Goal: Task Accomplishment & Management: Use online tool/utility

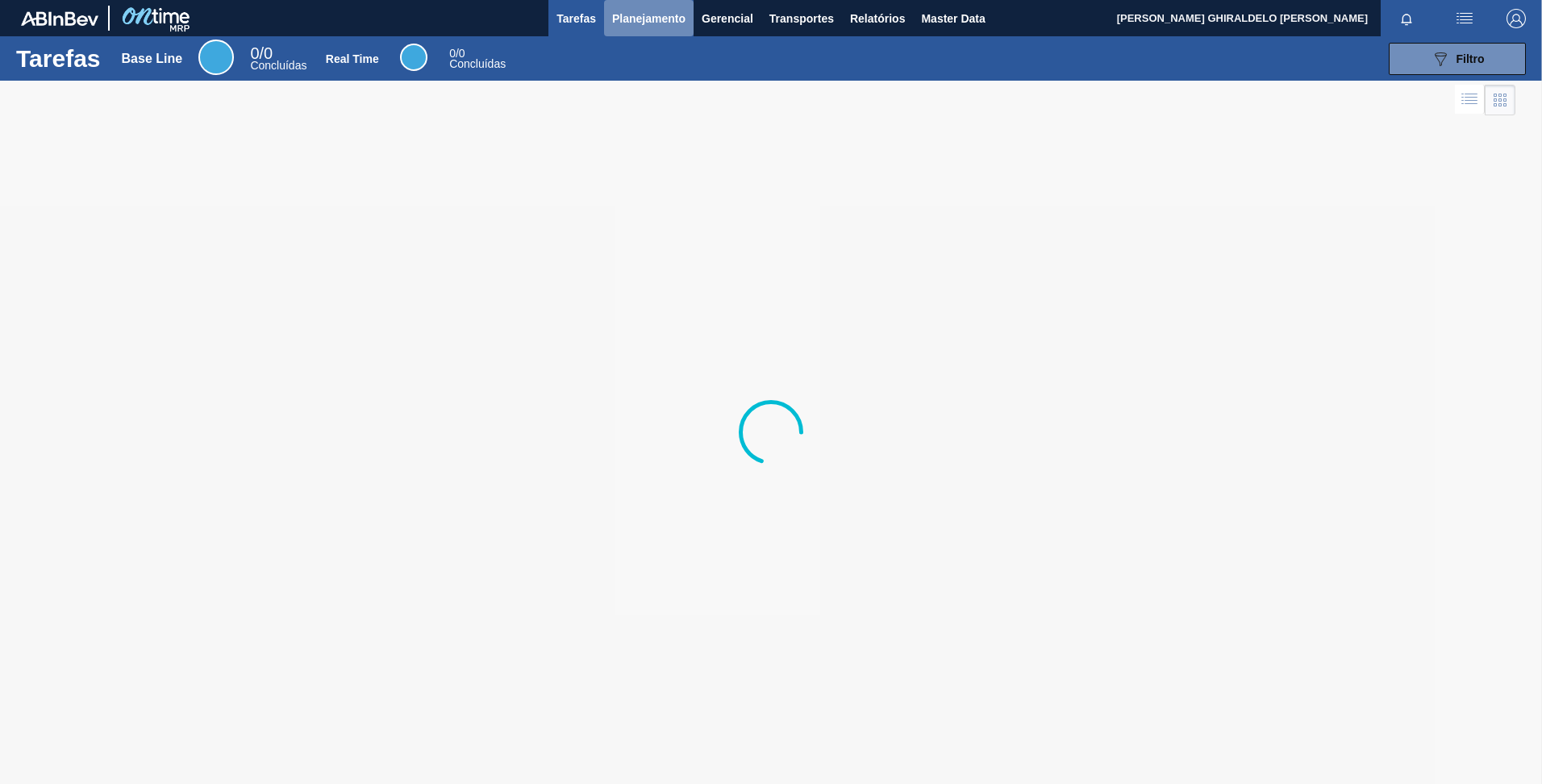
click at [651, 28] on span "Planejamento" at bounding box center [649, 18] width 73 height 19
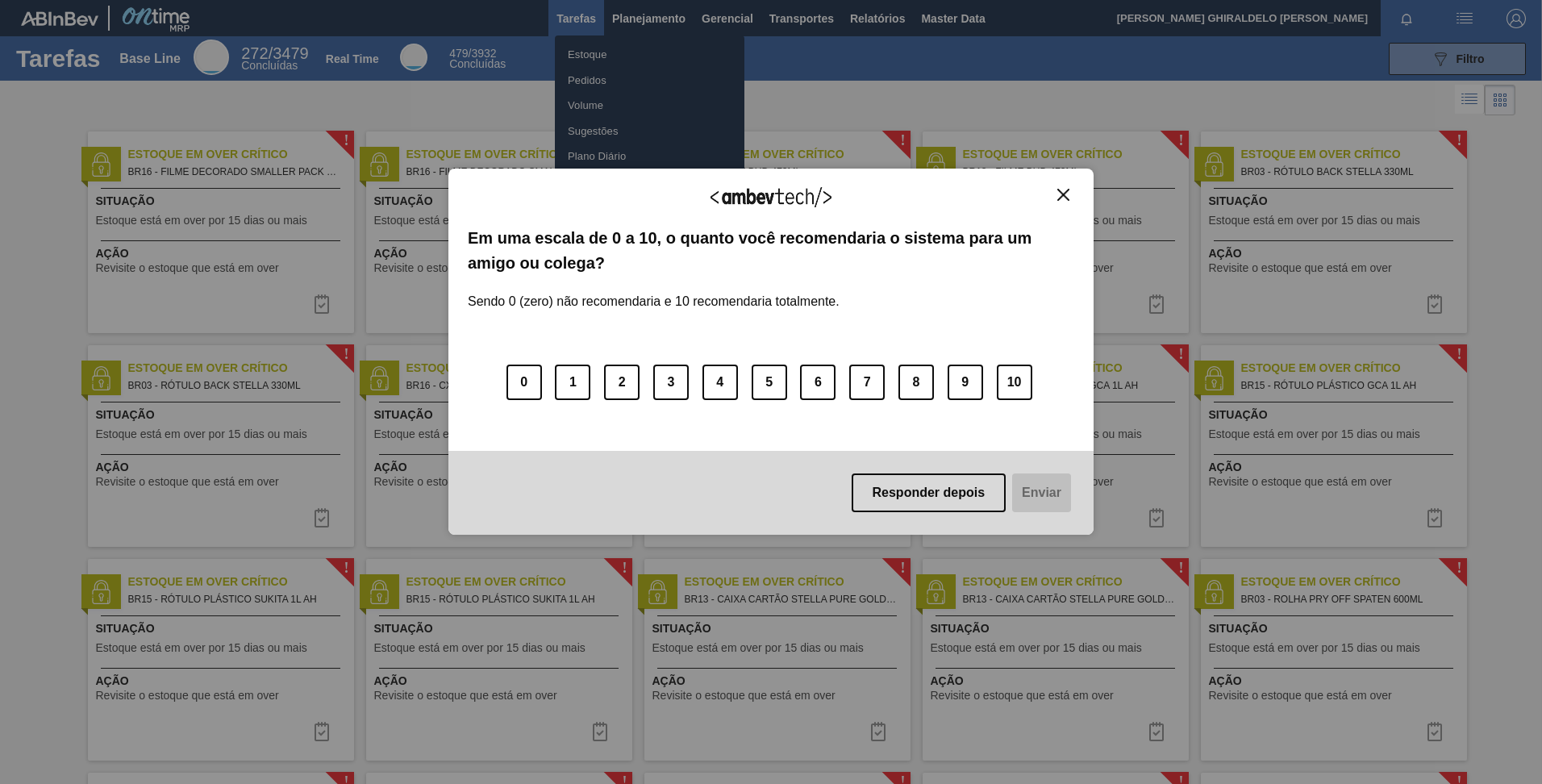
click at [1067, 192] on img "Close" at bounding box center [1063, 195] width 12 height 12
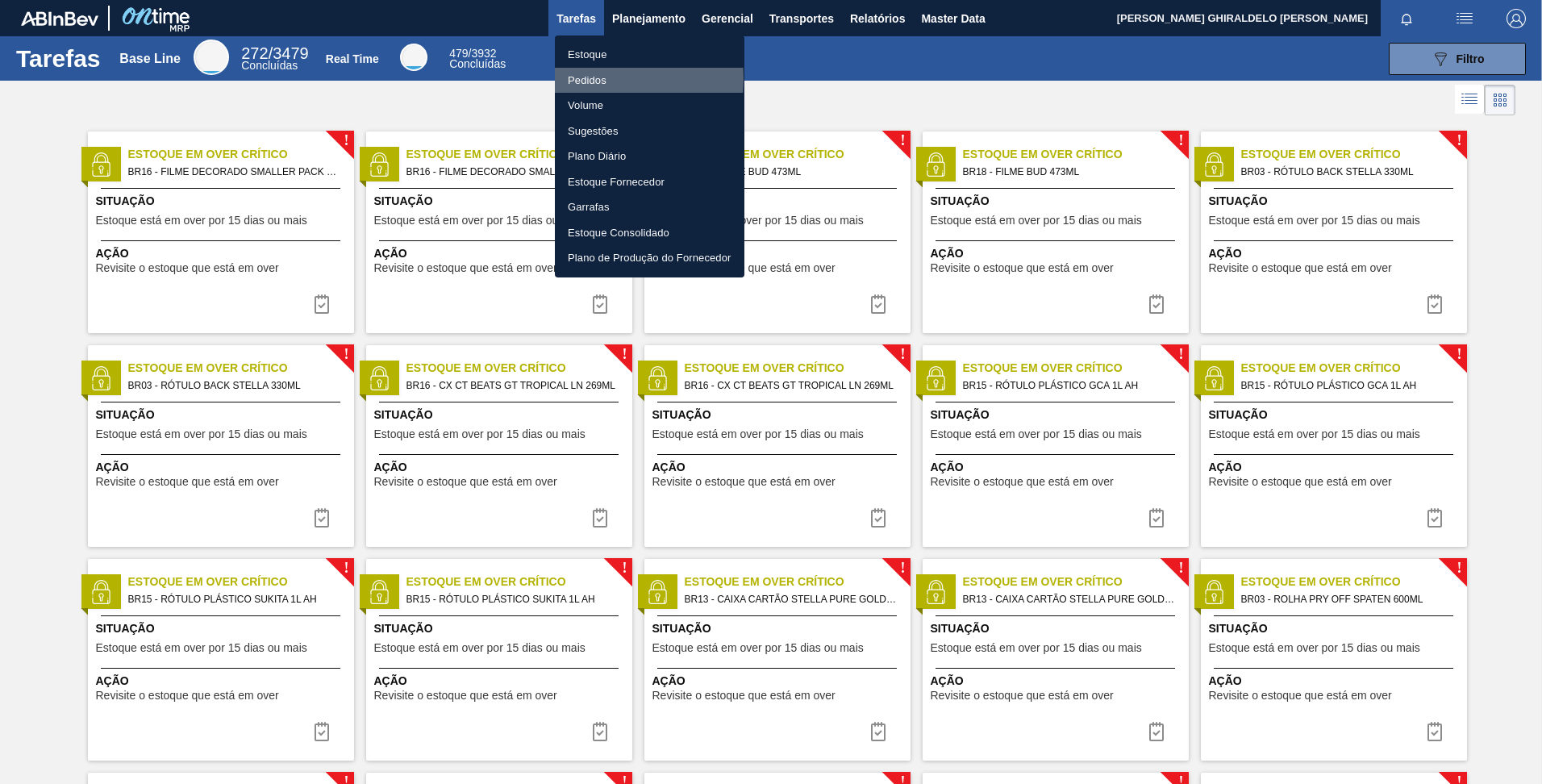
click at [596, 78] on li "Pedidos" at bounding box center [649, 80] width 190 height 26
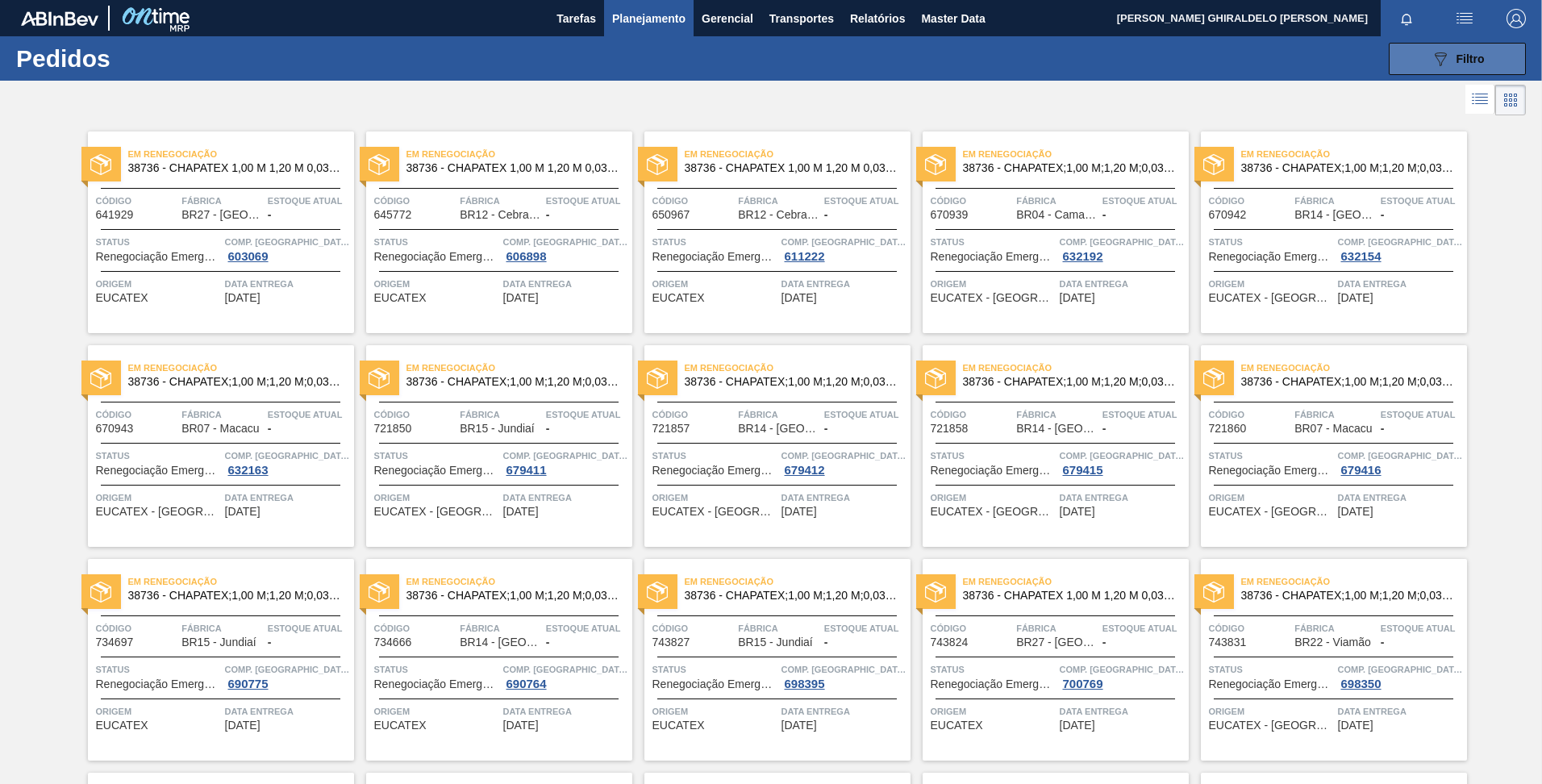
click at [1435, 55] on icon "089F7B8B-B2A5-4AFE-B5C0-19BA573D28AC" at bounding box center [1440, 59] width 19 height 19
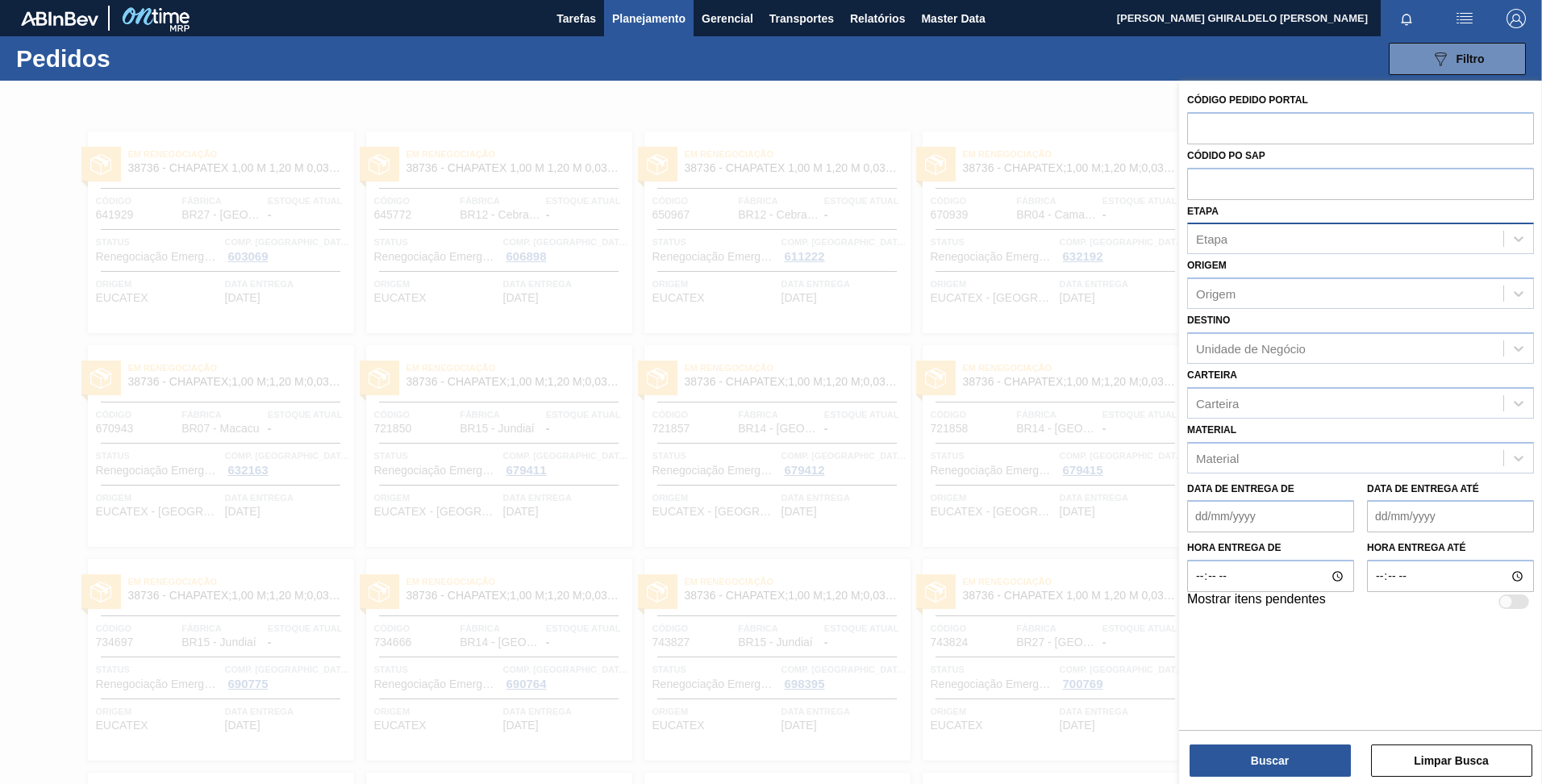
click at [1327, 239] on div "Etapa" at bounding box center [1346, 239] width 316 height 24
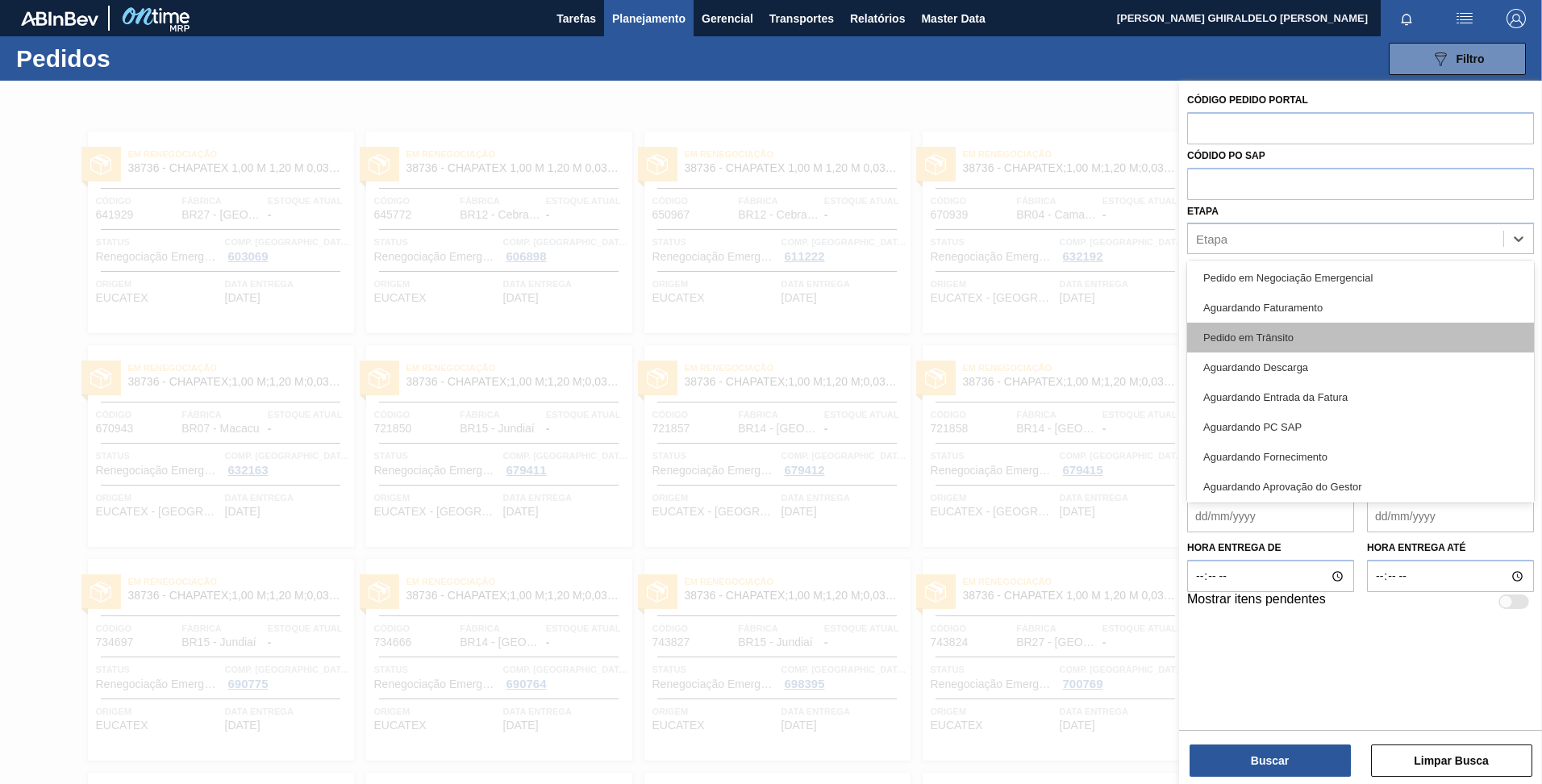
scroll to position [94, 0]
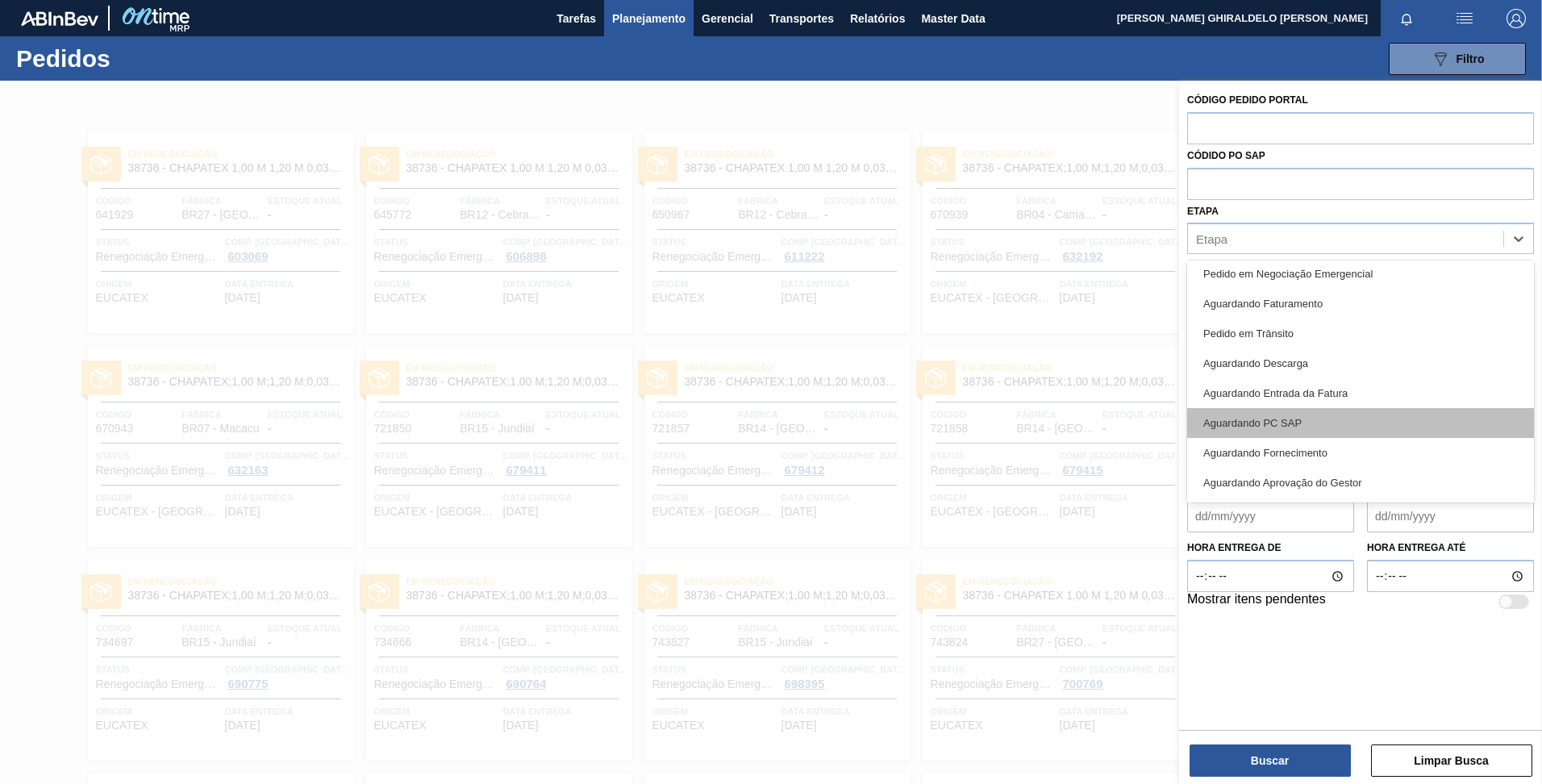
click at [1282, 428] on div "Aguardando PC SAP" at bounding box center [1360, 423] width 347 height 30
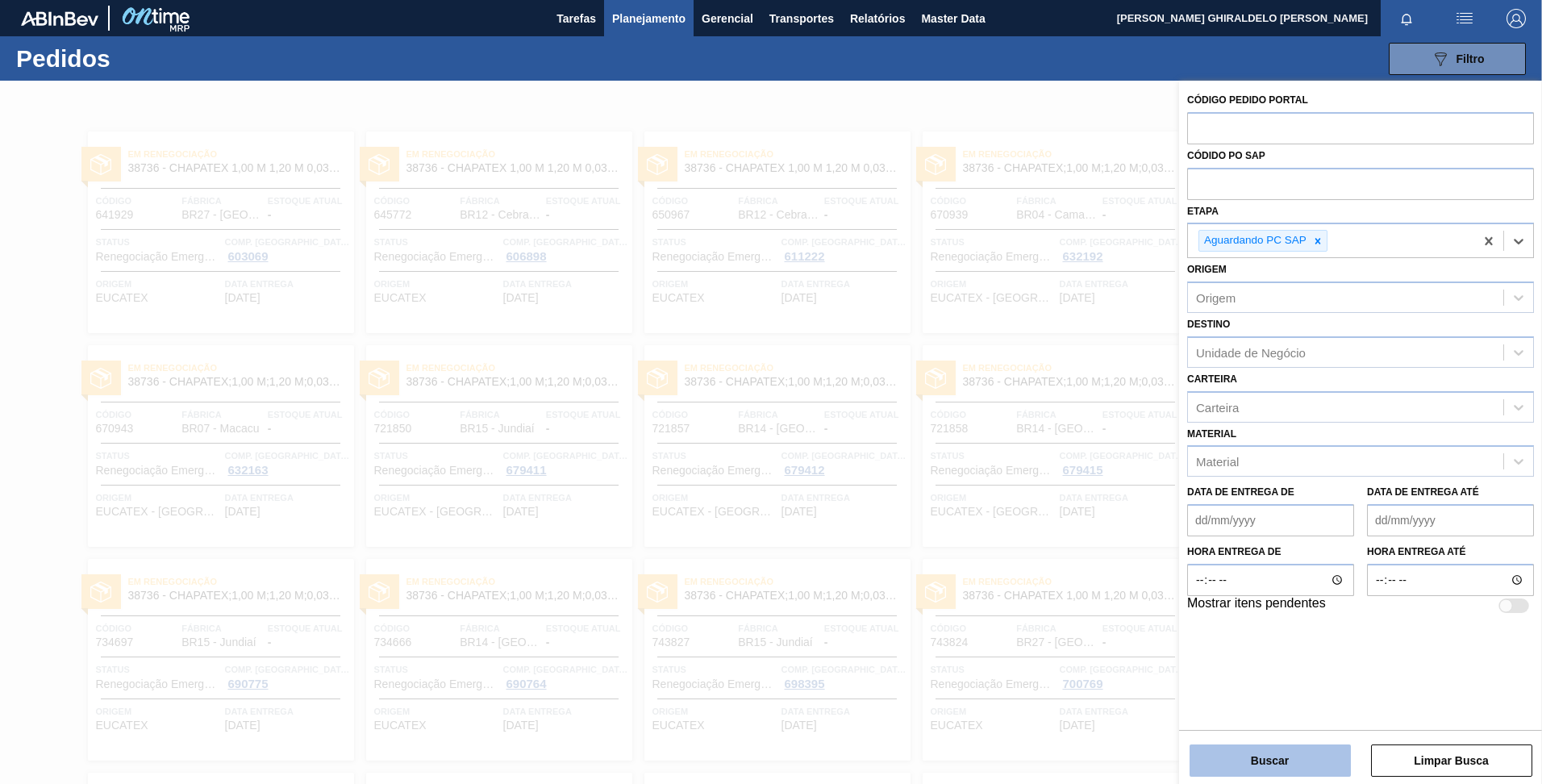
click at [1275, 764] on button "Buscar" at bounding box center [1270, 760] width 161 height 32
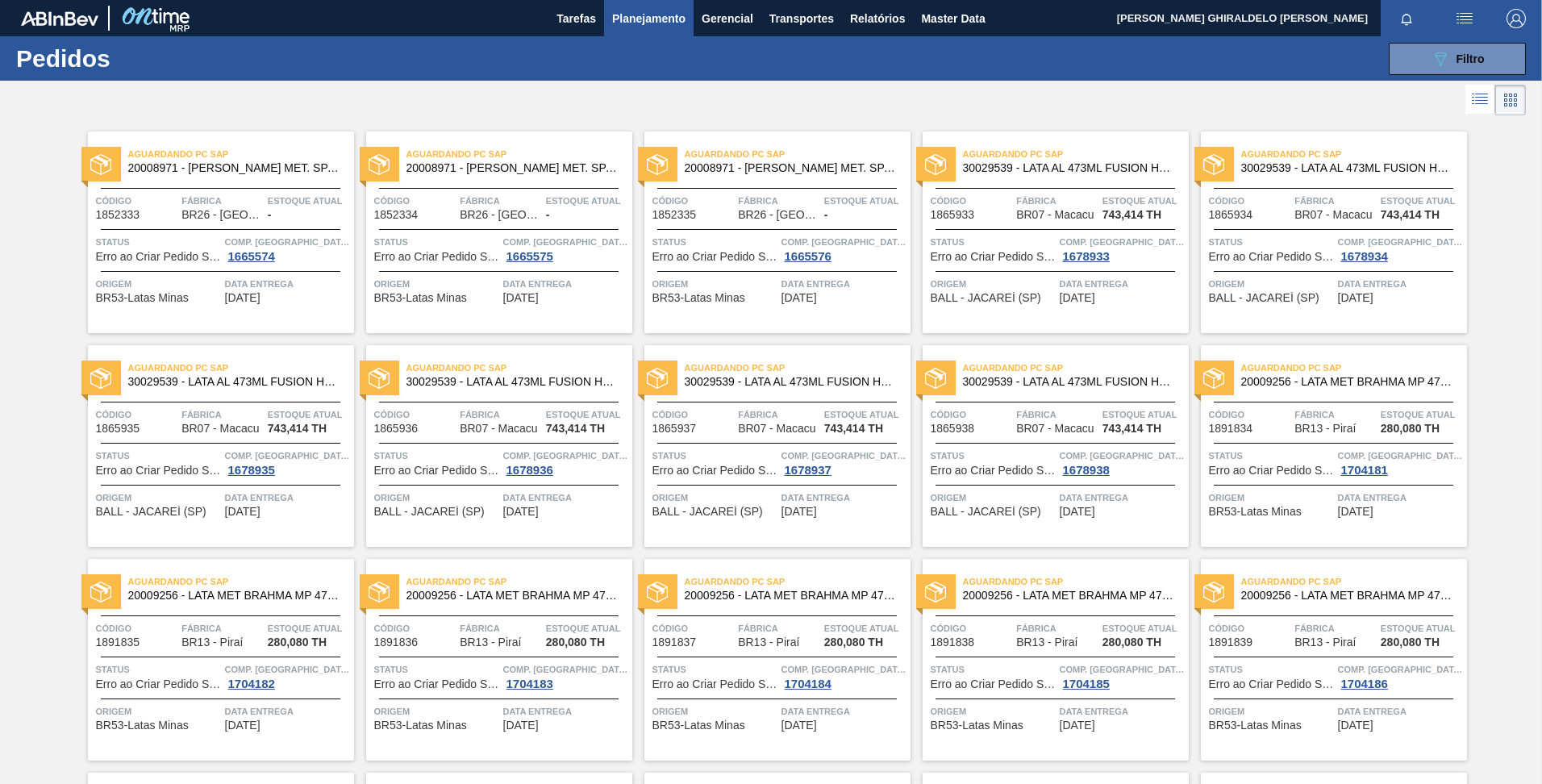
click at [535, 105] on div at bounding box center [771, 99] width 1542 height 39
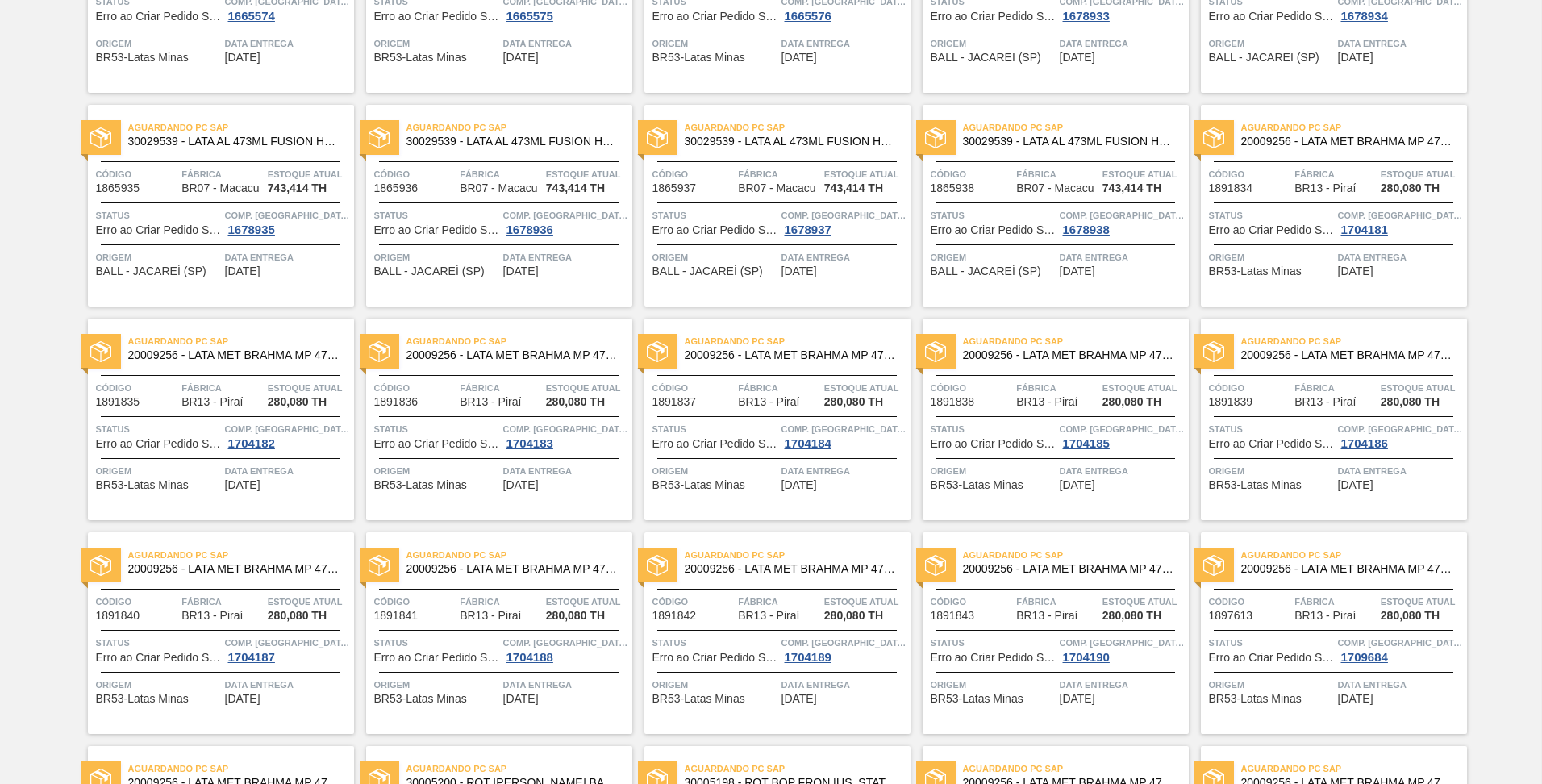
scroll to position [0, 0]
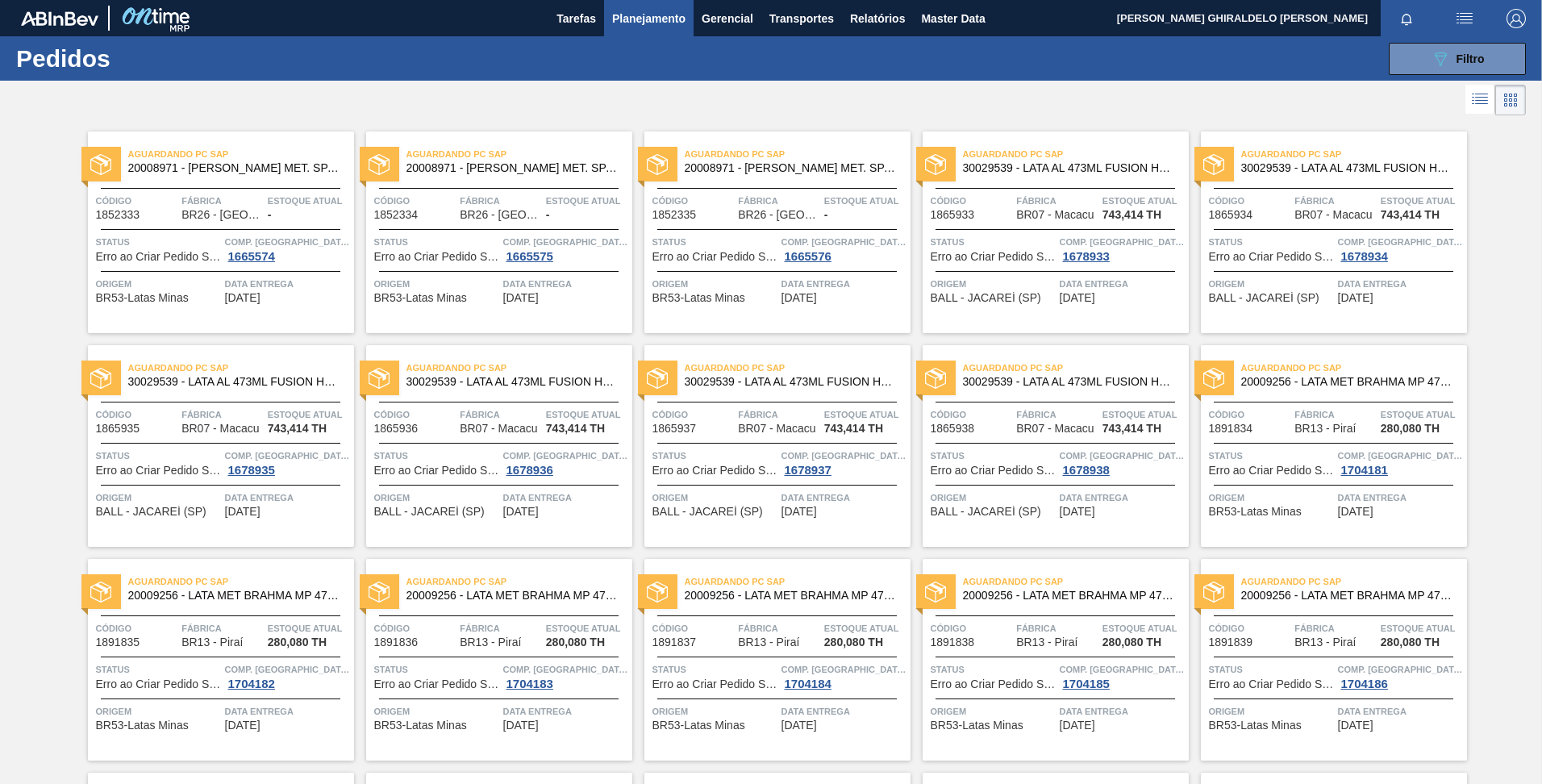
click at [1076, 105] on div at bounding box center [771, 99] width 1542 height 39
click at [1443, 70] on button "089F7B8B-B2A5-4AFE-B5C0-19BA573D28AC Filtro" at bounding box center [1458, 59] width 137 height 32
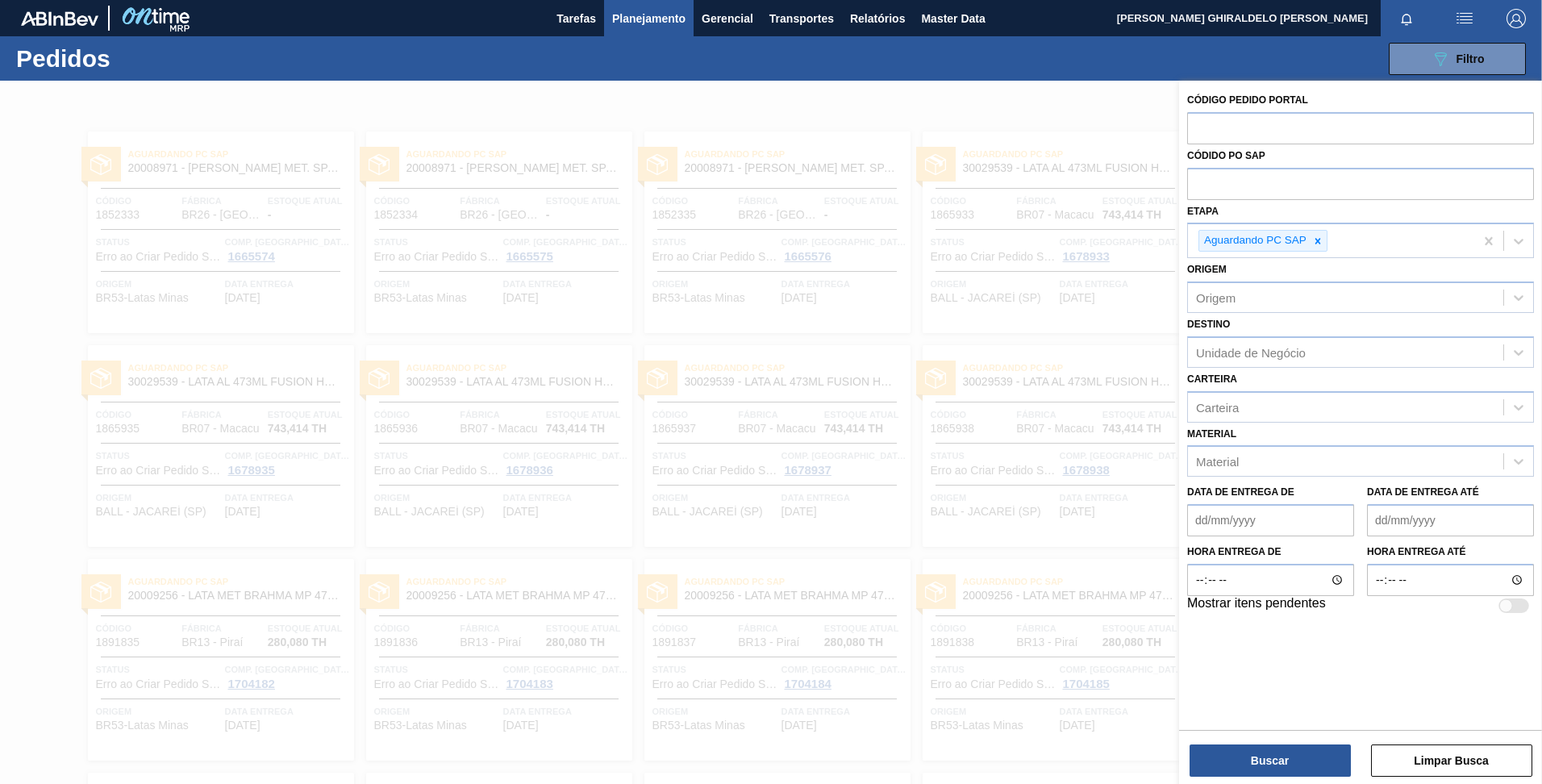
click at [991, 124] on div at bounding box center [771, 472] width 1542 height 784
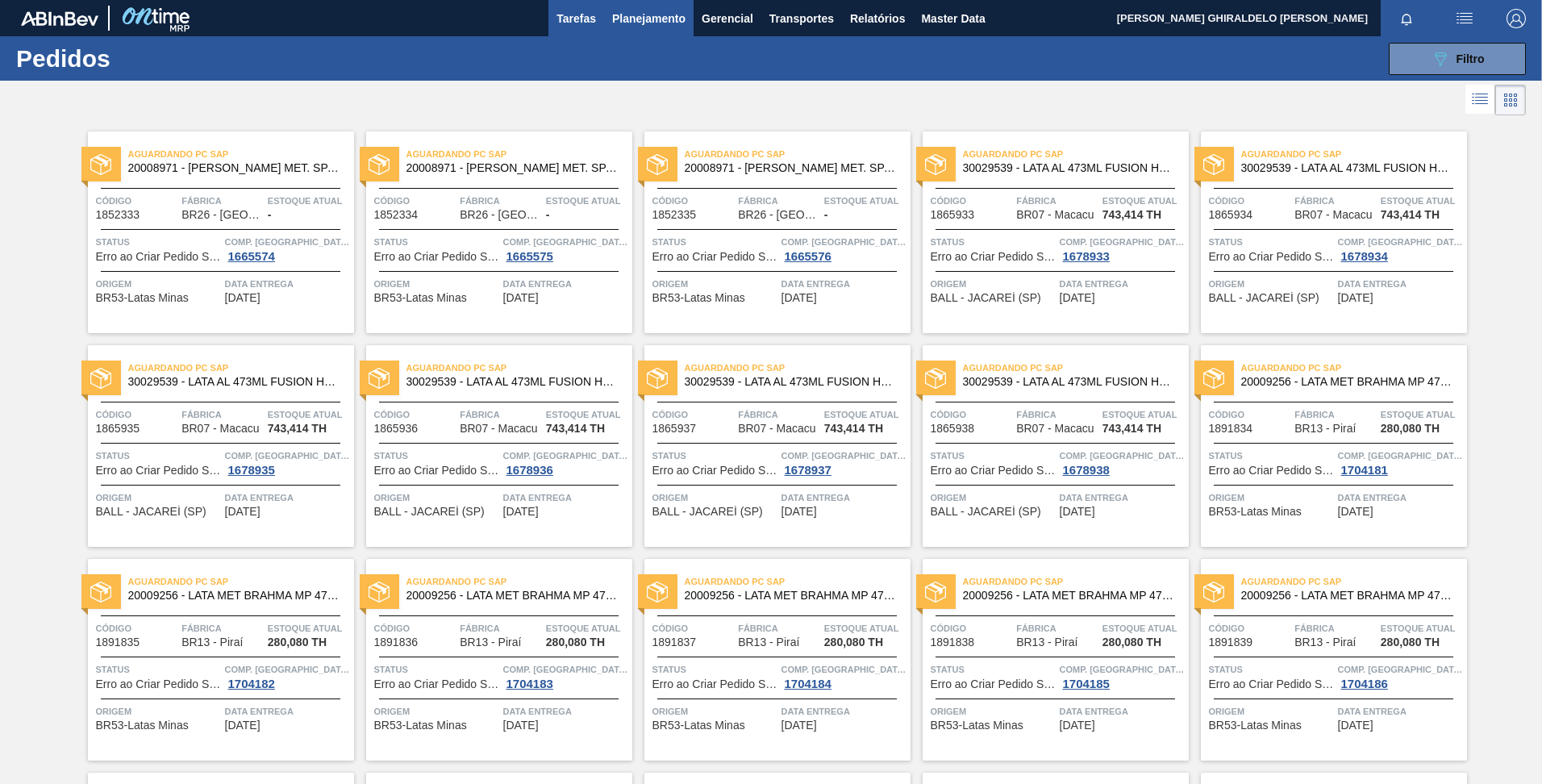
click at [596, 20] on button "Tarefas" at bounding box center [576, 18] width 56 height 37
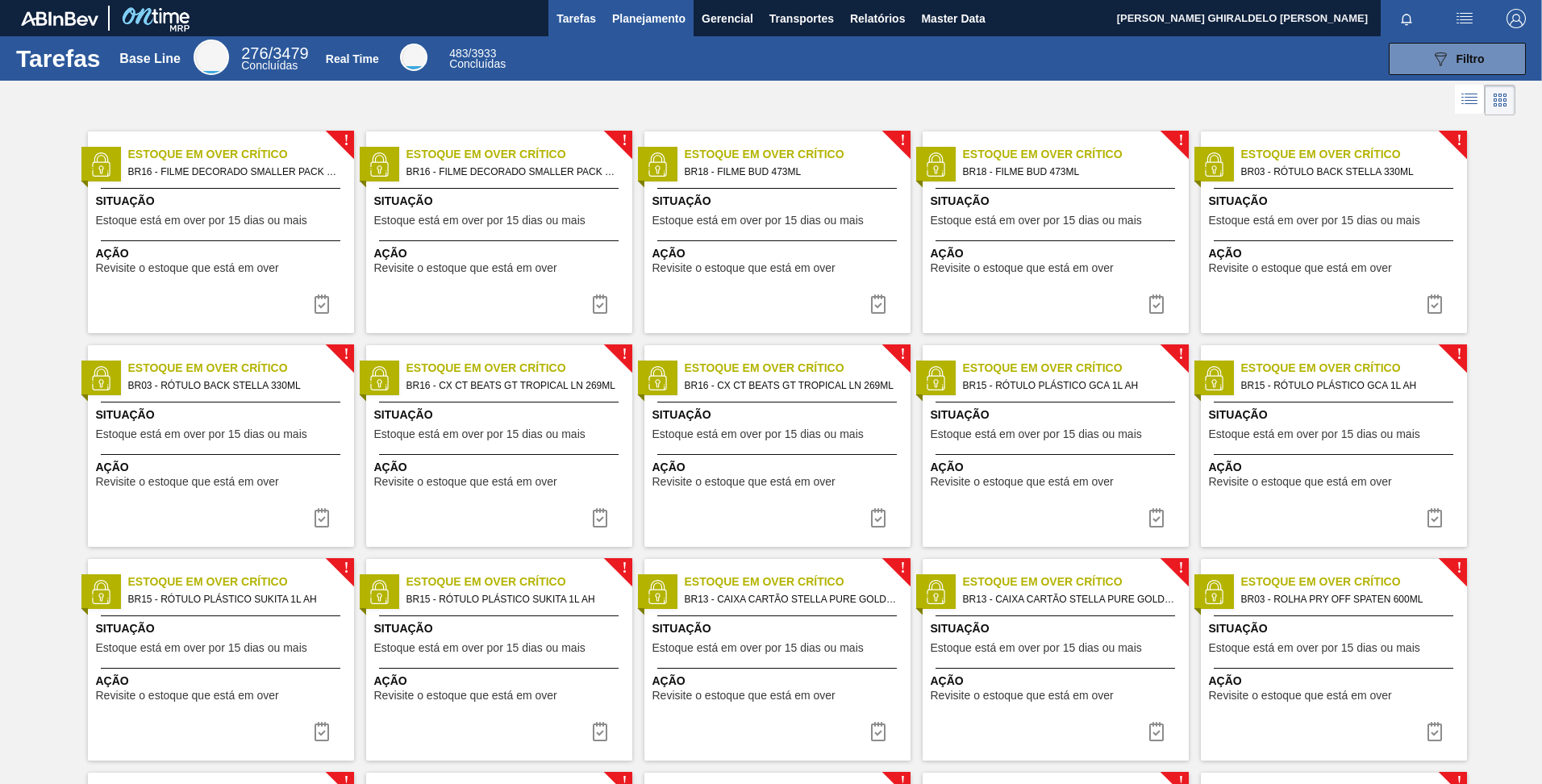
click at [675, 17] on span "Planejamento" at bounding box center [649, 18] width 73 height 19
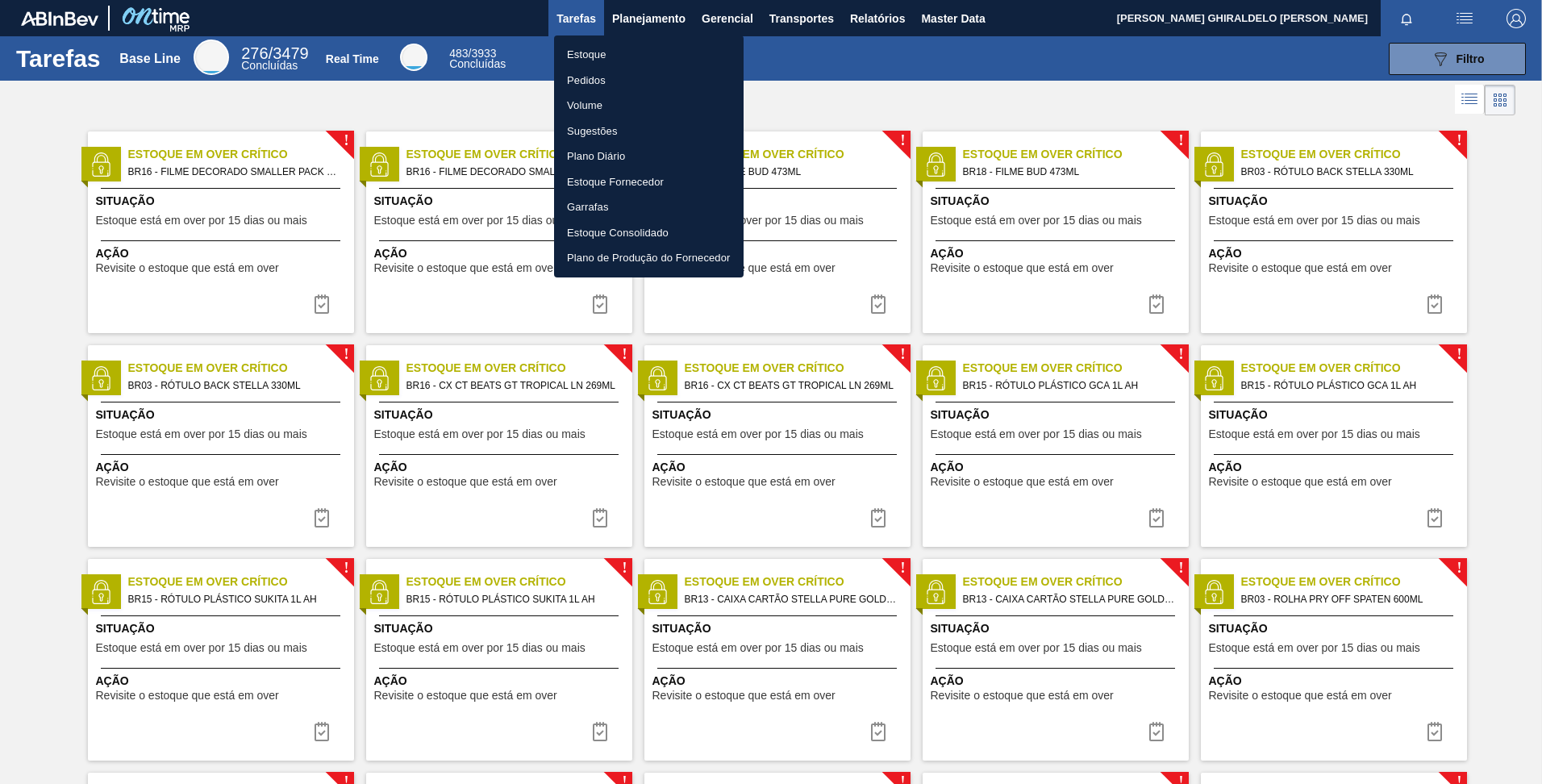
click at [729, 20] on div at bounding box center [771, 392] width 1542 height 784
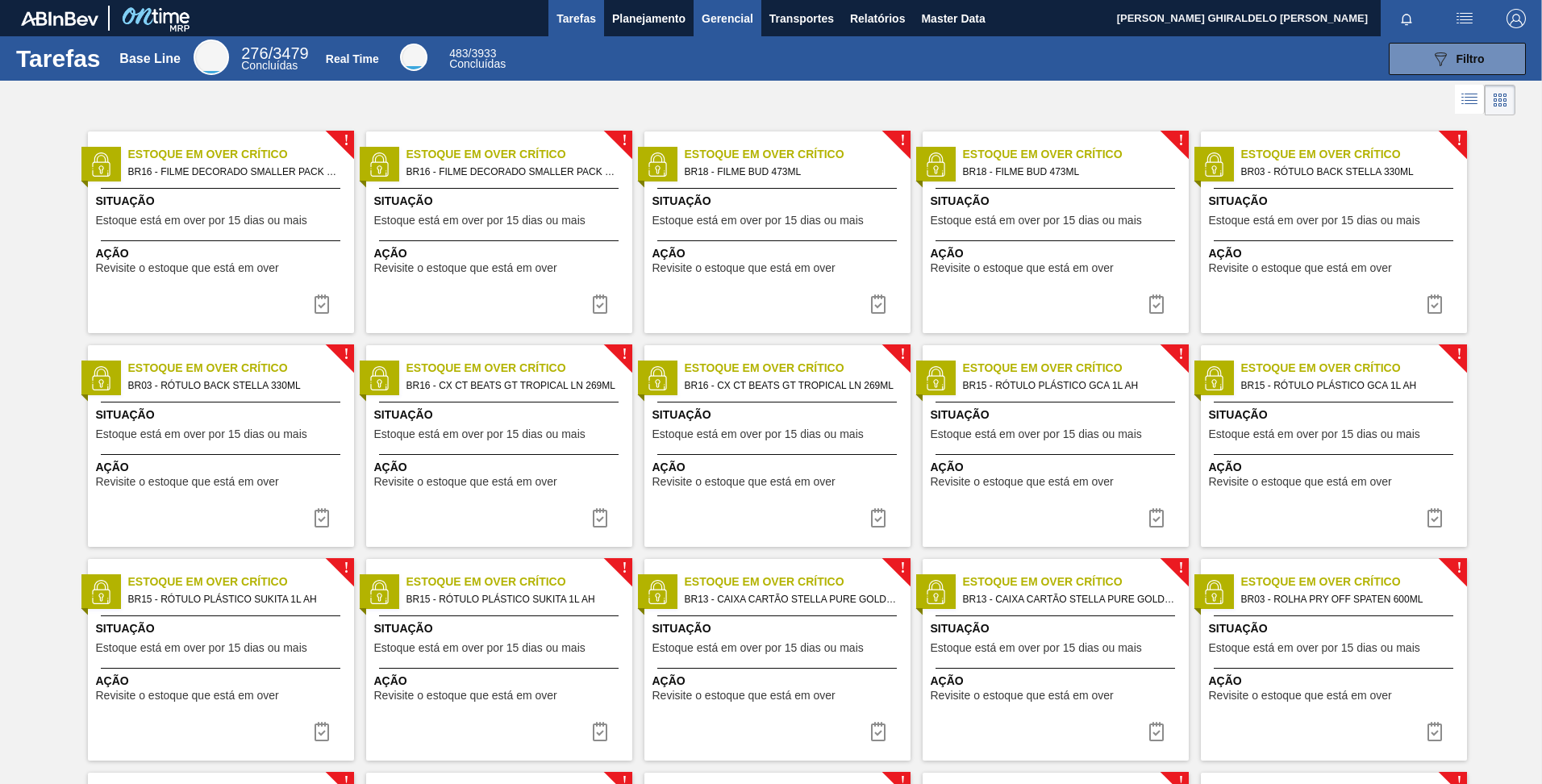
click at [729, 15] on span "Gerencial" at bounding box center [728, 18] width 52 height 19
click at [660, 16] on div at bounding box center [771, 392] width 1542 height 784
click at [633, 16] on span "Planejamento" at bounding box center [649, 18] width 73 height 19
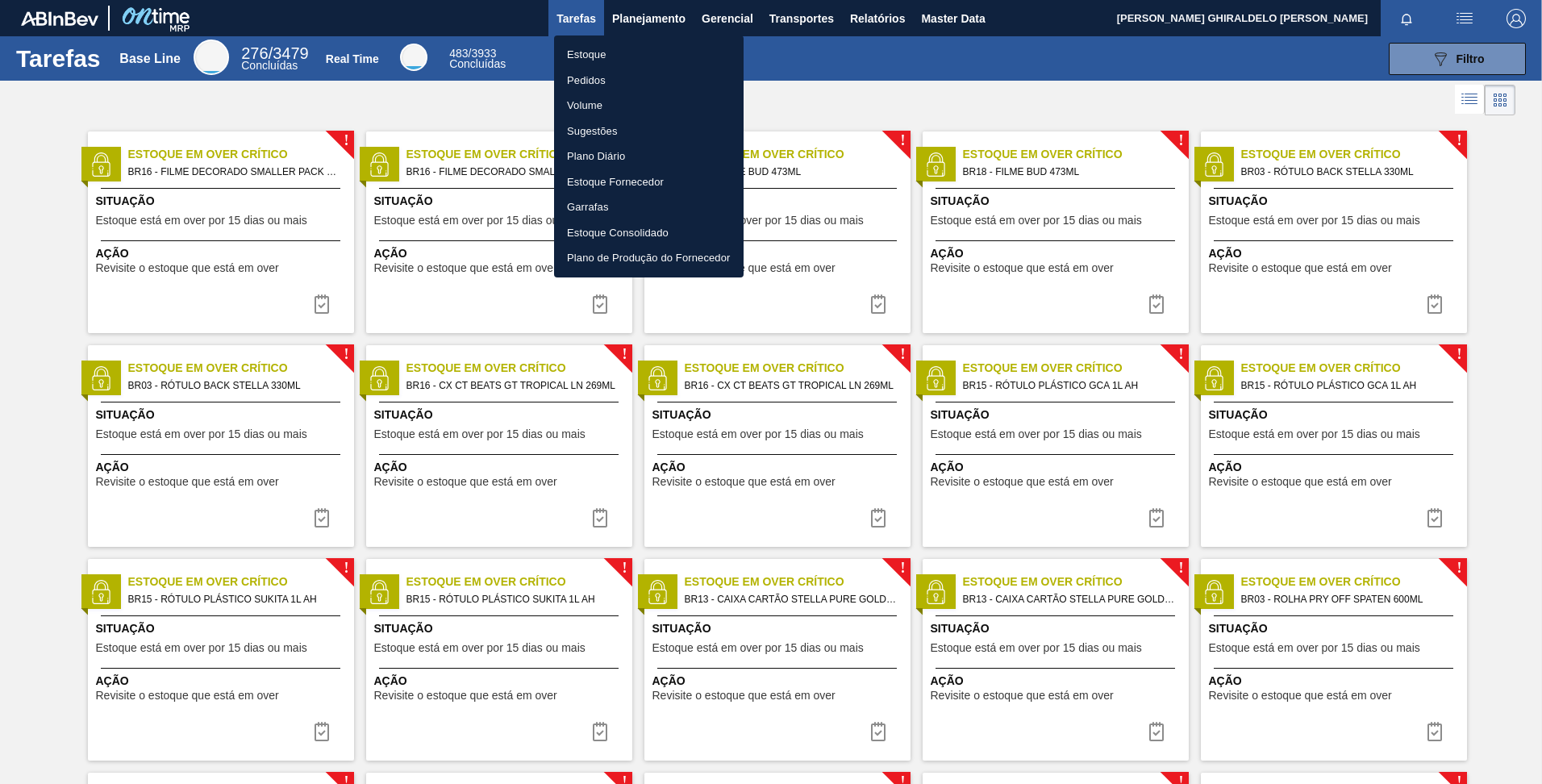
click at [558, 23] on div at bounding box center [771, 392] width 1542 height 784
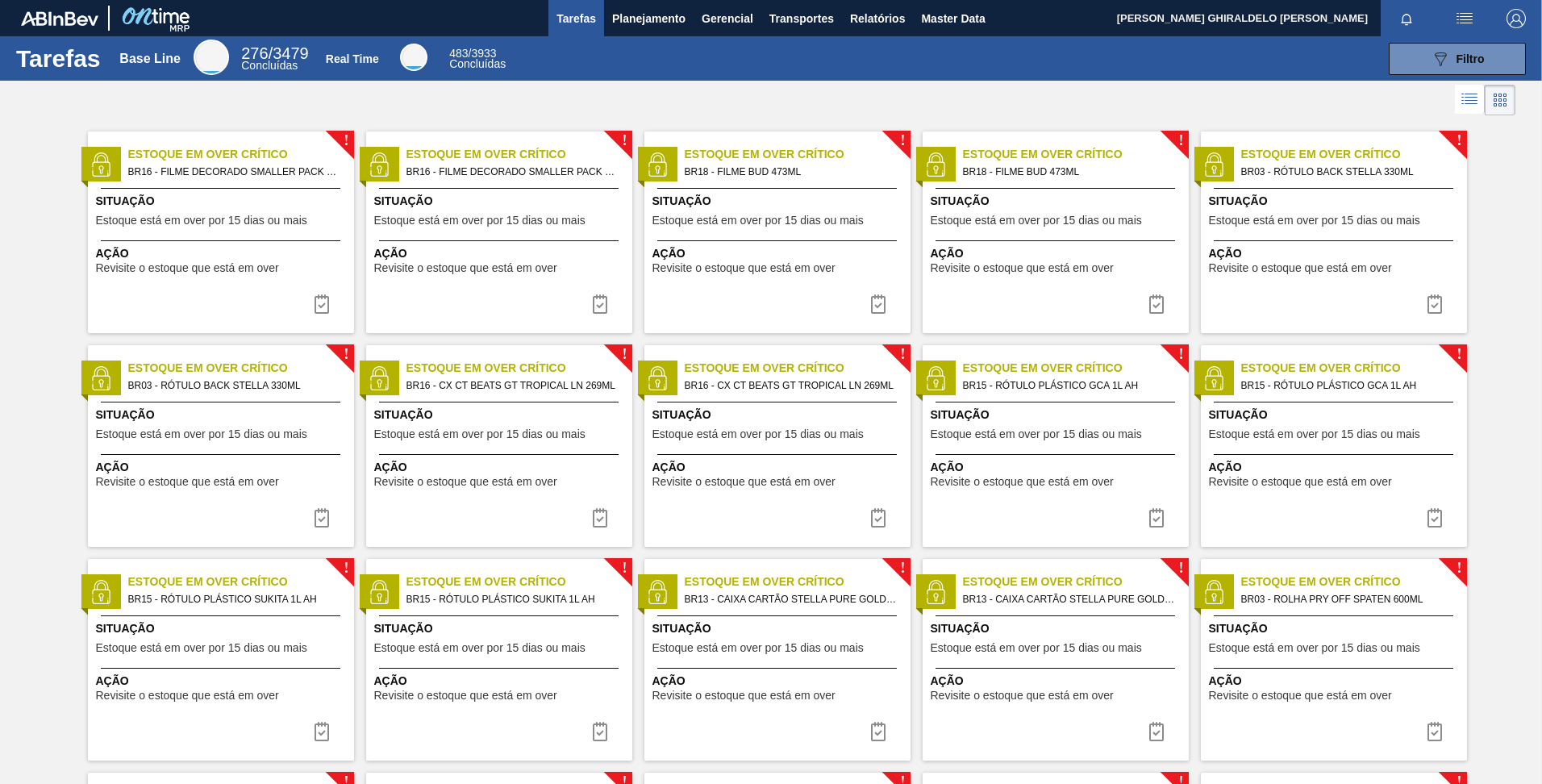
click at [558, 23] on span "Tarefas" at bounding box center [577, 18] width 40 height 19
click at [1446, 54] on icon "089F7B8B-B2A5-4AFE-B5C0-19BA573D28AC" at bounding box center [1440, 59] width 19 height 19
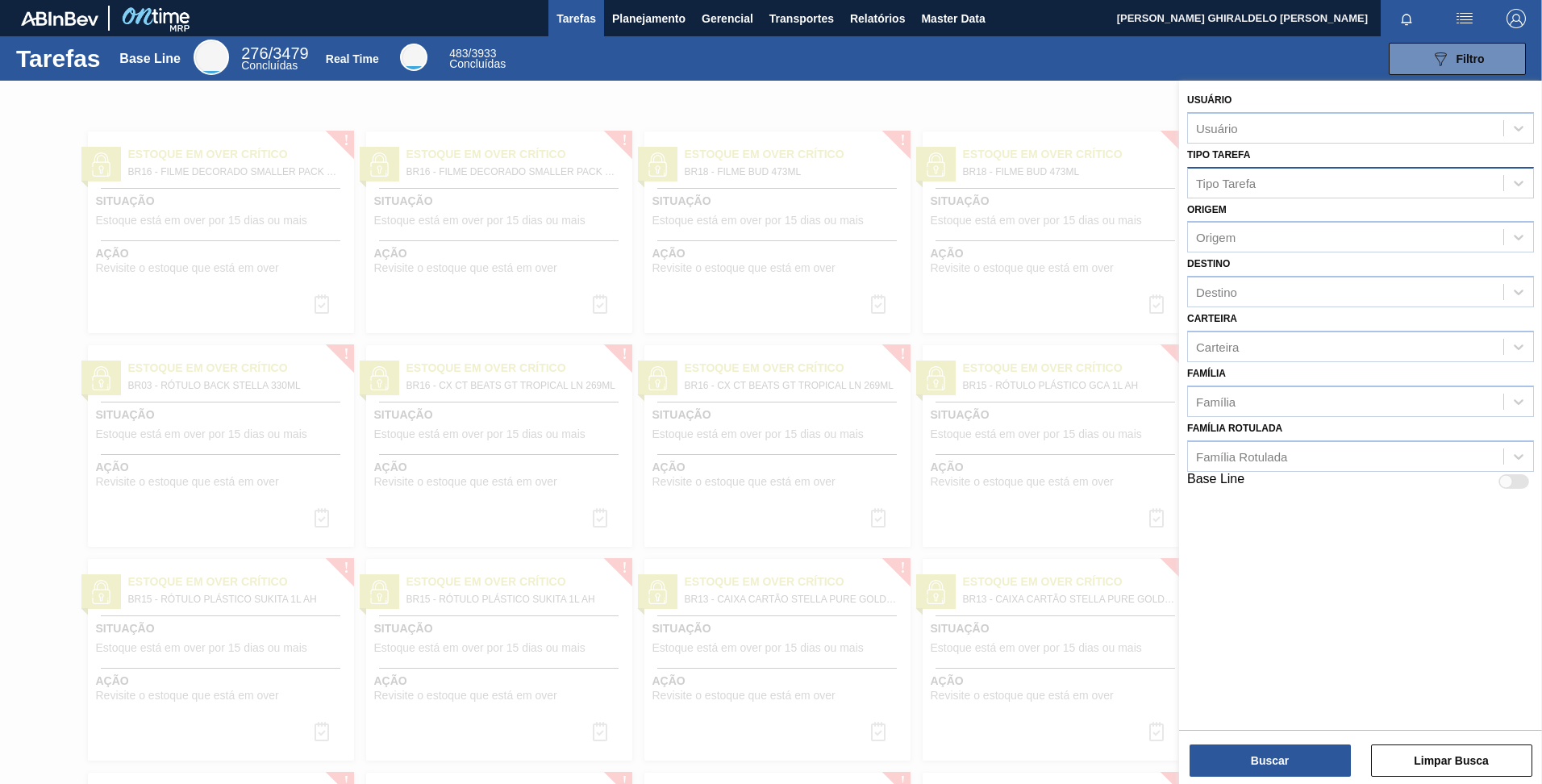
click at [1254, 177] on div "Tipo Tarefa" at bounding box center [1226, 183] width 60 height 14
type Tarefa "p"
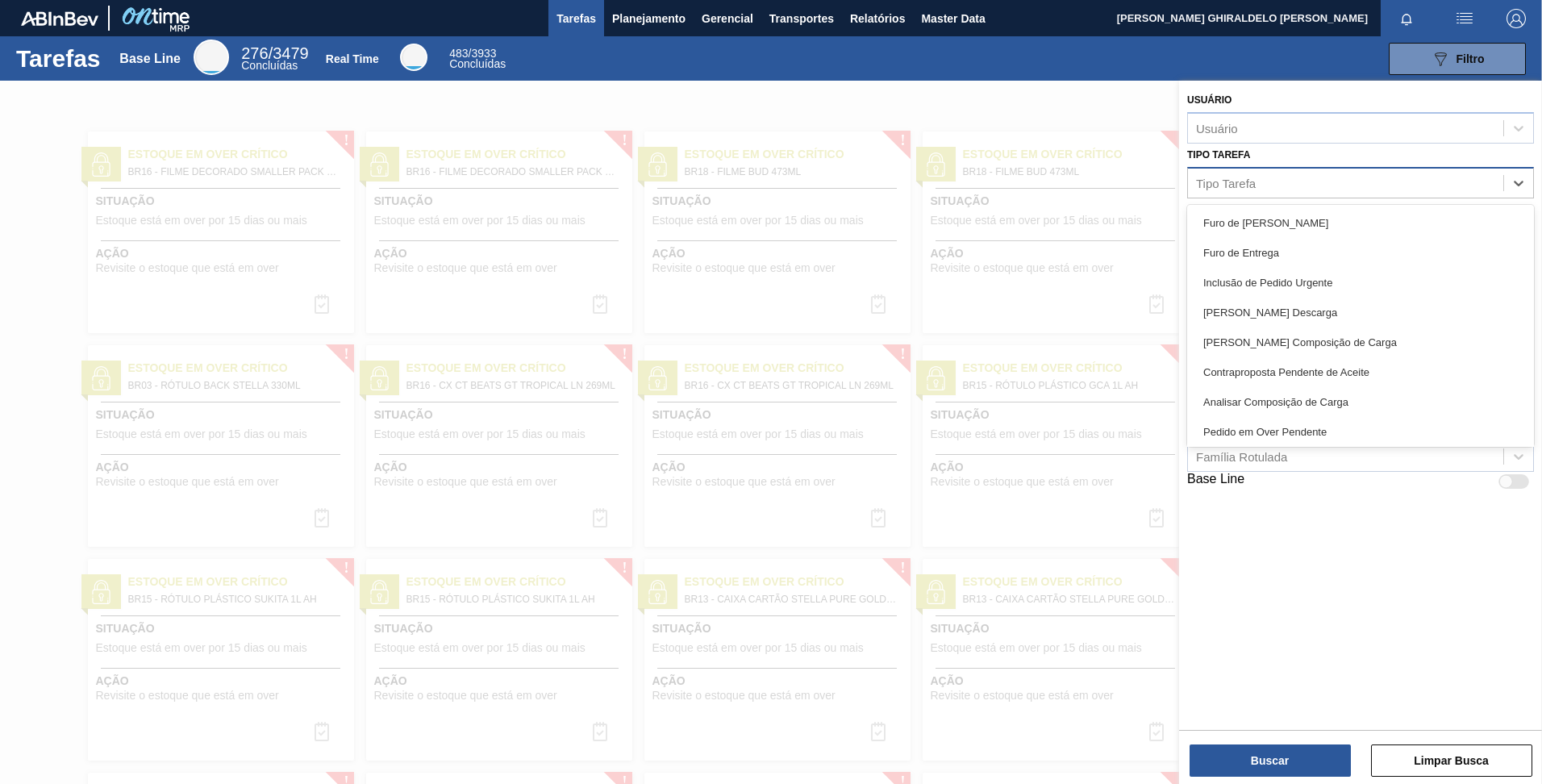
click at [1274, 565] on div "Usuário Usuário Tipo Tarefa option , deselected. option Pedido em Over [GEOGRAP…" at bounding box center [1361, 403] width 363 height 646
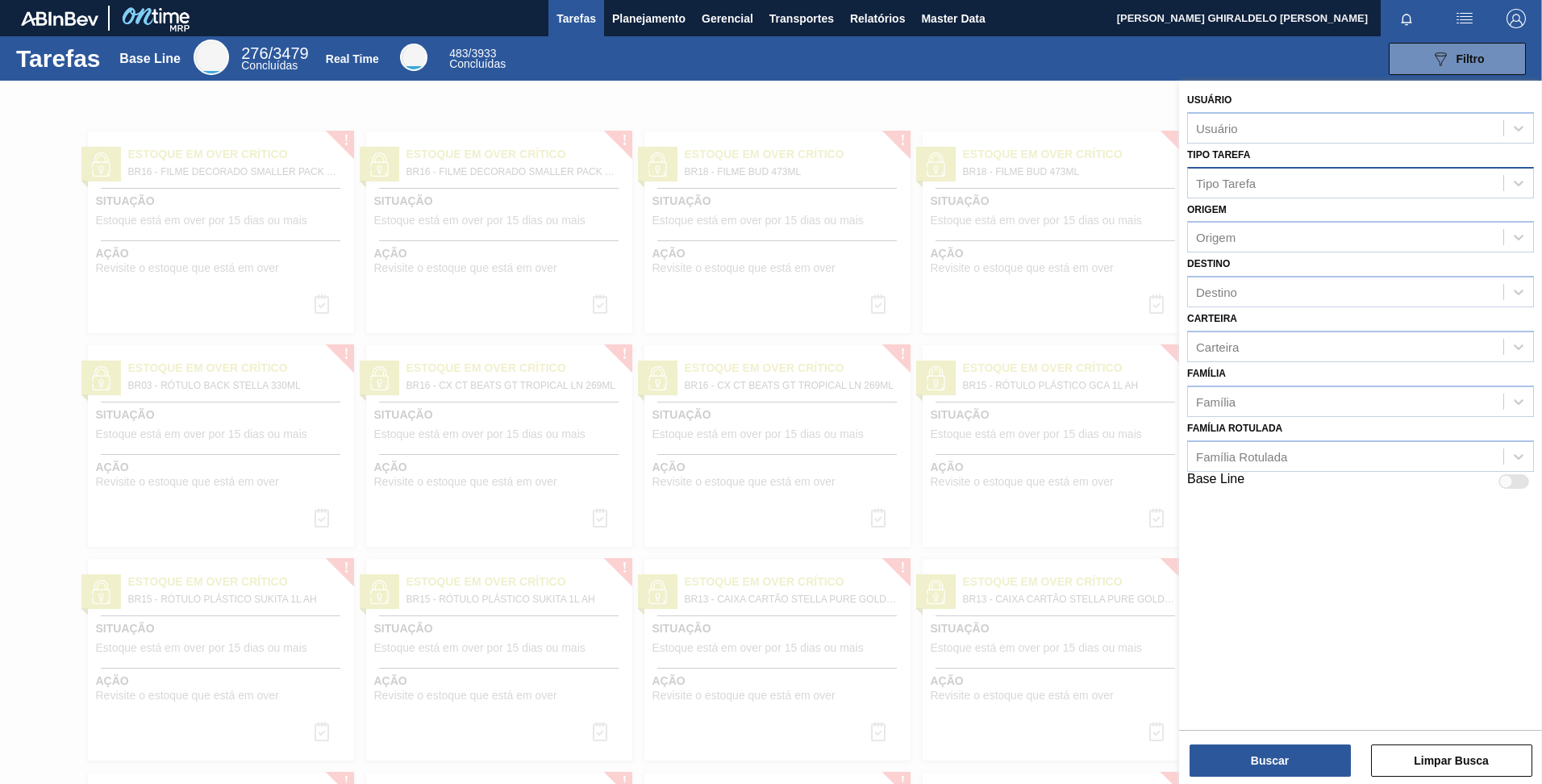
click at [1026, 92] on div at bounding box center [771, 472] width 1542 height 784
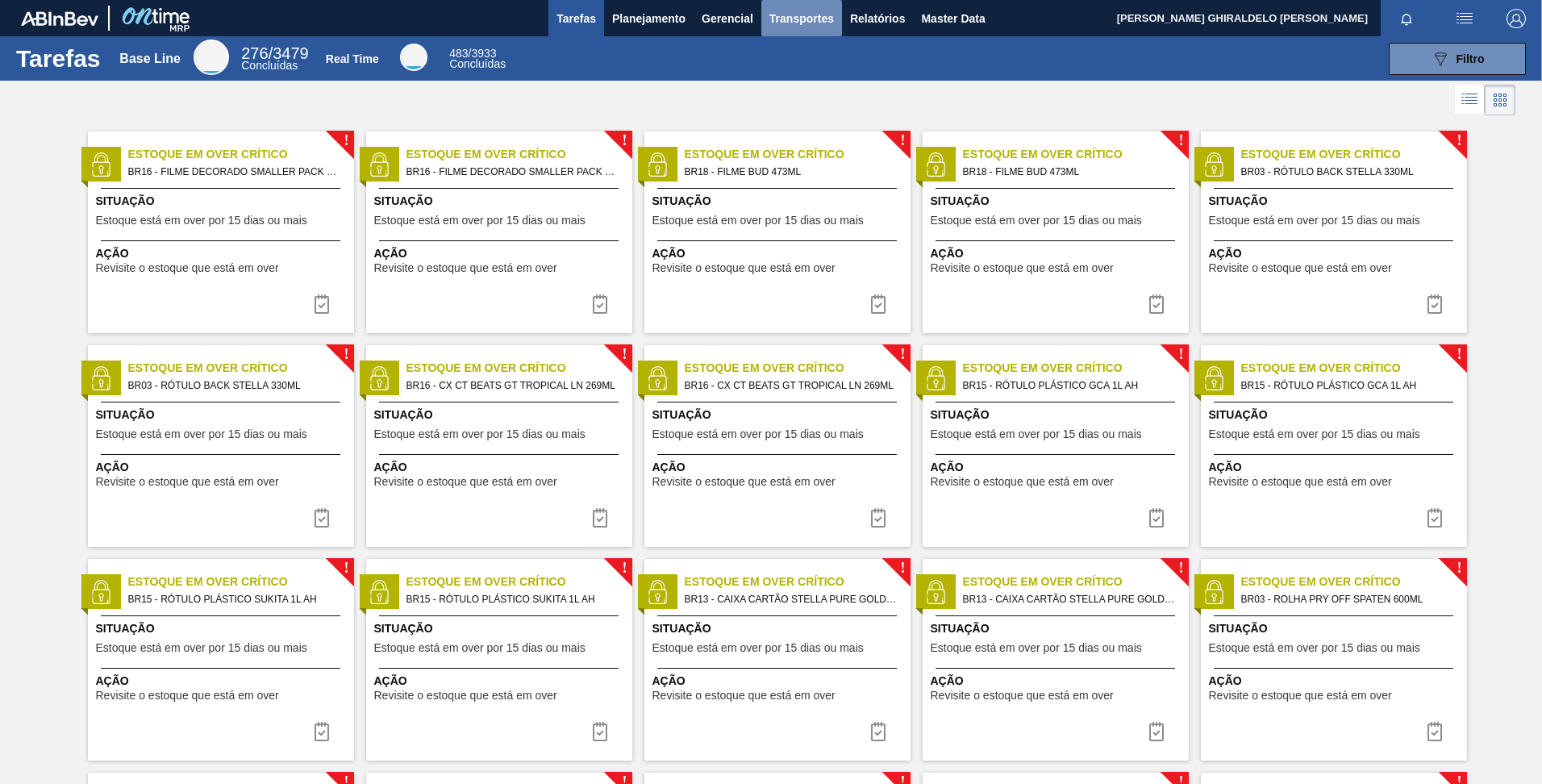
click at [798, 17] on span "Transportes" at bounding box center [801, 18] width 65 height 19
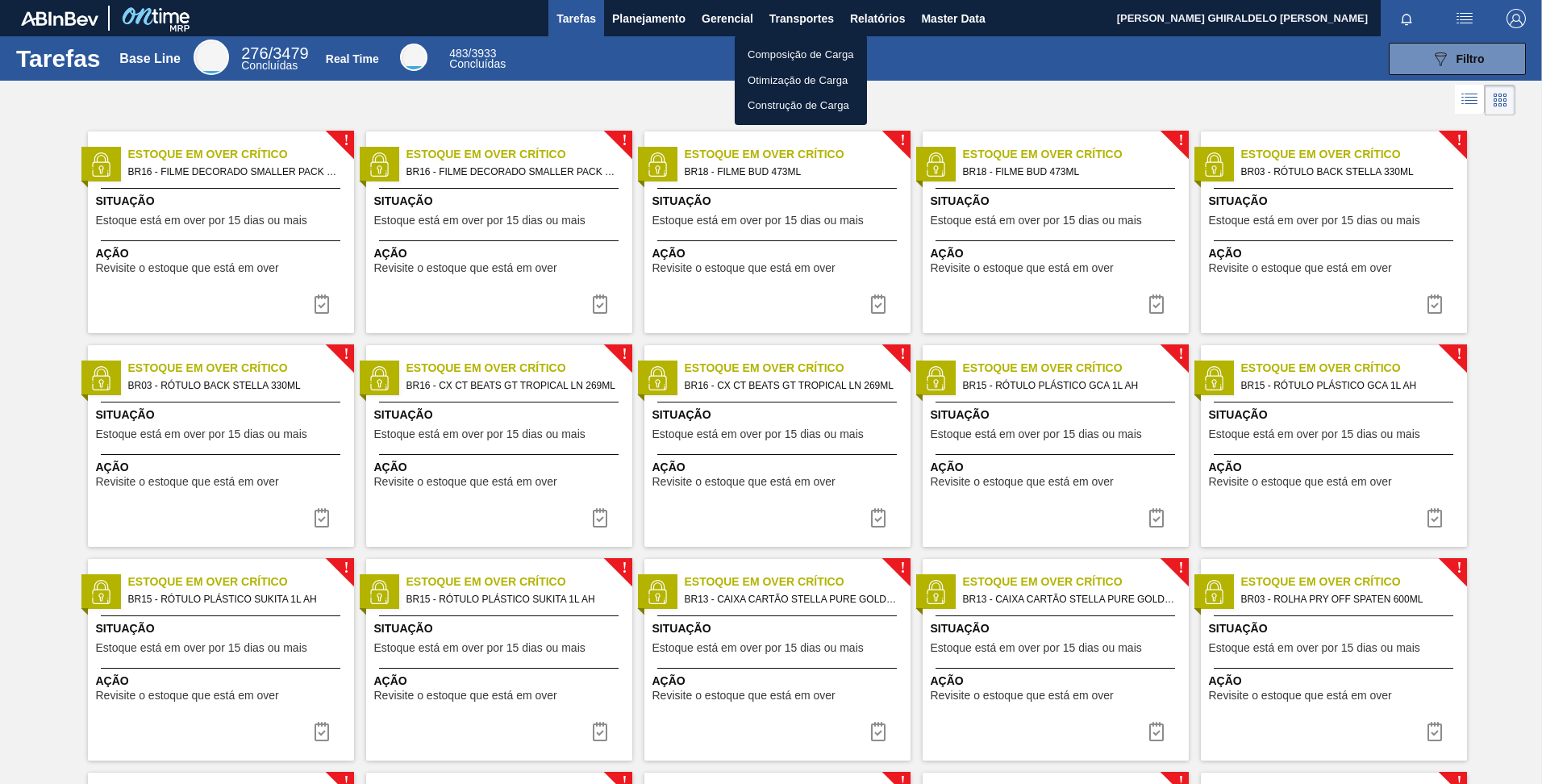
click at [888, 23] on div at bounding box center [771, 392] width 1542 height 784
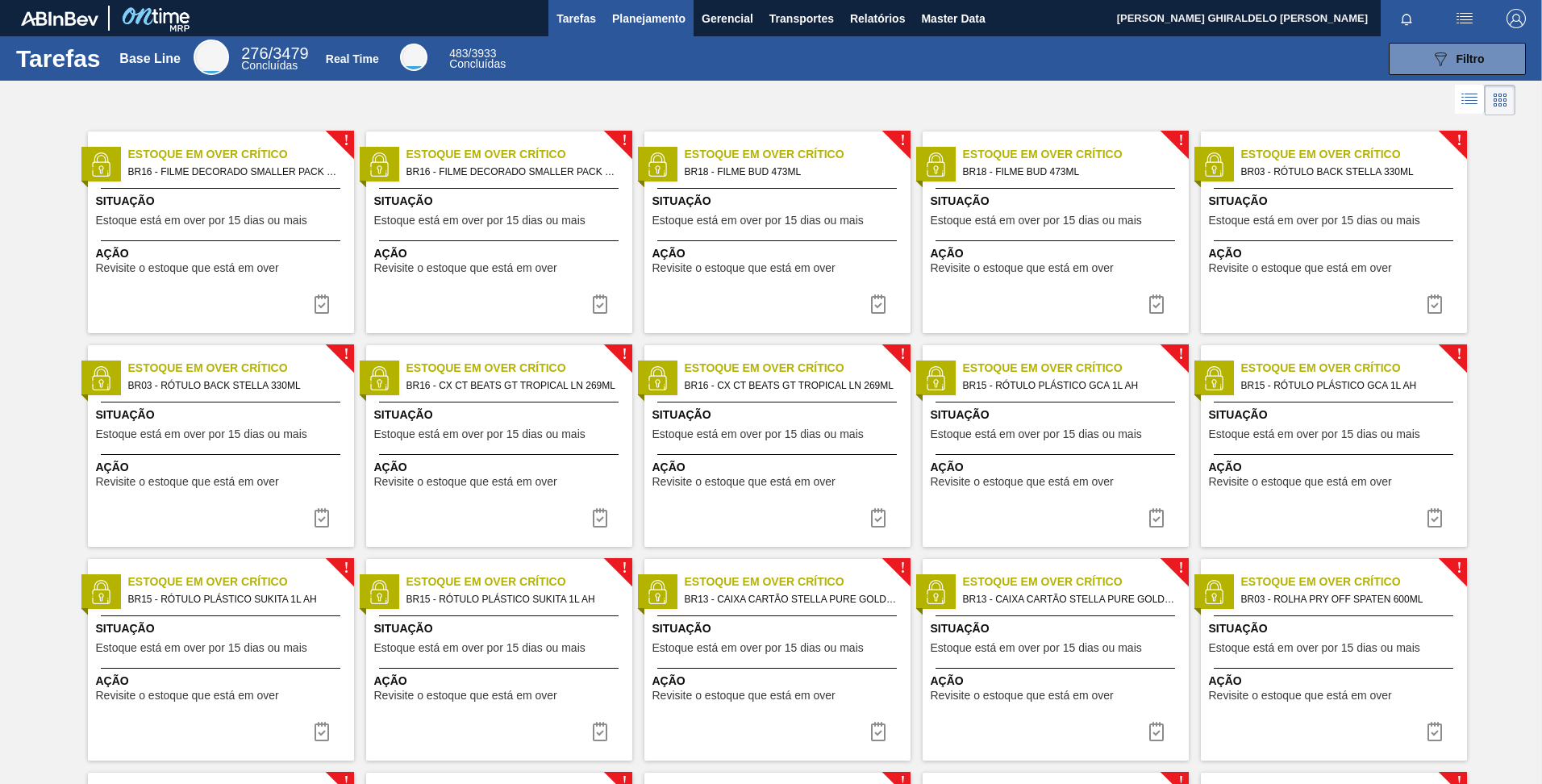
click at [690, 18] on button "Planejamento" at bounding box center [648, 18] width 89 height 37
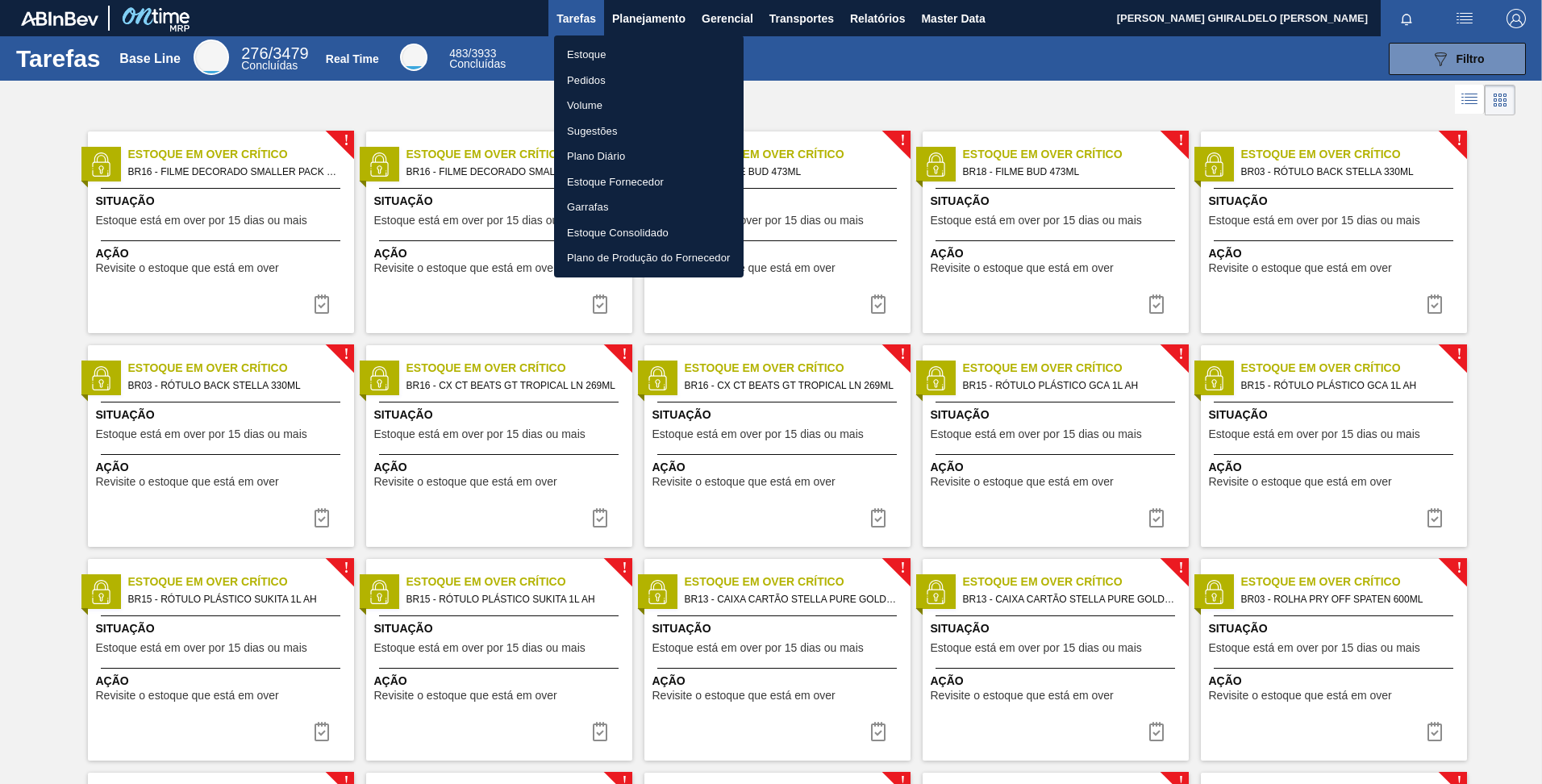
click at [584, 49] on li "Estoque" at bounding box center [648, 55] width 190 height 26
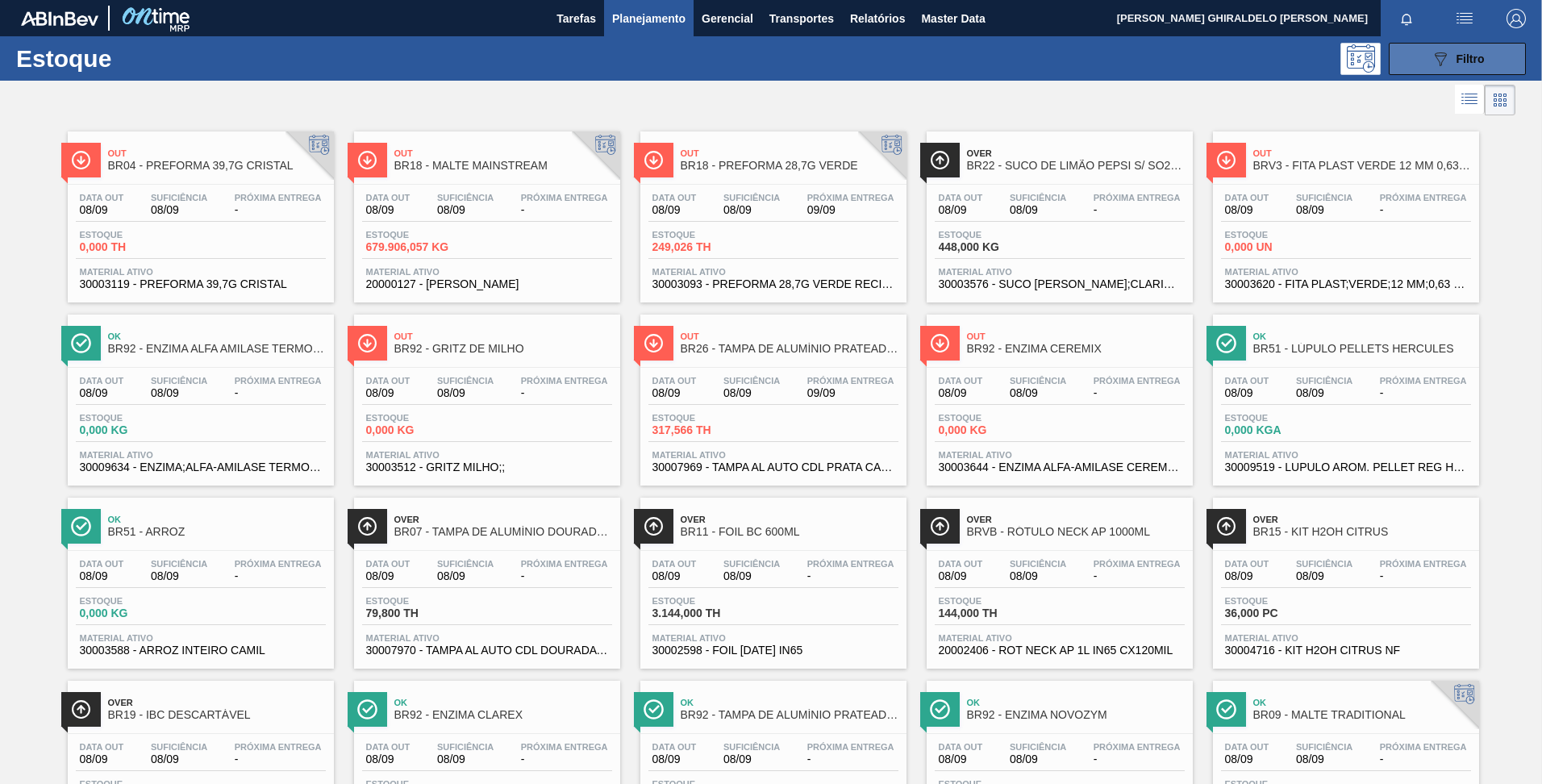
click at [1415, 63] on button "089F7B8B-B2A5-4AFE-B5C0-19BA573D28AC Filtro" at bounding box center [1458, 59] width 137 height 32
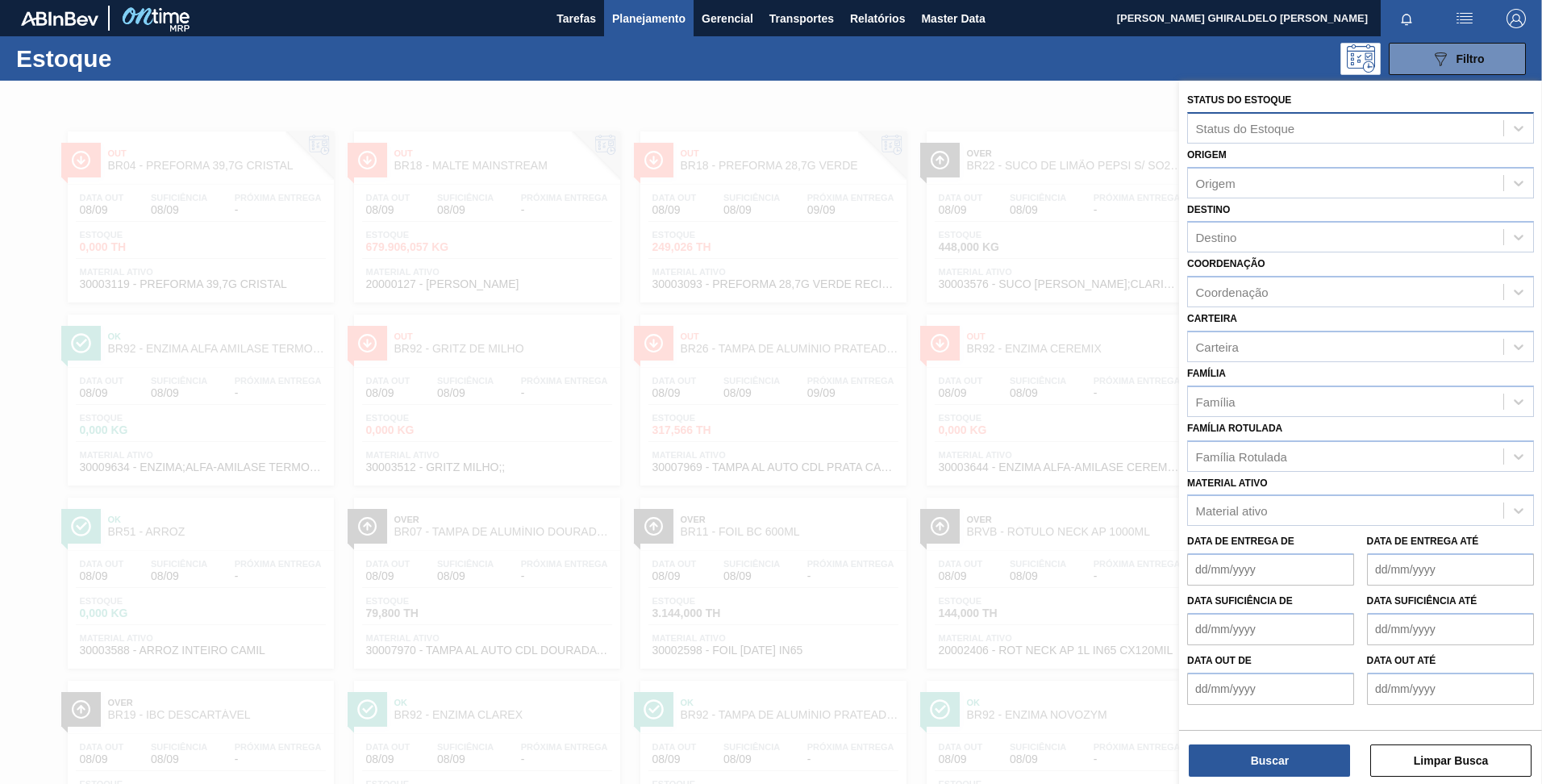
click at [1254, 124] on div "Status do Estoque" at bounding box center [1246, 128] width 99 height 14
click at [943, 115] on div at bounding box center [771, 472] width 1542 height 784
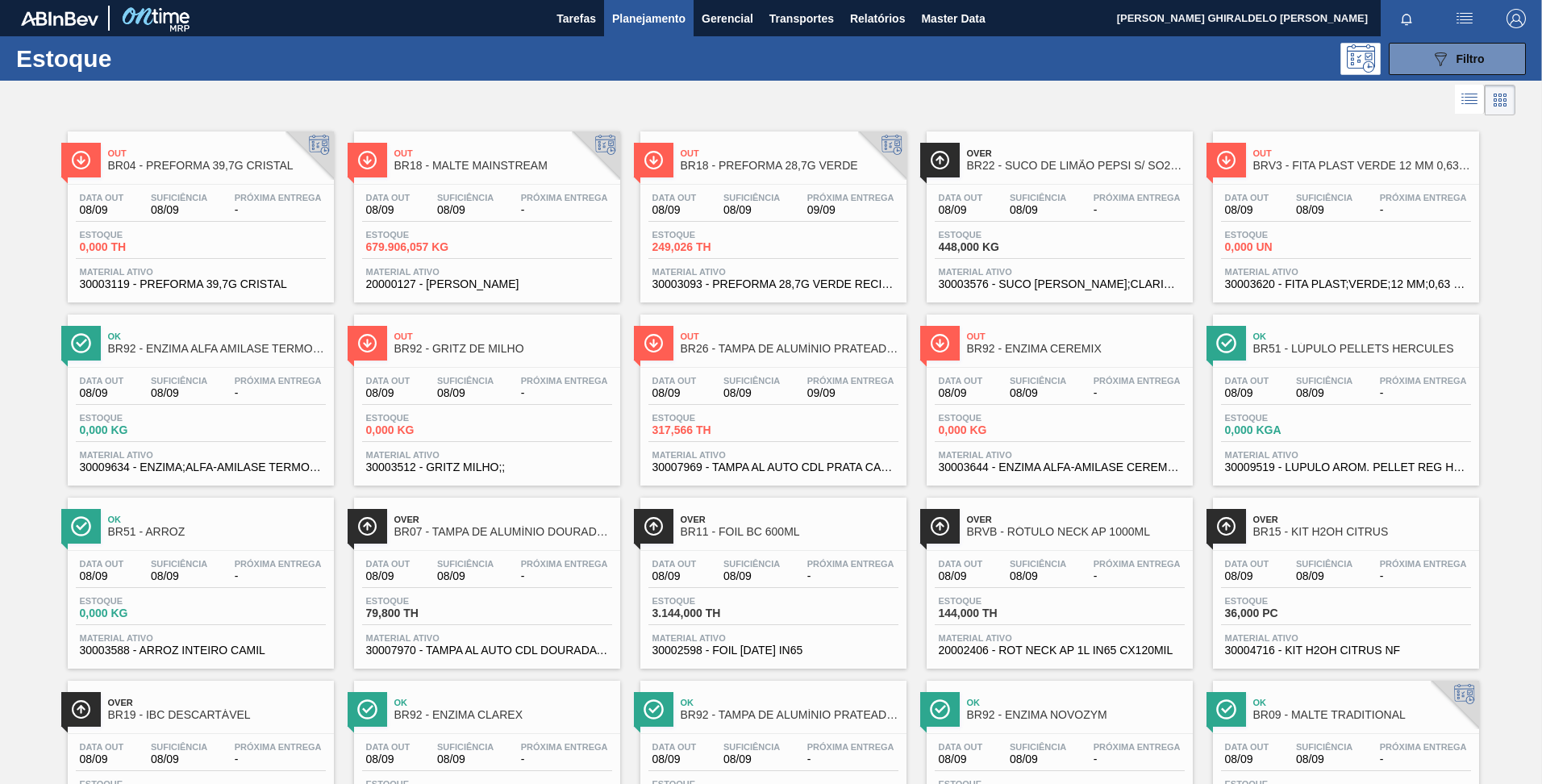
click at [664, 20] on span "Planejamento" at bounding box center [649, 18] width 73 height 19
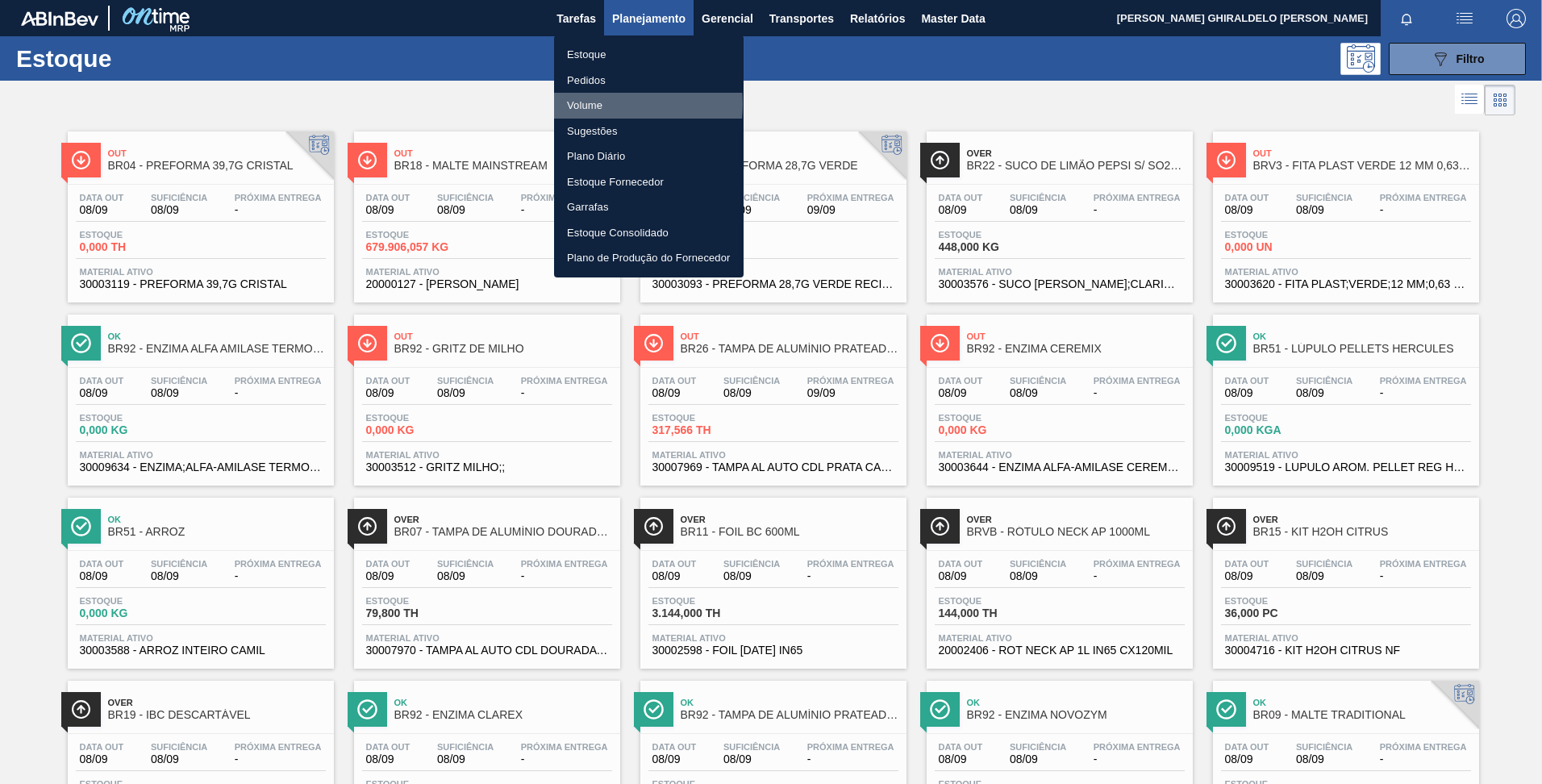
click at [596, 104] on li "Volume" at bounding box center [648, 105] width 190 height 26
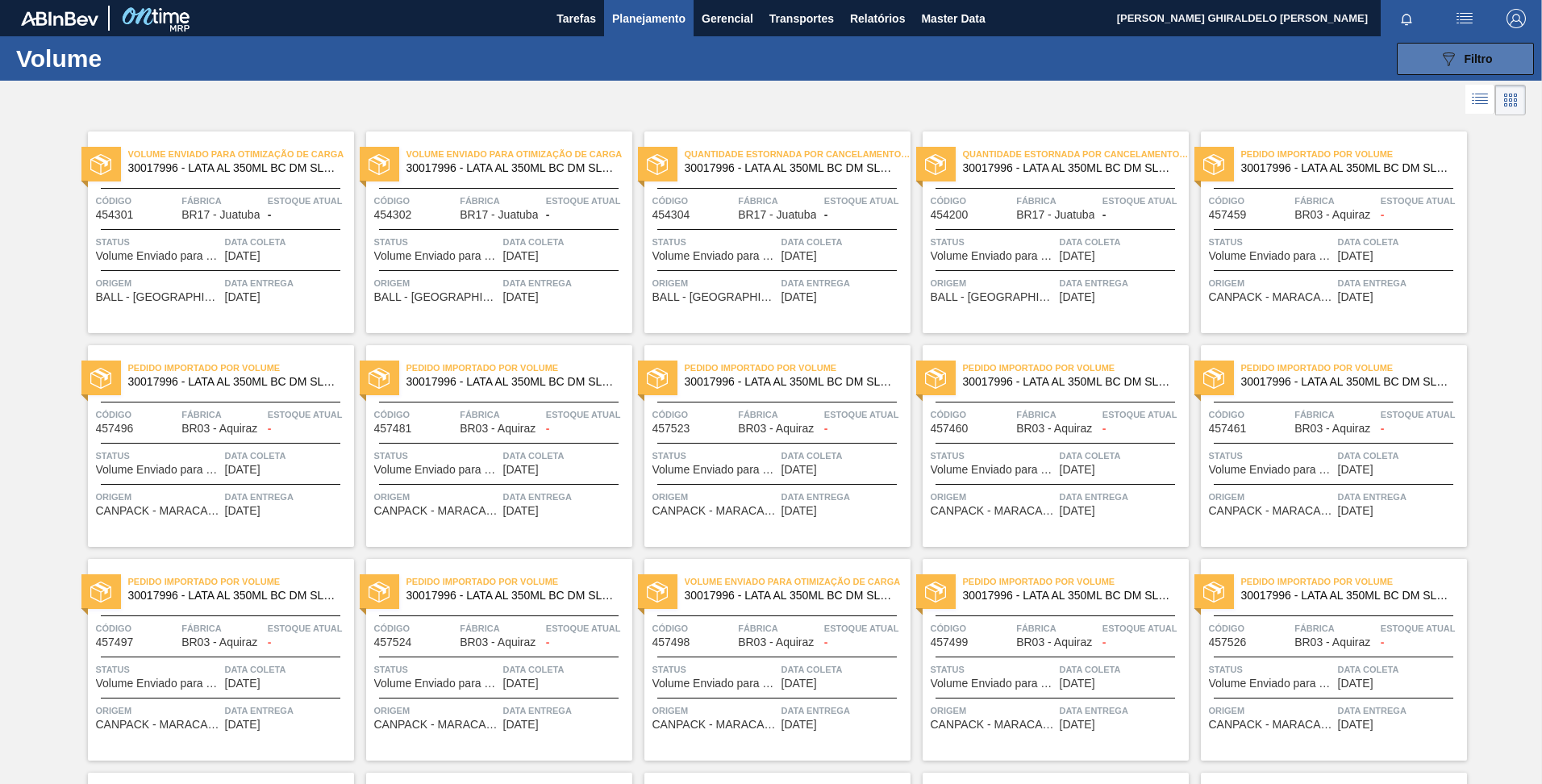
click at [1453, 65] on icon "089F7B8B-B2A5-4AFE-B5C0-19BA573D28AC" at bounding box center [1448, 59] width 19 height 19
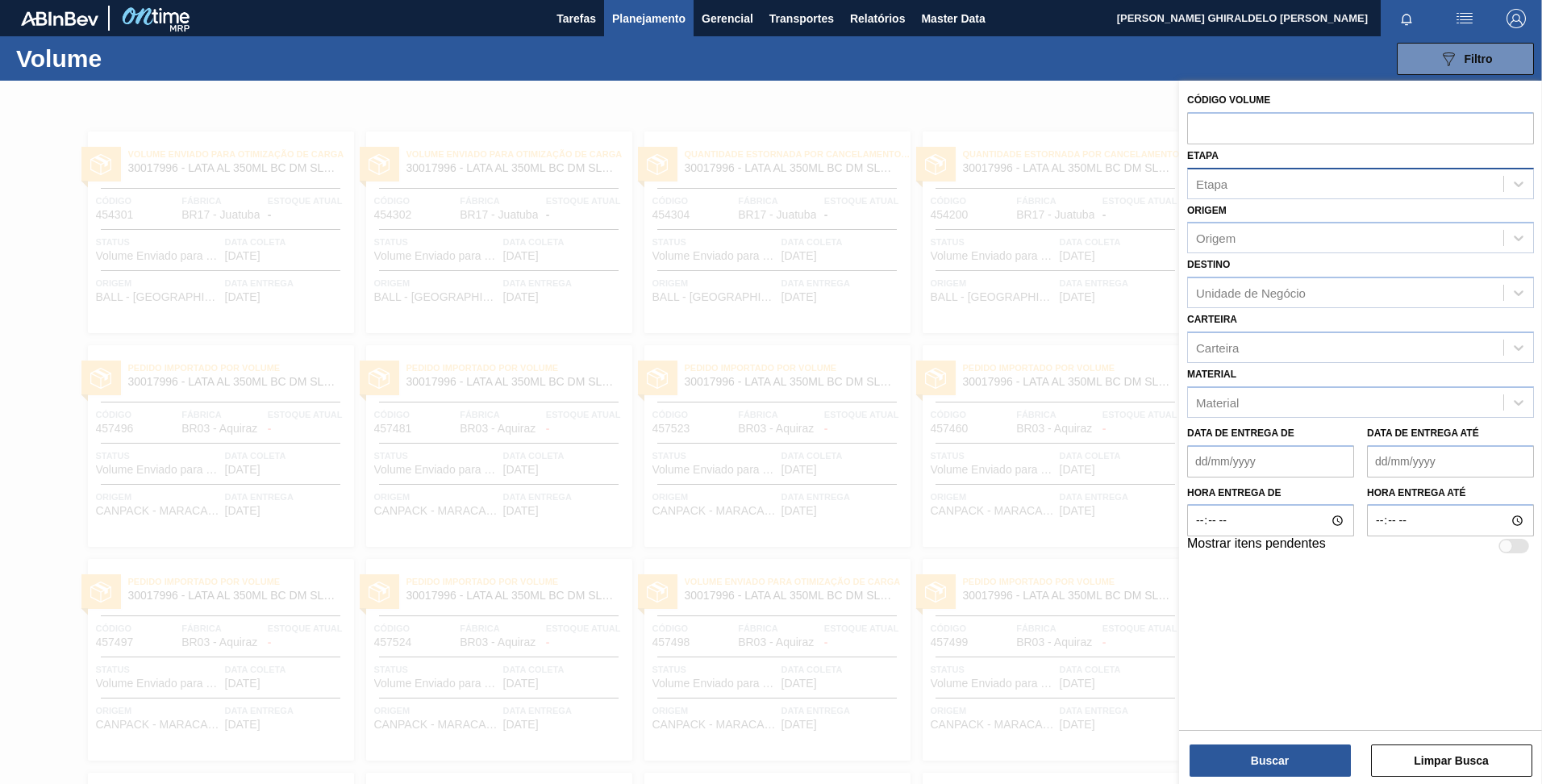
click at [1284, 187] on div "Etapa" at bounding box center [1346, 184] width 316 height 24
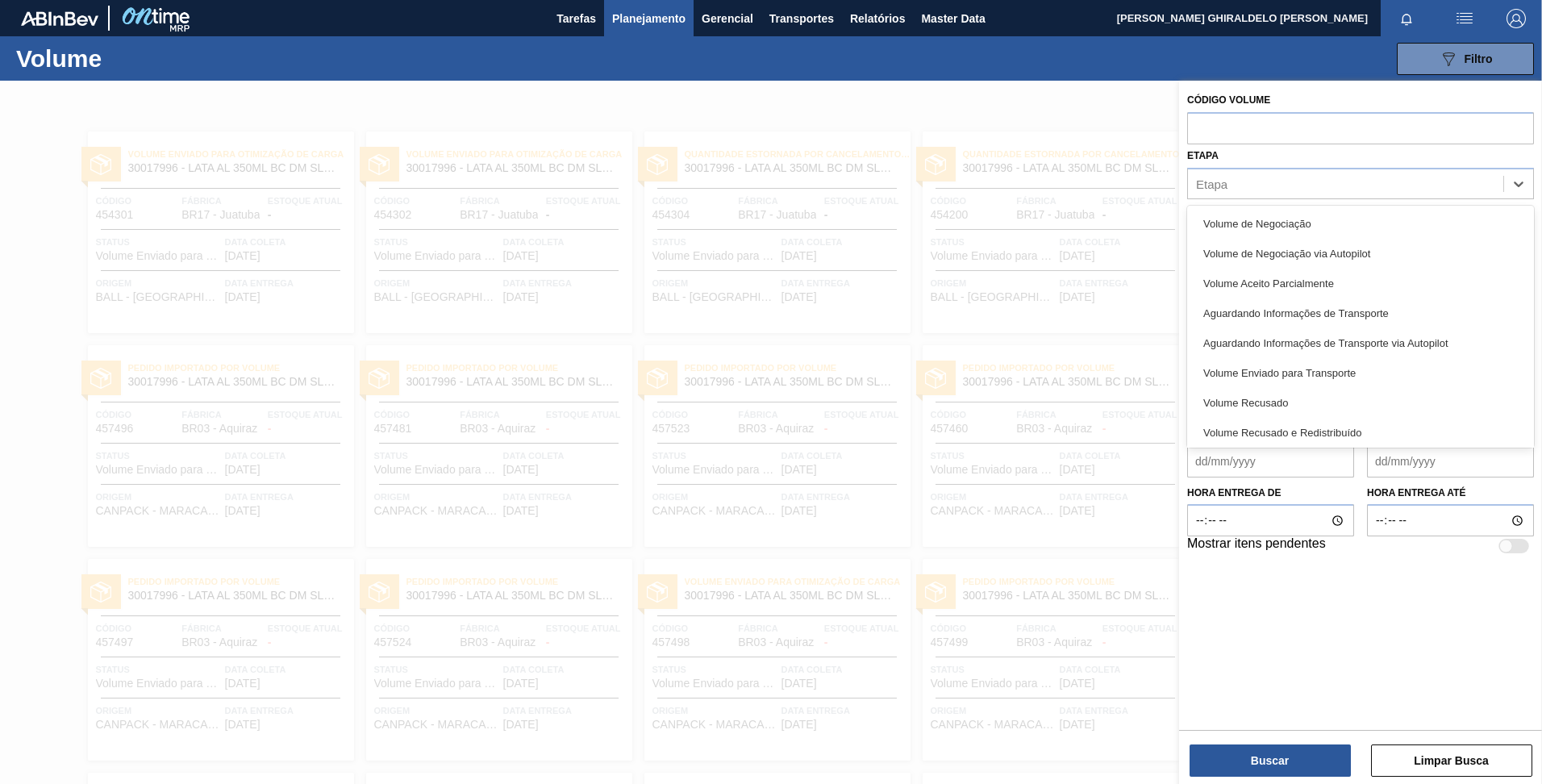
click at [1037, 122] on div at bounding box center [771, 472] width 1542 height 784
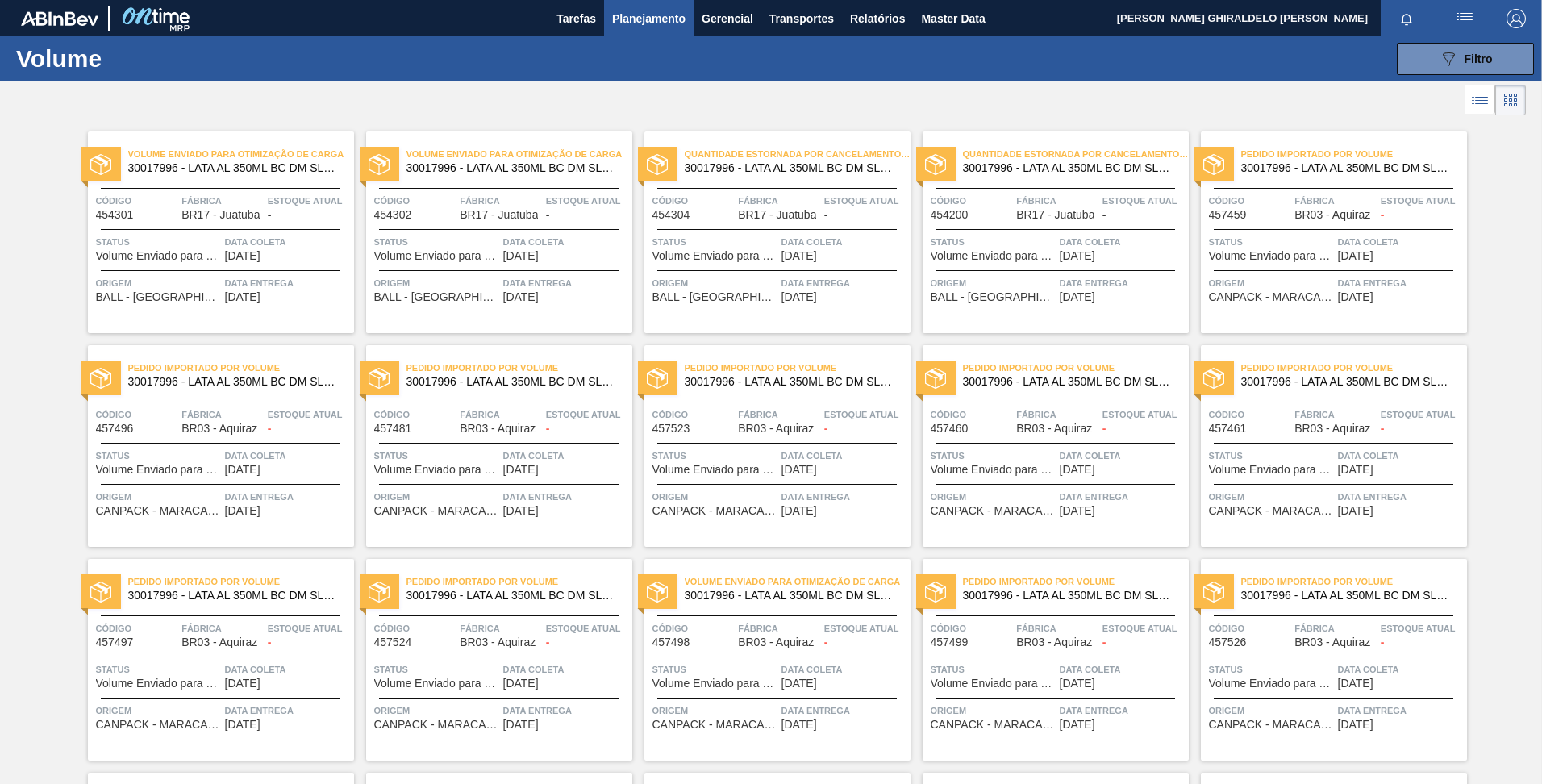
click at [685, 16] on button "Planejamento" at bounding box center [648, 18] width 89 height 37
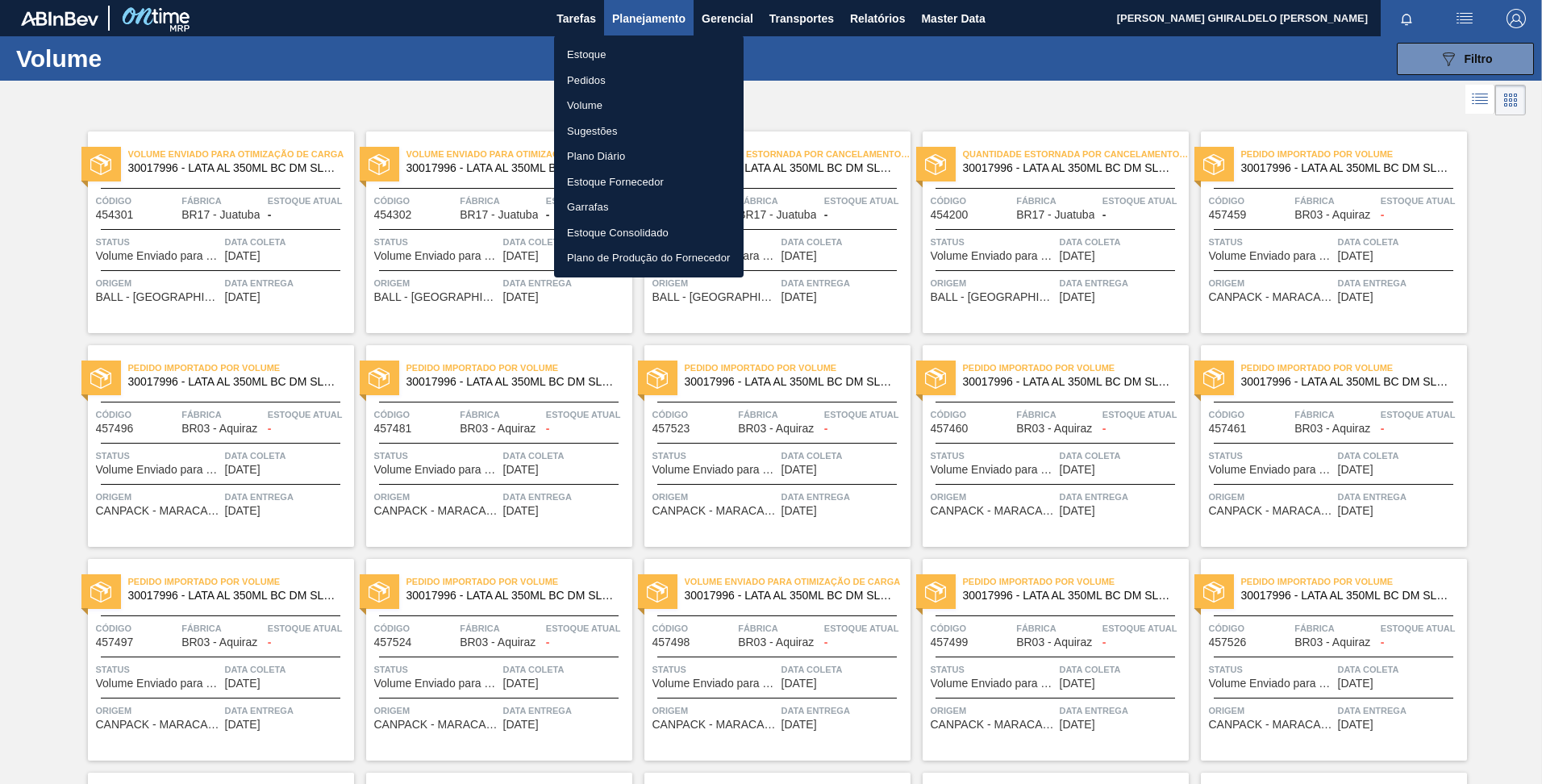
click at [585, 135] on li "Sugestões" at bounding box center [648, 131] width 190 height 26
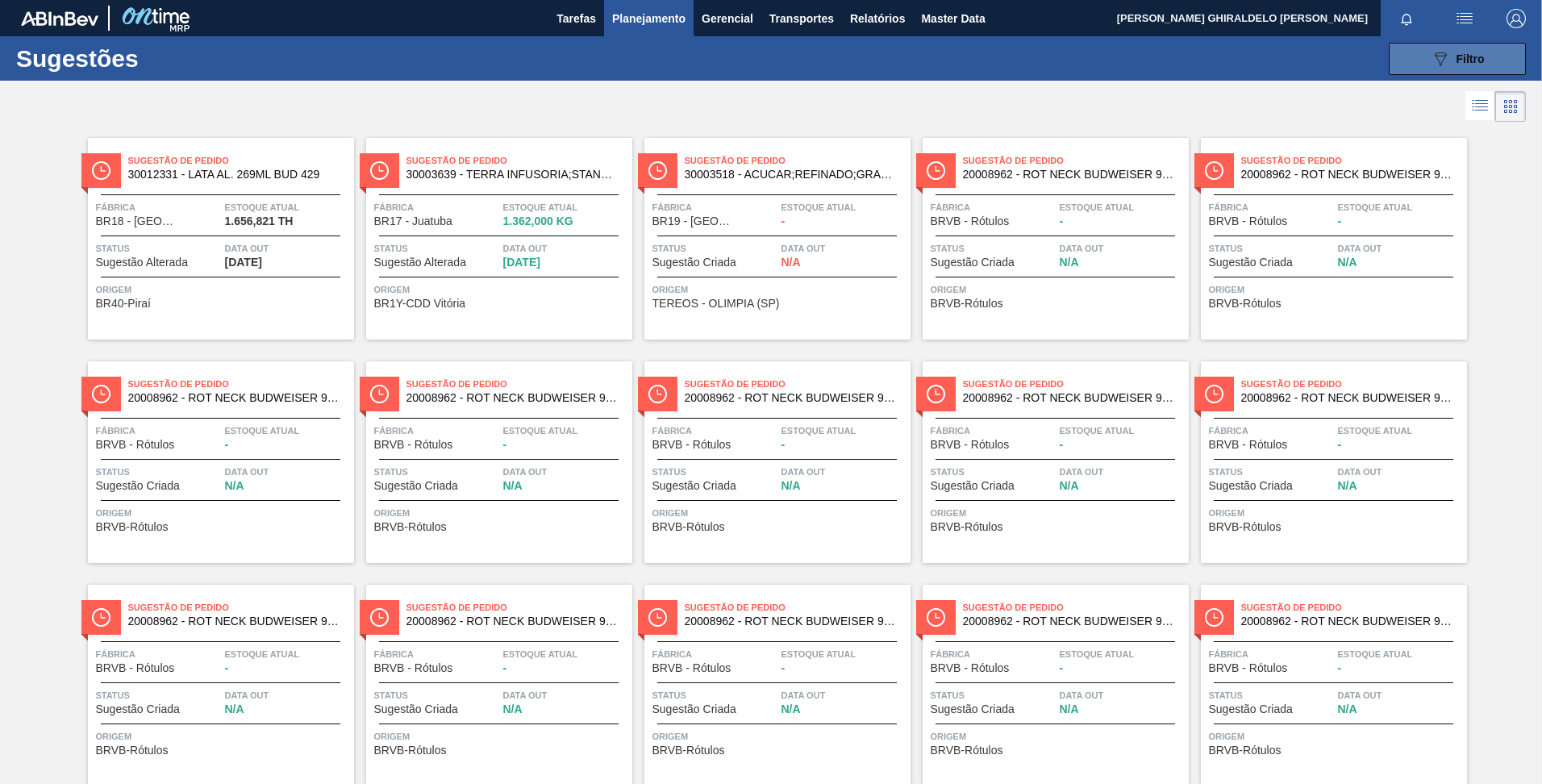
click at [1433, 64] on icon "089F7B8B-B2A5-4AFE-B5C0-19BA573D28AC" at bounding box center [1440, 59] width 19 height 19
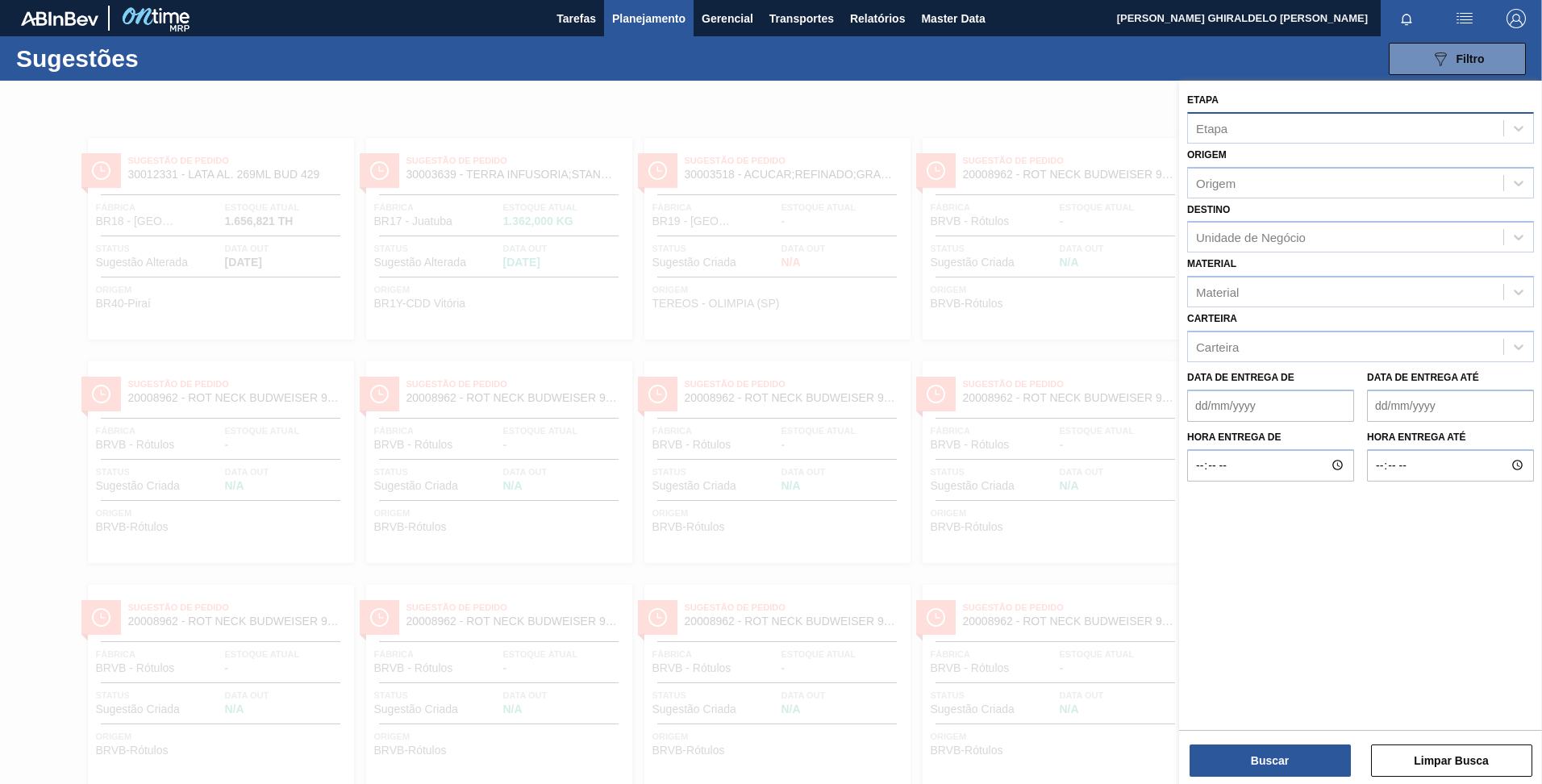
click at [1240, 124] on div "Etapa" at bounding box center [1346, 128] width 316 height 24
click at [1000, 99] on div at bounding box center [771, 472] width 1542 height 784
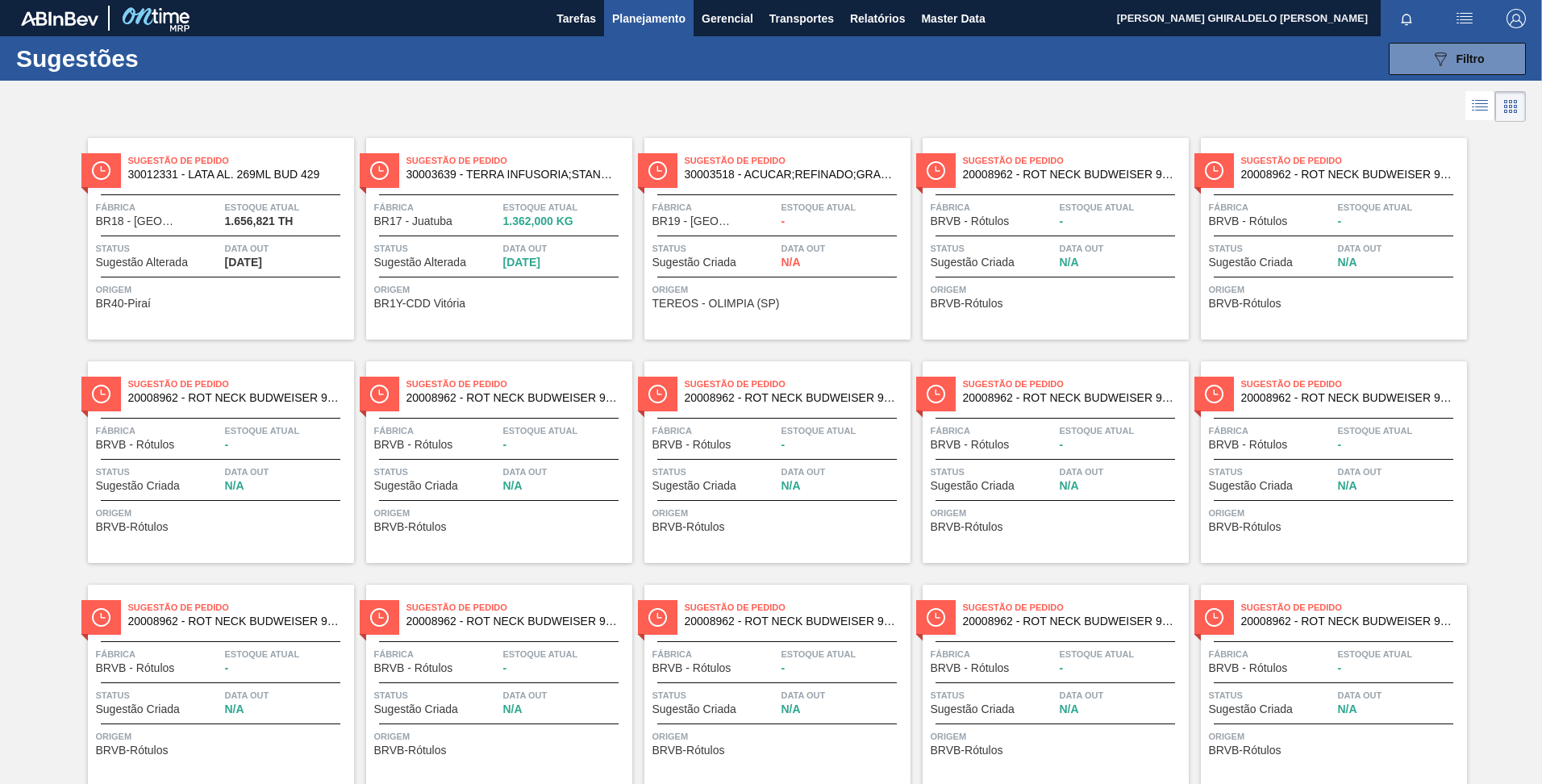
click at [631, 26] on span "Planejamento" at bounding box center [649, 18] width 73 height 19
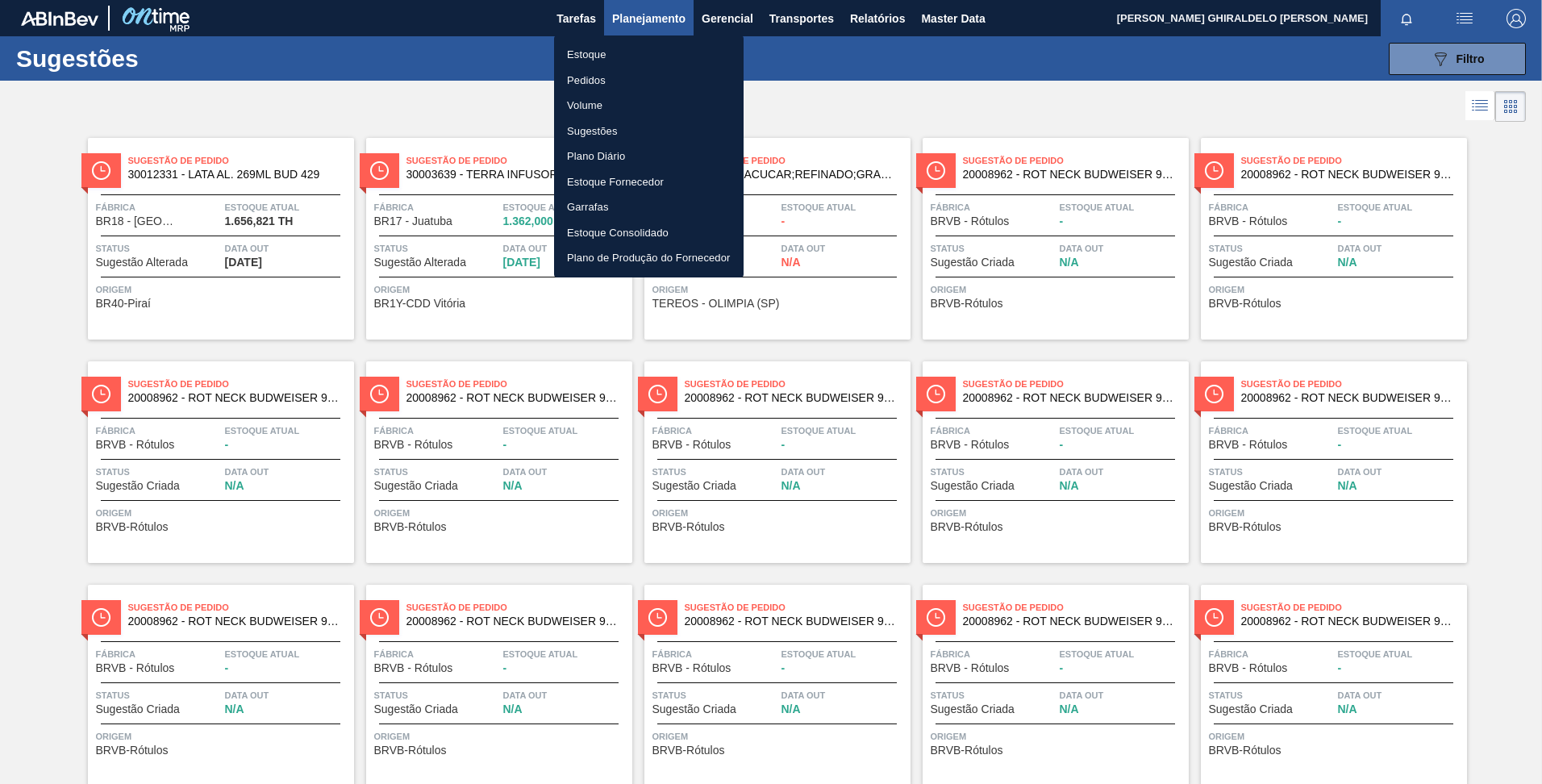
click at [724, 13] on div at bounding box center [771, 392] width 1542 height 784
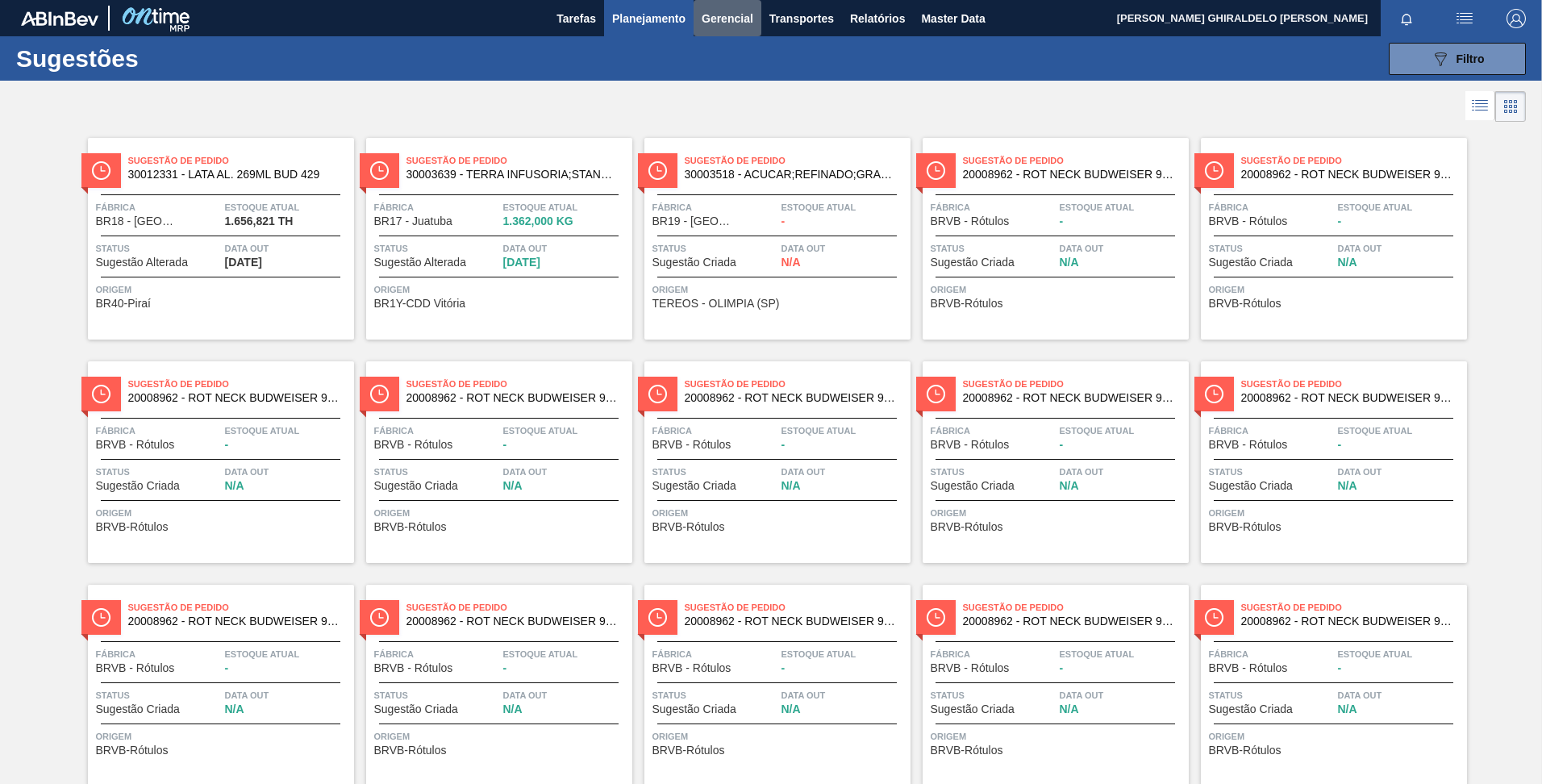
click at [724, 13] on span "Gerencial" at bounding box center [728, 18] width 52 height 19
click at [640, 15] on div at bounding box center [771, 392] width 1542 height 784
click at [649, 22] on span "Planejamento" at bounding box center [649, 18] width 73 height 19
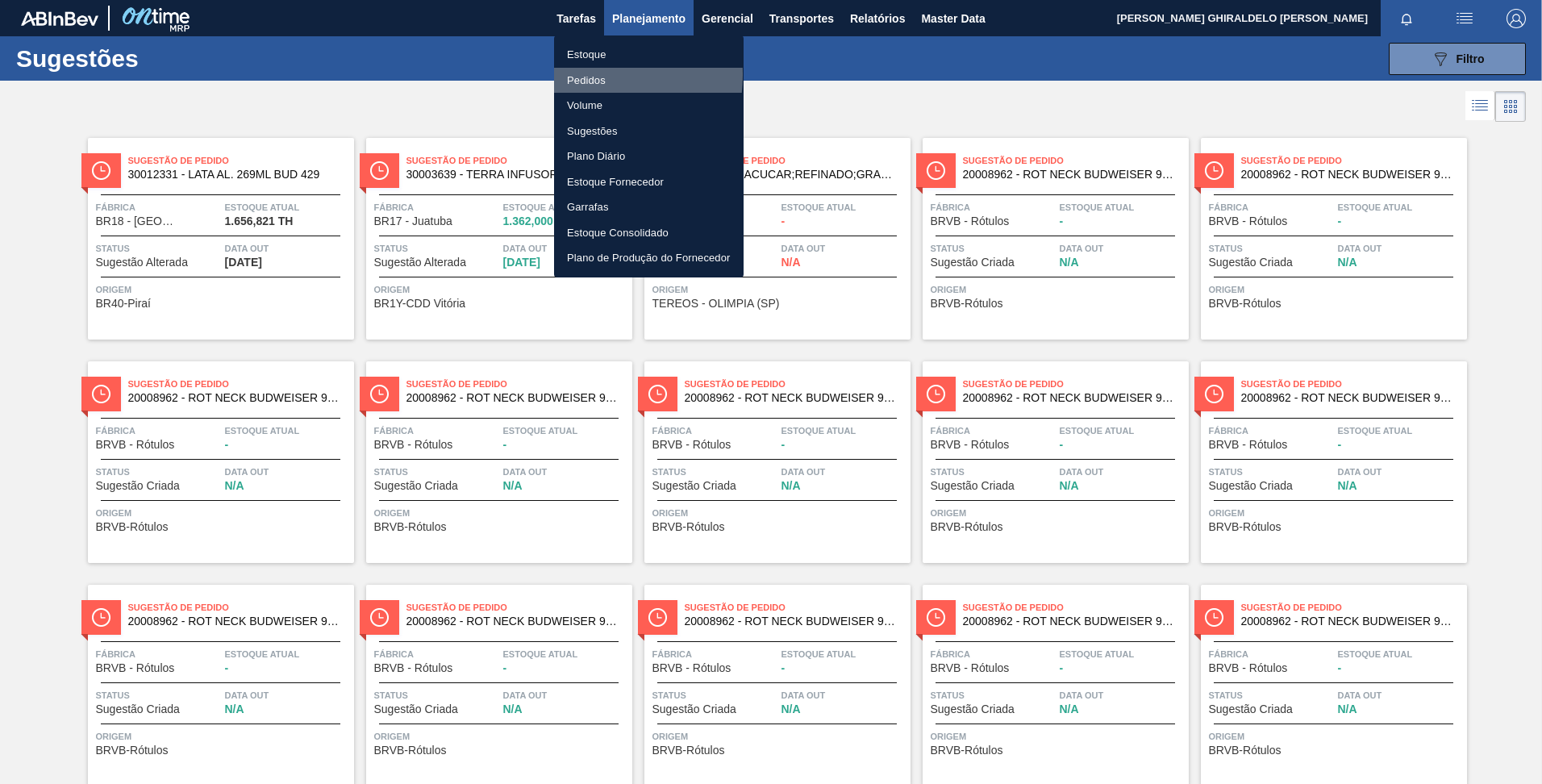
click at [581, 74] on li "Pedidos" at bounding box center [648, 80] width 190 height 26
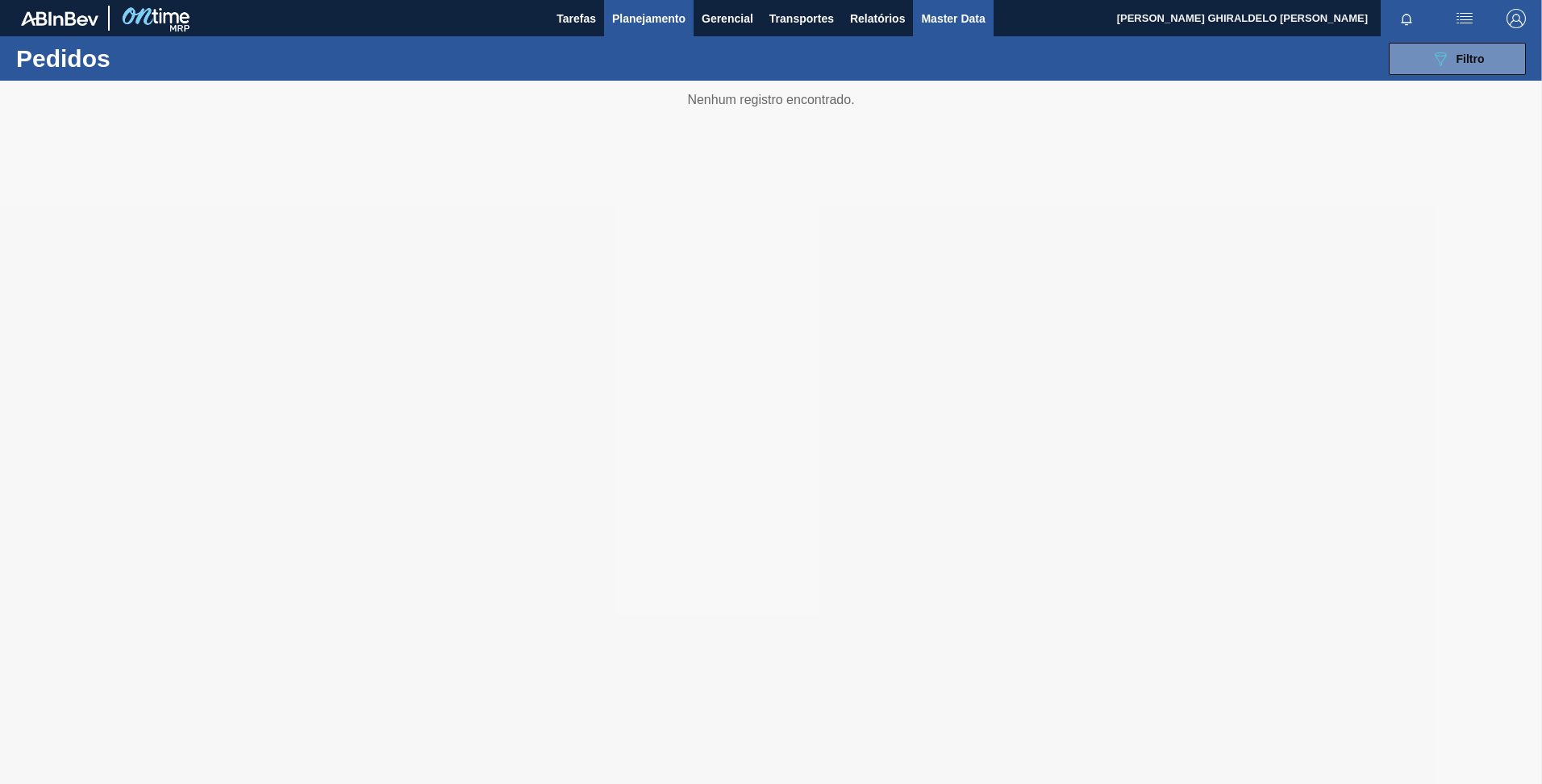
click at [968, 19] on span "Master Data" at bounding box center [953, 18] width 64 height 19
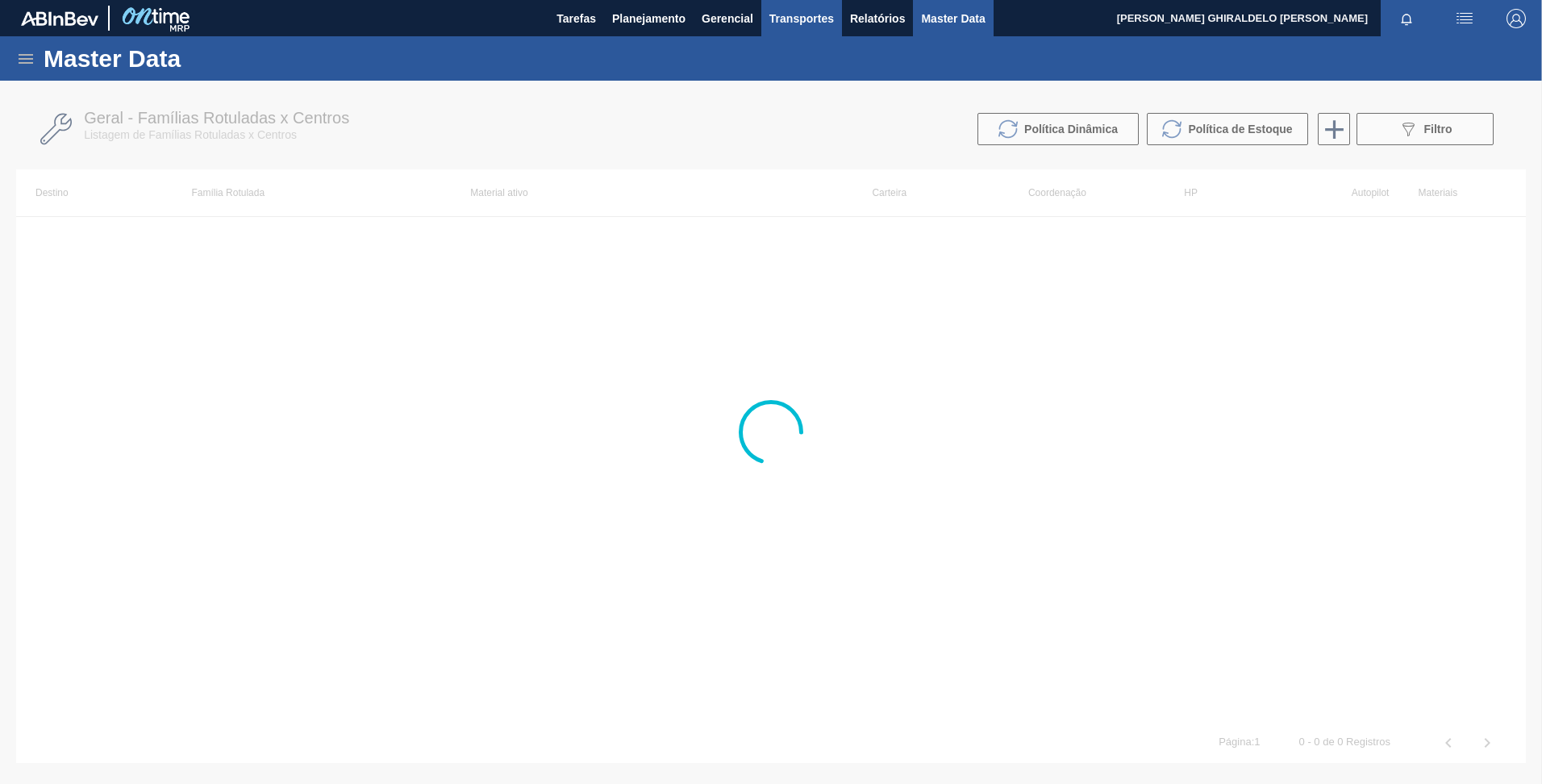
click at [793, 25] on span "Transportes" at bounding box center [801, 18] width 65 height 19
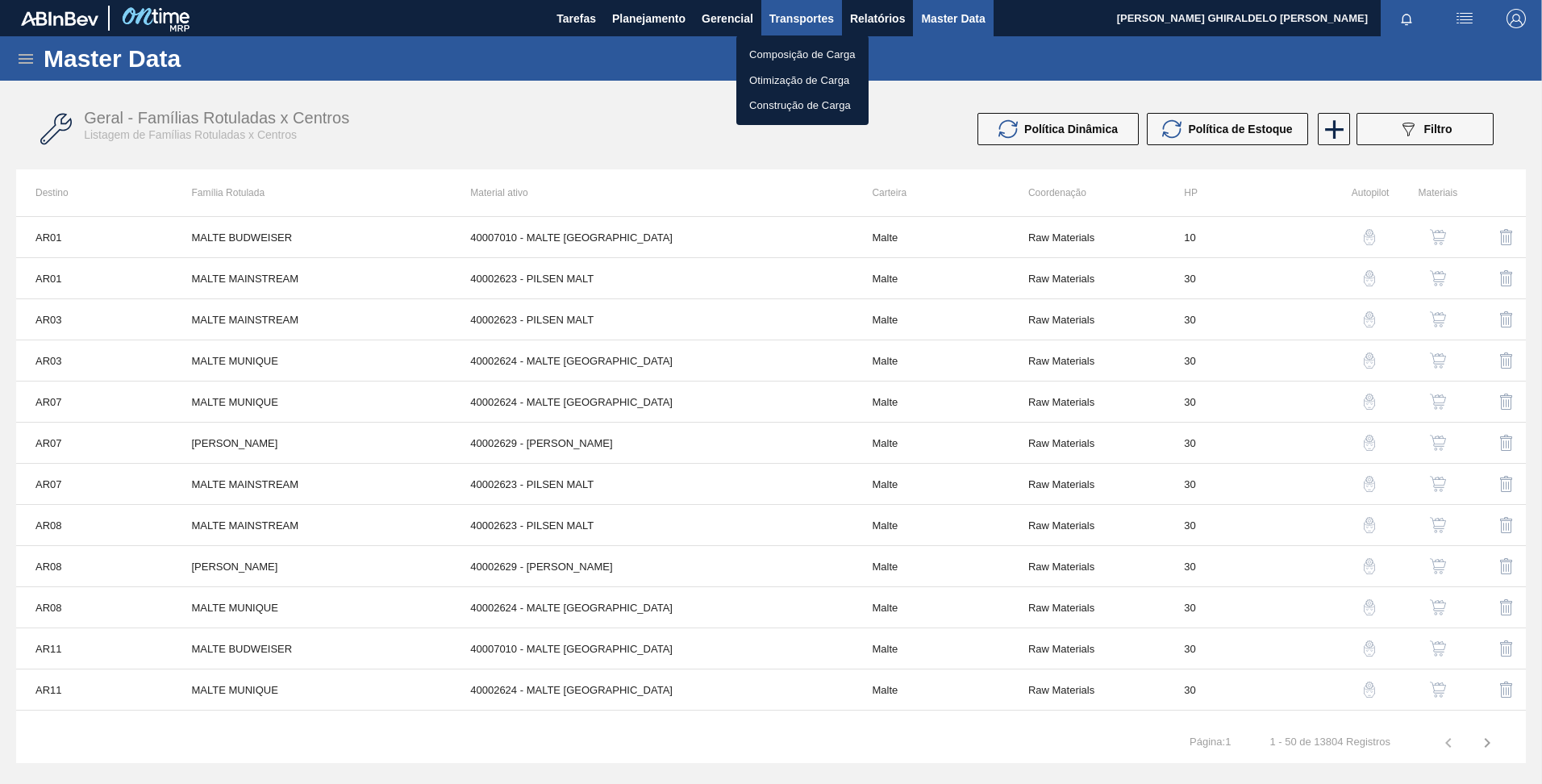
click at [793, 25] on div at bounding box center [771, 392] width 1542 height 784
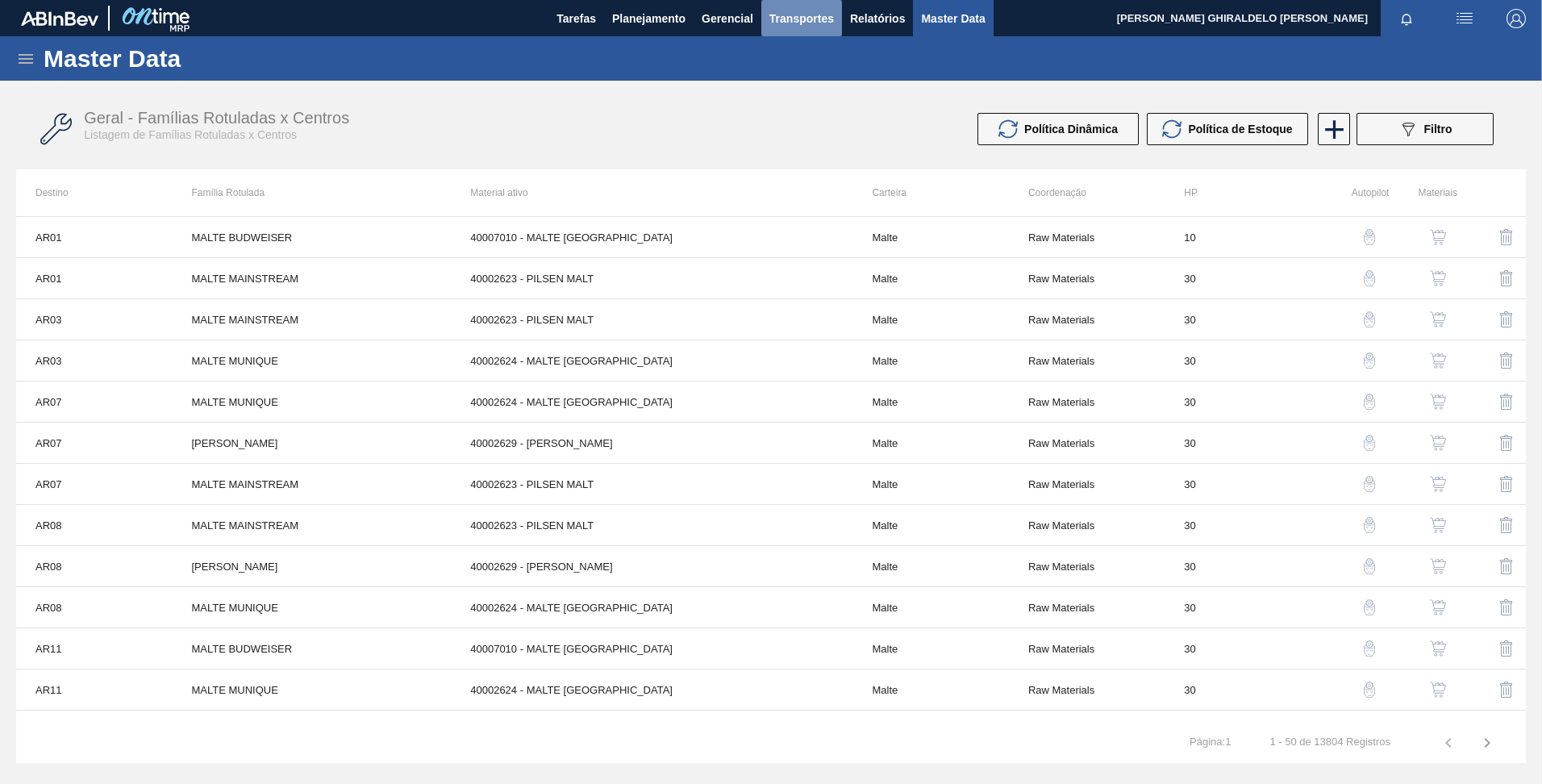
click at [768, 19] on button "Transportes" at bounding box center [801, 18] width 80 height 37
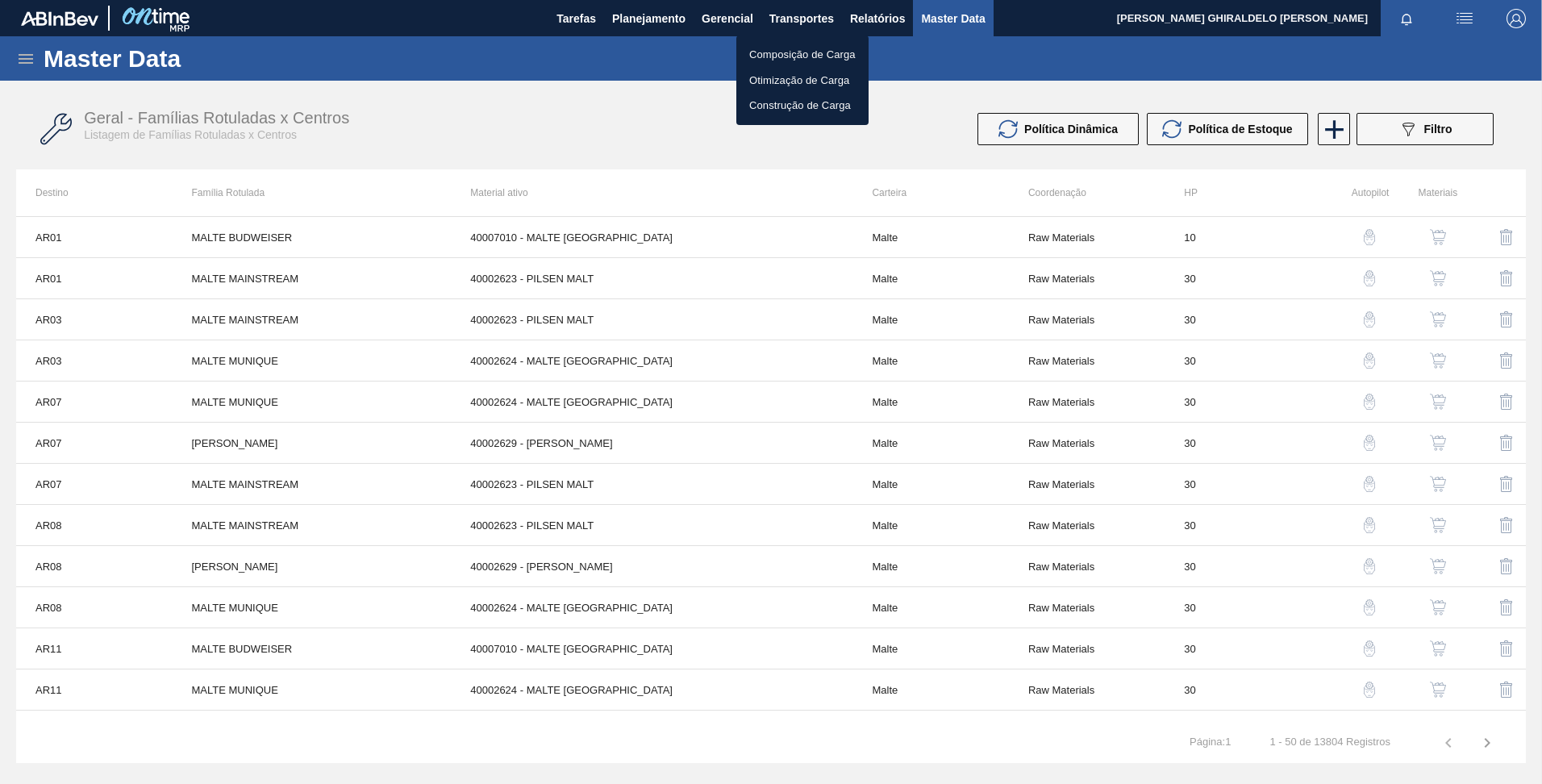
click at [726, 7] on div at bounding box center [771, 392] width 1542 height 784
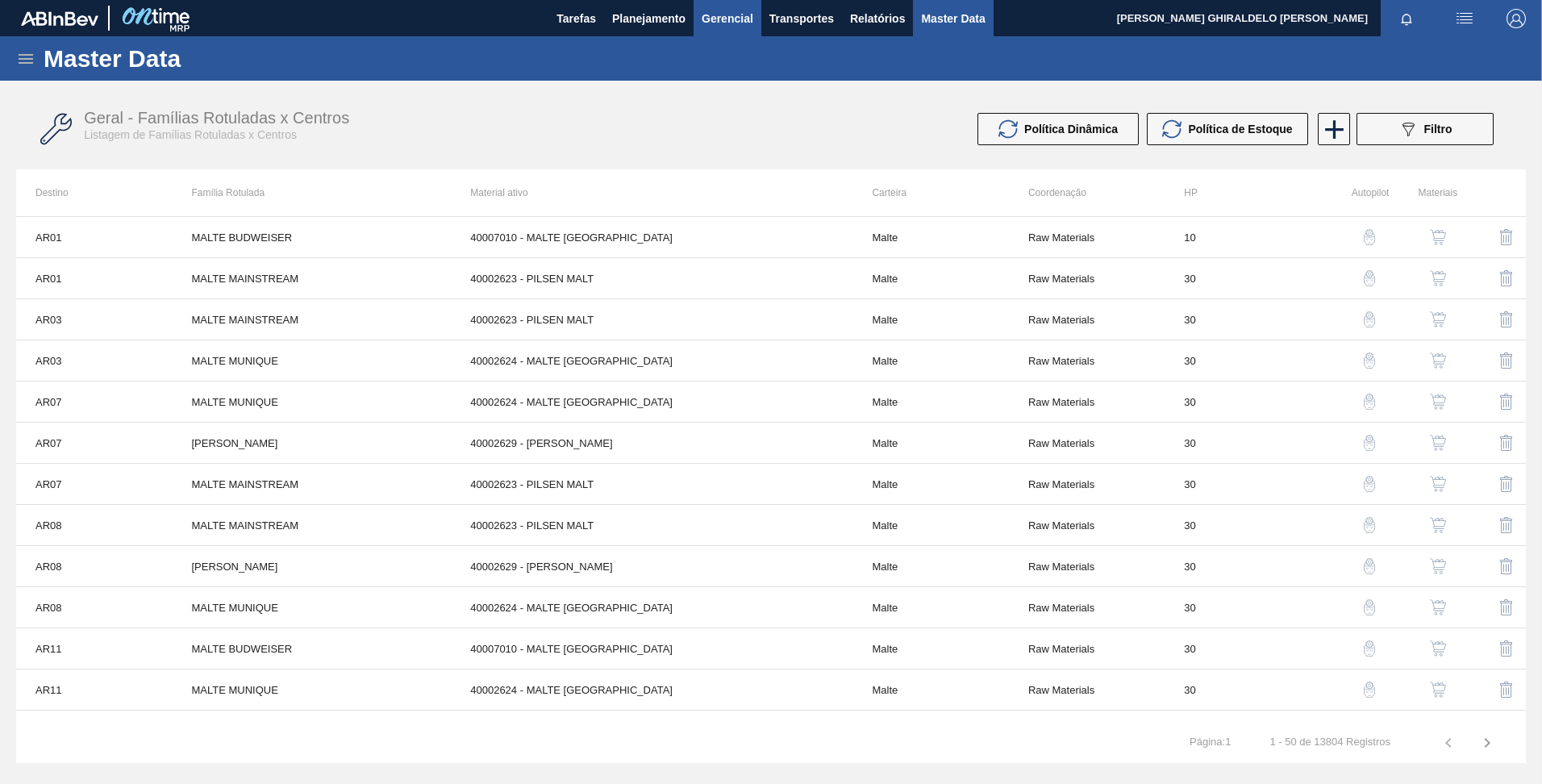
click at [733, 15] on span "Gerencial" at bounding box center [728, 18] width 52 height 19
click at [628, 18] on div at bounding box center [771, 392] width 1542 height 784
click at [580, 15] on span "Tarefas" at bounding box center [577, 18] width 40 height 19
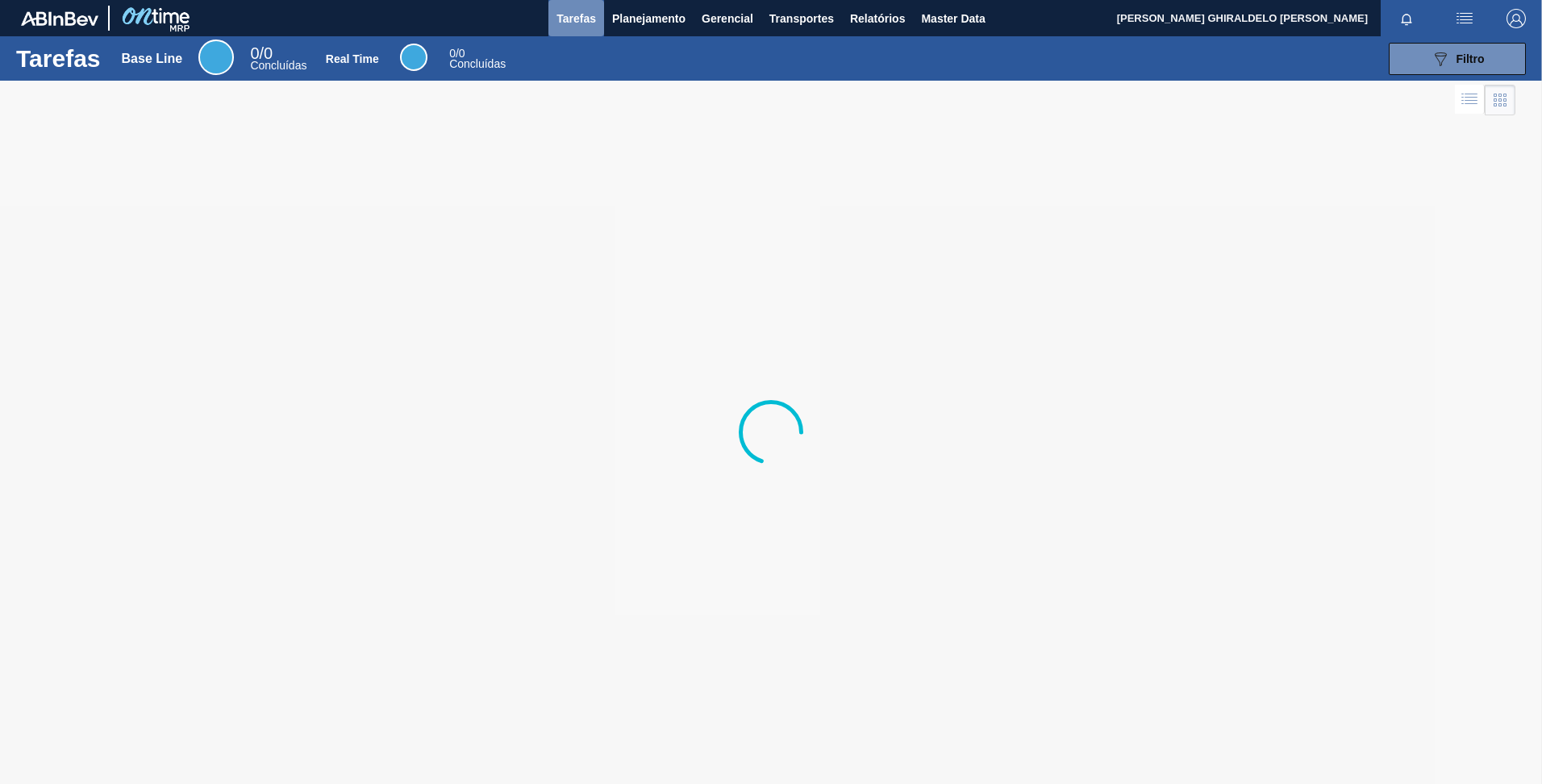
click at [580, 15] on span "Tarefas" at bounding box center [577, 18] width 40 height 19
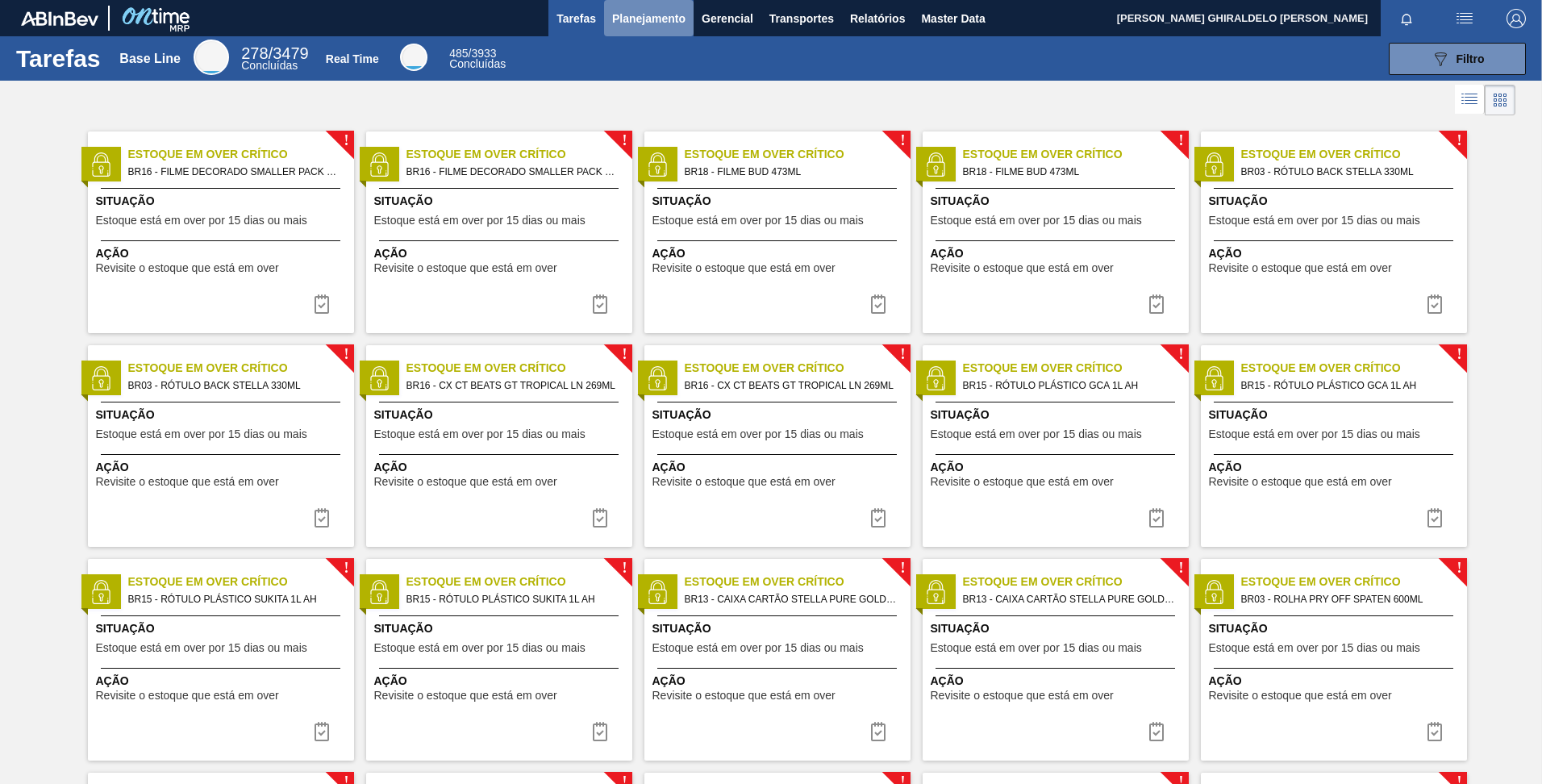
click at [626, 17] on span "Planejamento" at bounding box center [649, 18] width 73 height 19
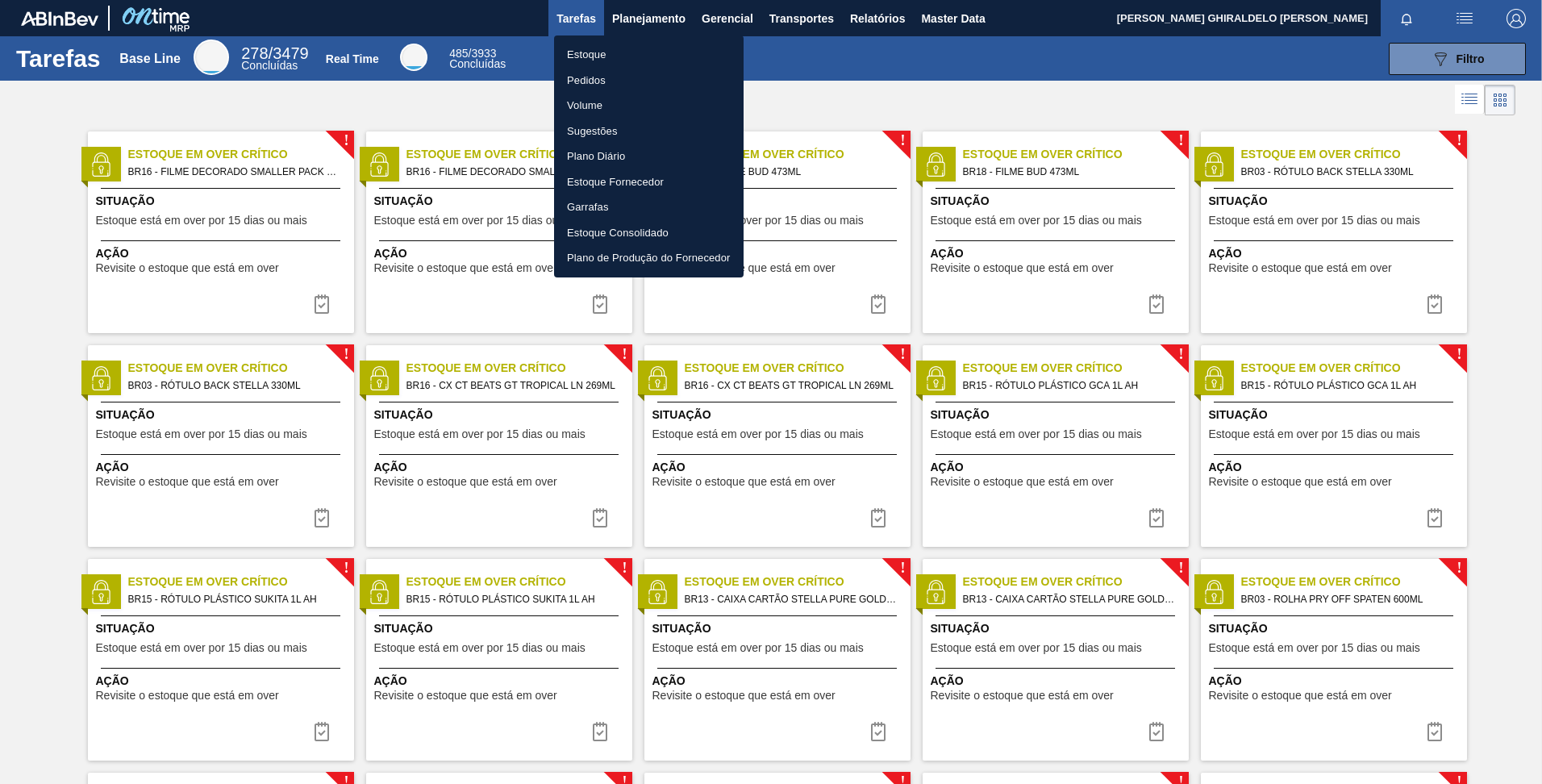
click at [575, 55] on li "Estoque" at bounding box center [648, 55] width 190 height 26
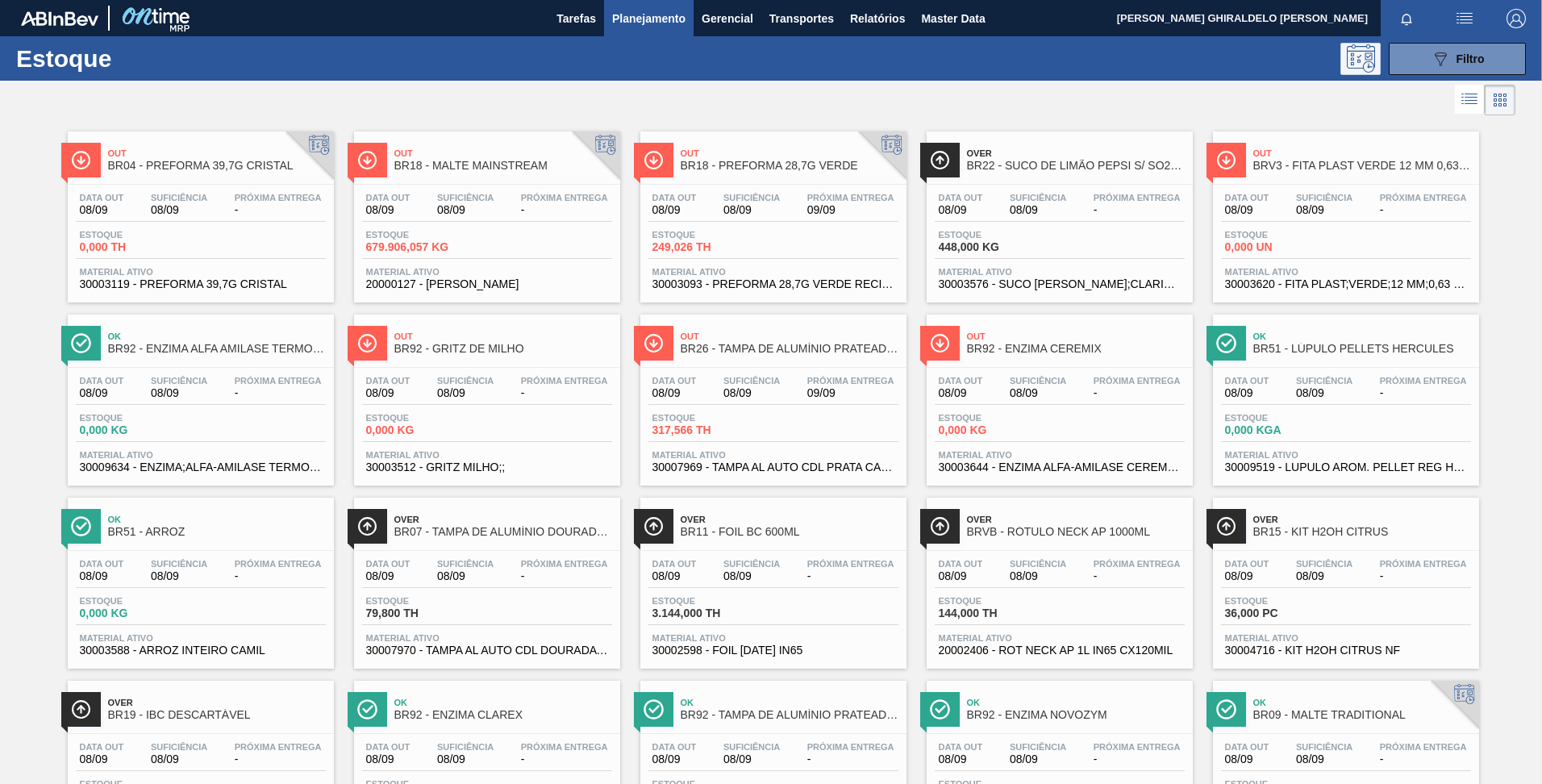
click at [1378, 65] on button at bounding box center [1360, 59] width 41 height 32
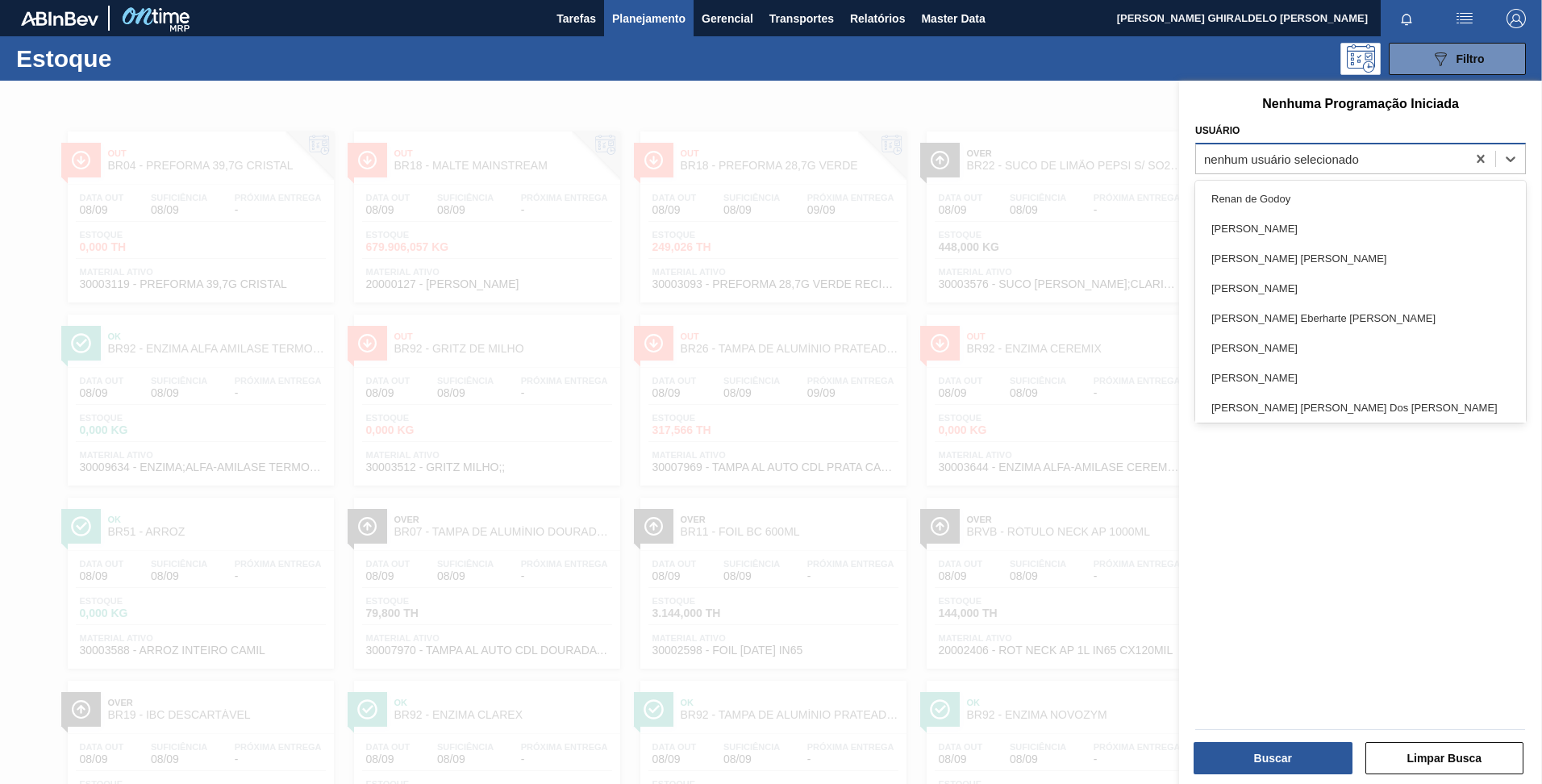
click at [1360, 172] on div "nenhum usuário selecionado" at bounding box center [1360, 159] width 331 height 32
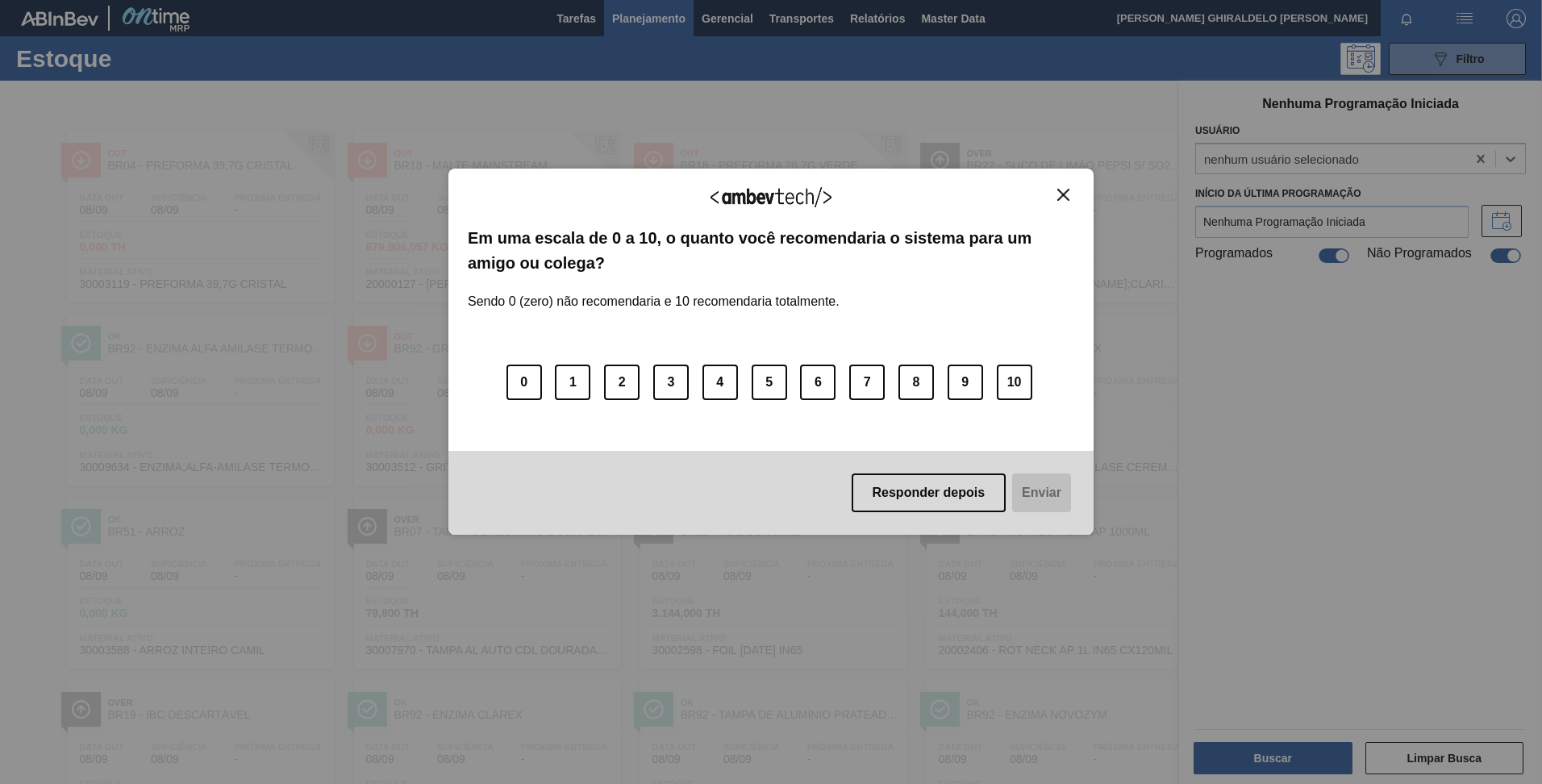
click at [1076, 203] on div "Agradecemos seu feedback! Em uma escala de 0 a 10, o quanto você recomendaria o…" at bounding box center [771, 351] width 645 height 366
click at [1064, 196] on img "Close" at bounding box center [1063, 195] width 12 height 12
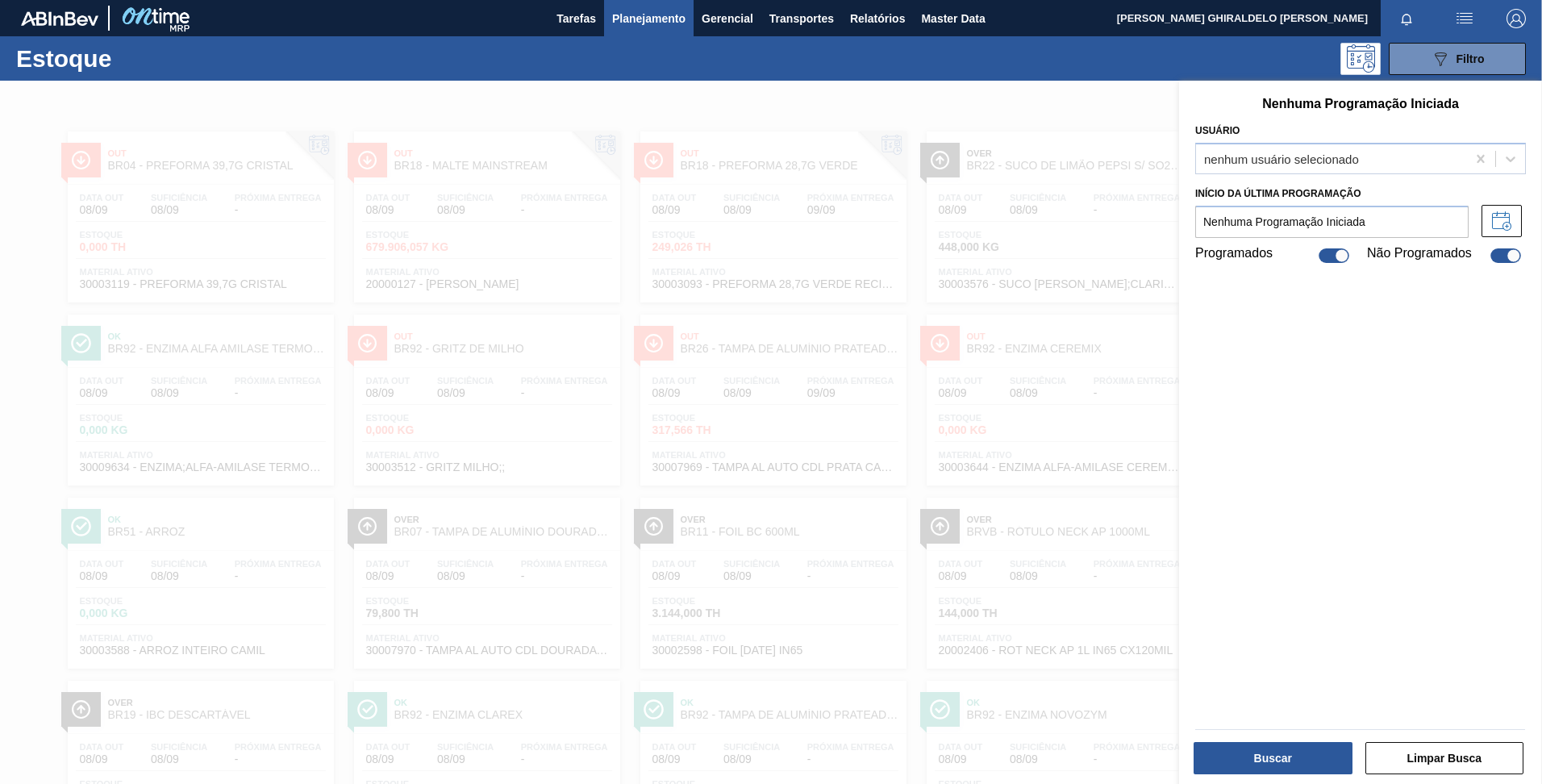
click at [1095, 94] on div at bounding box center [771, 472] width 1542 height 784
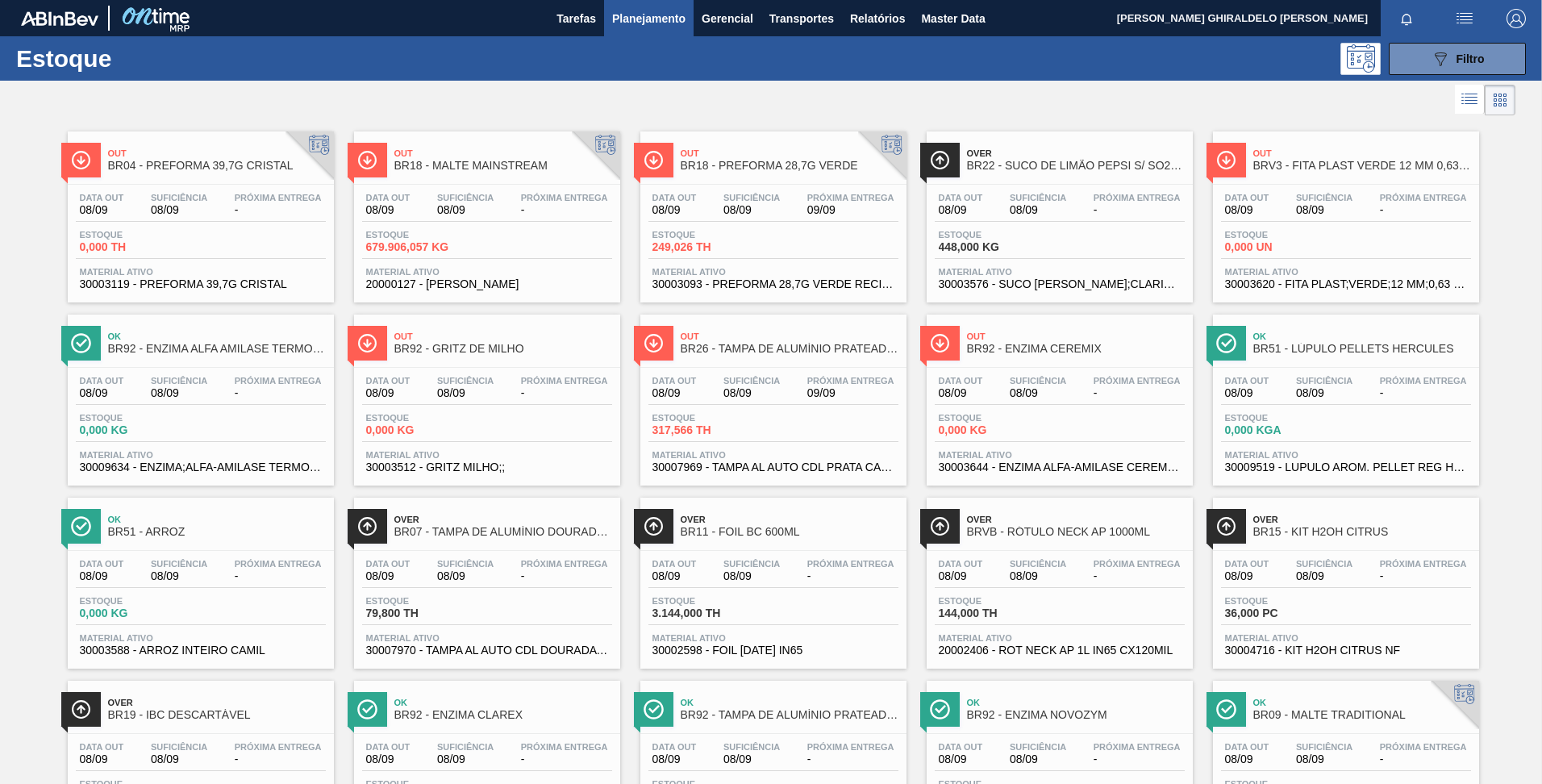
click at [653, 15] on span "Planejamento" at bounding box center [649, 18] width 73 height 19
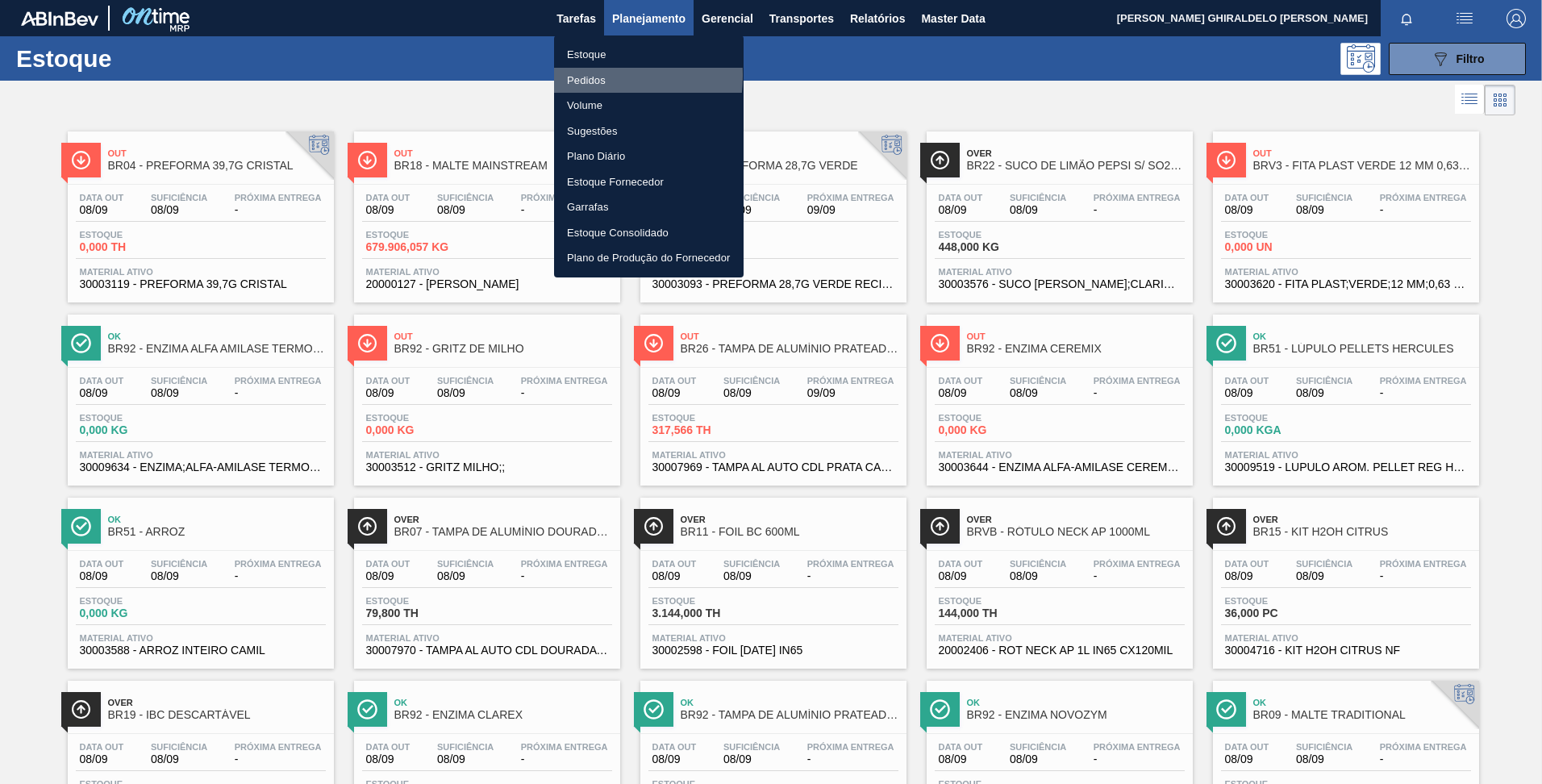
click at [578, 75] on li "Pedidos" at bounding box center [648, 80] width 190 height 26
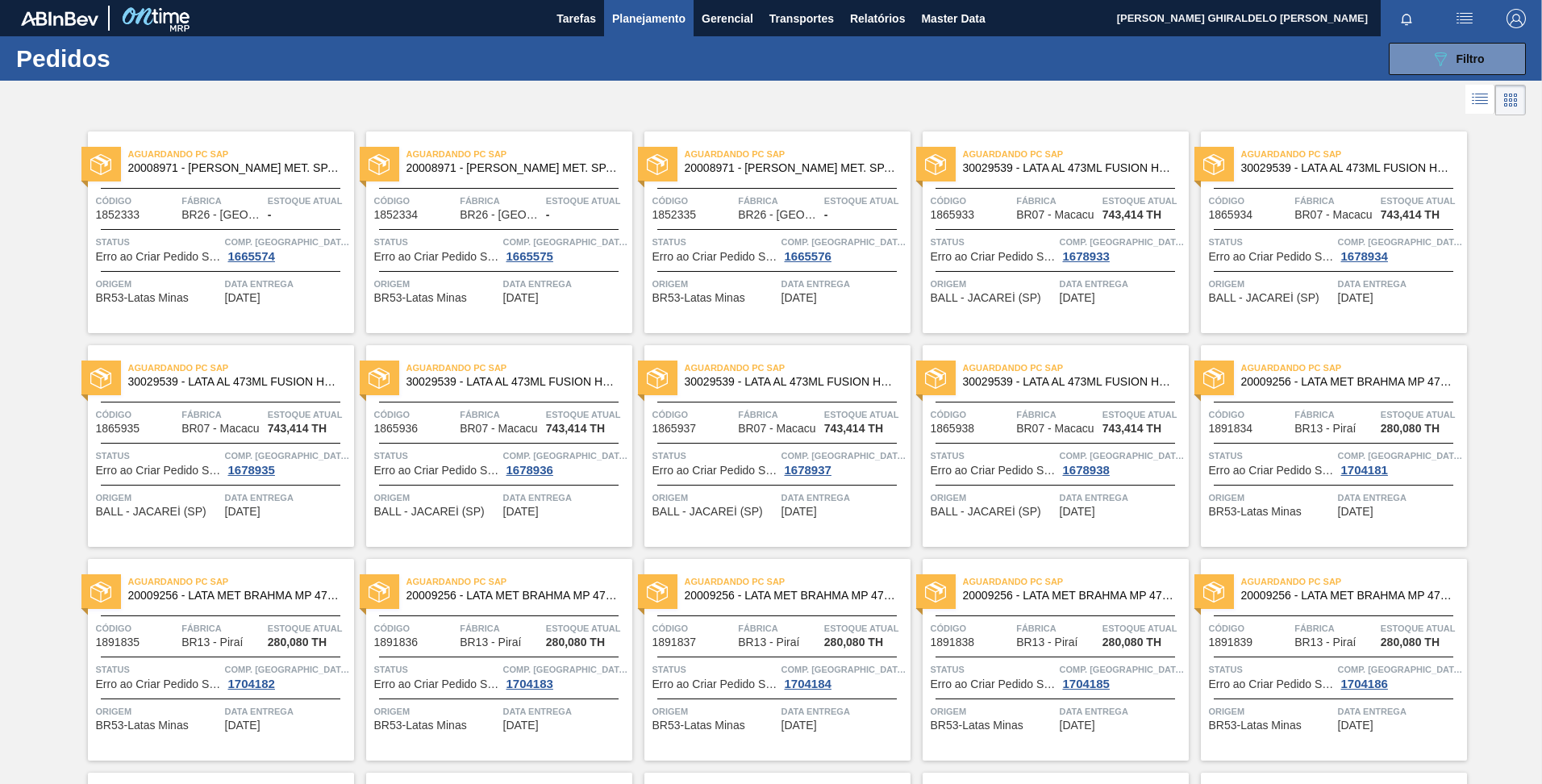
click at [1472, 96] on icon at bounding box center [1479, 98] width 19 height 19
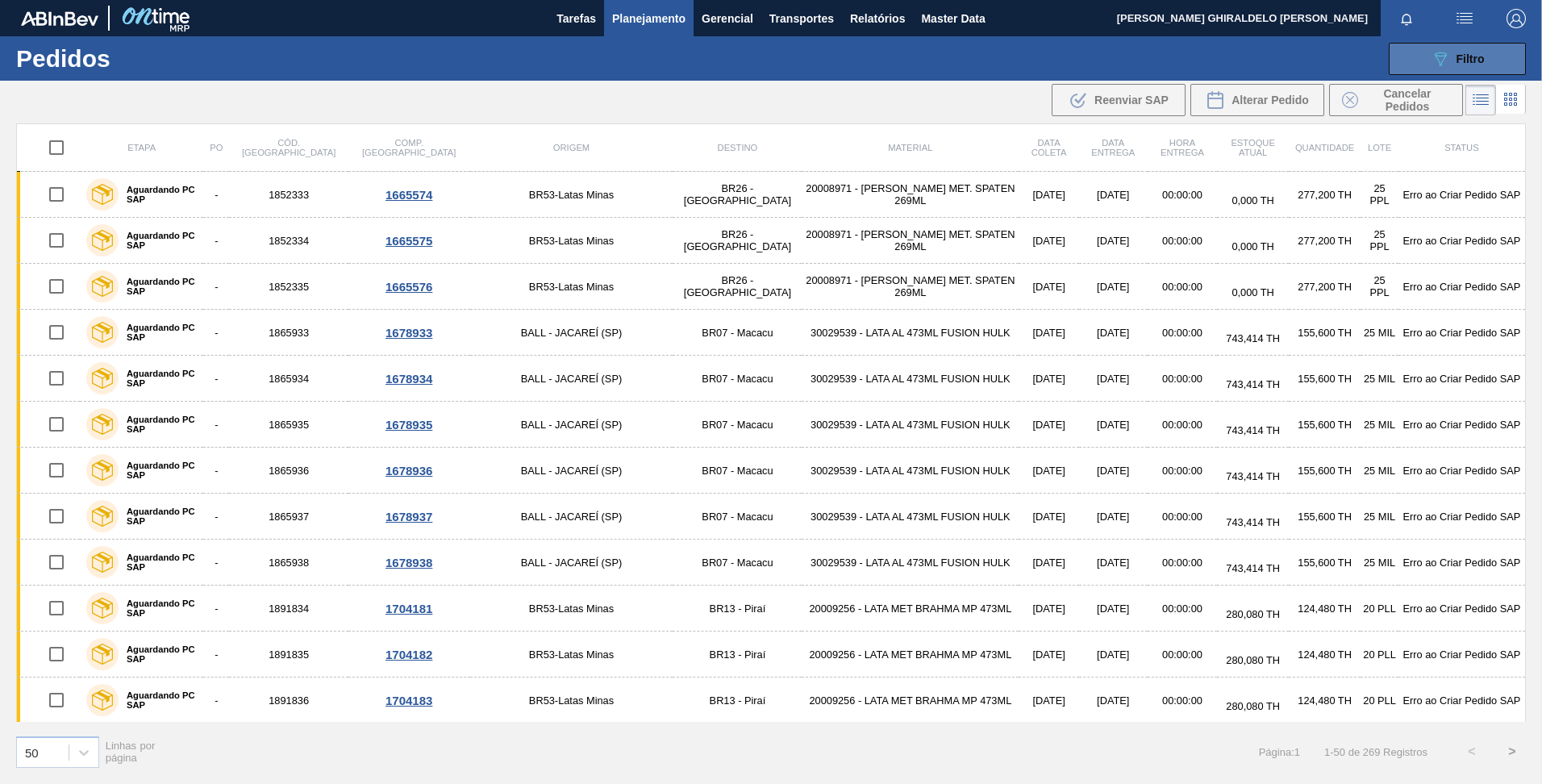
click at [1428, 71] on button "089F7B8B-B2A5-4AFE-B5C0-19BA573D28AC Filtro" at bounding box center [1458, 59] width 137 height 32
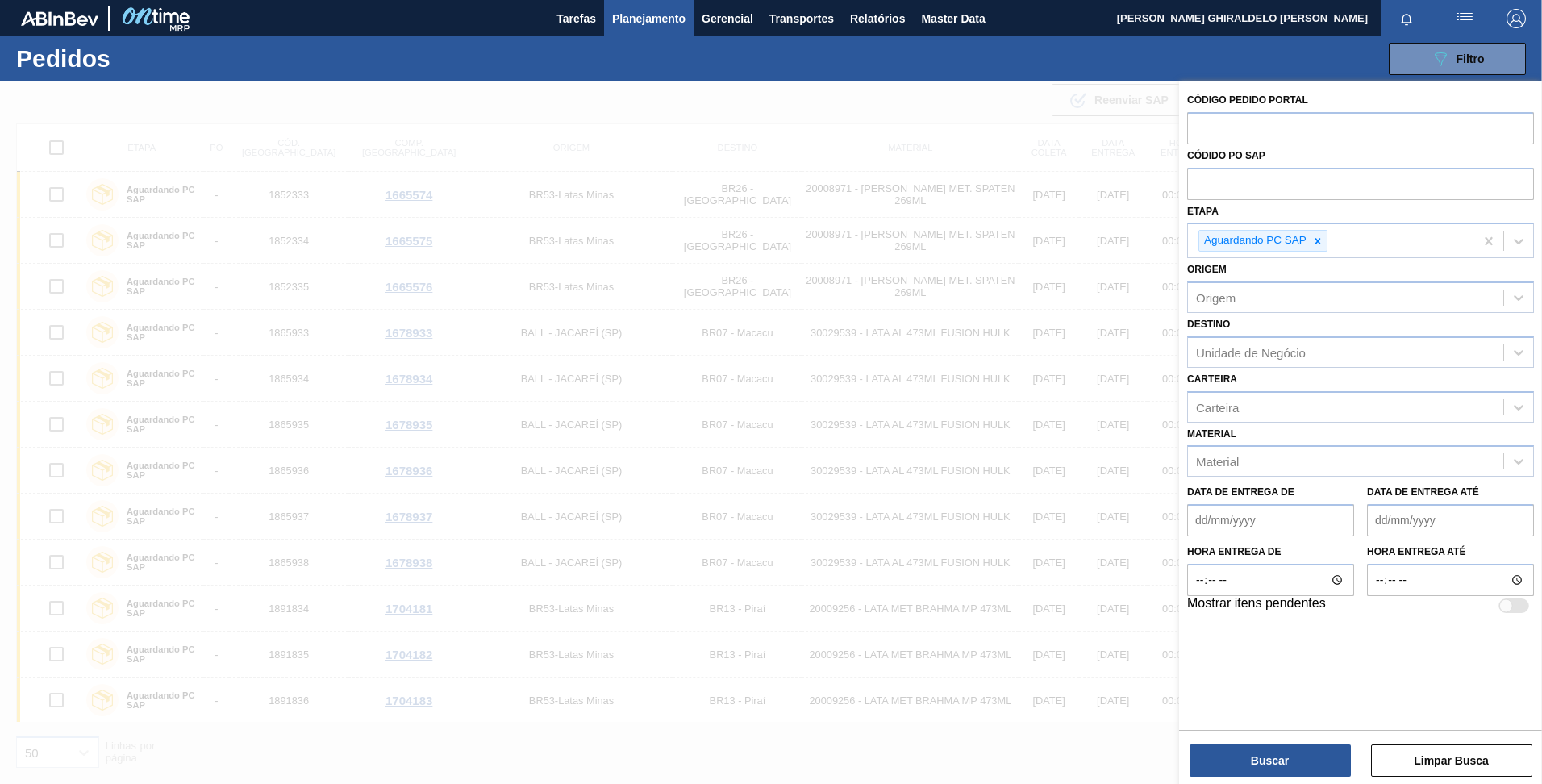
click at [858, 105] on div at bounding box center [771, 472] width 1542 height 784
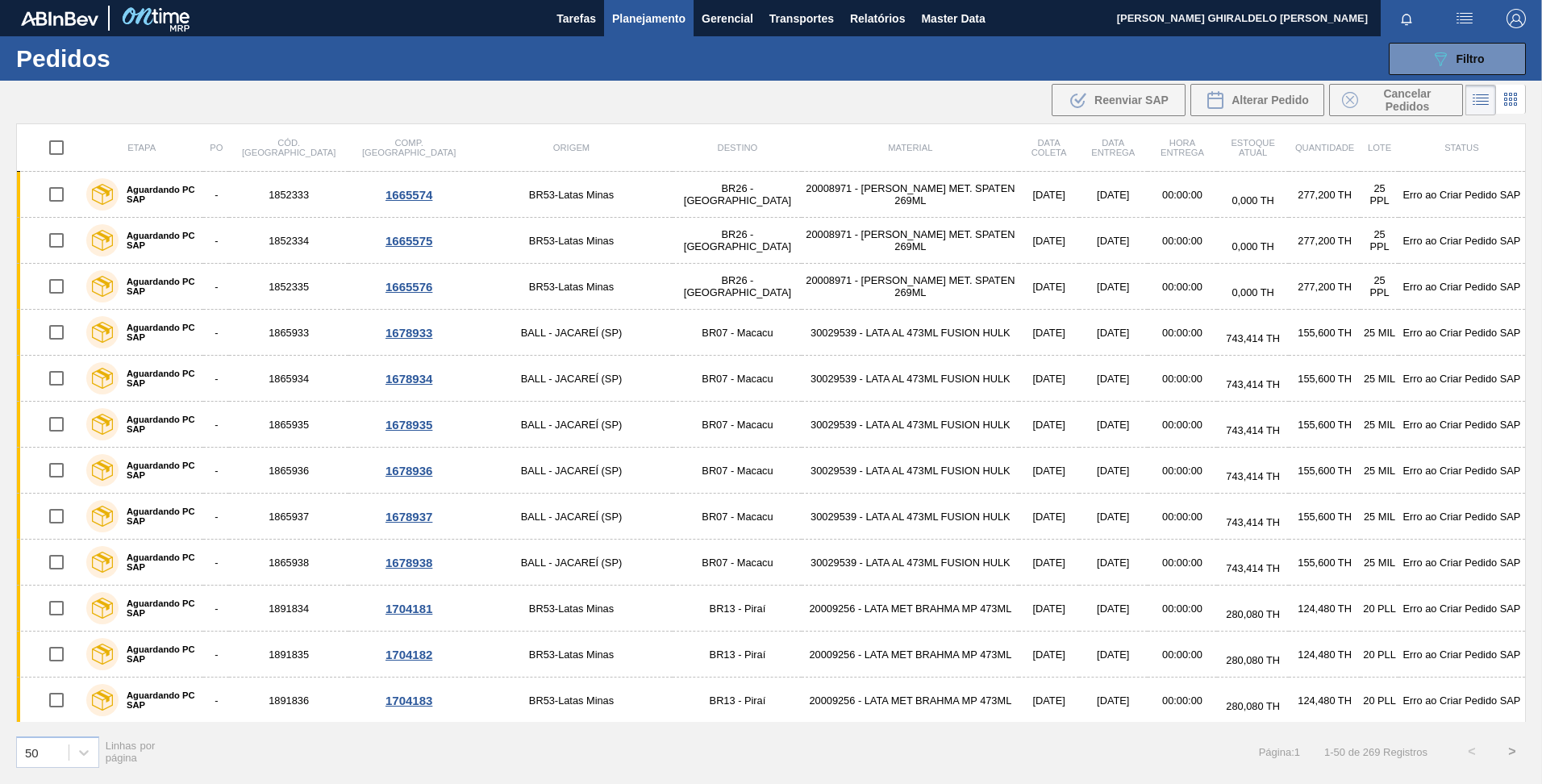
click at [60, 148] on input "checkbox" at bounding box center [57, 148] width 34 height 34
checkbox input "true"
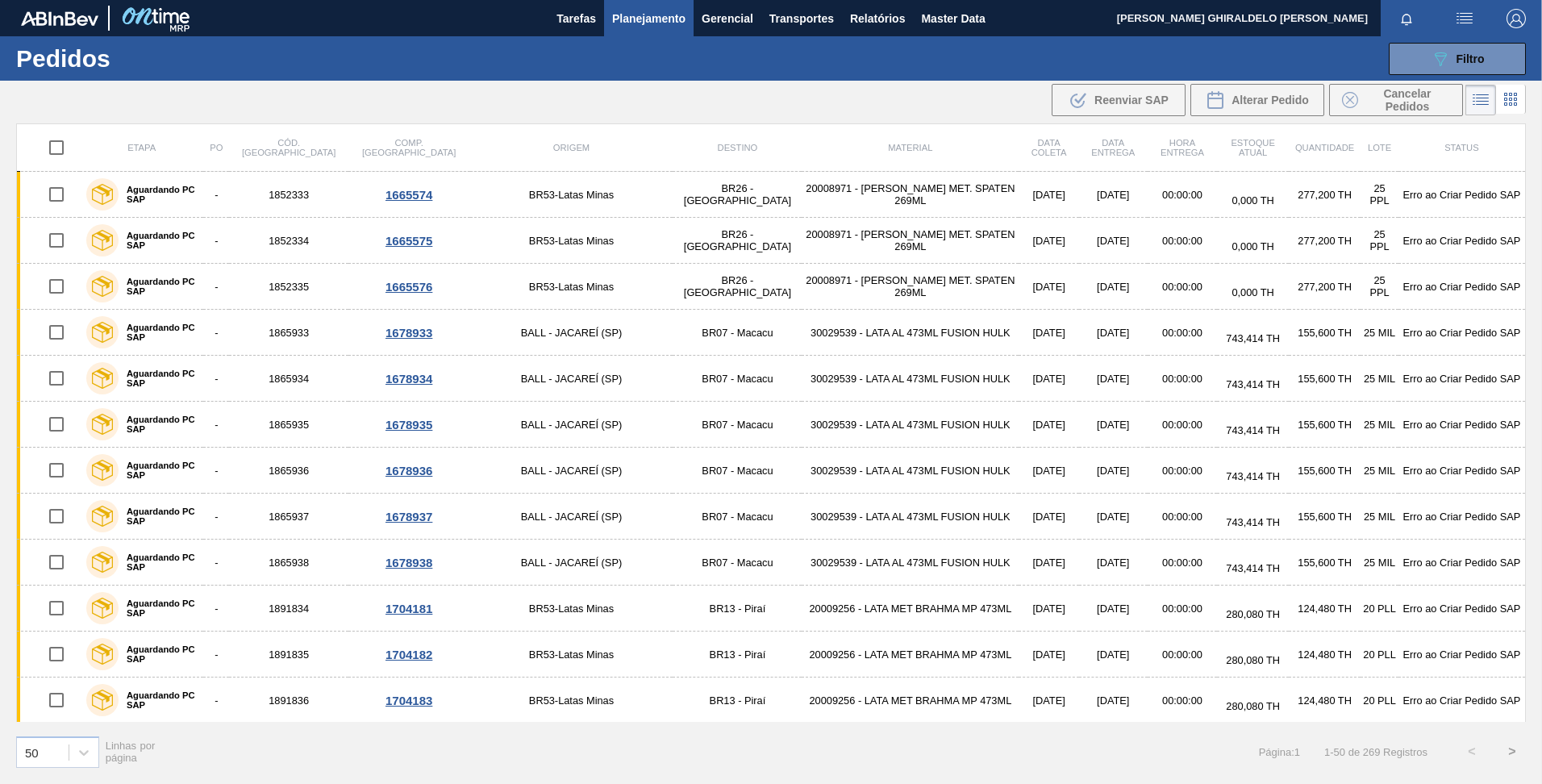
checkbox input "true"
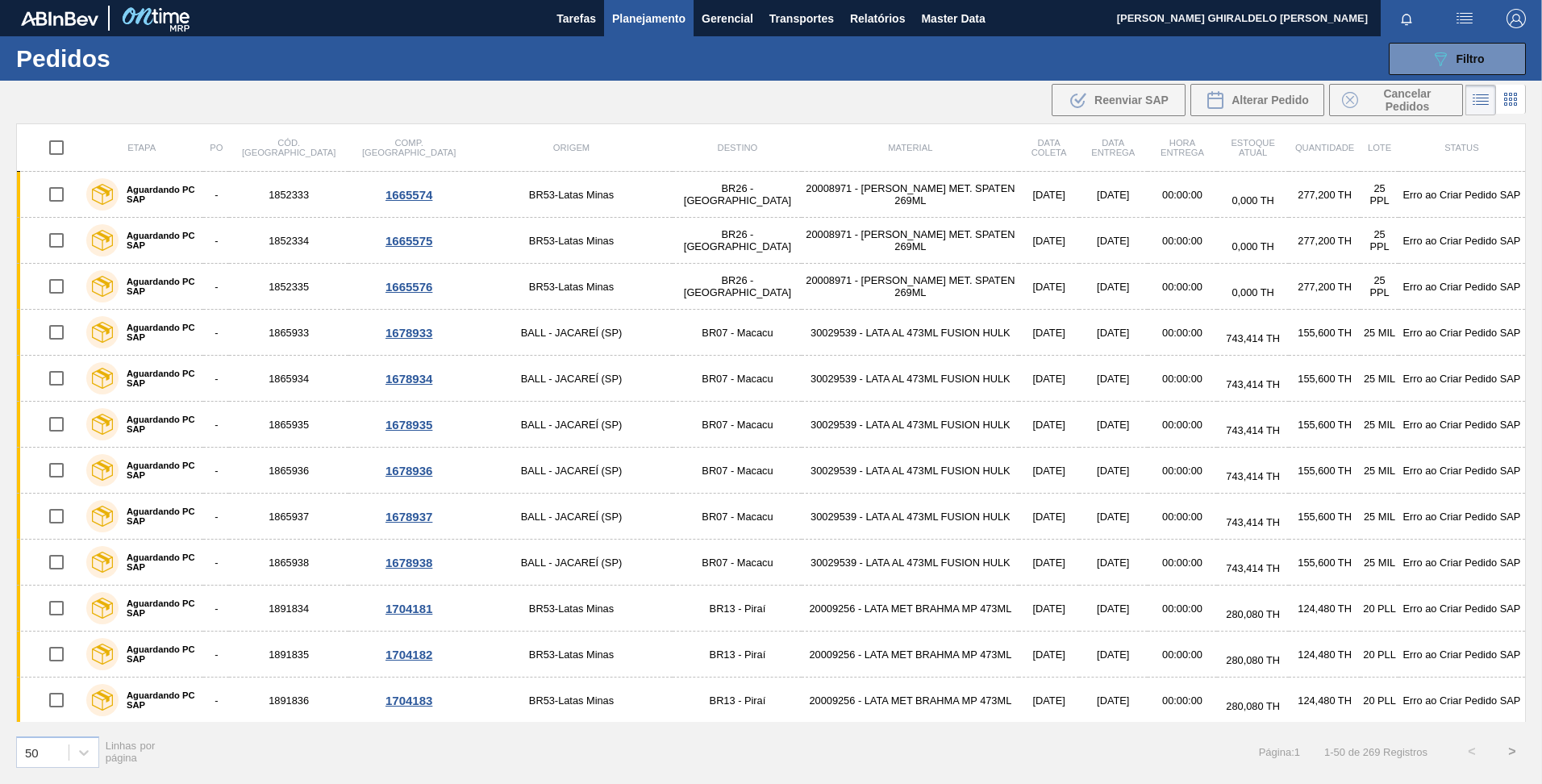
checkbox input "true"
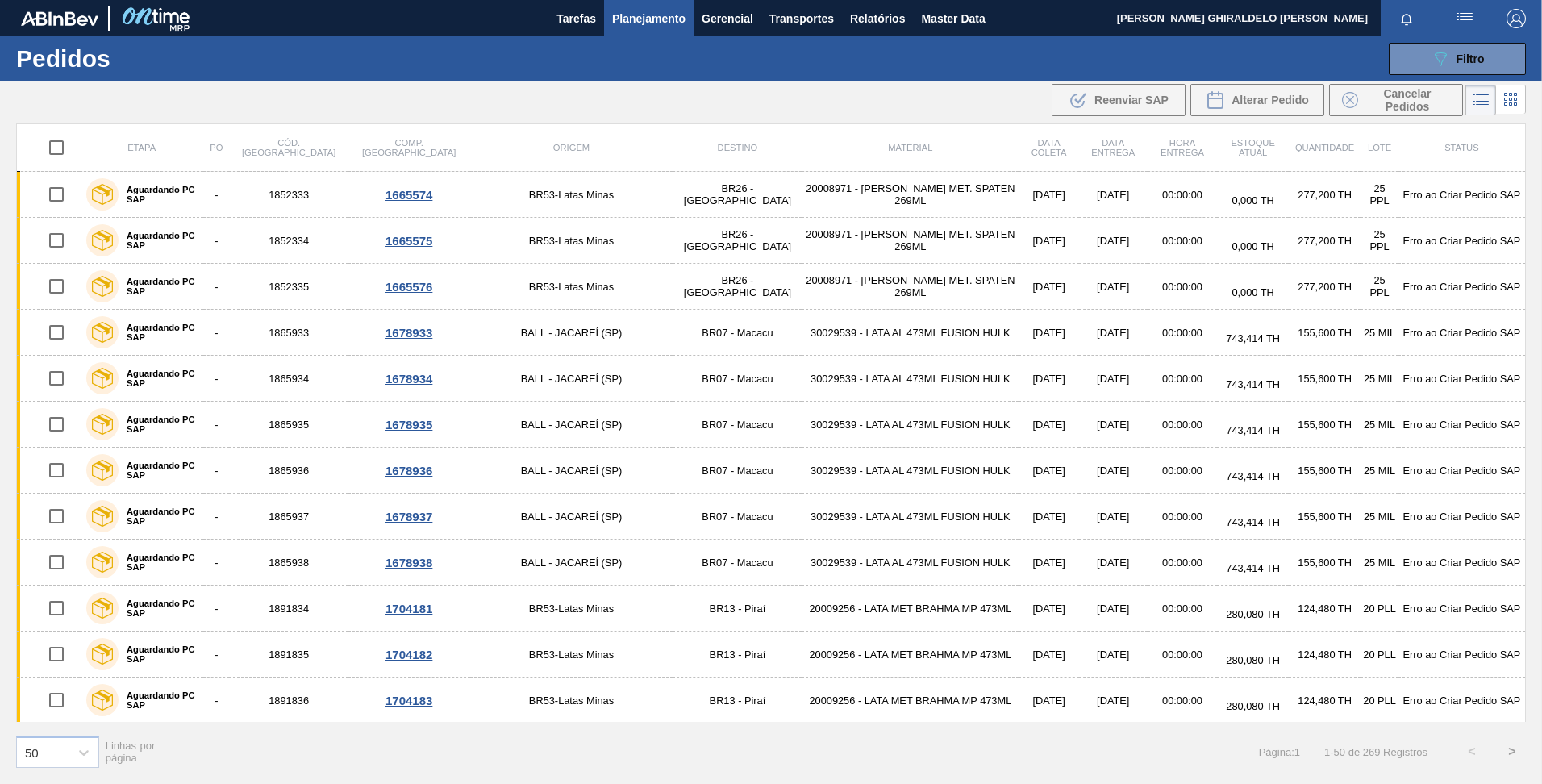
checkbox input "true"
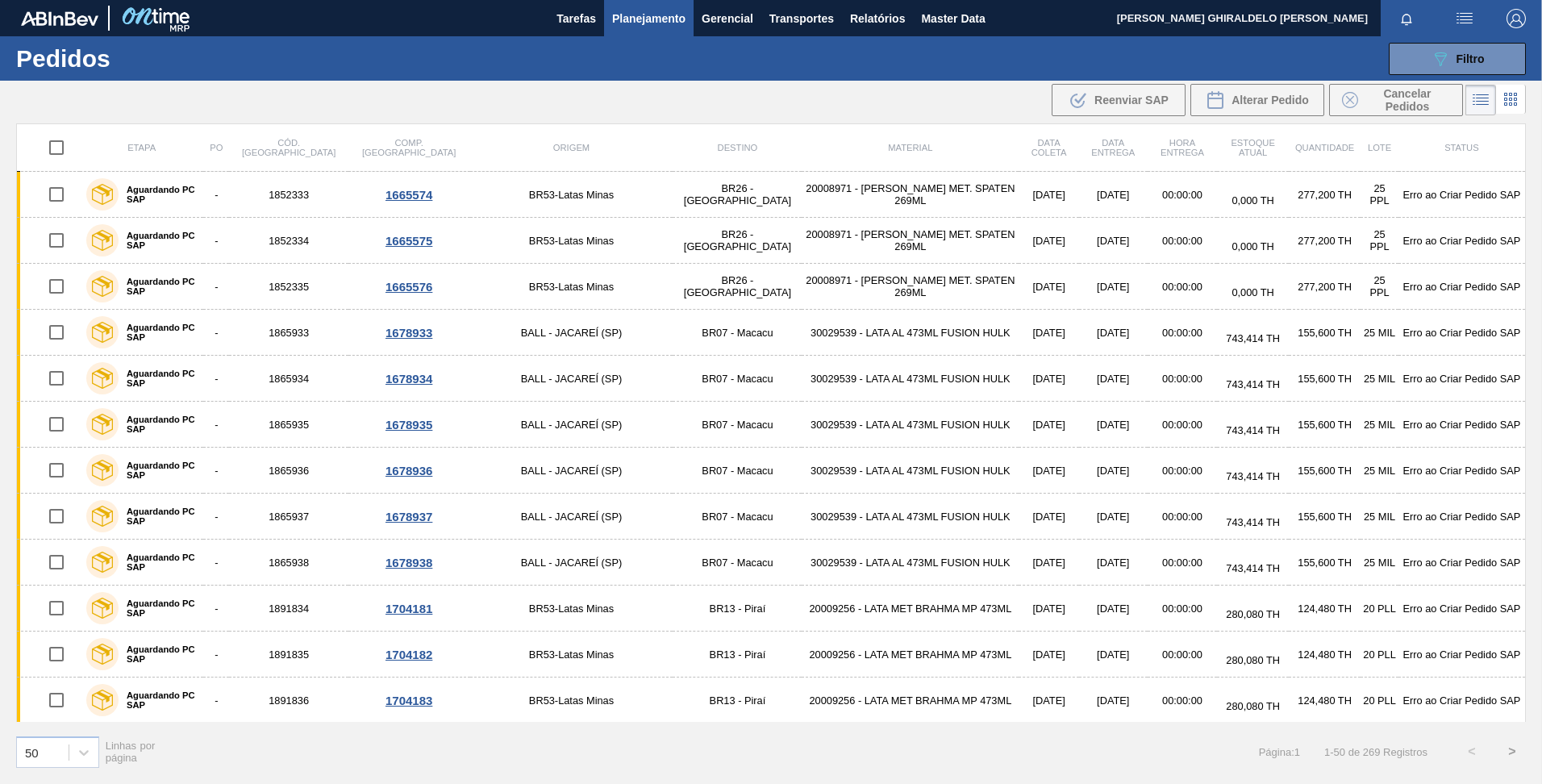
checkbox input "true"
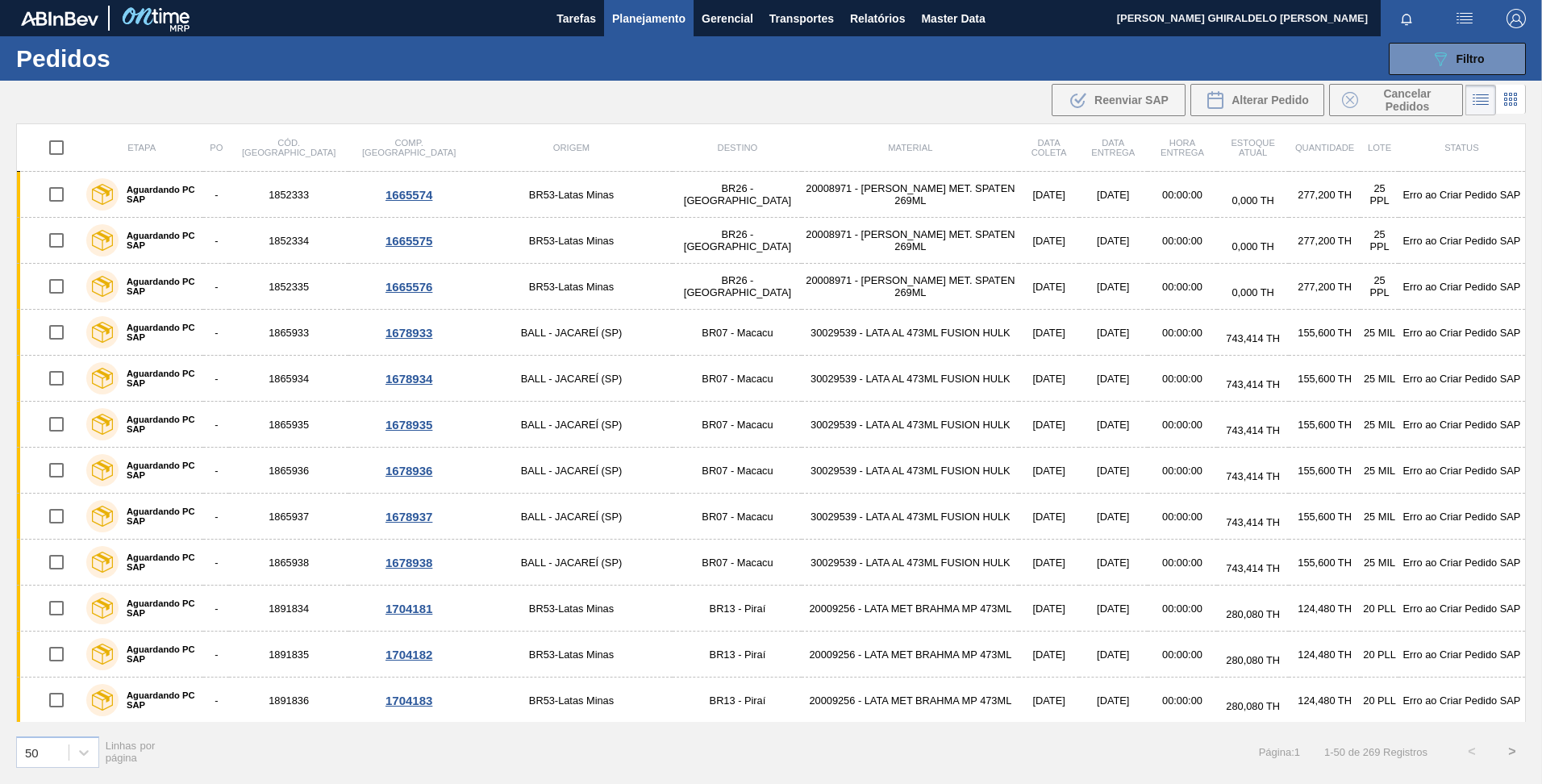
checkbox input "true"
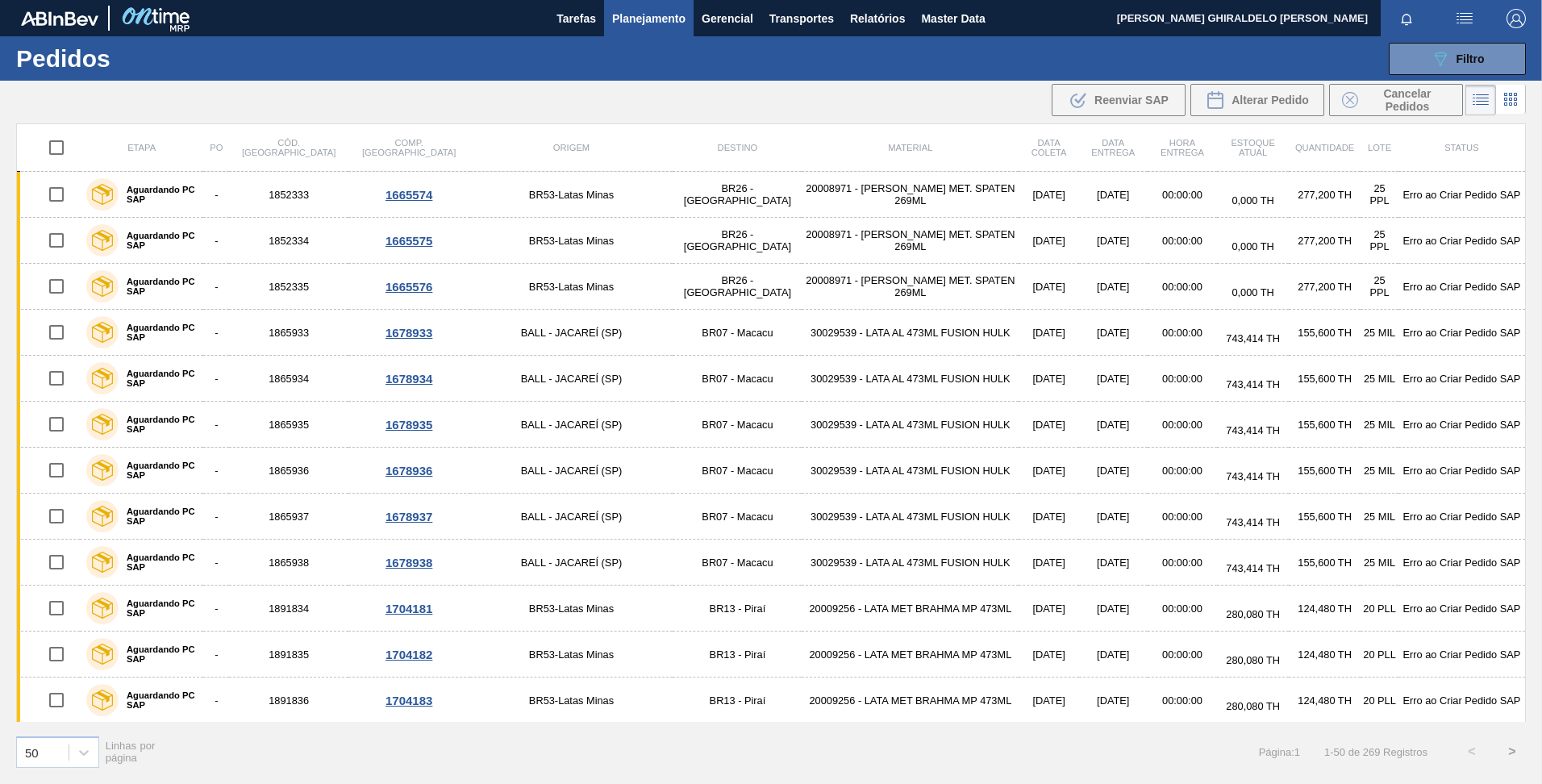
checkbox input "true"
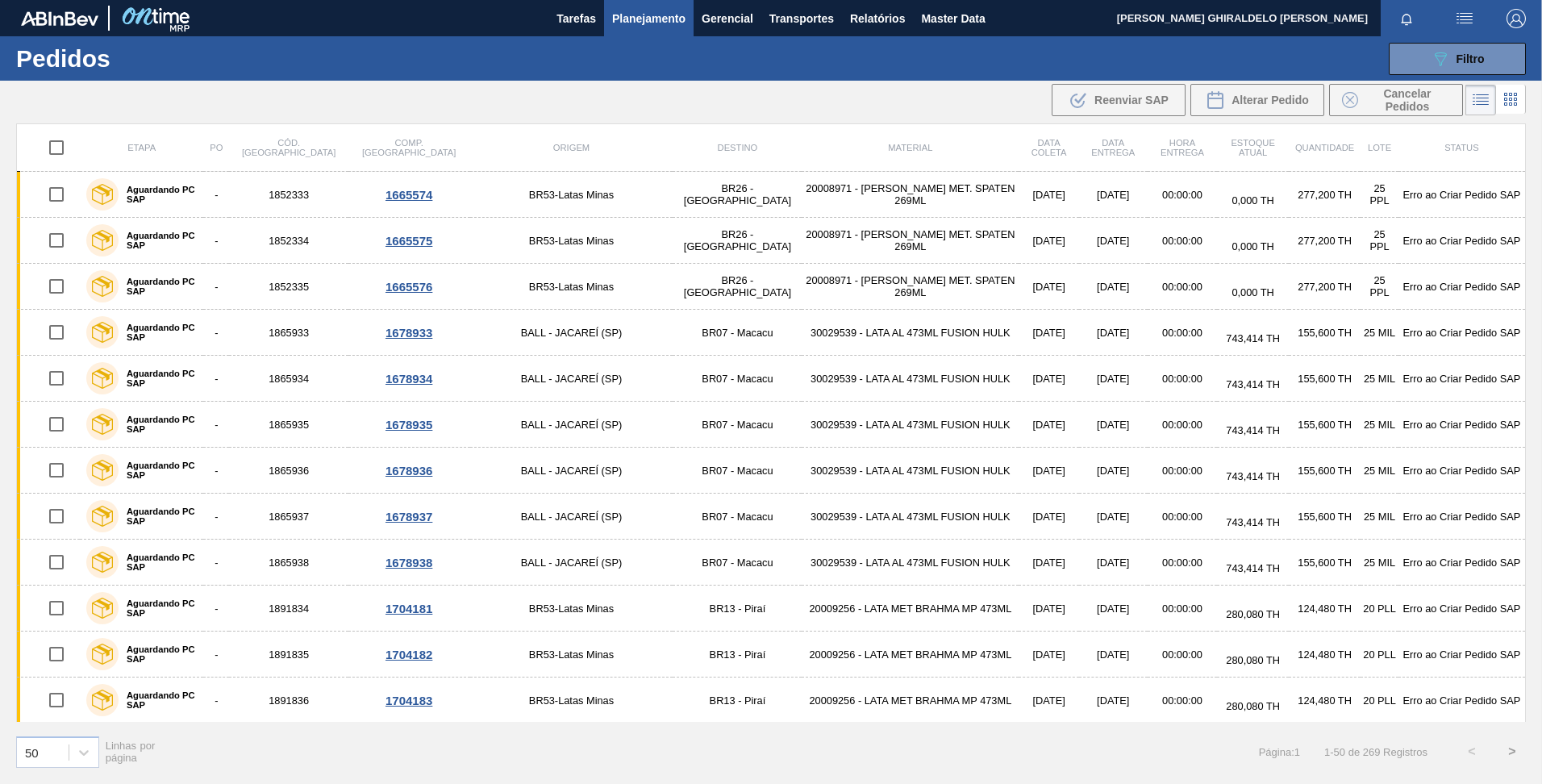
checkbox input "true"
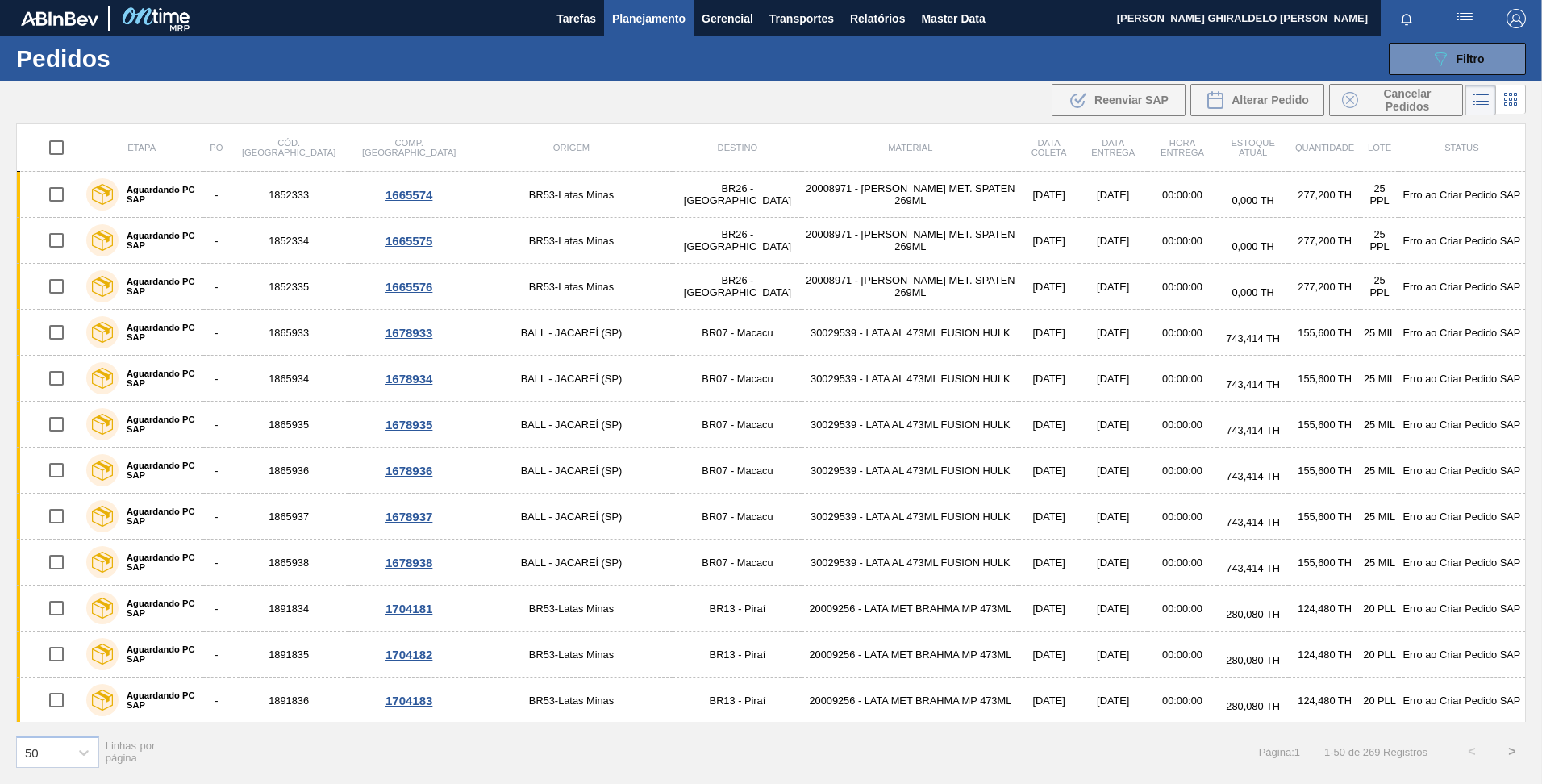
checkbox input "true"
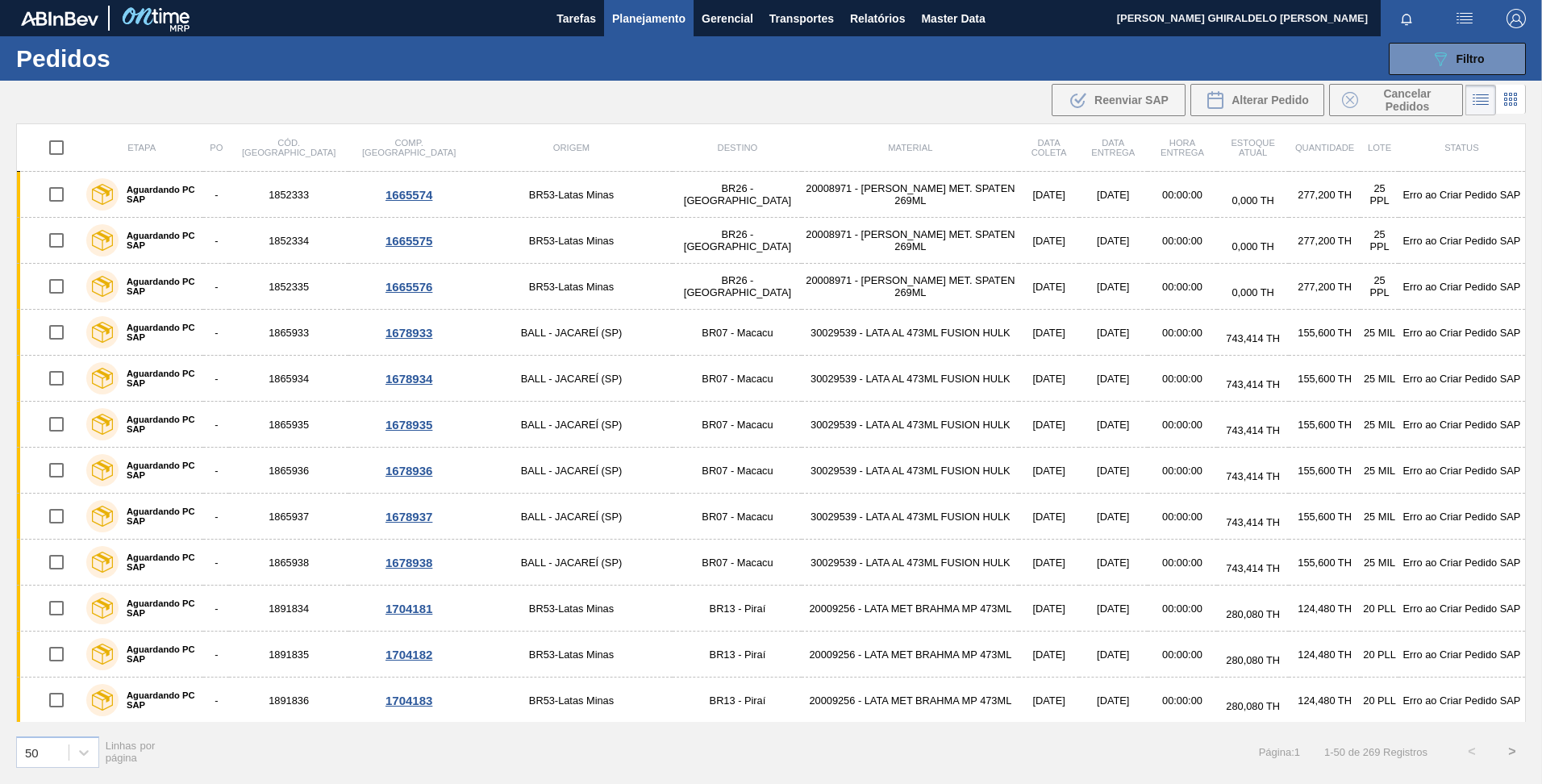
checkbox input "true"
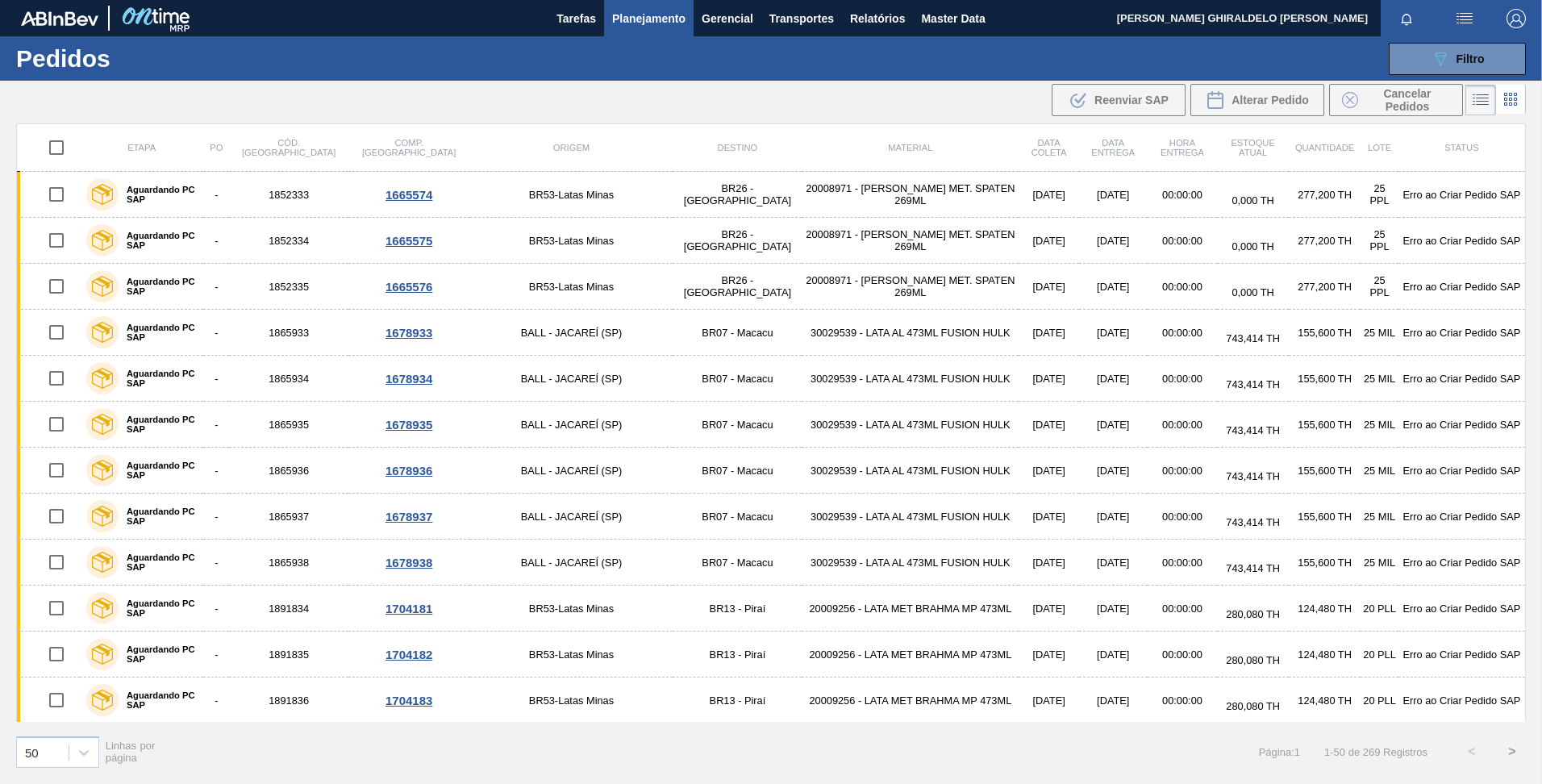
checkbox input "true"
click at [1079, 108] on icon ".b{fill:var(--color-action-default)}" at bounding box center [1077, 99] width 19 height 19
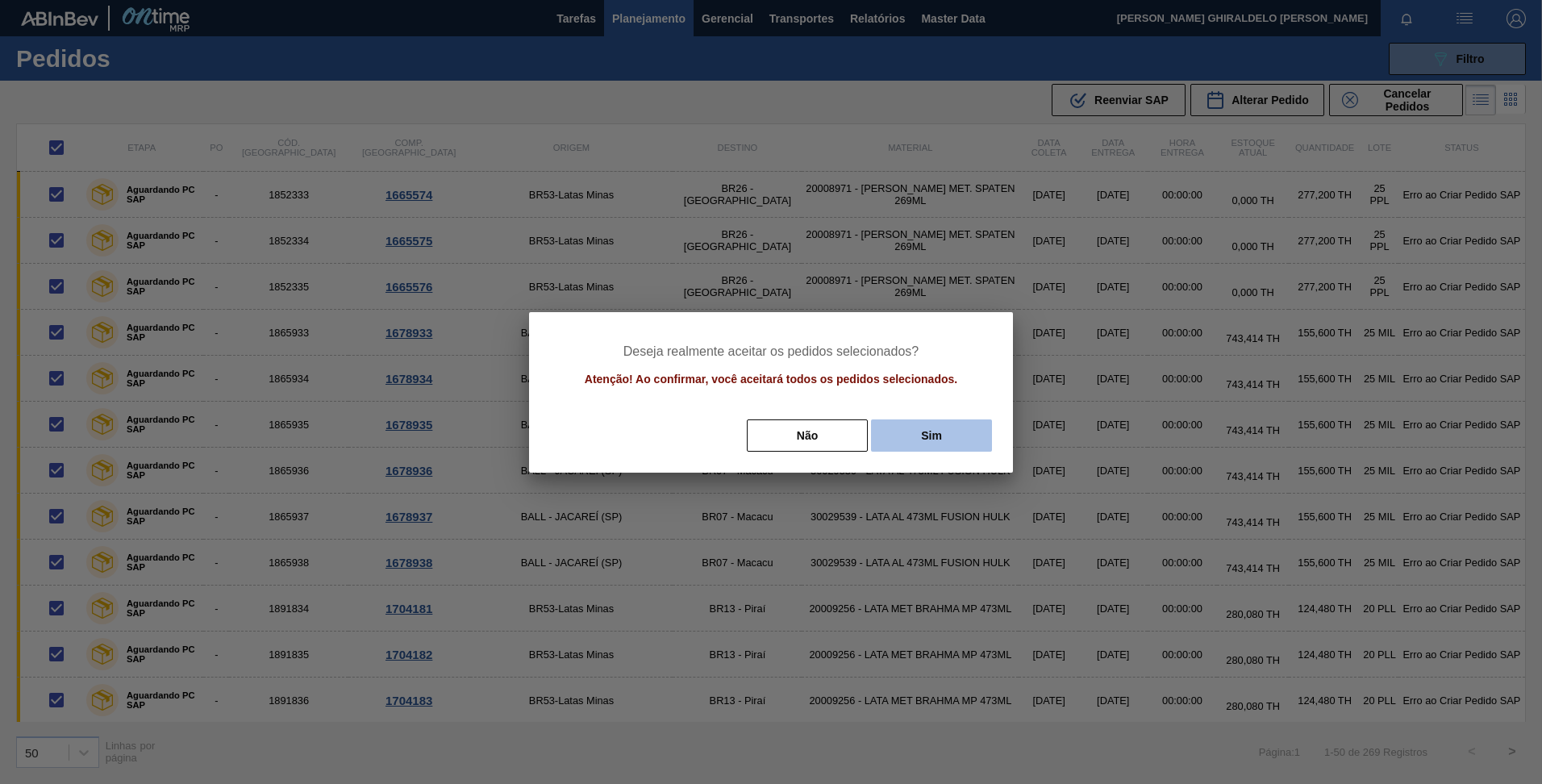
click at [922, 443] on button "Sim" at bounding box center [931, 435] width 121 height 32
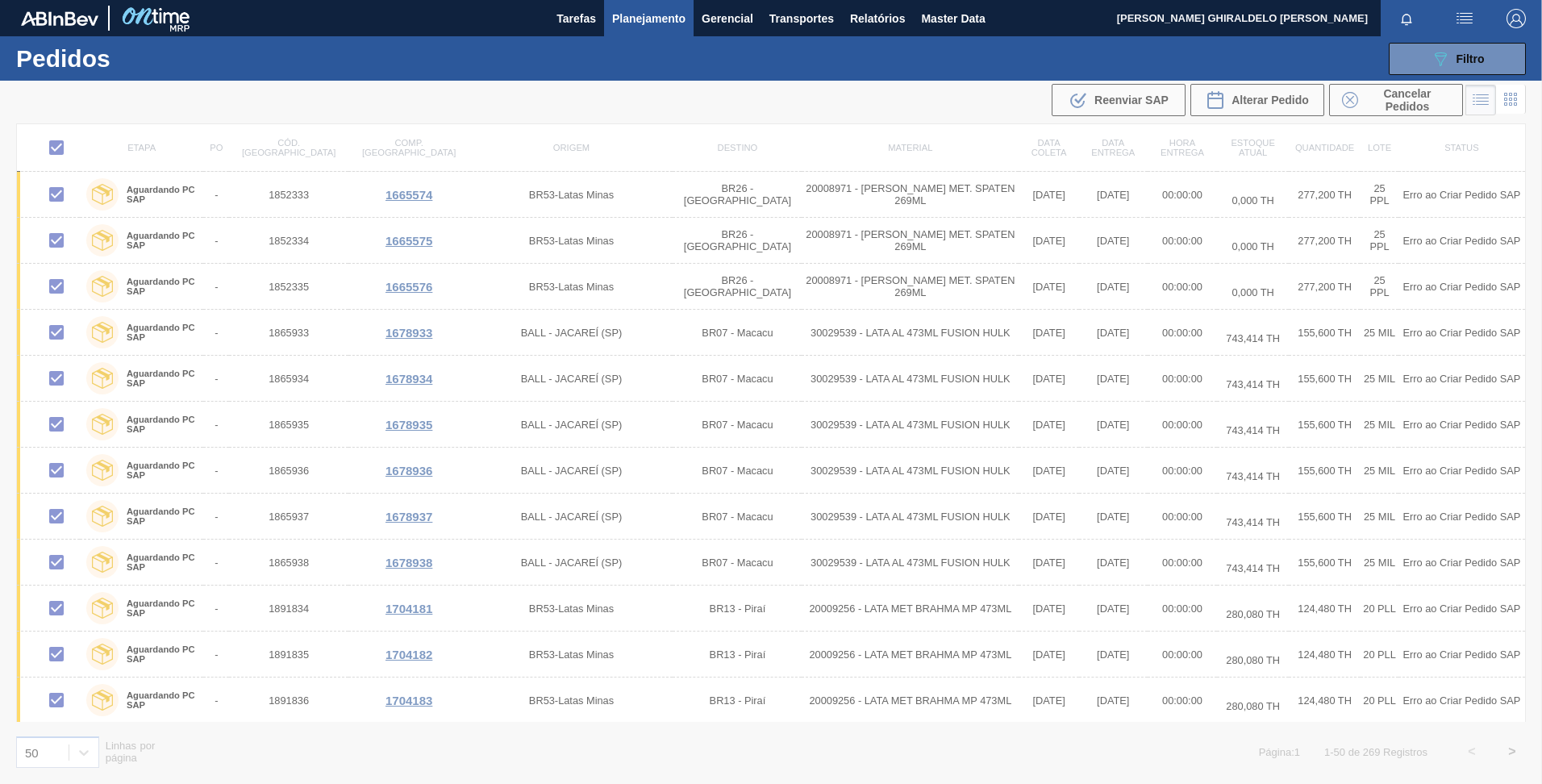
checkbox input "false"
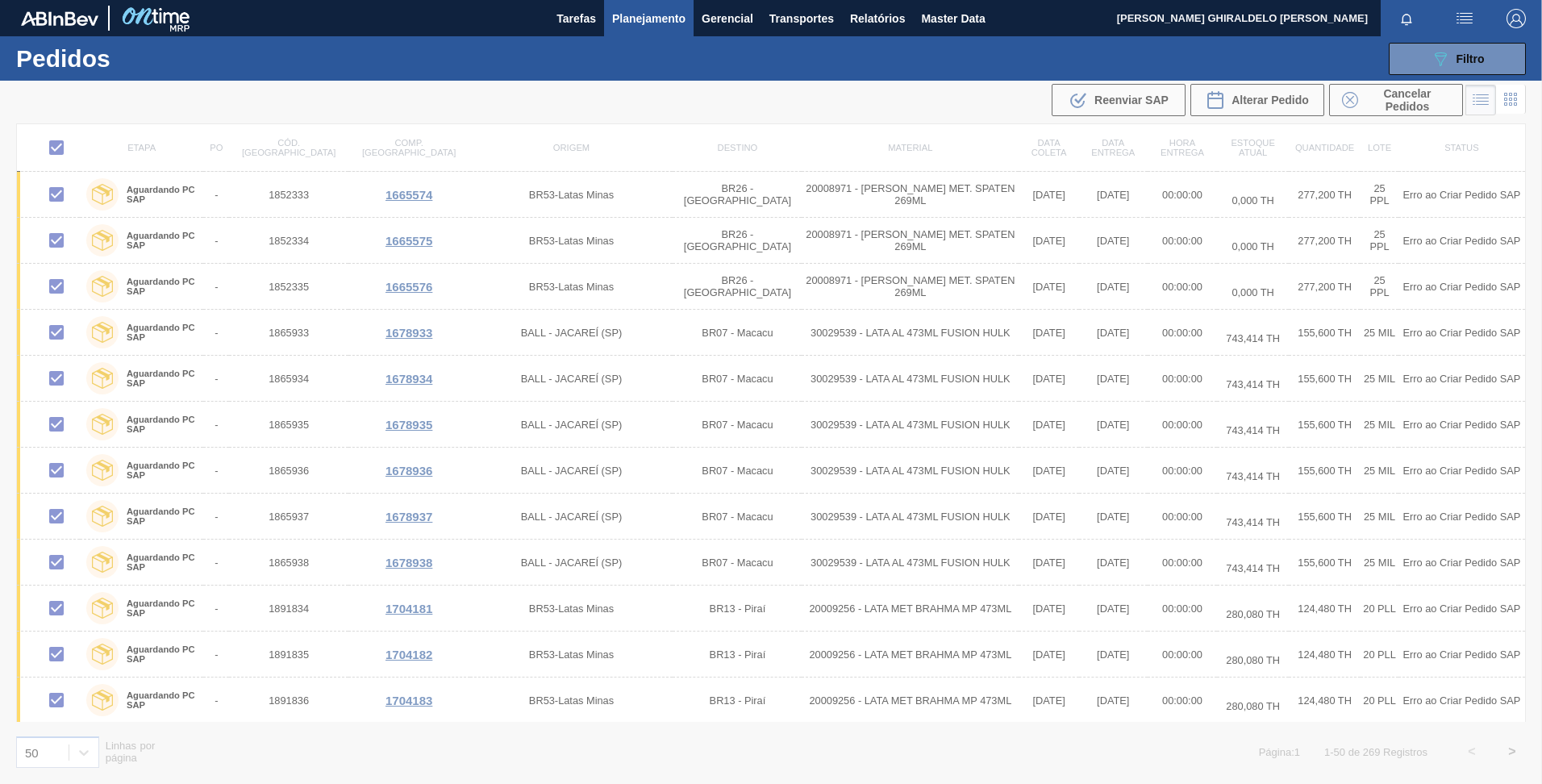
checkbox input "false"
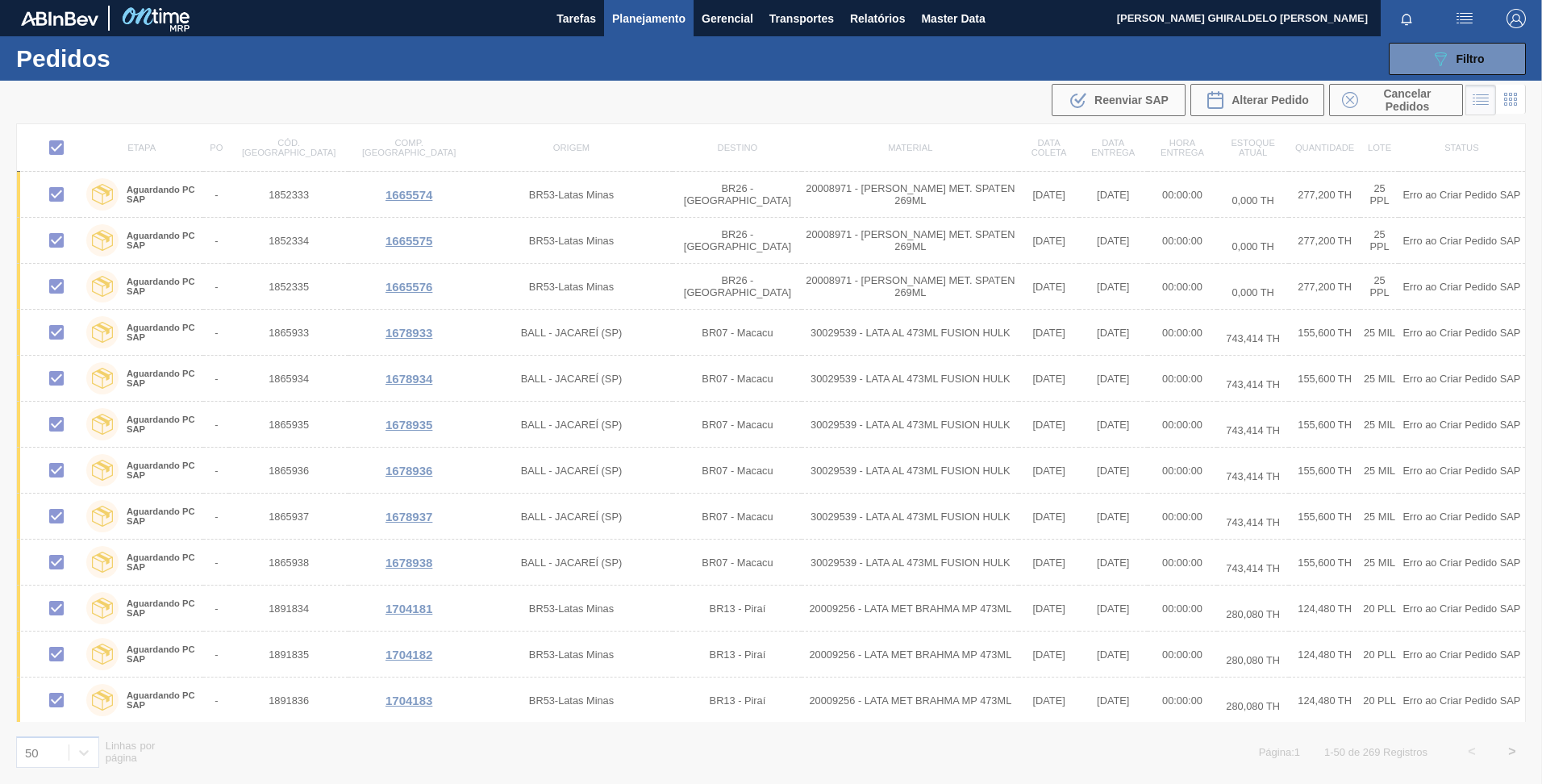
checkbox input "false"
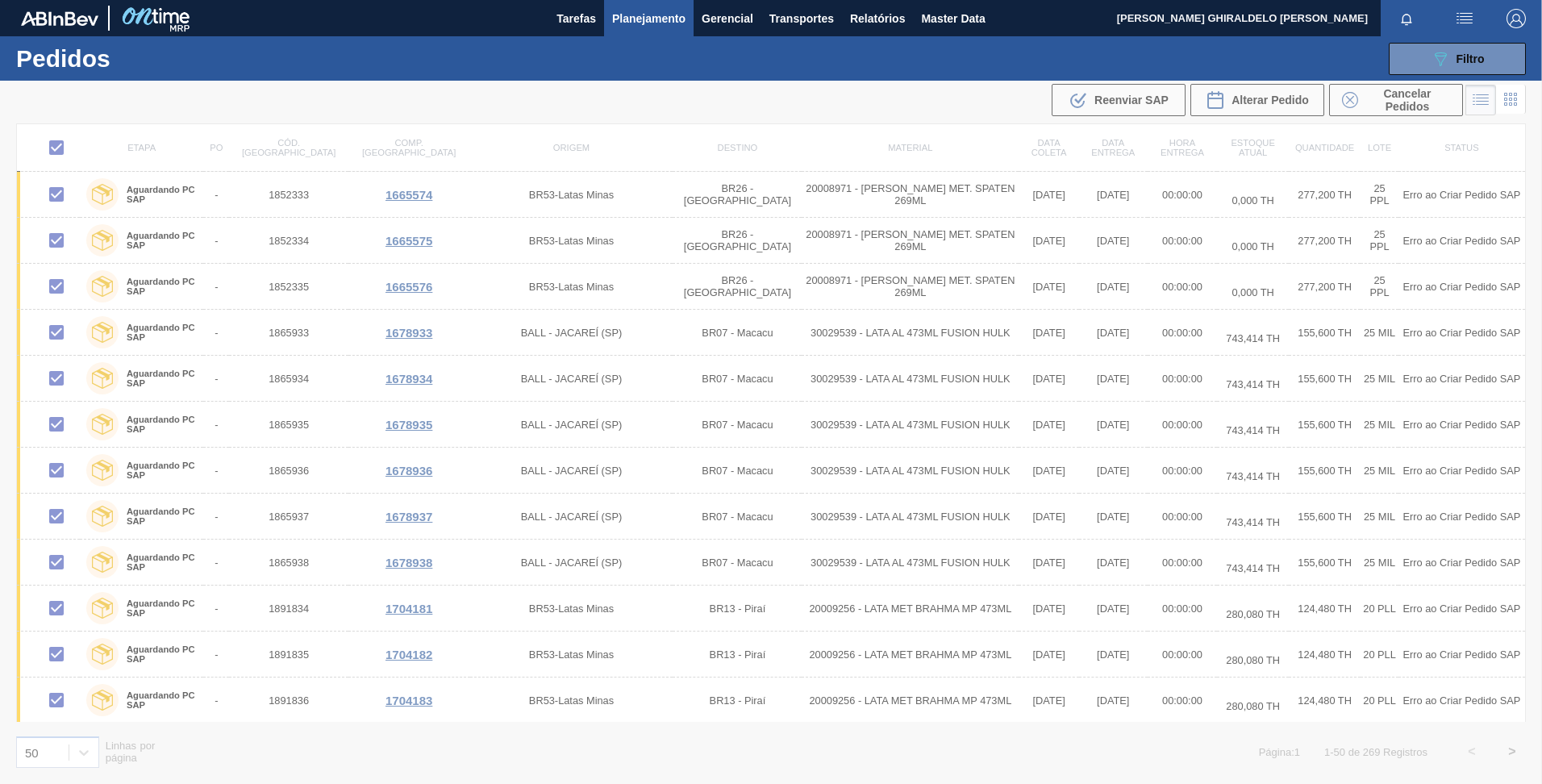
checkbox input "false"
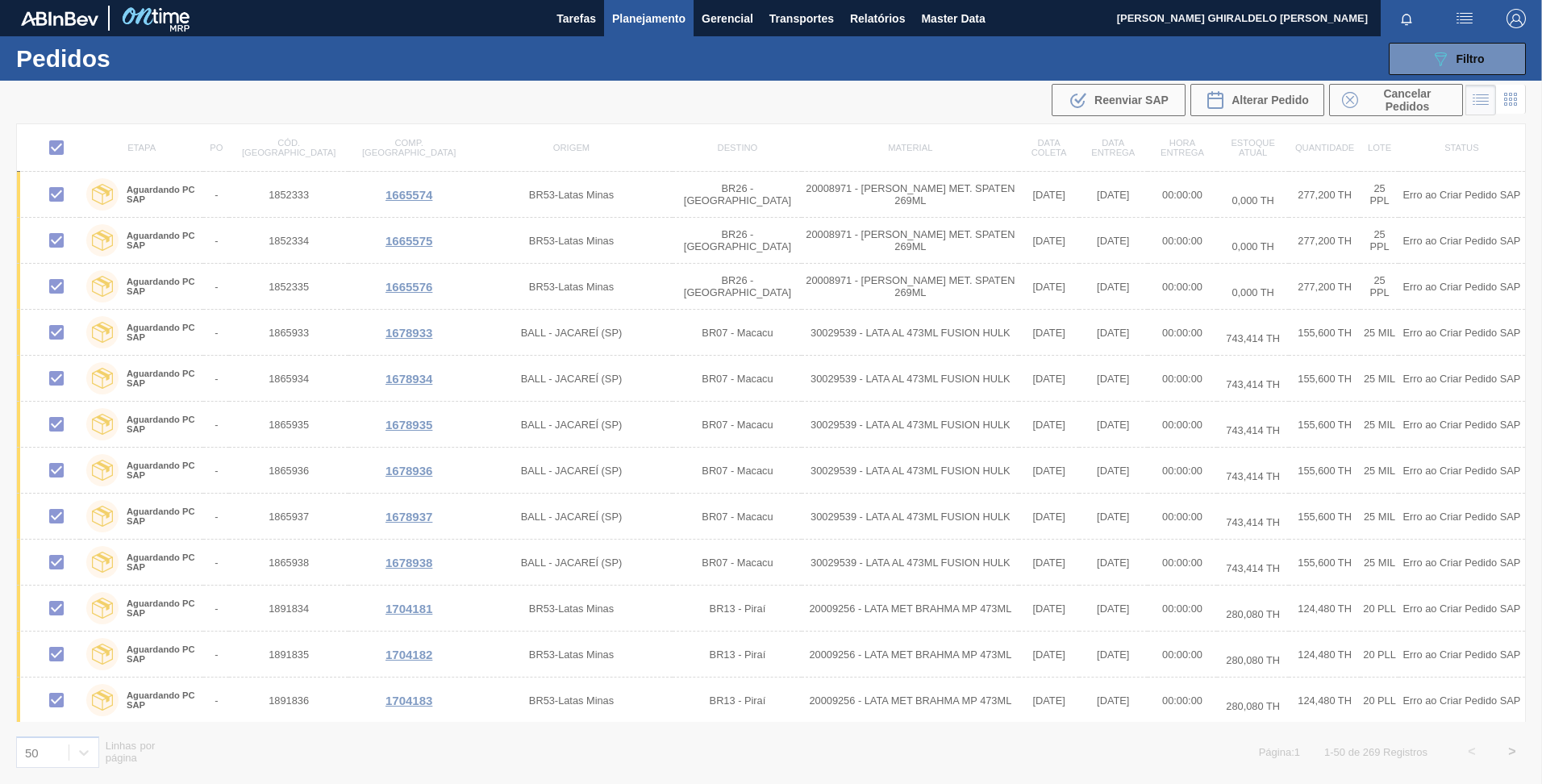
checkbox input "false"
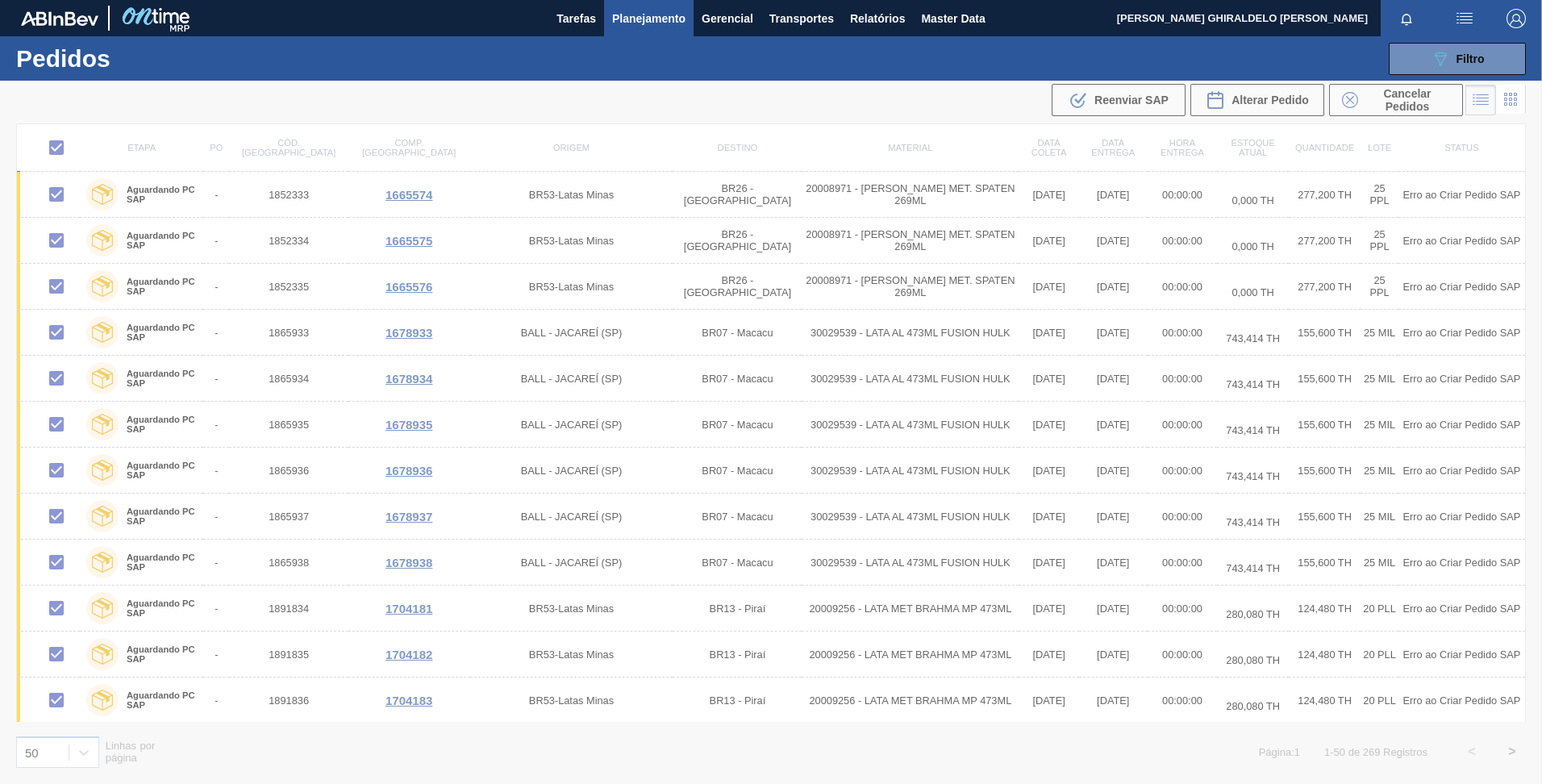
checkbox input "false"
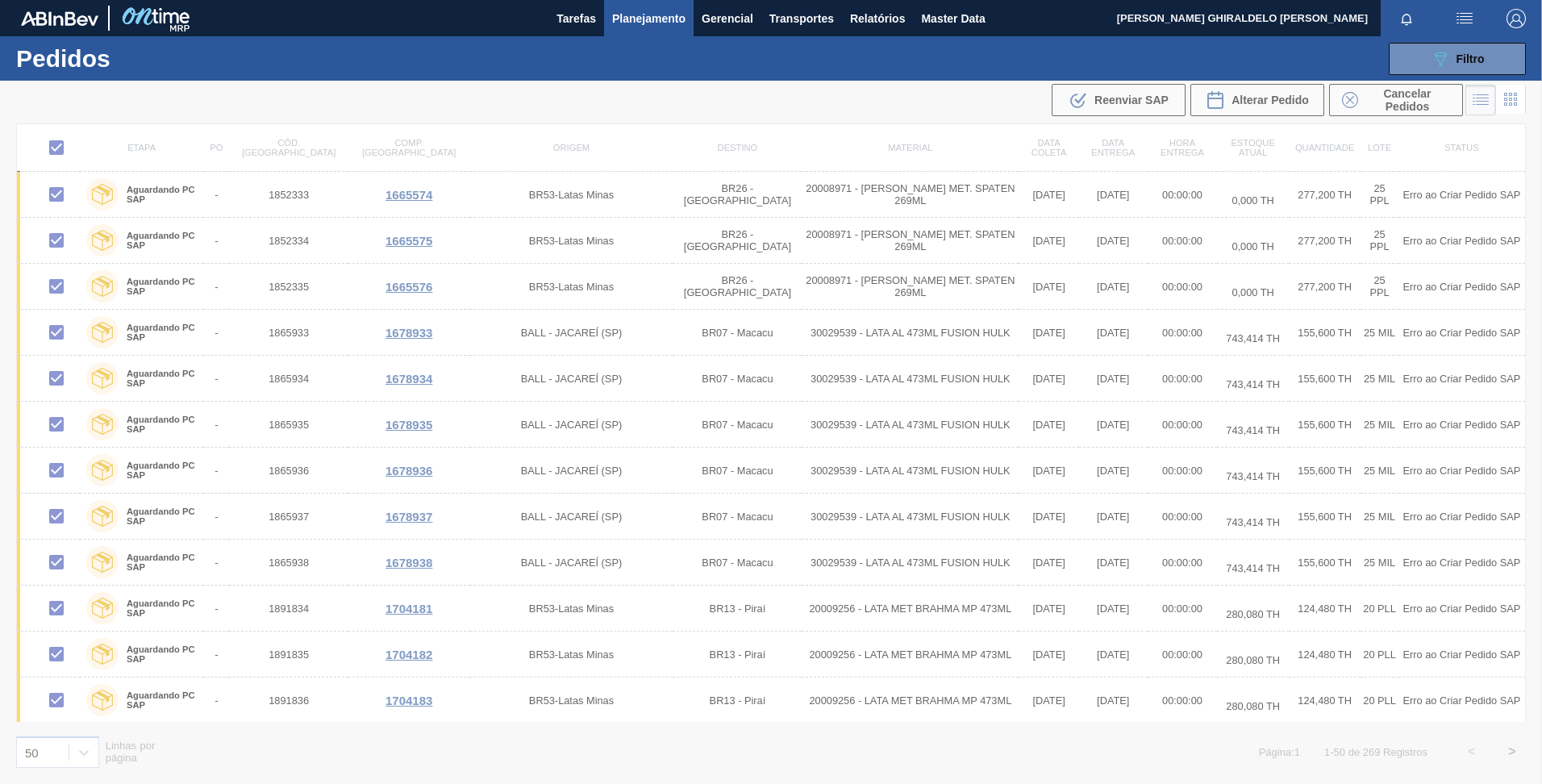
checkbox input "false"
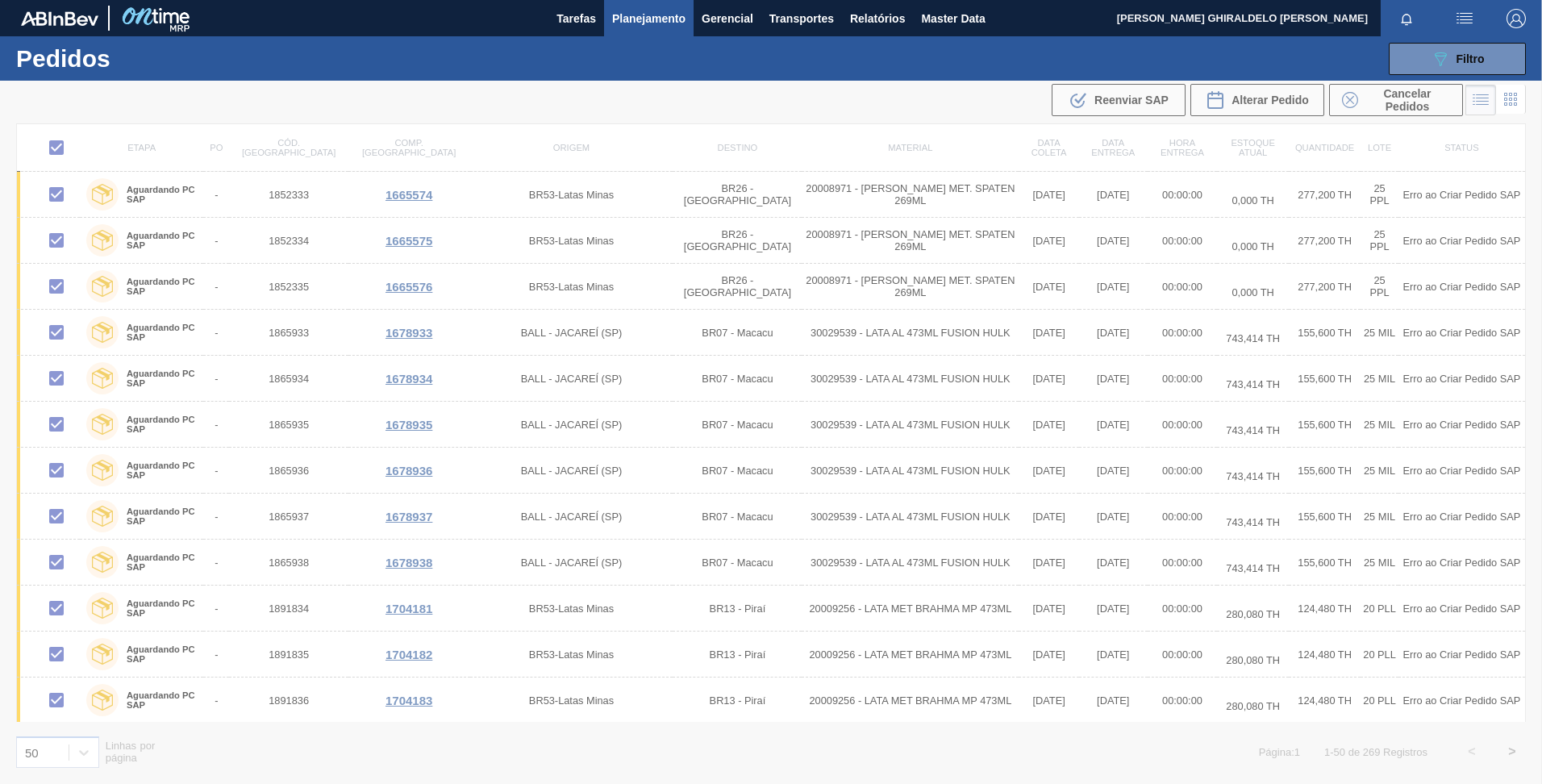
checkbox input "false"
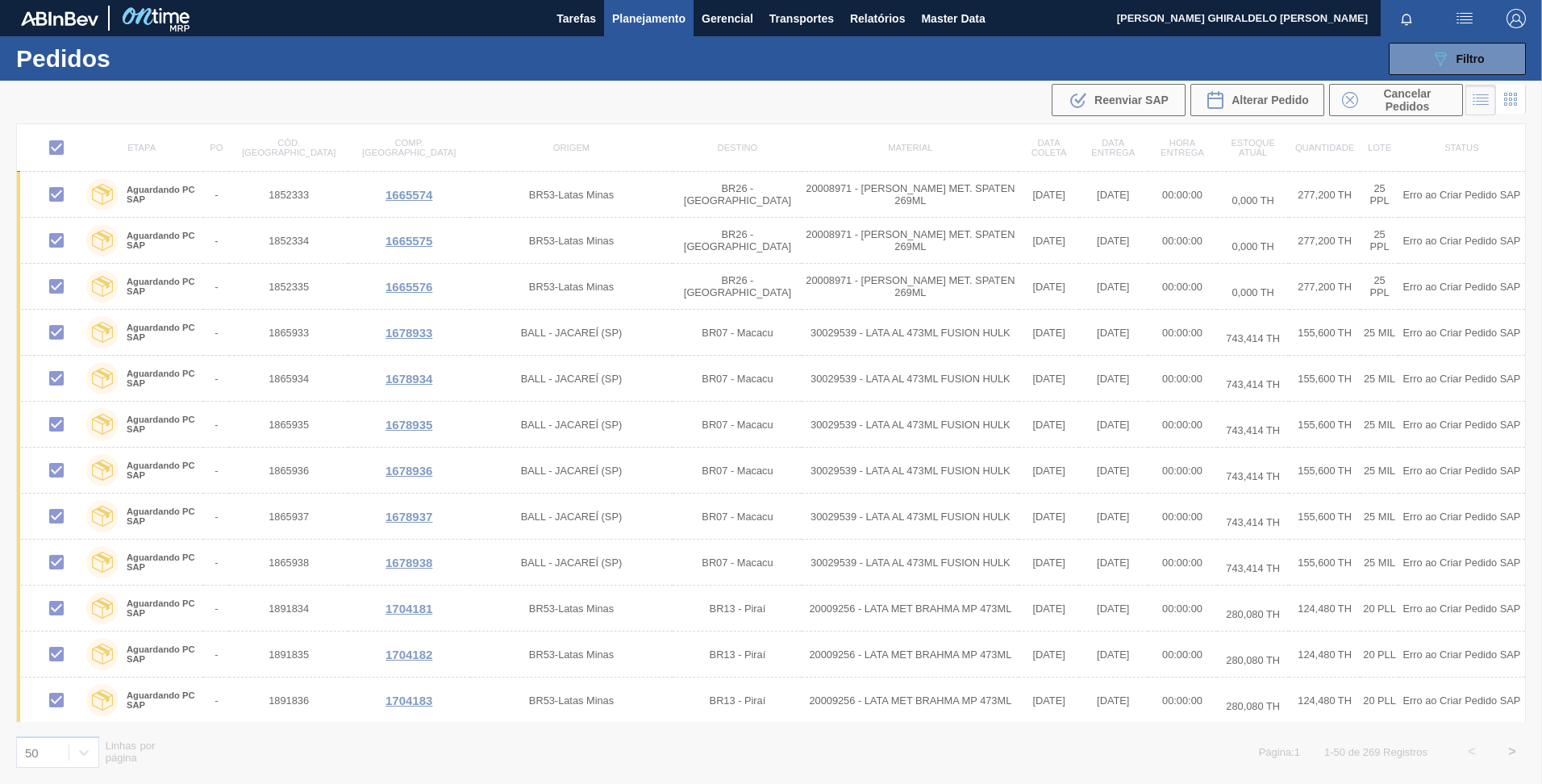
checkbox input "false"
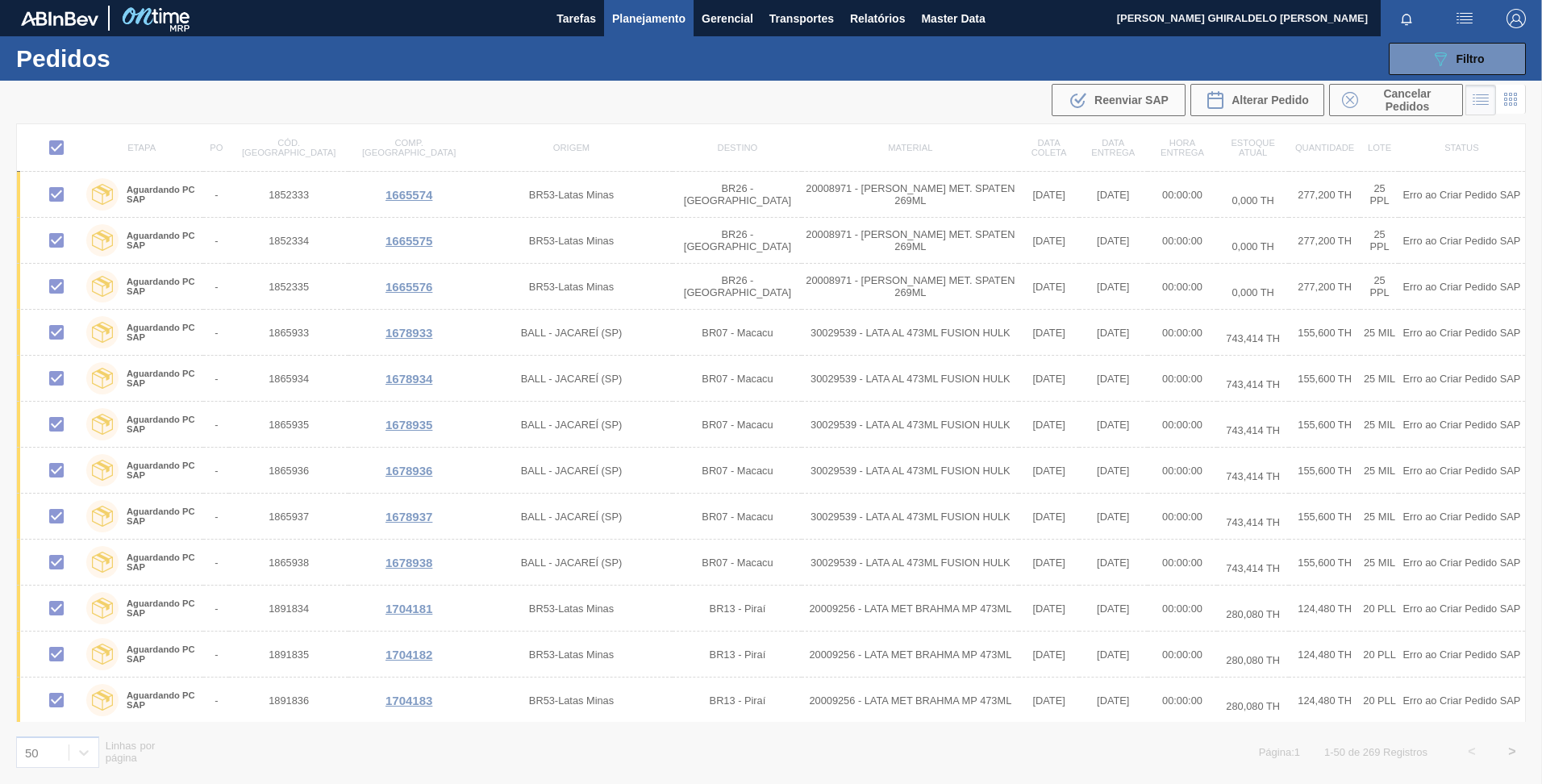
checkbox input "false"
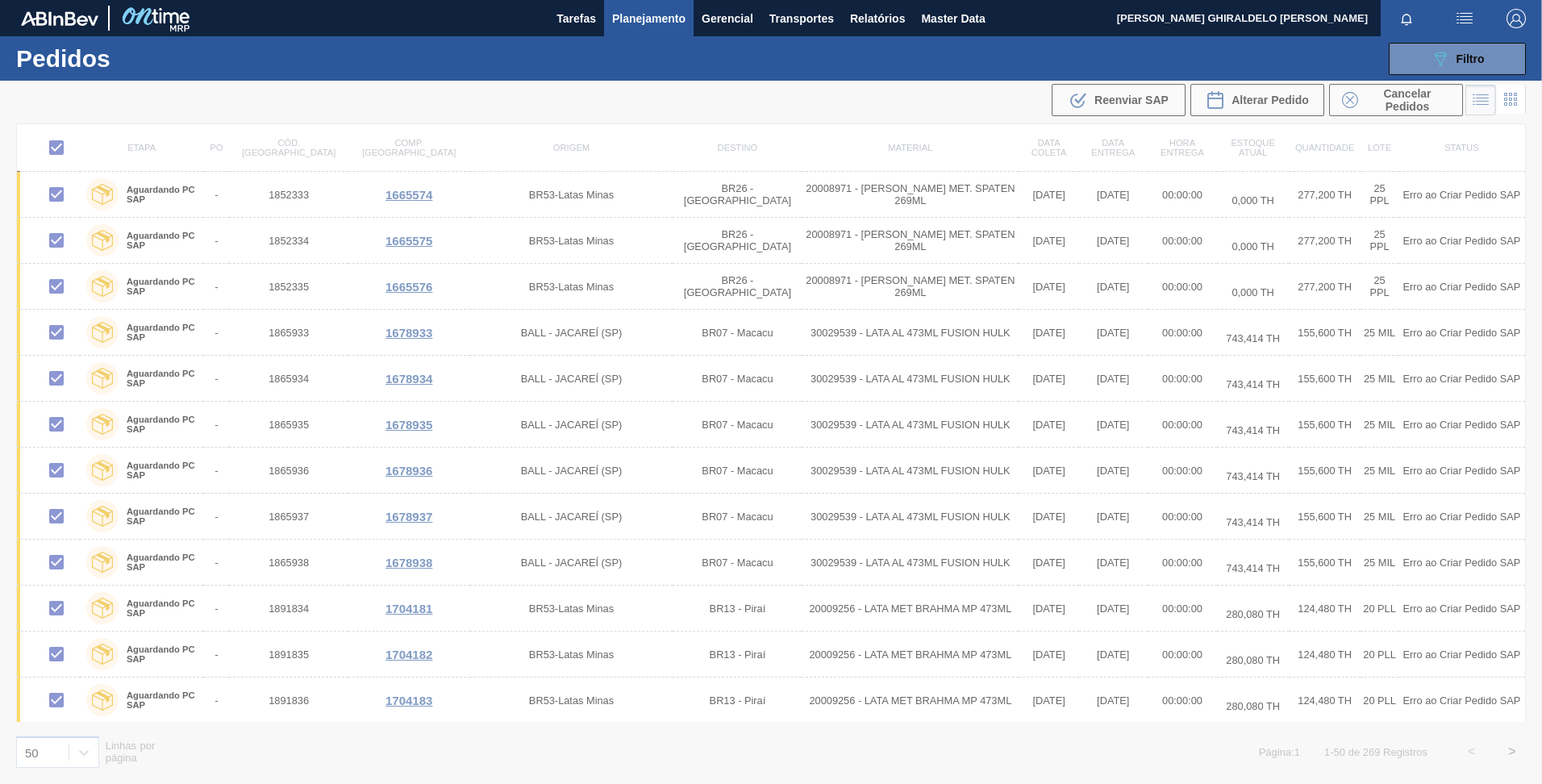
checkbox input "false"
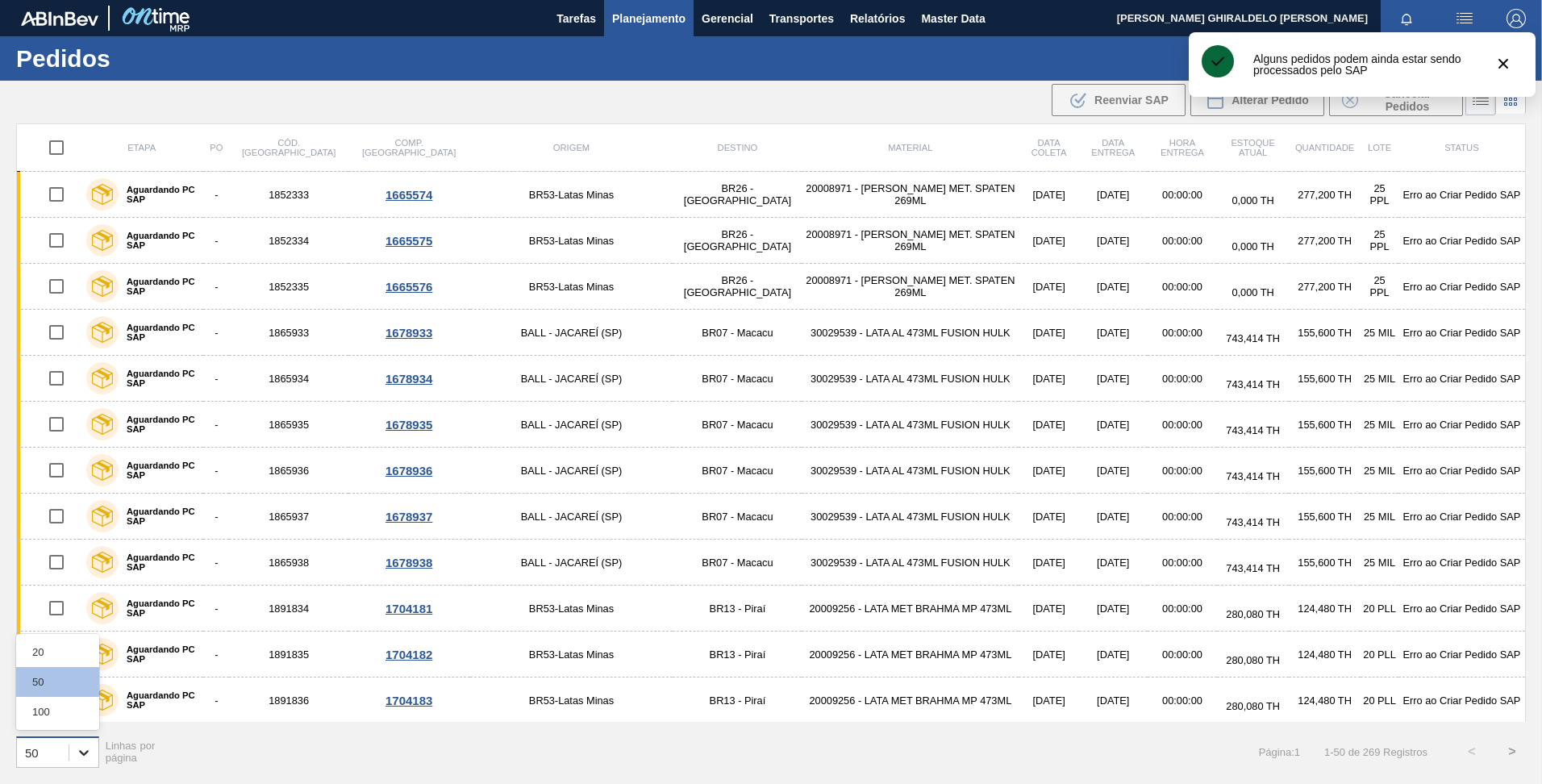
click at [79, 751] on icon at bounding box center [83, 752] width 16 height 16
click at [57, 716] on div "100" at bounding box center [58, 712] width 83 height 30
click at [59, 145] on input "checkbox" at bounding box center [57, 148] width 34 height 34
checkbox input "true"
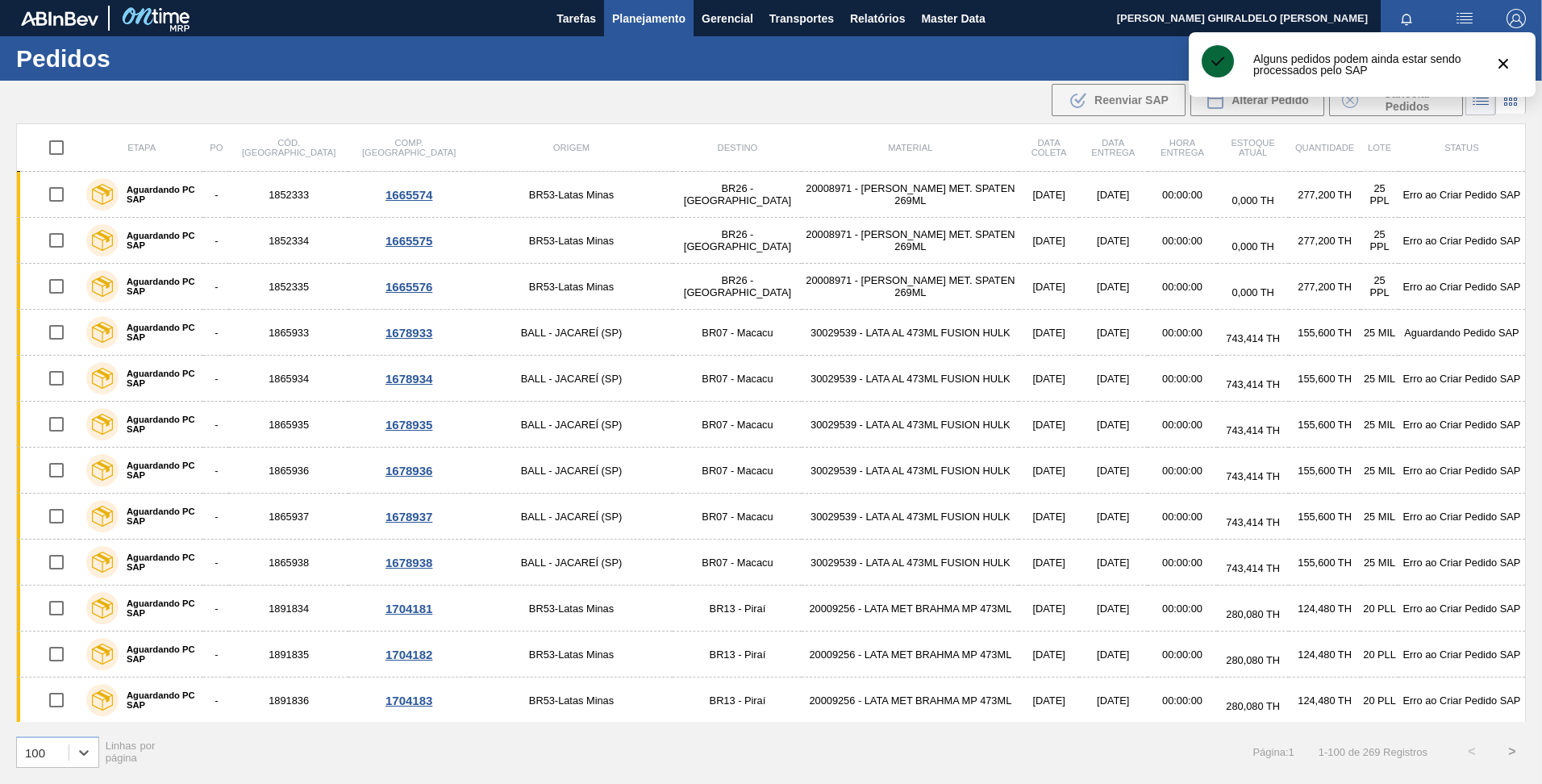
checkbox input "true"
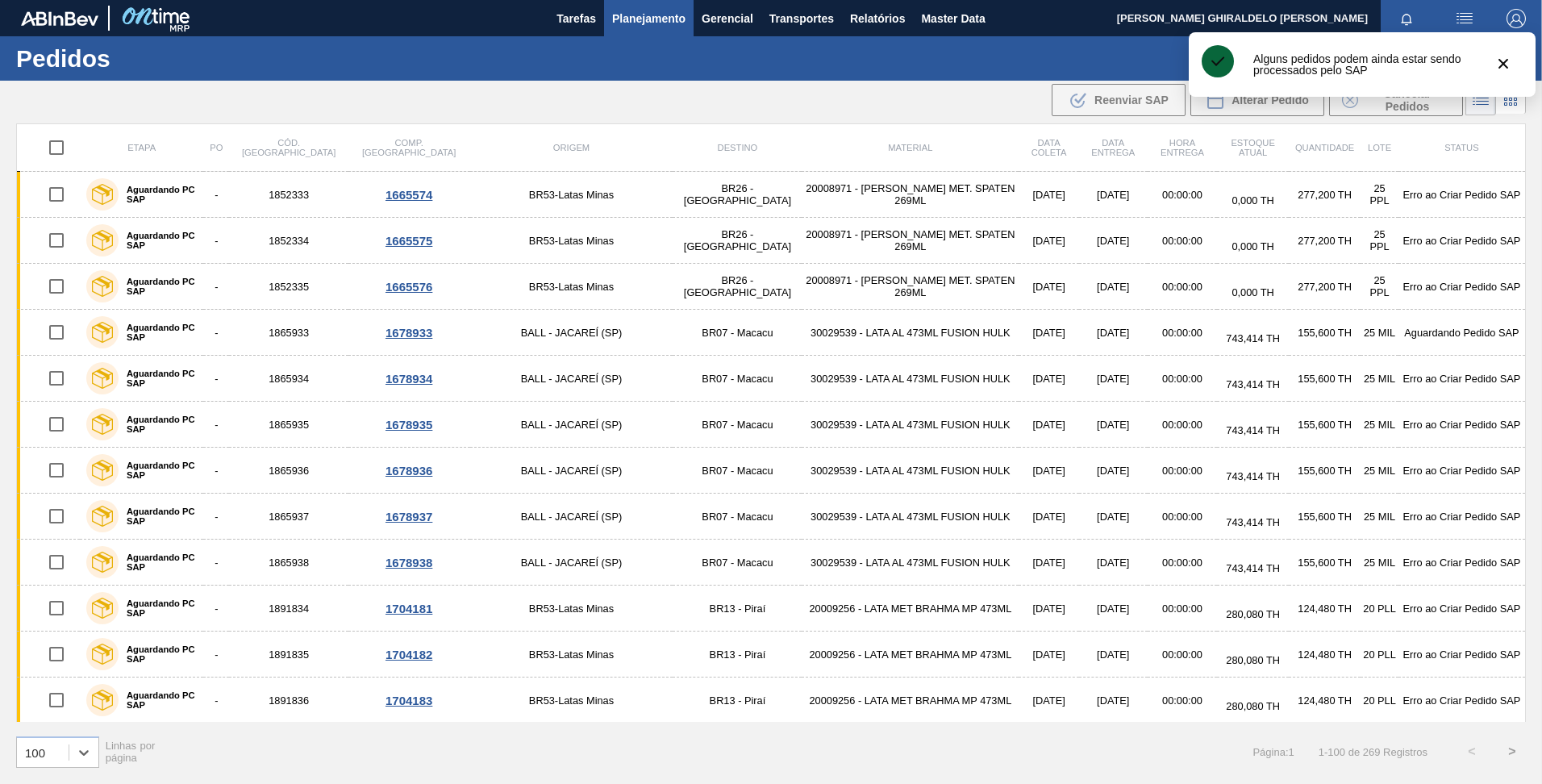
checkbox input "true"
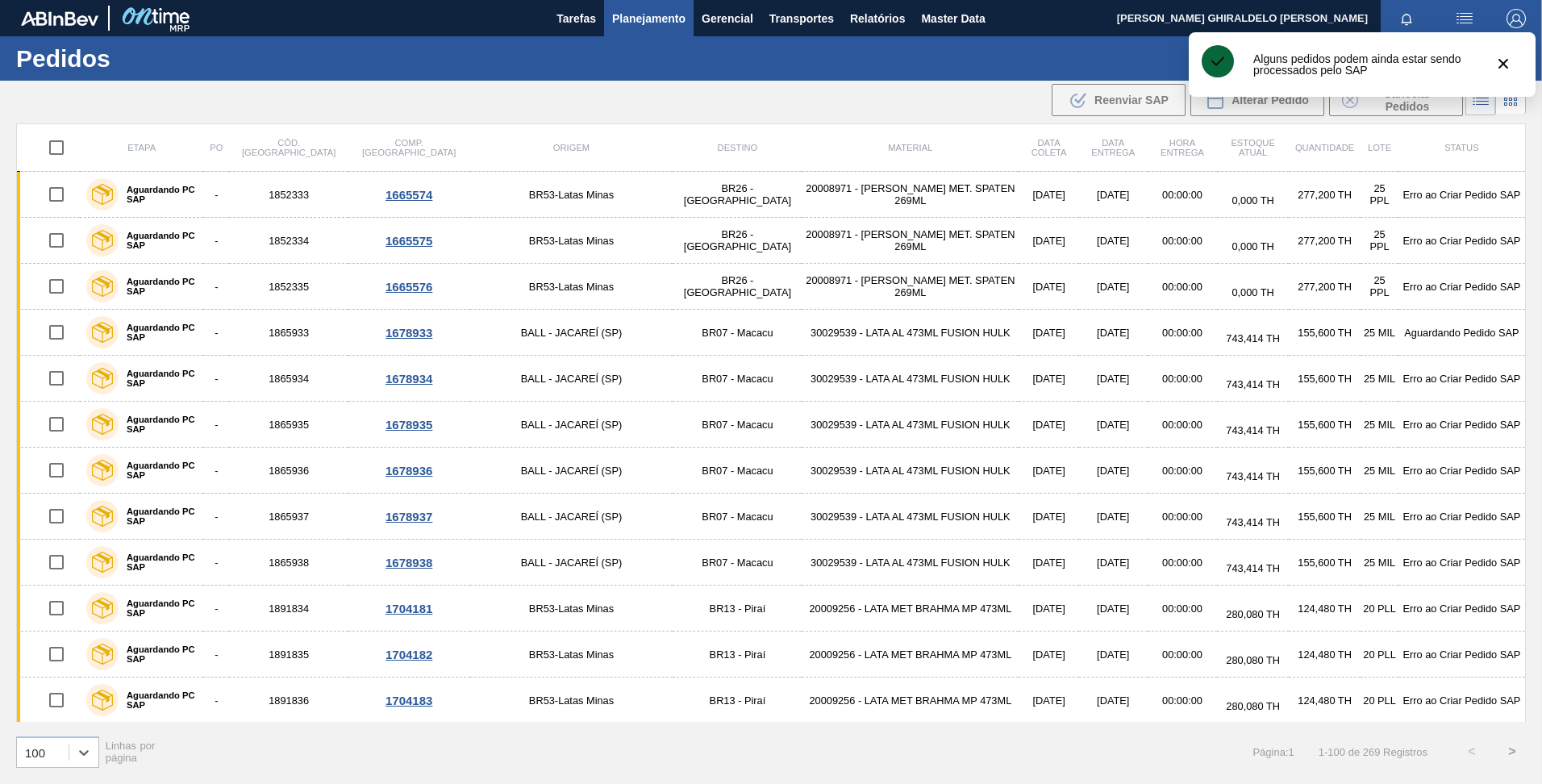
checkbox input "true"
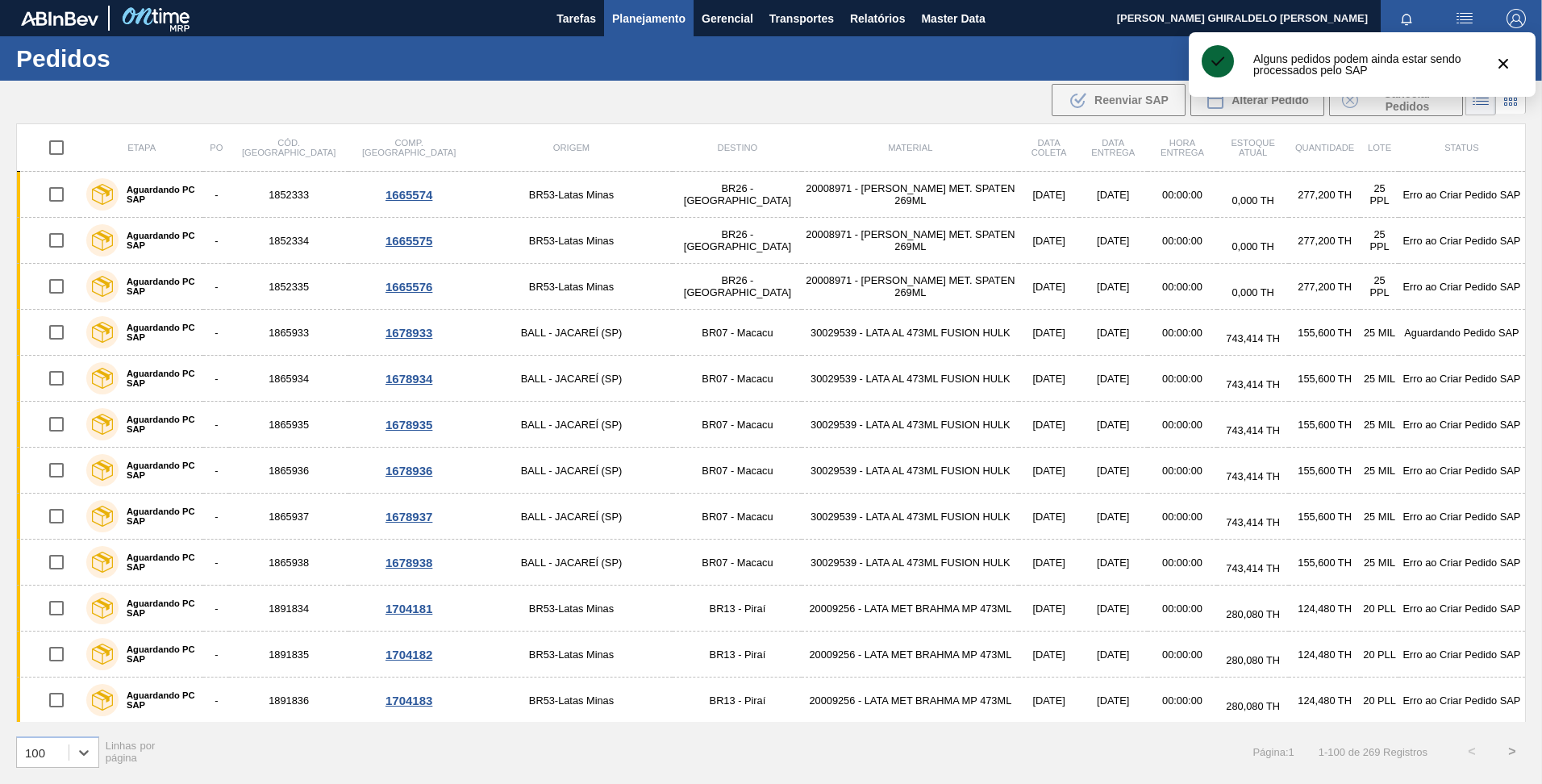
checkbox input "true"
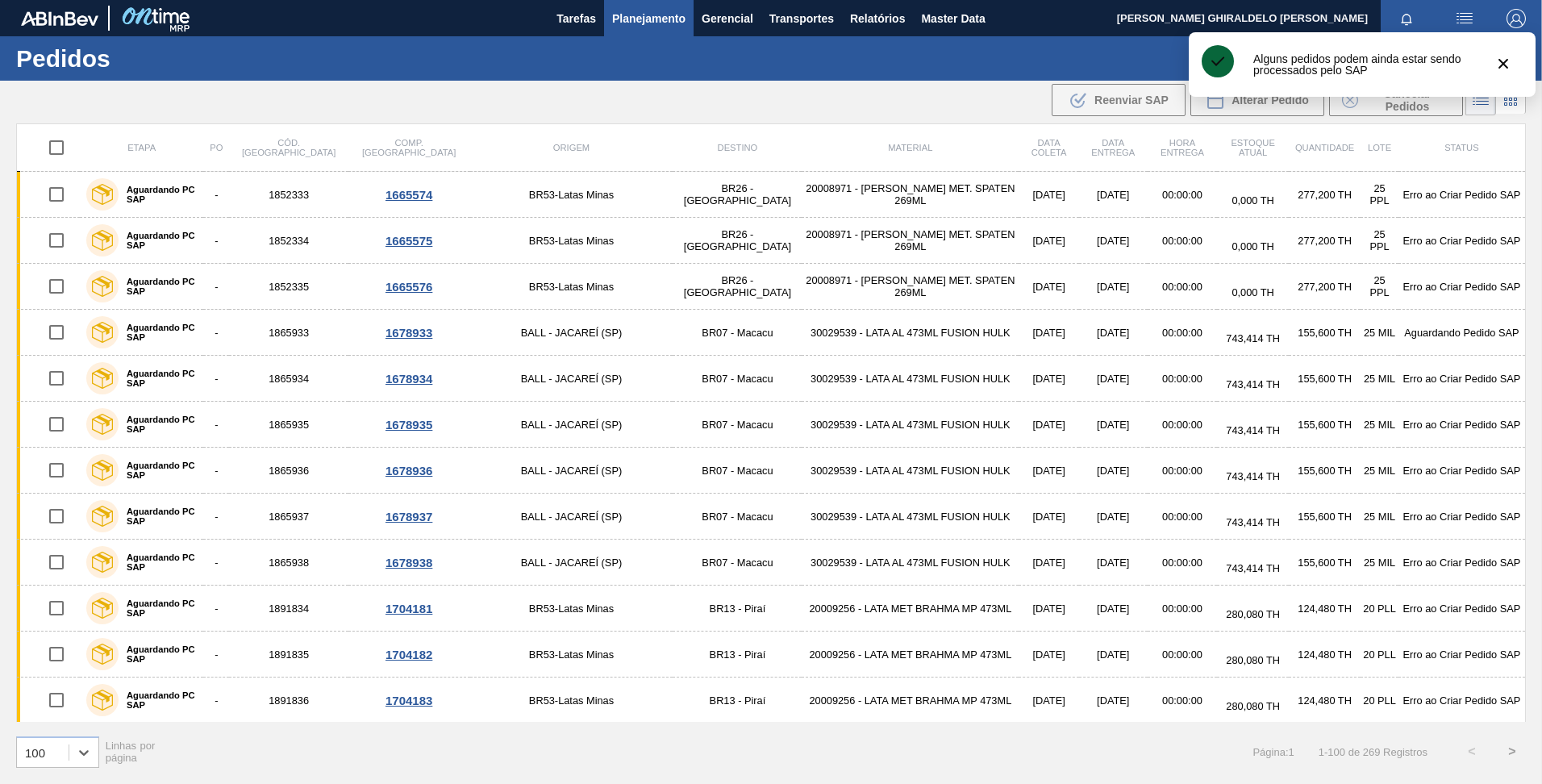
checkbox input "true"
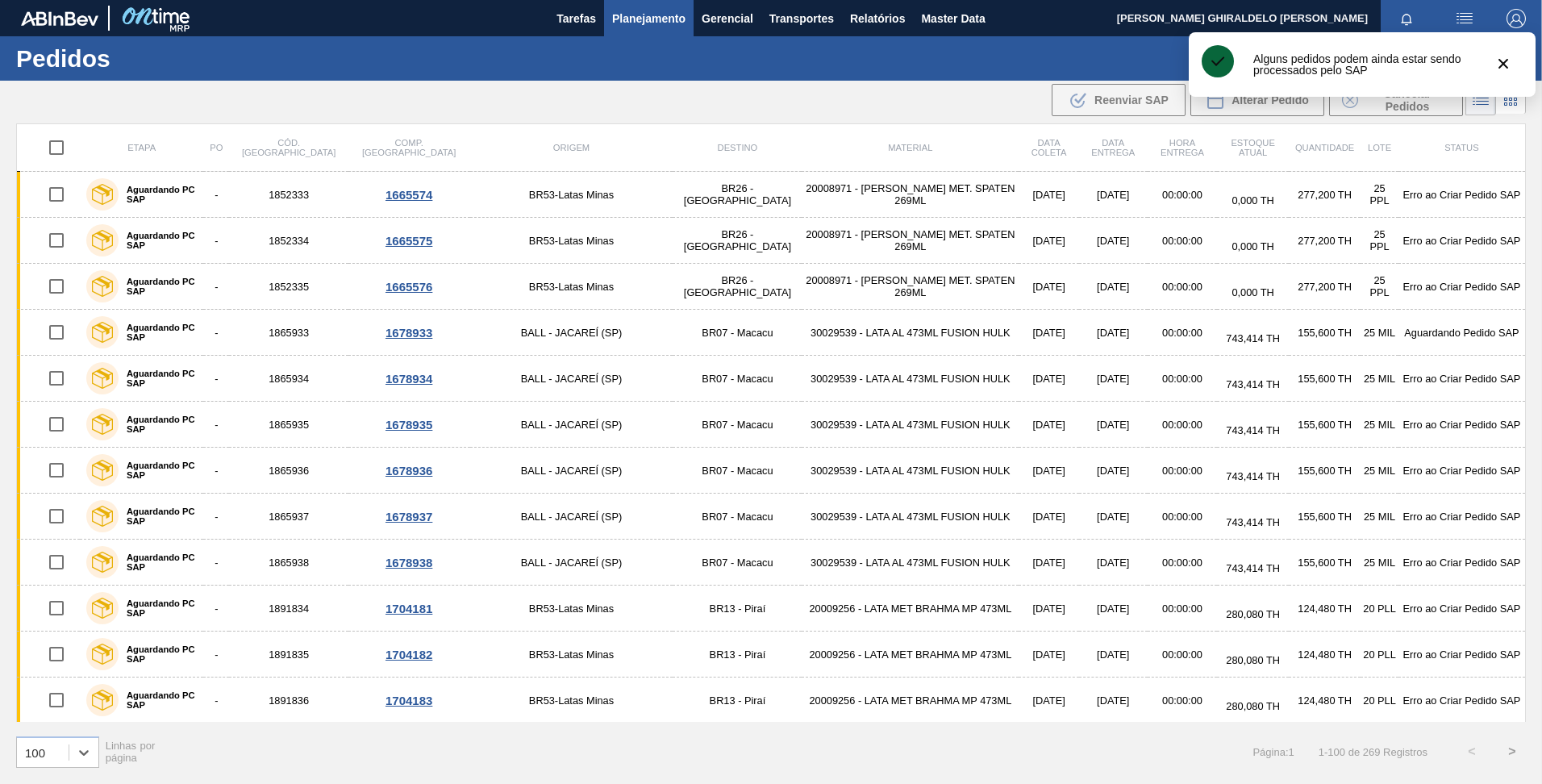
checkbox input "true"
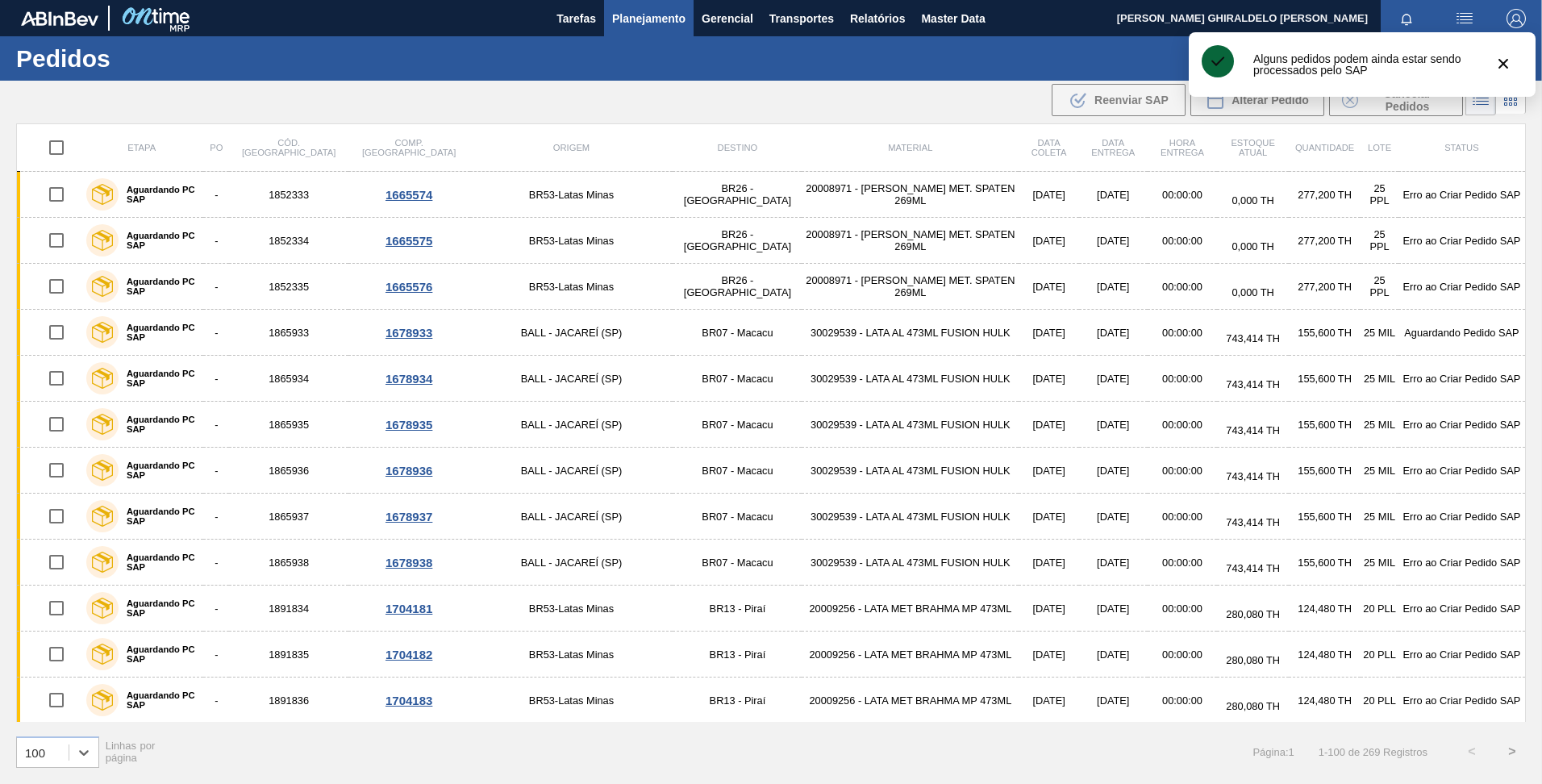
checkbox input "true"
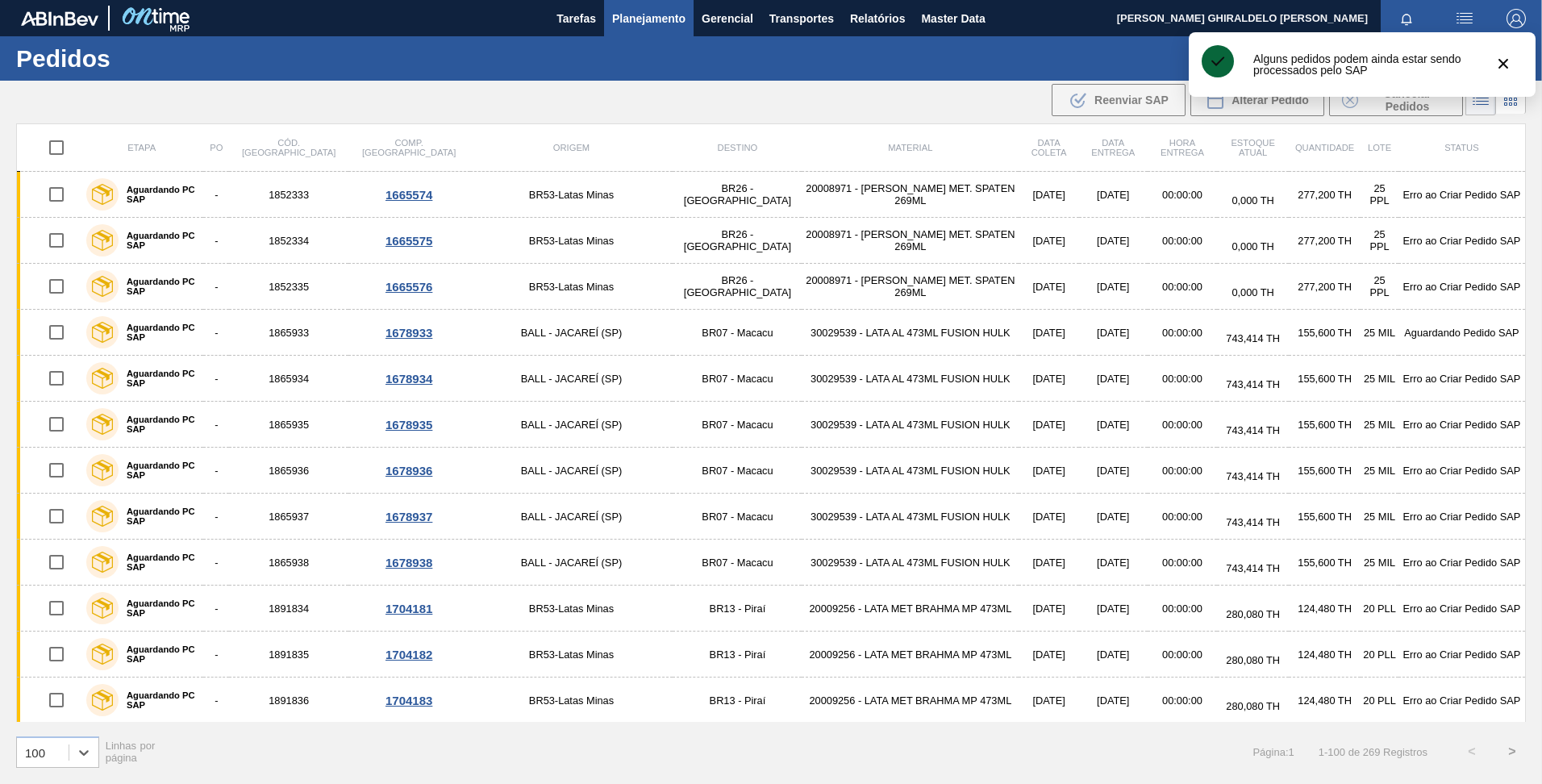
checkbox input "true"
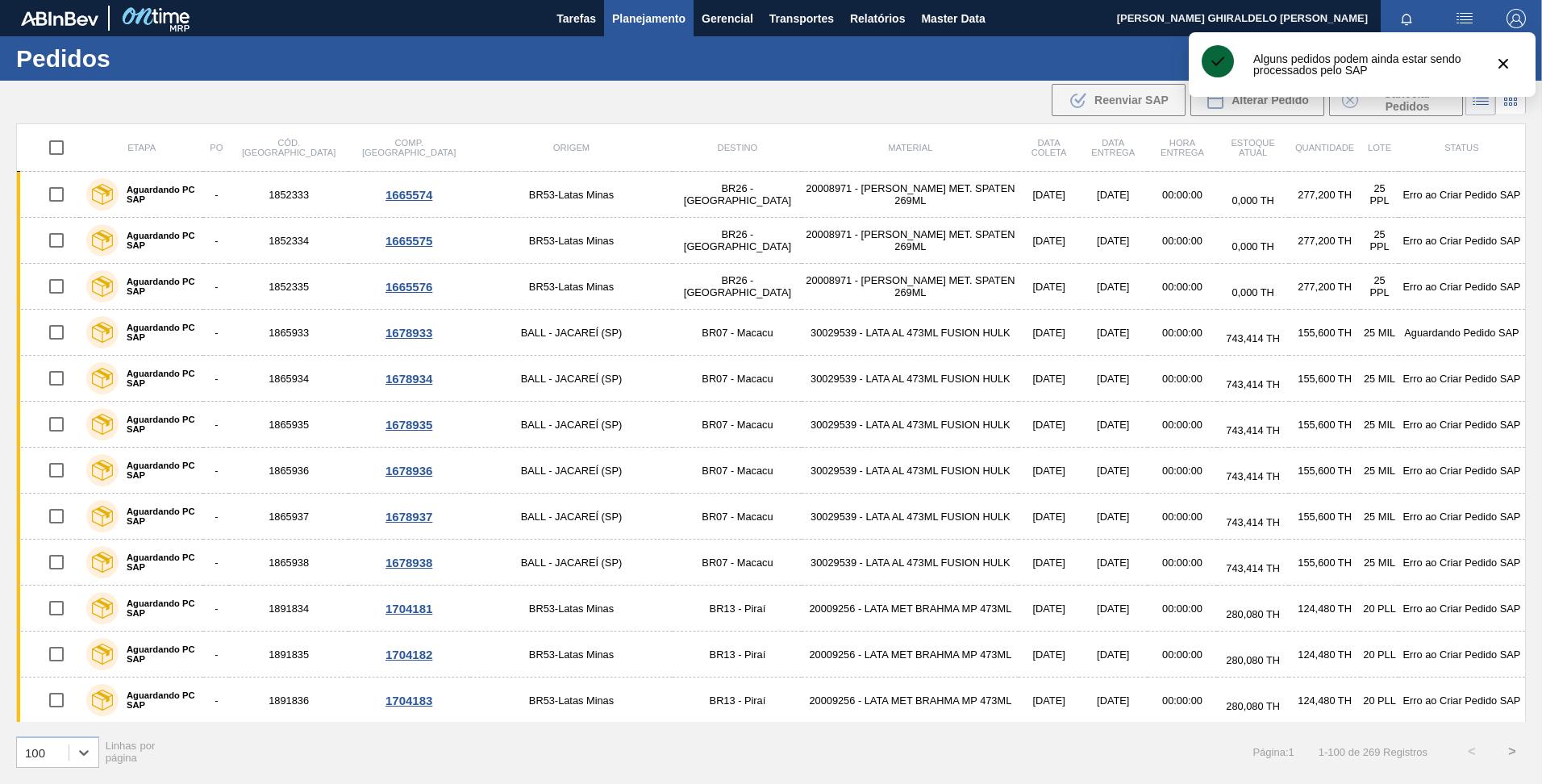
checkbox input "true"
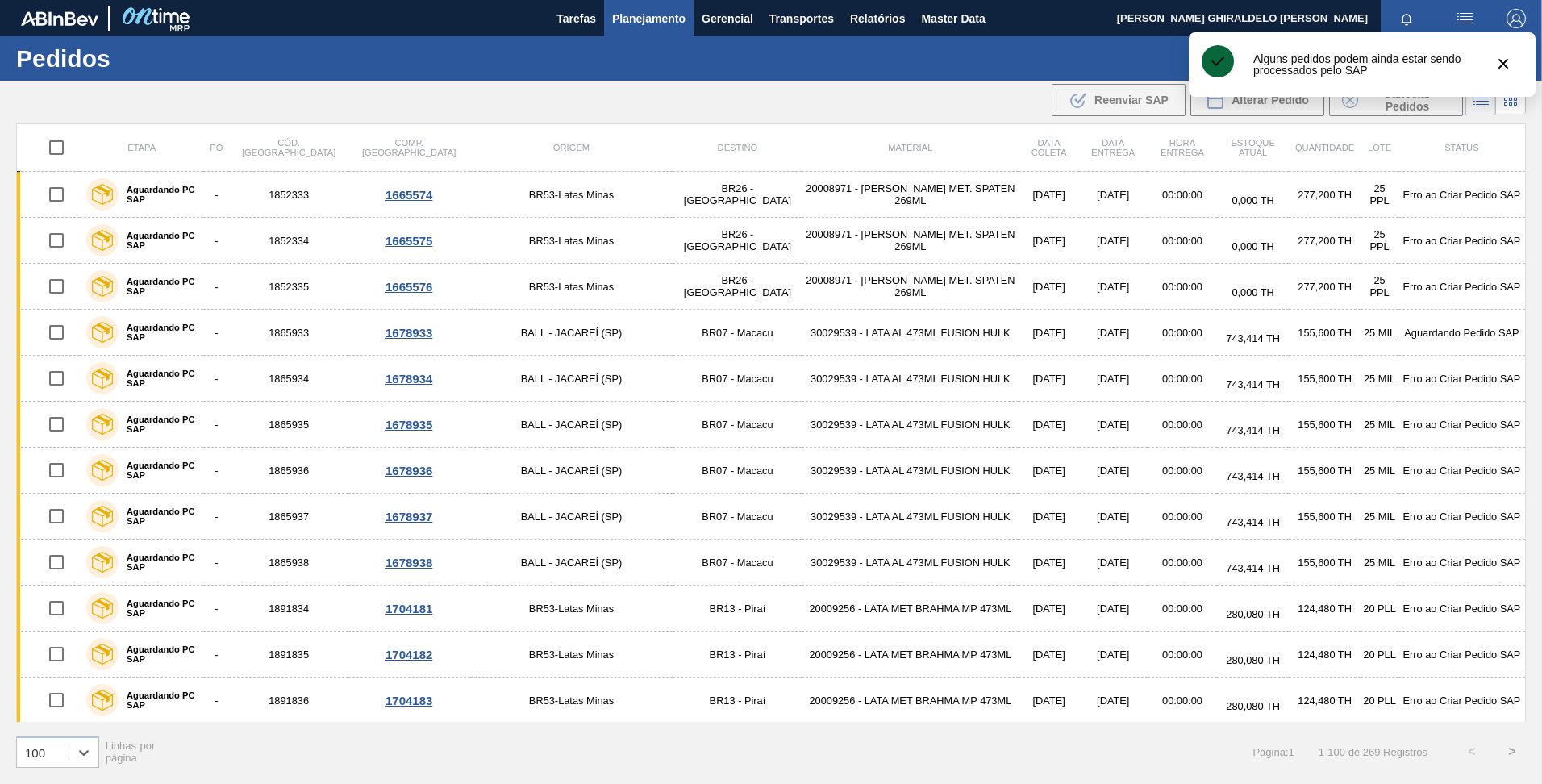
checkbox input "true"
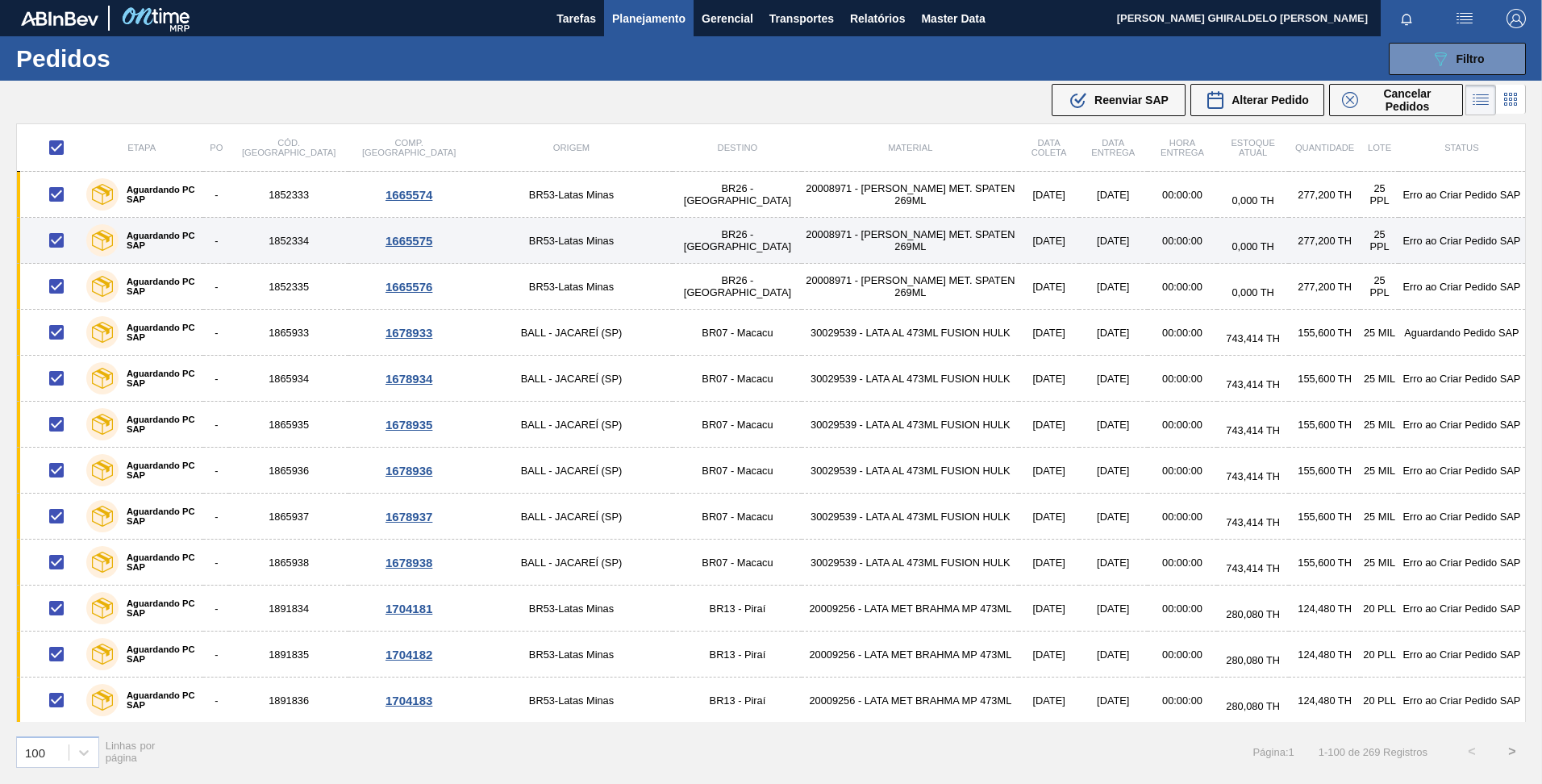
checkbox input "false"
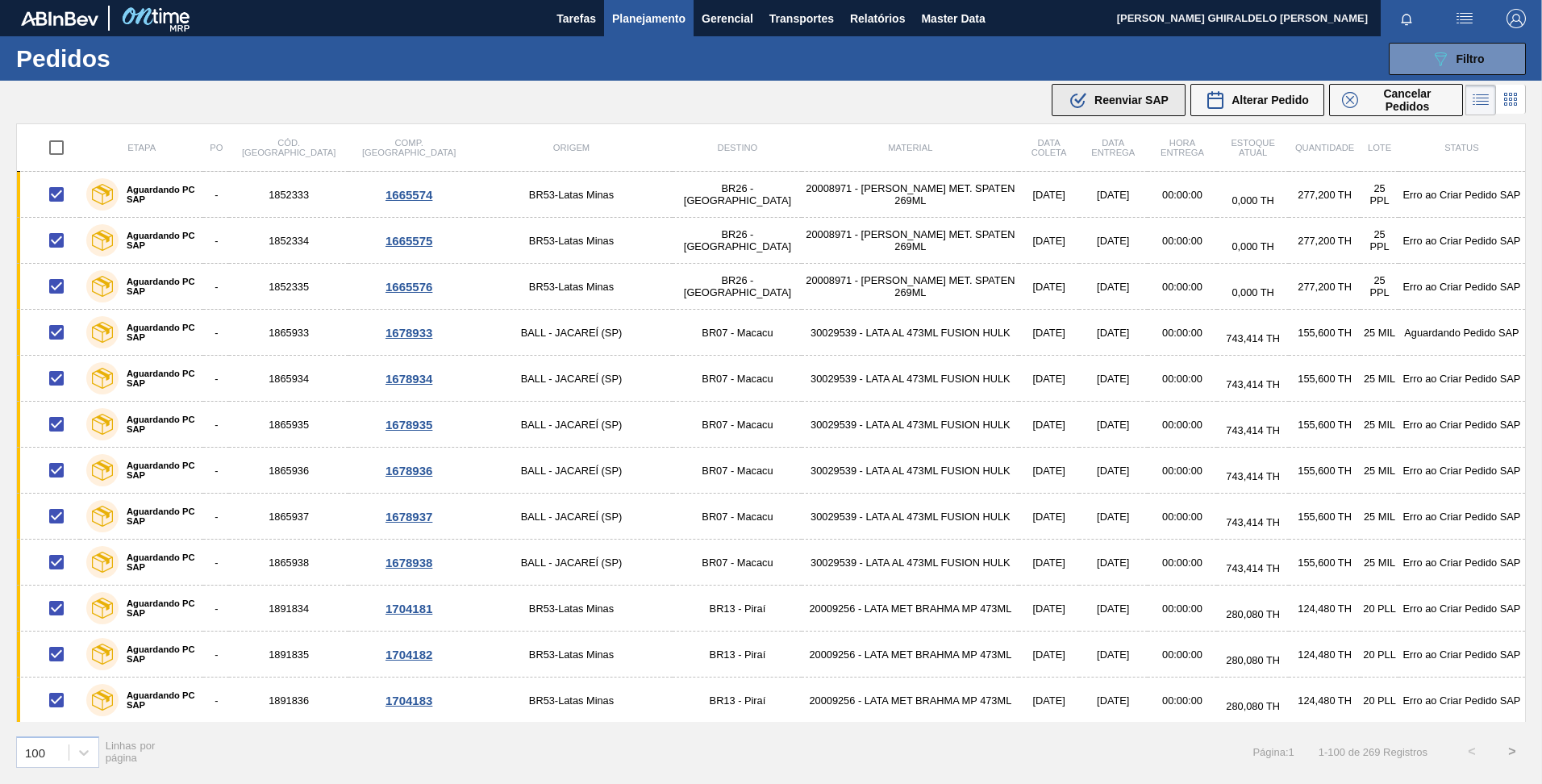
click at [1100, 106] on div ".b{fill:var(--color-action-default)} Reenviar SAP" at bounding box center [1118, 99] width 100 height 19
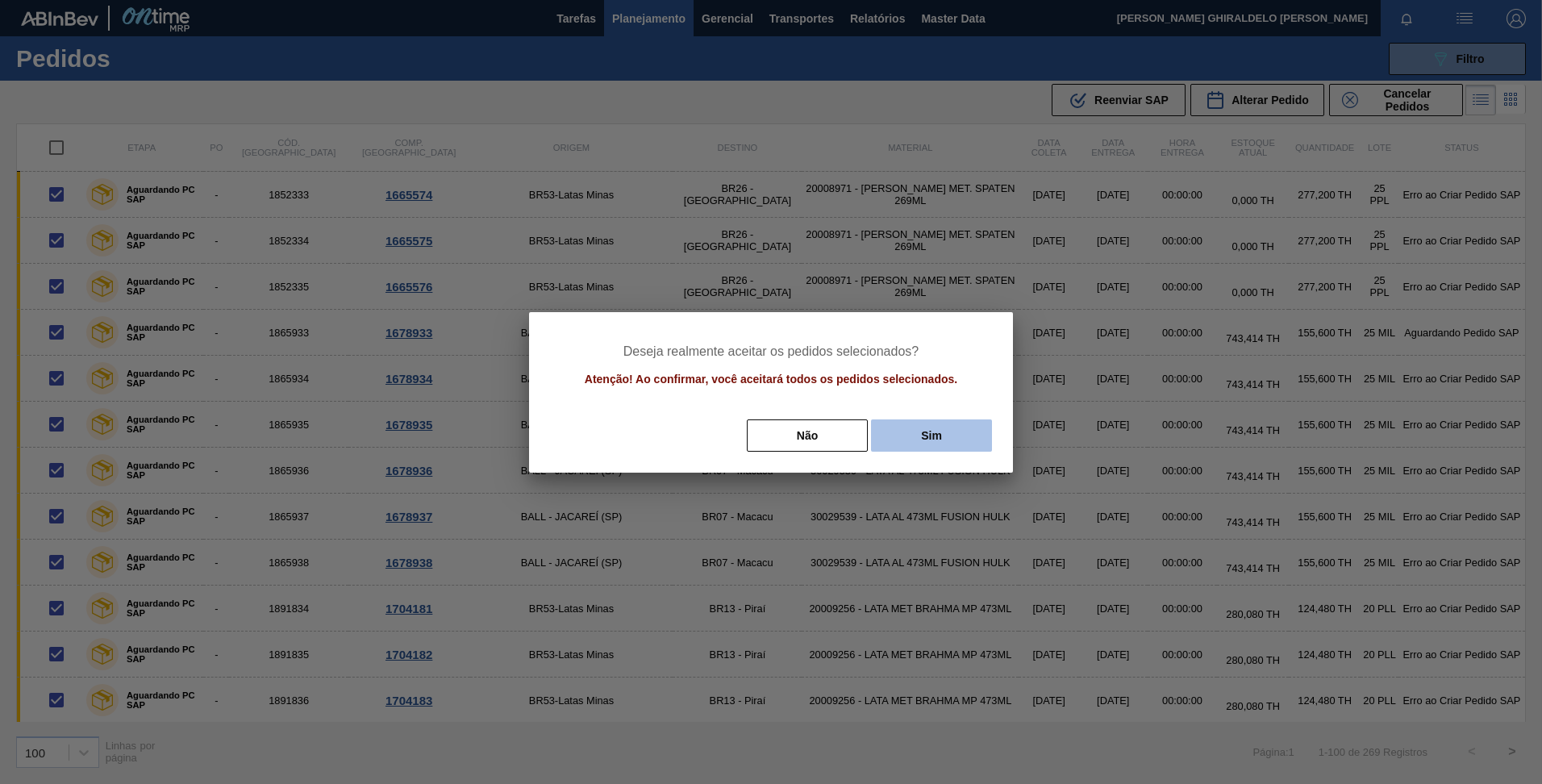
click at [941, 444] on button "Sim" at bounding box center [931, 435] width 121 height 32
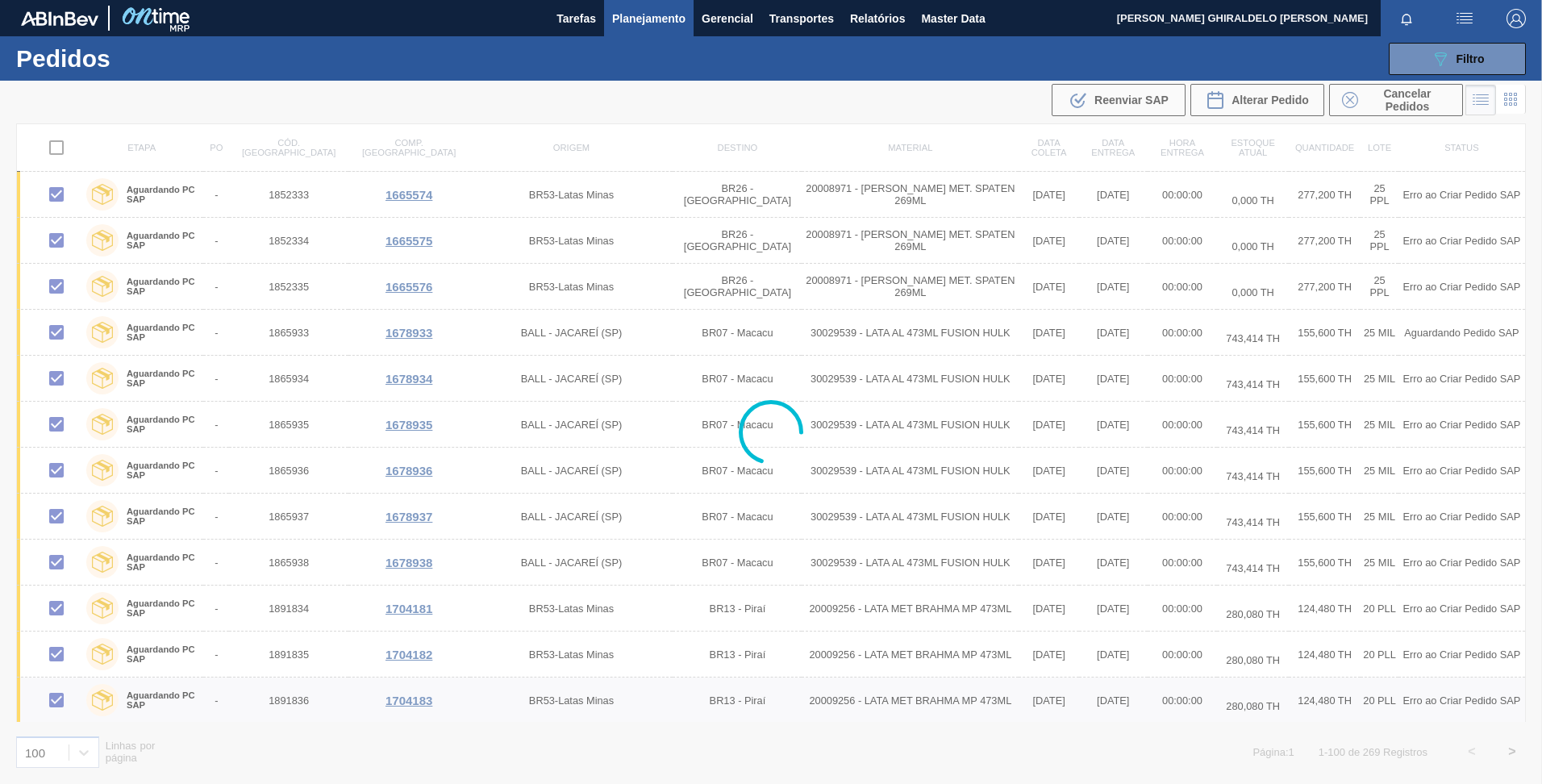
checkbox input "false"
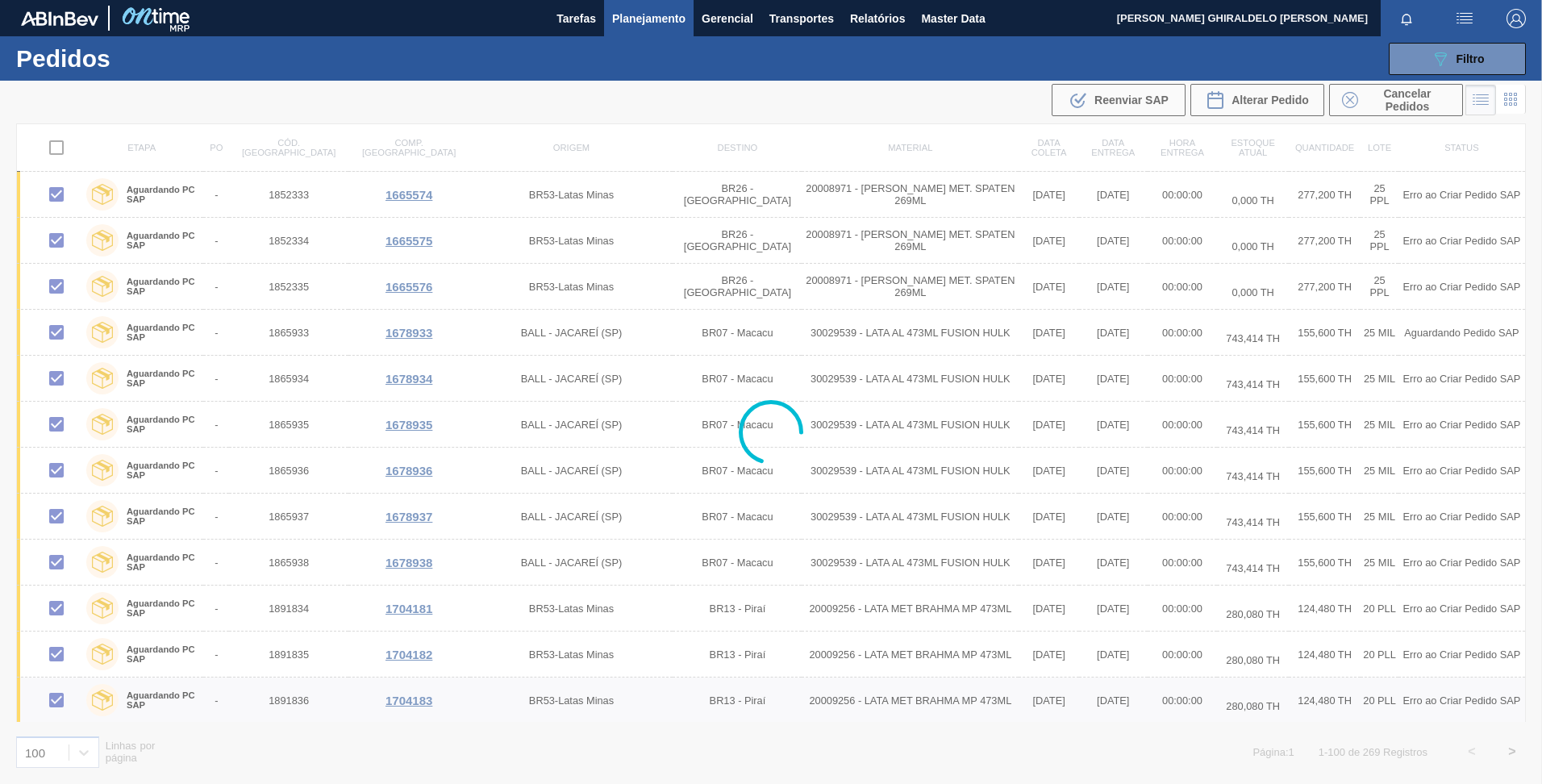
checkbox input "false"
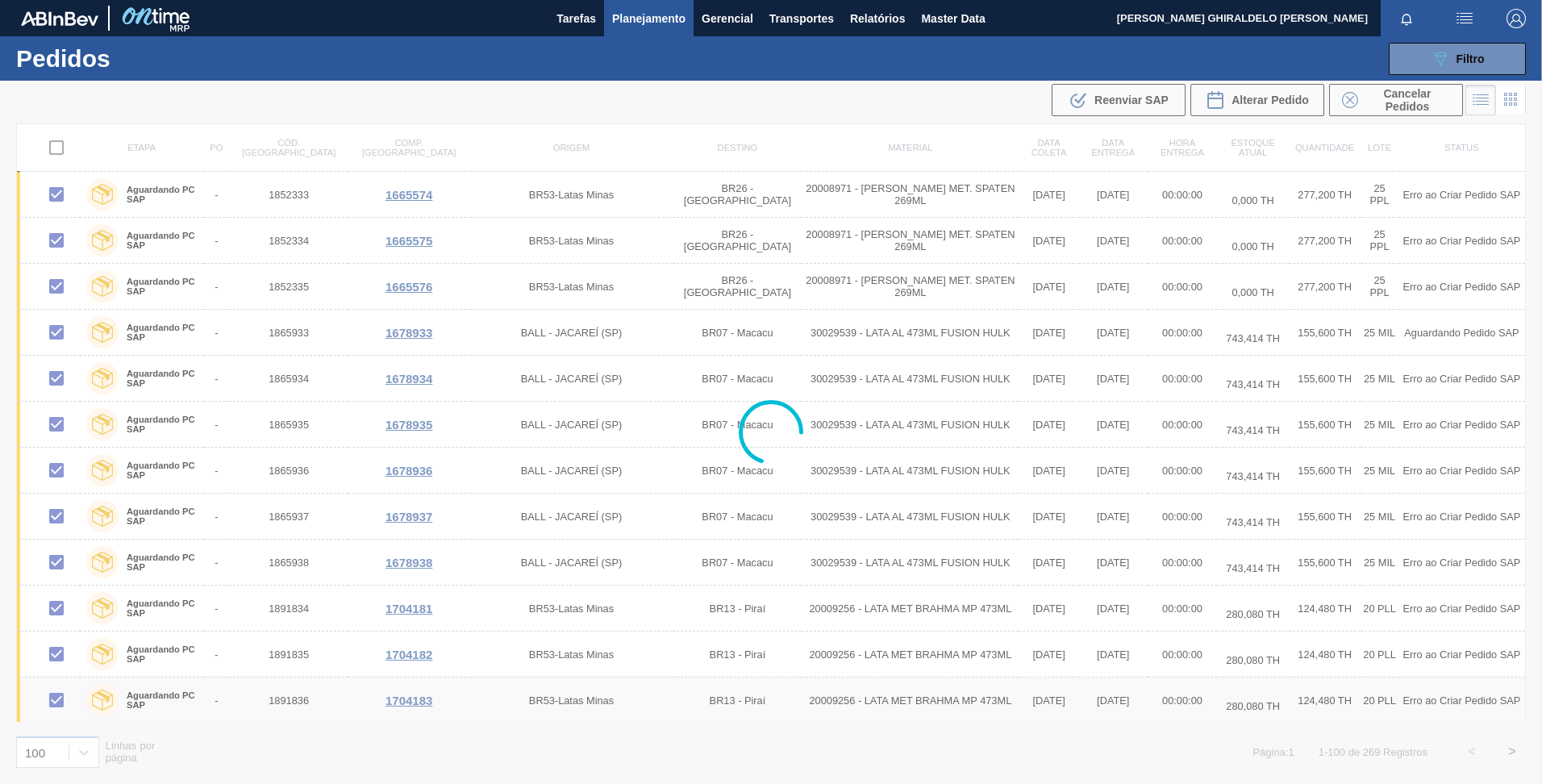
checkbox input "false"
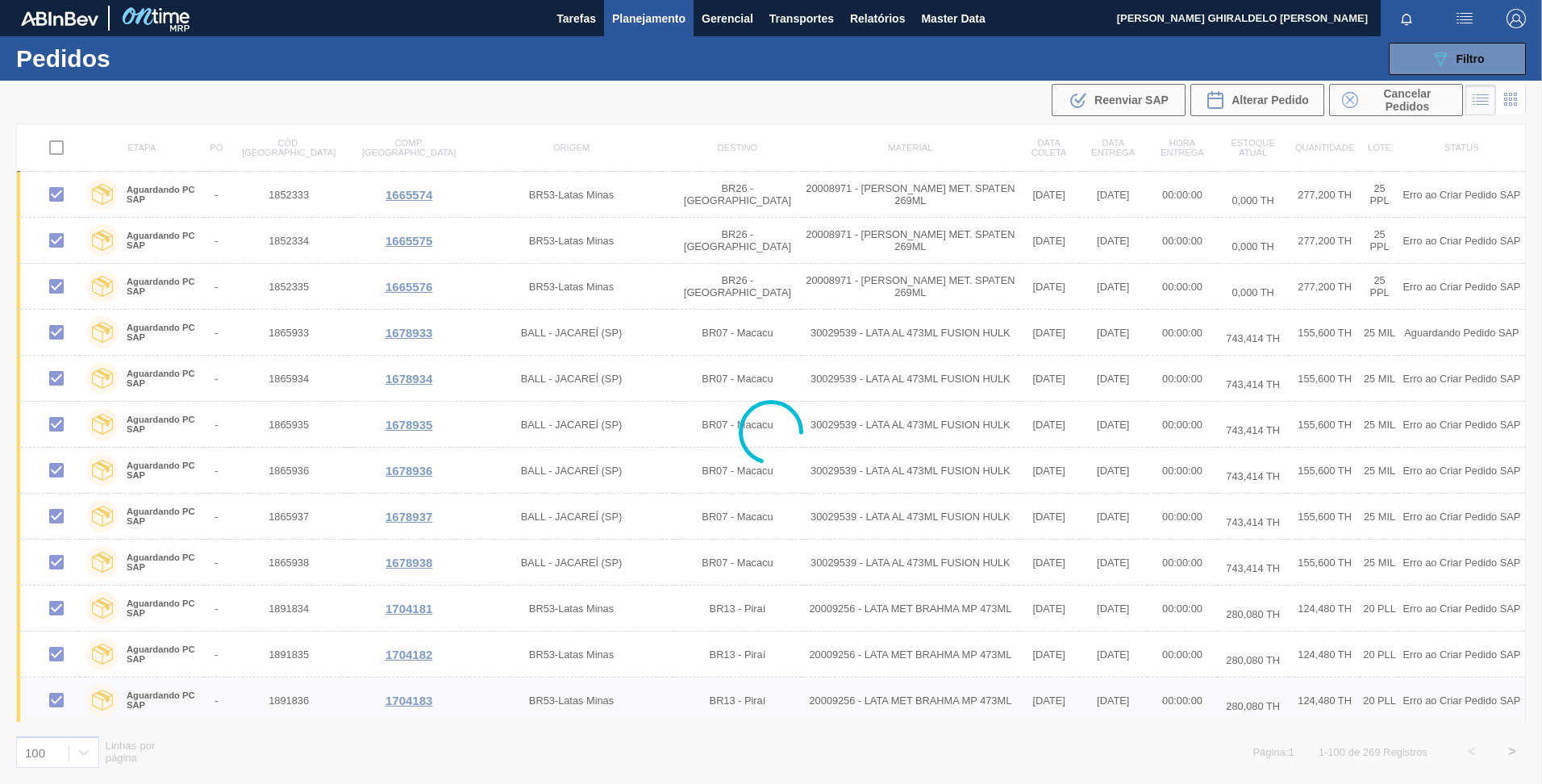
checkbox input "false"
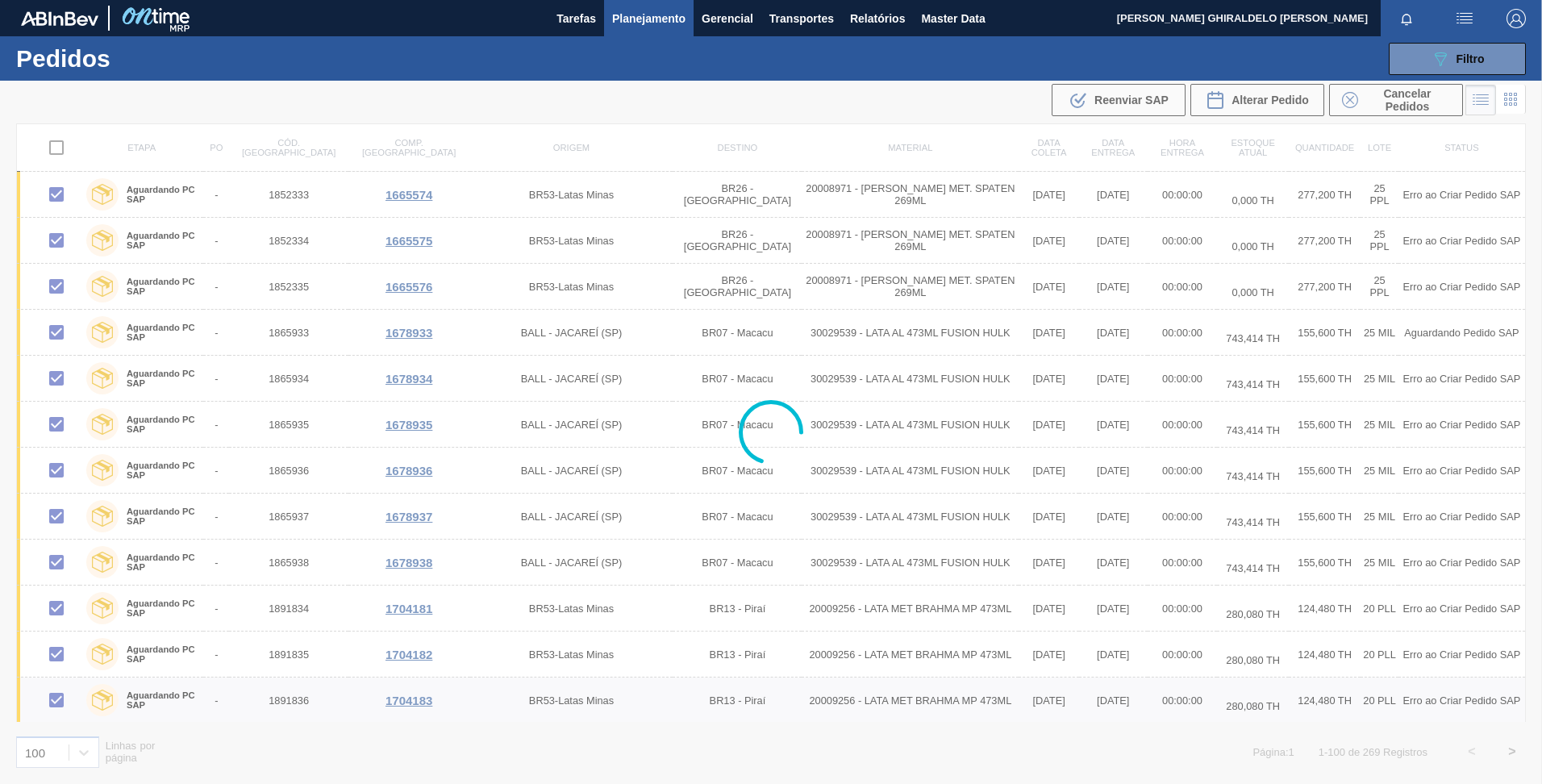
checkbox input "false"
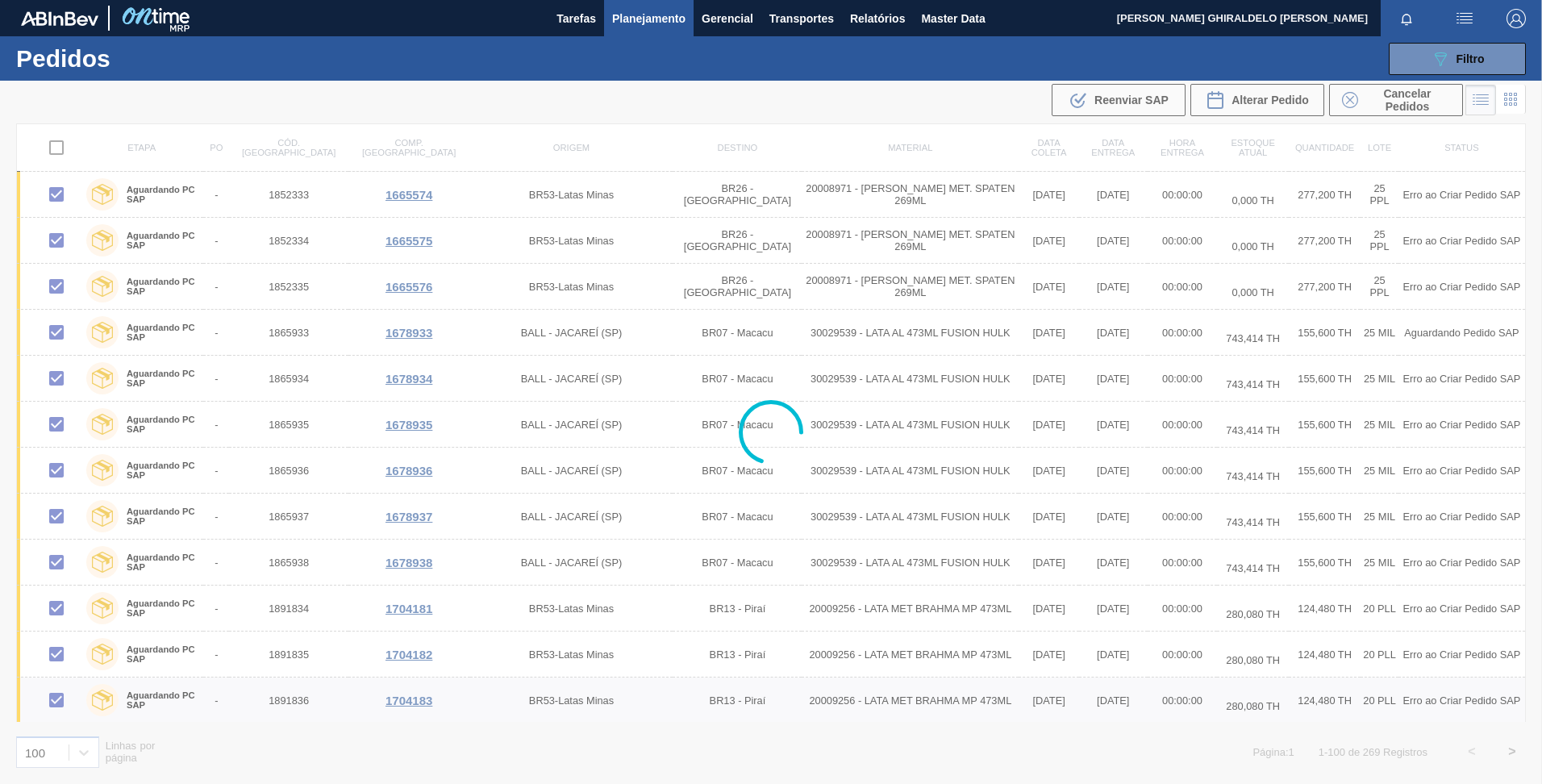
checkbox input "false"
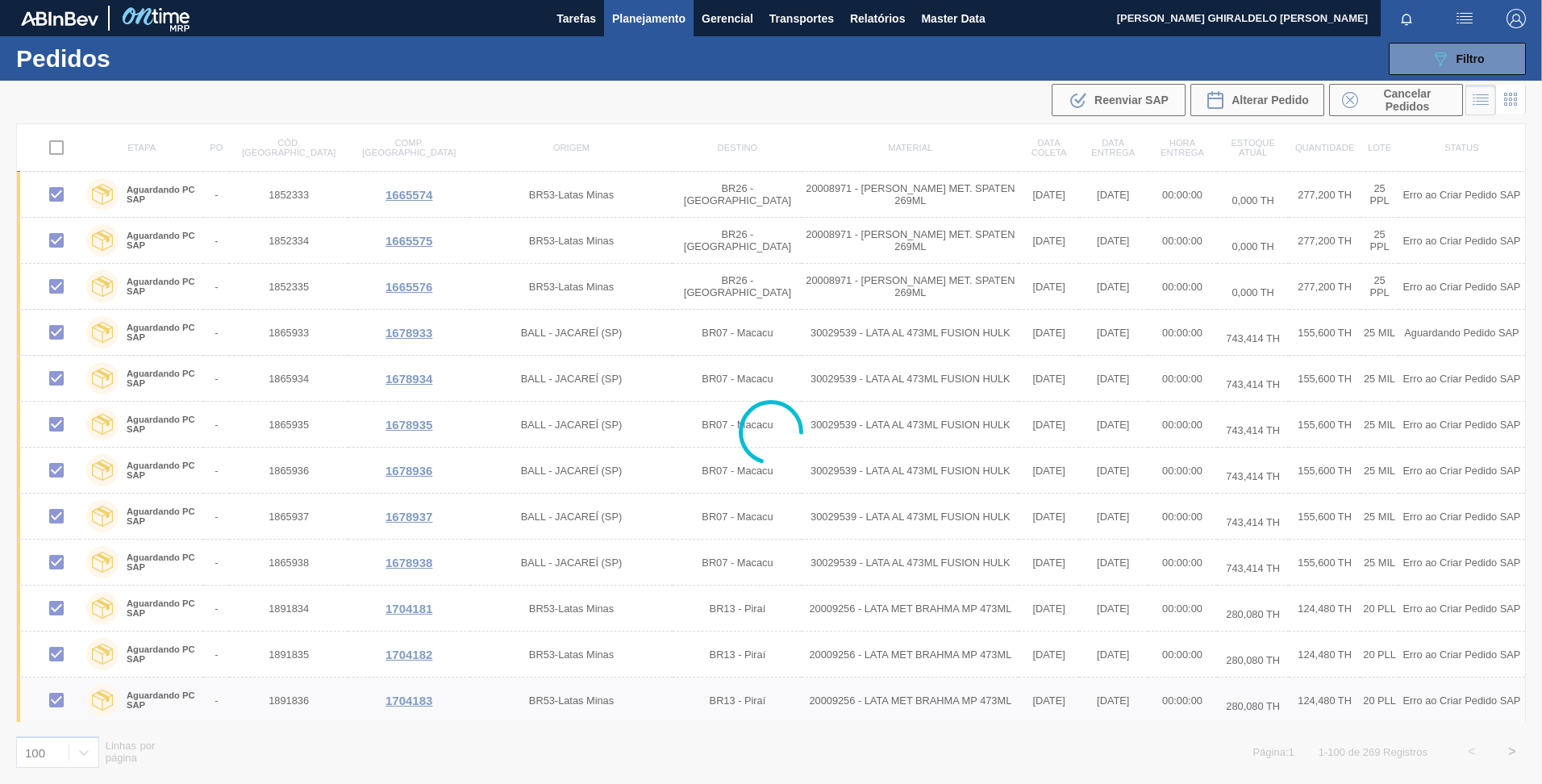
checkbox input "false"
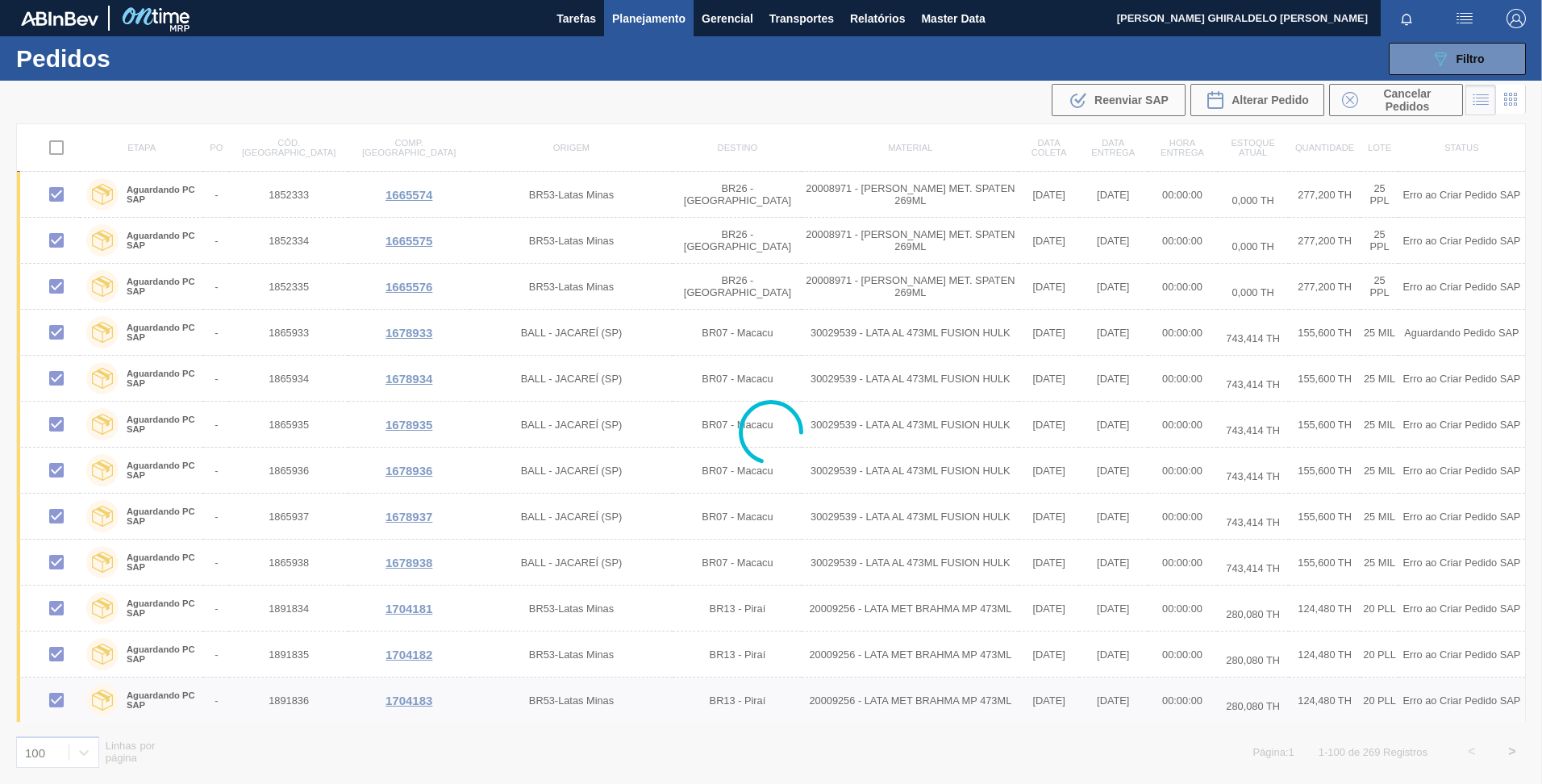
checkbox input "false"
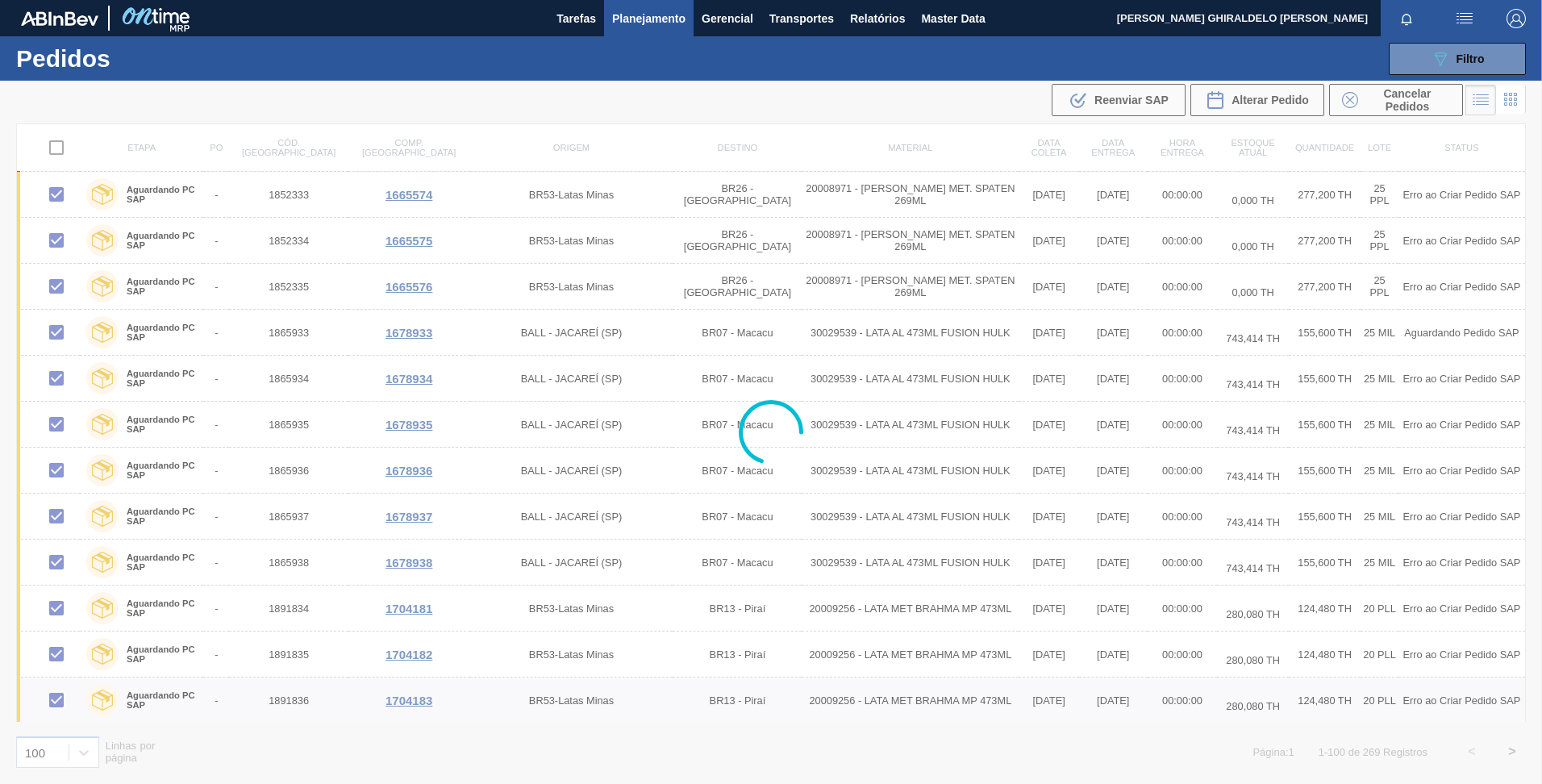
checkbox input "false"
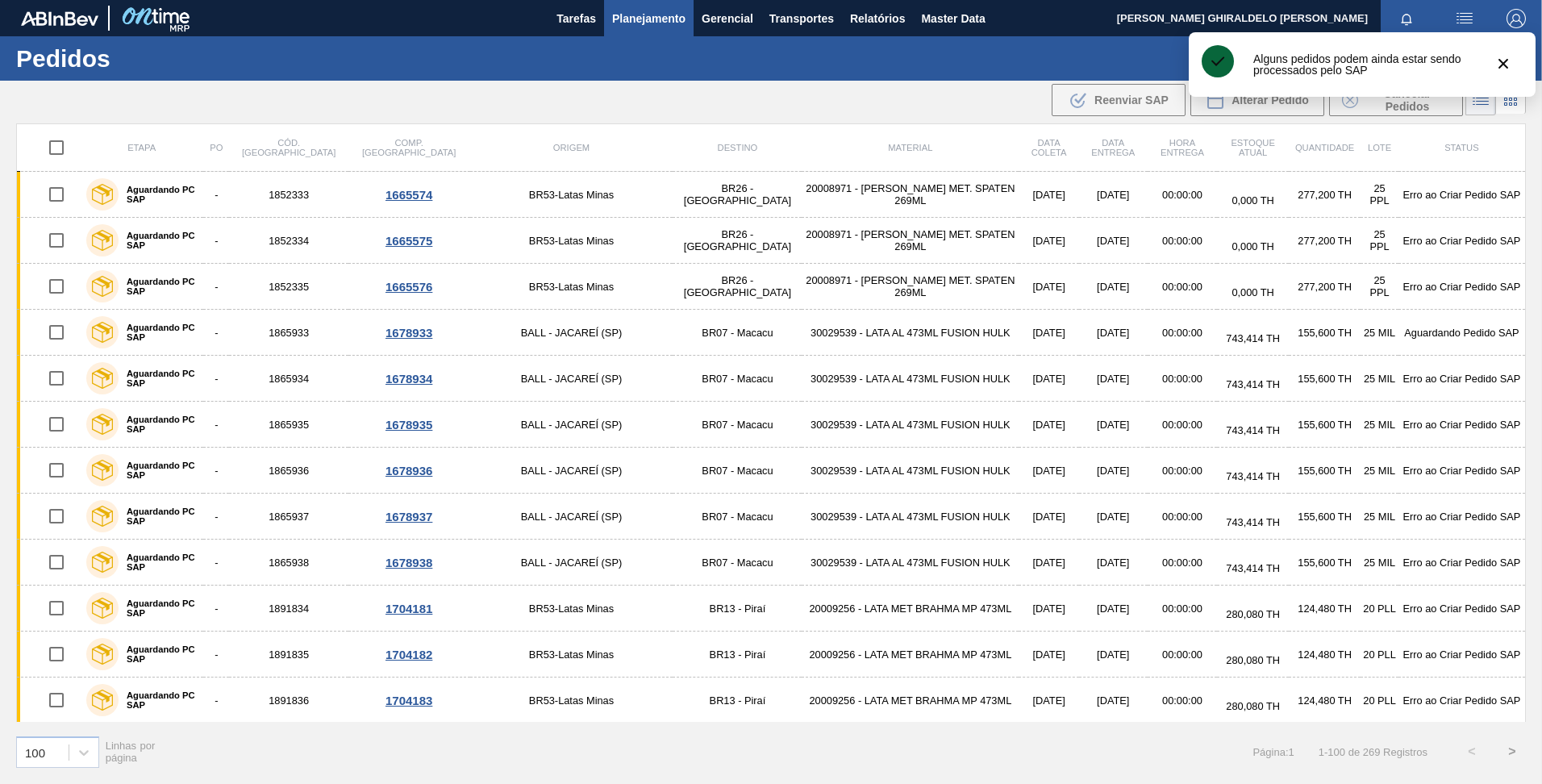
click at [1509, 751] on button ">" at bounding box center [1512, 751] width 41 height 41
click at [59, 144] on input "checkbox" at bounding box center [57, 148] width 34 height 34
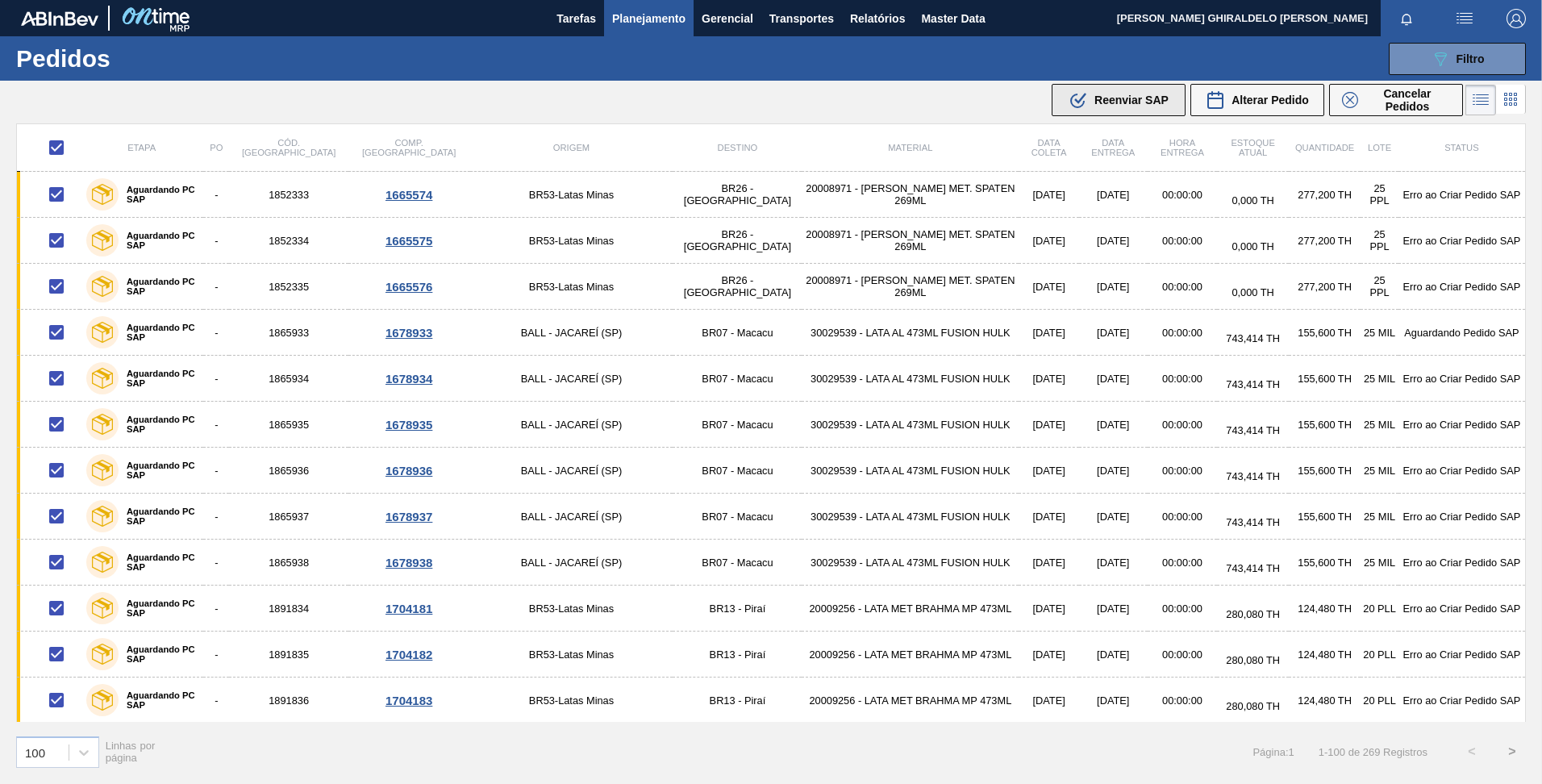
click at [1100, 91] on div ".b{fill:var(--color-action-default)} Reenviar SAP" at bounding box center [1118, 99] width 100 height 19
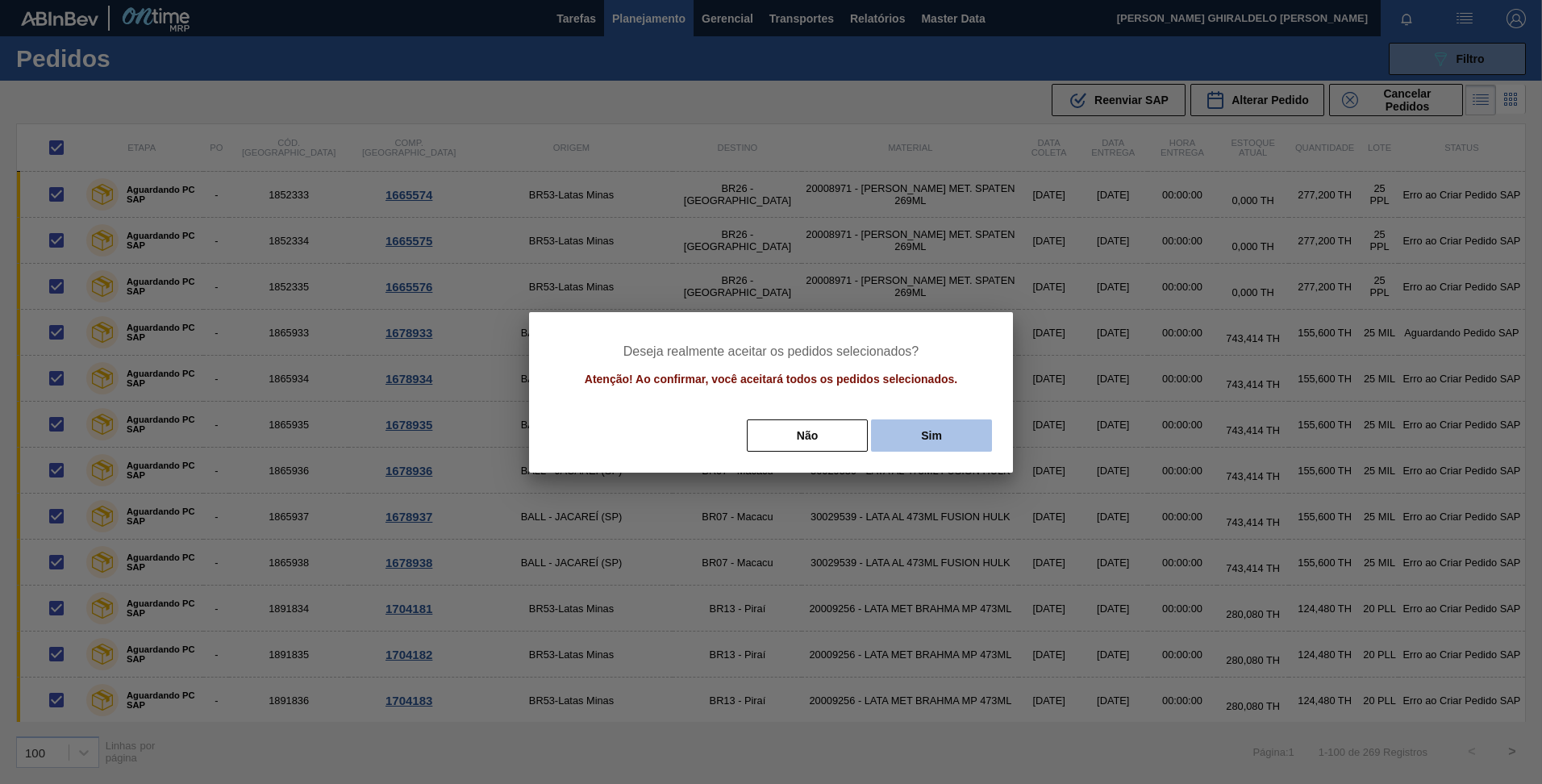
click at [900, 430] on button "Sim" at bounding box center [931, 435] width 121 height 32
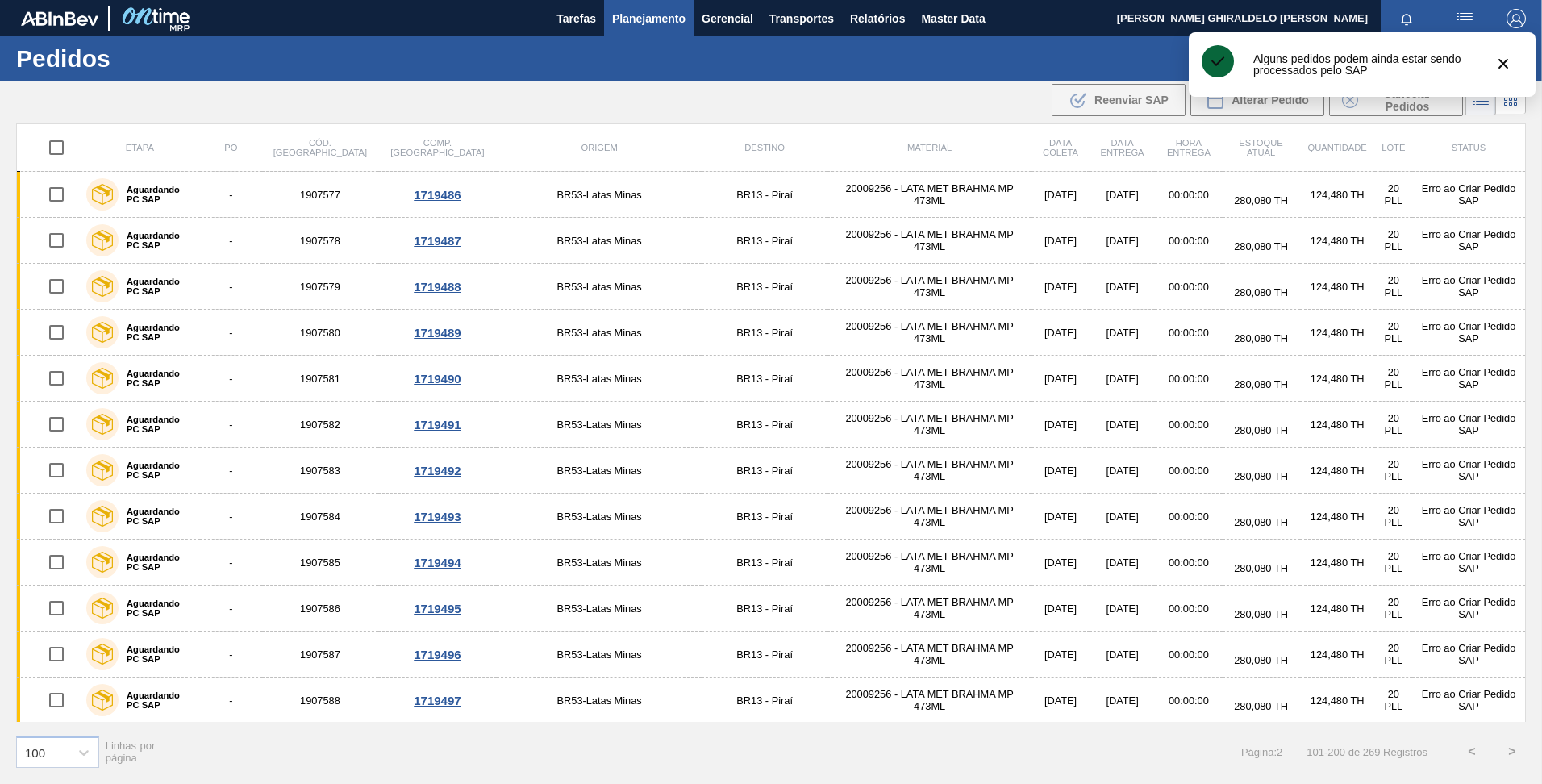
click at [1512, 761] on button ">" at bounding box center [1512, 751] width 41 height 41
click at [48, 150] on input "checkbox" at bounding box center [57, 148] width 34 height 34
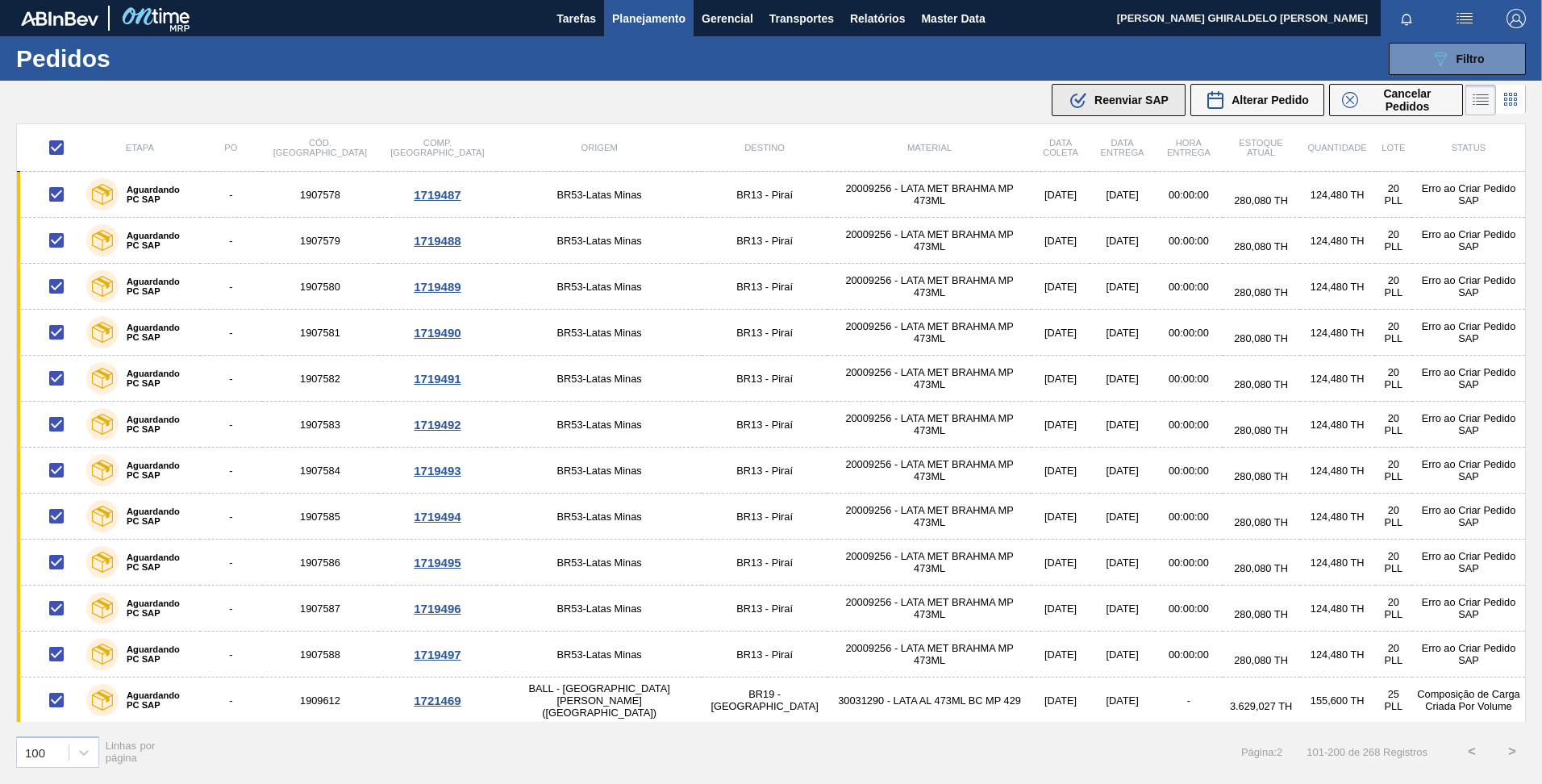
click at [1110, 104] on span "Reenviar SAP" at bounding box center [1131, 99] width 74 height 13
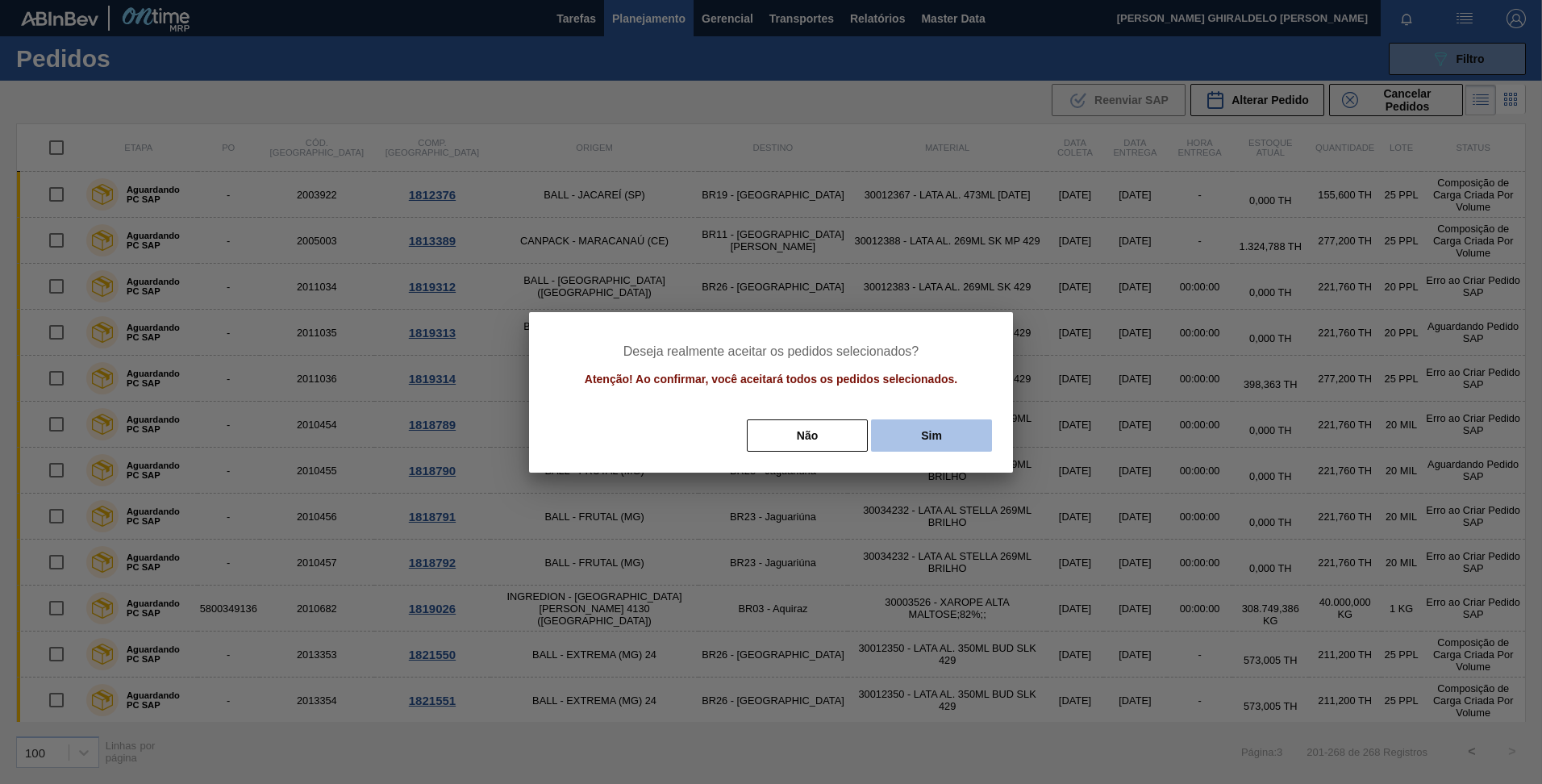
click at [910, 432] on button "Sim" at bounding box center [931, 435] width 121 height 32
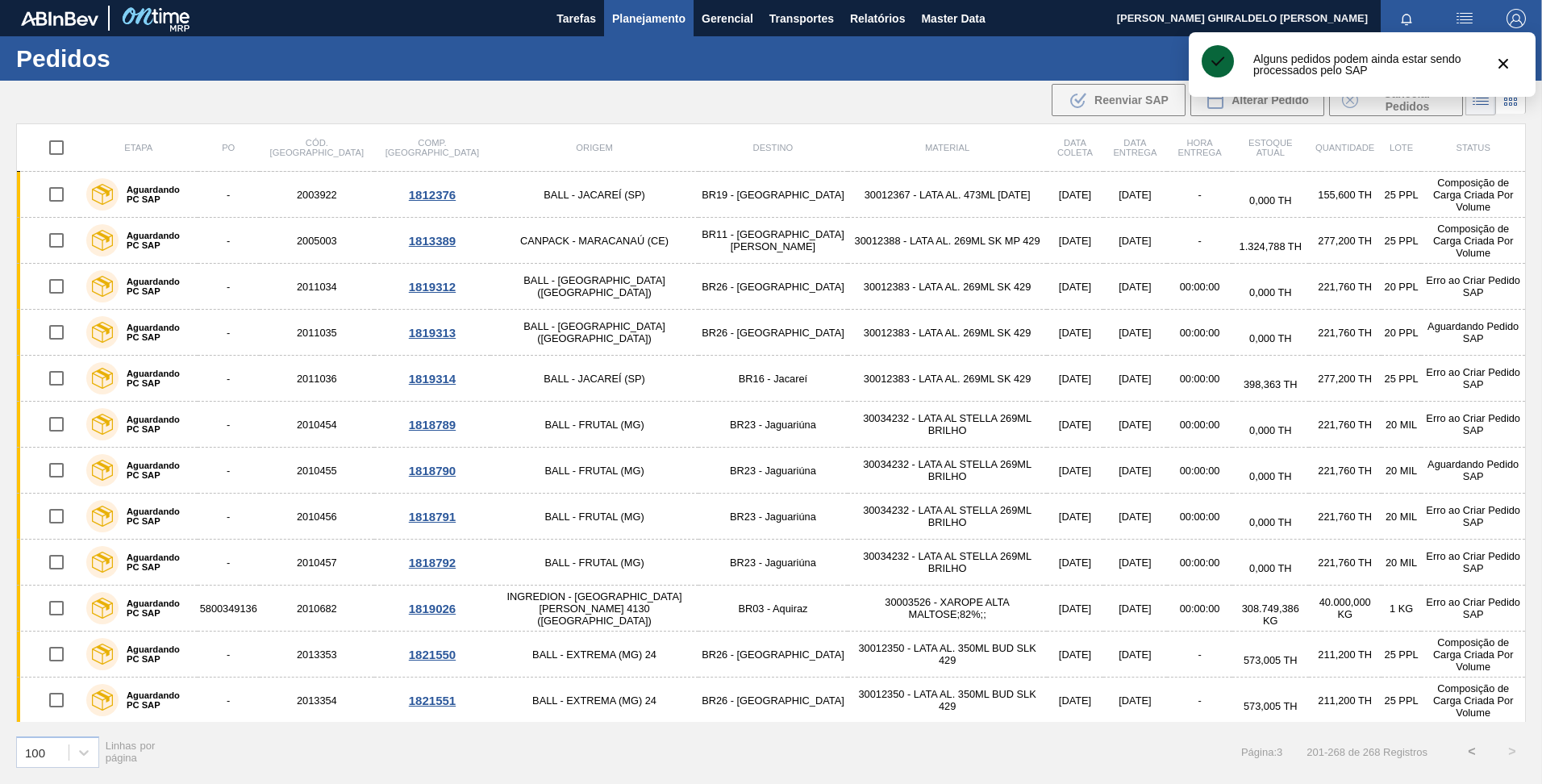
click at [1468, 749] on button "<" at bounding box center [1472, 751] width 41 height 41
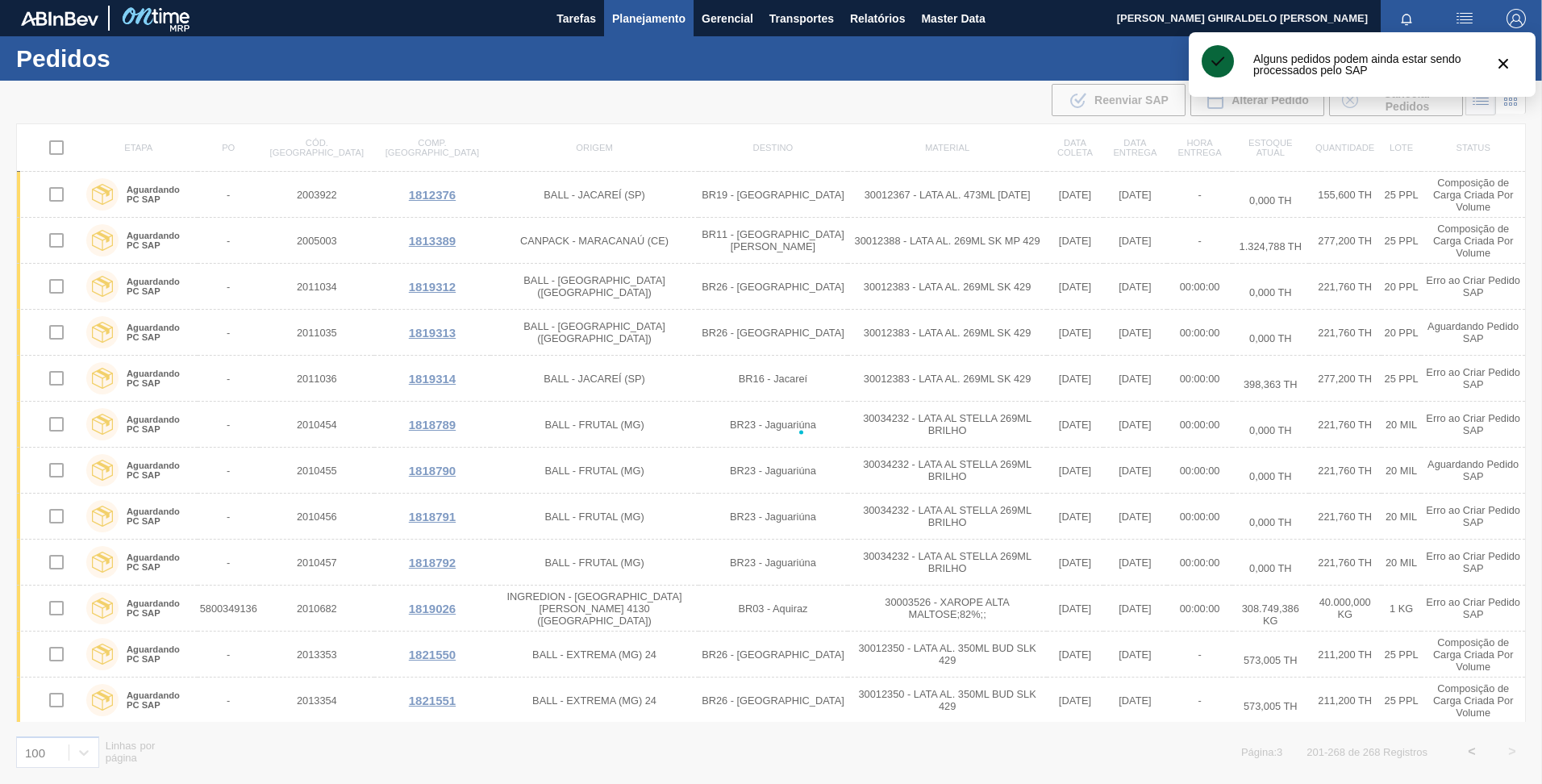
click at [1468, 749] on div at bounding box center [771, 432] width 1542 height 703
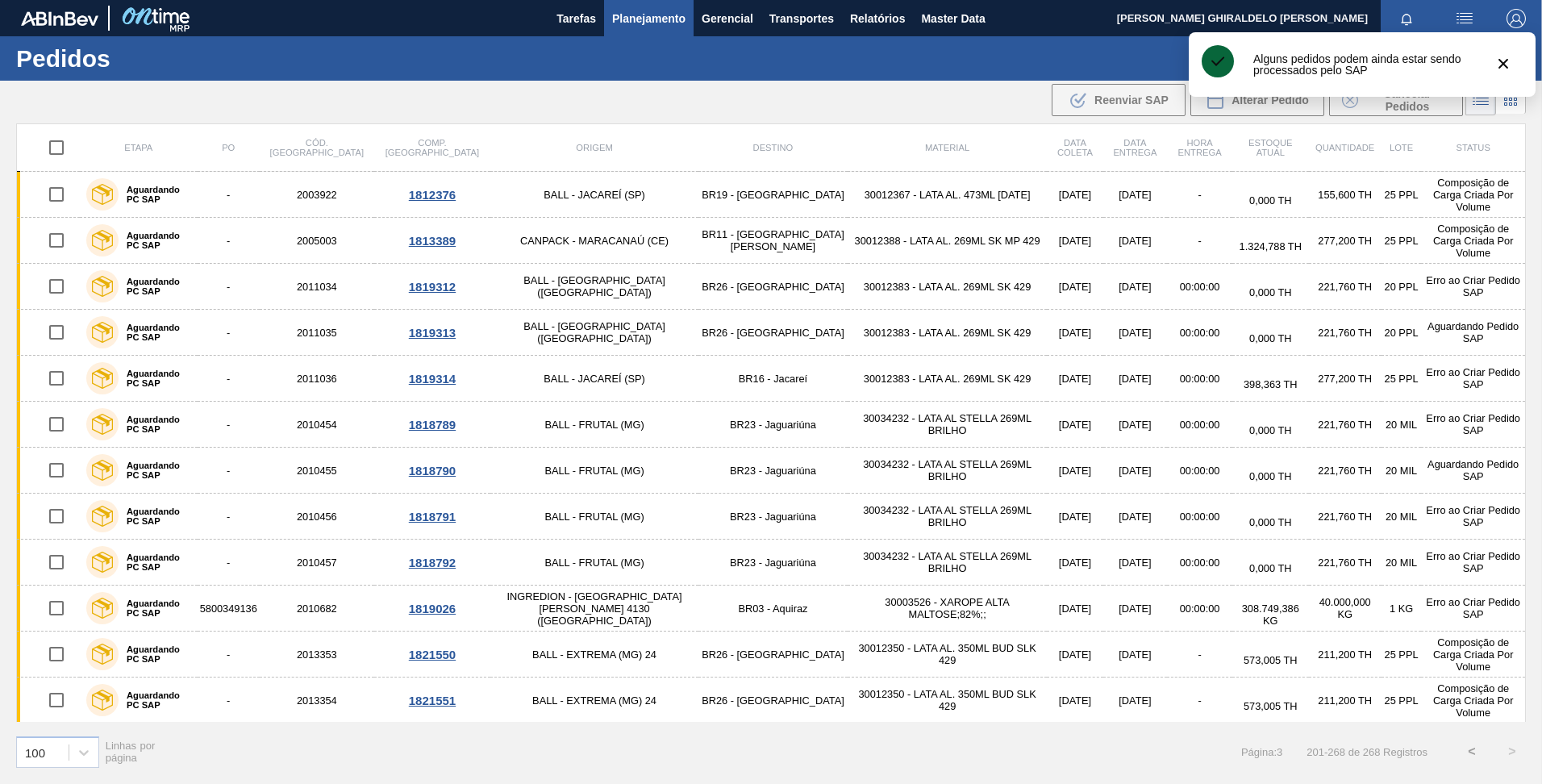
click at [1468, 749] on button "<" at bounding box center [1472, 751] width 41 height 41
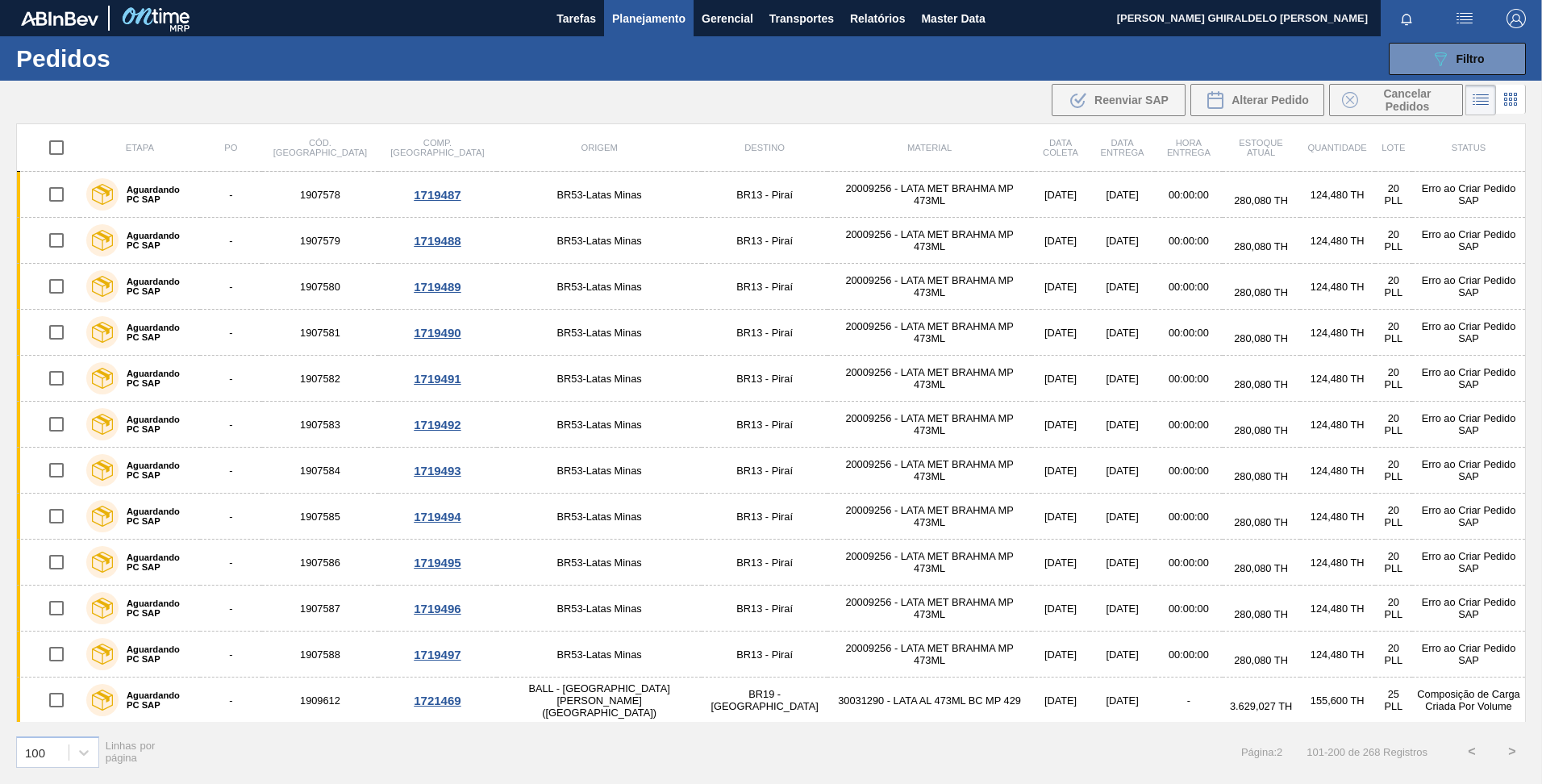
click at [1476, 750] on button "<" at bounding box center [1472, 751] width 41 height 41
click at [1466, 750] on button "<" at bounding box center [1472, 751] width 41 height 41
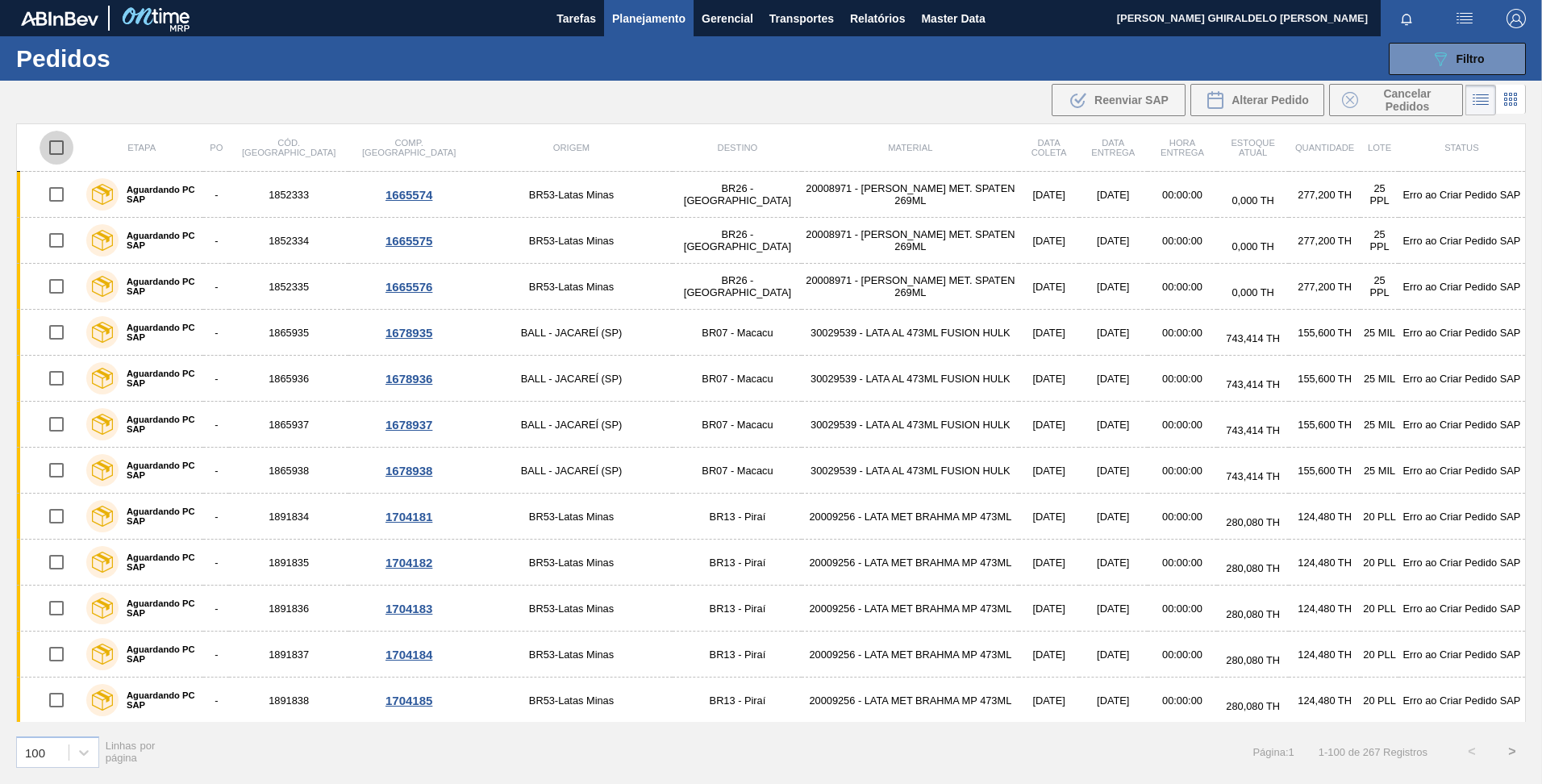
click at [55, 150] on input "checkbox" at bounding box center [57, 148] width 34 height 34
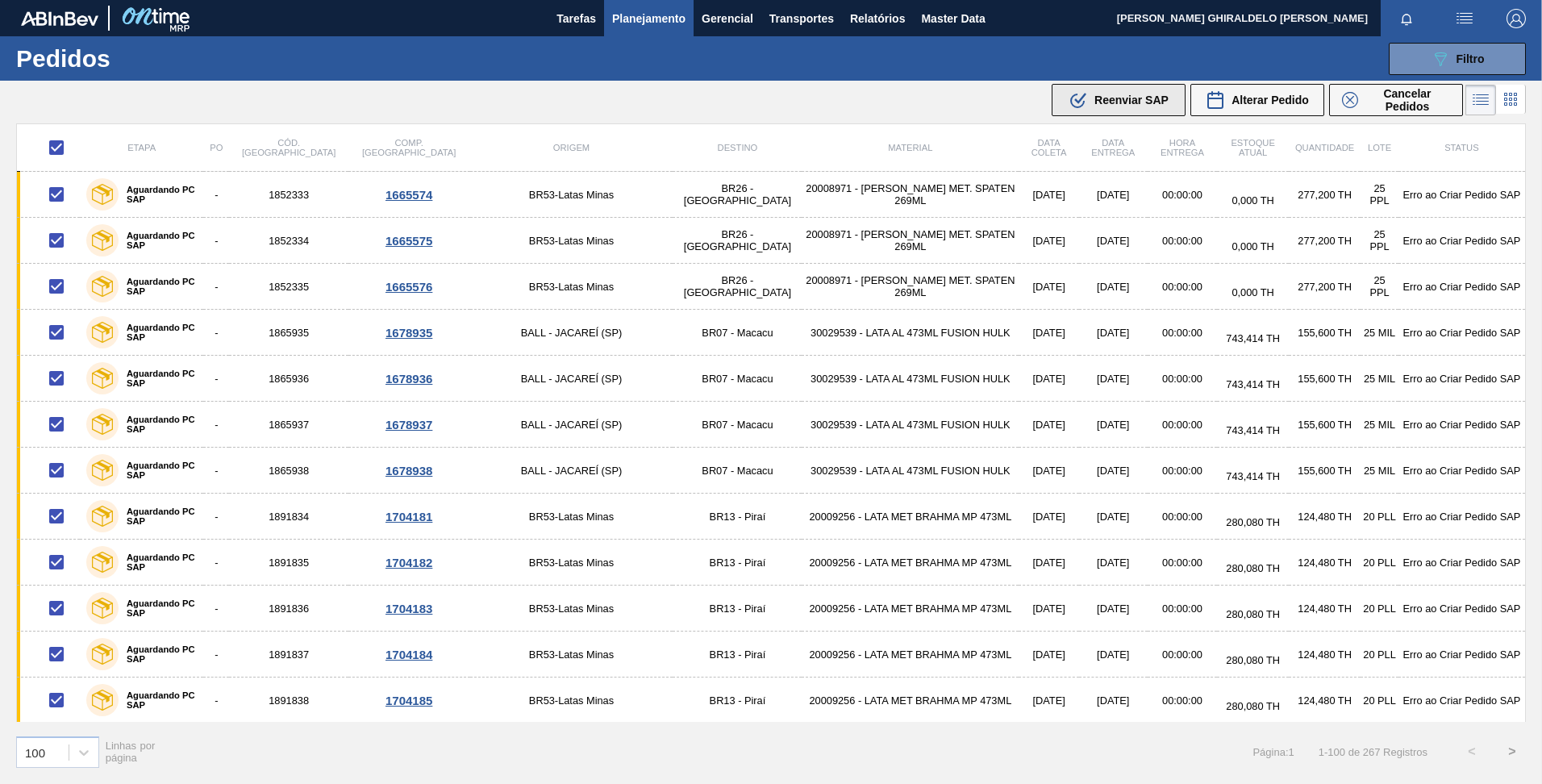
click at [1114, 106] on div ".b{fill:var(--color-action-default)} Reenviar SAP" at bounding box center [1118, 99] width 100 height 19
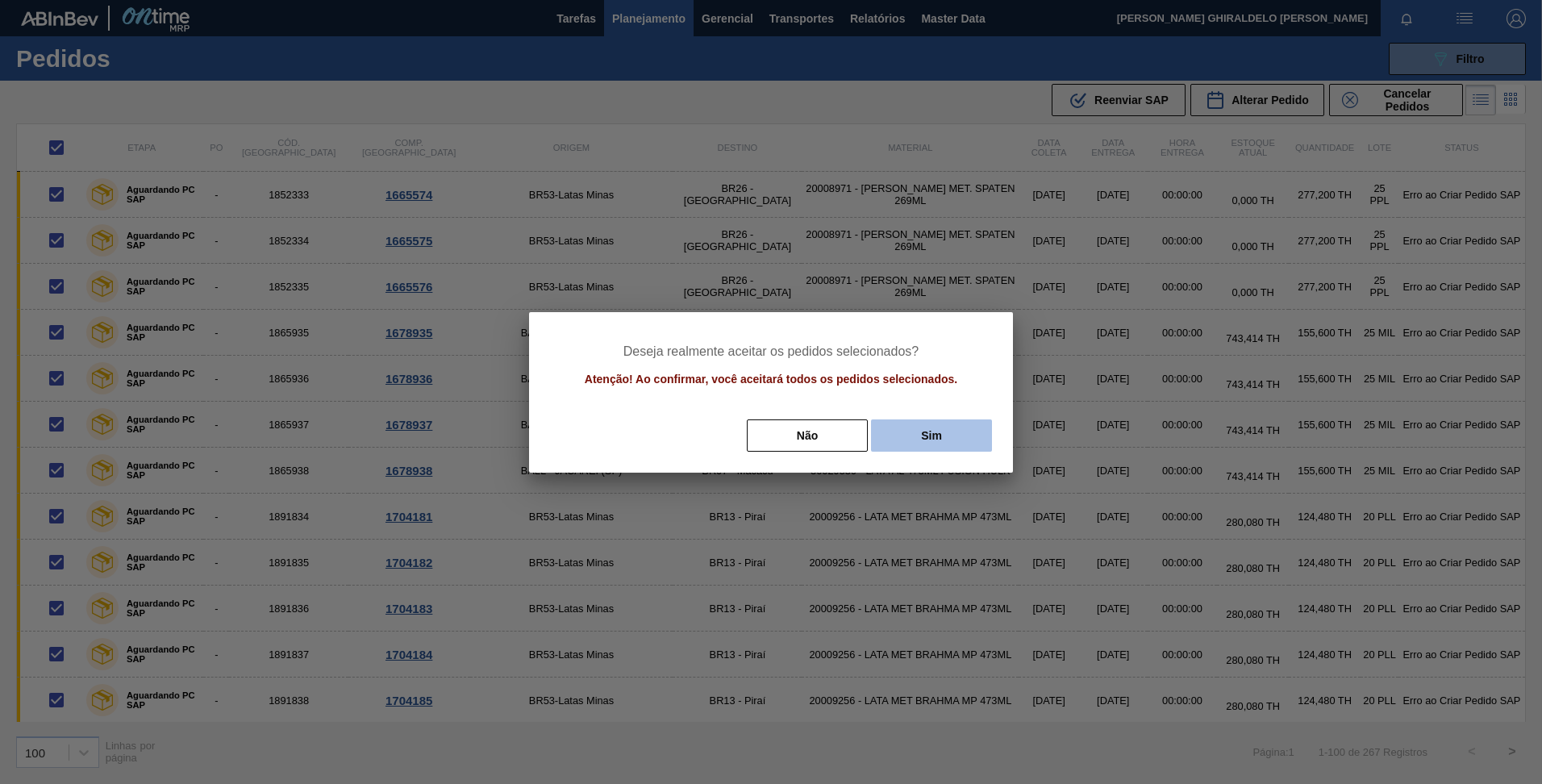
click at [917, 435] on button "Sim" at bounding box center [931, 435] width 121 height 32
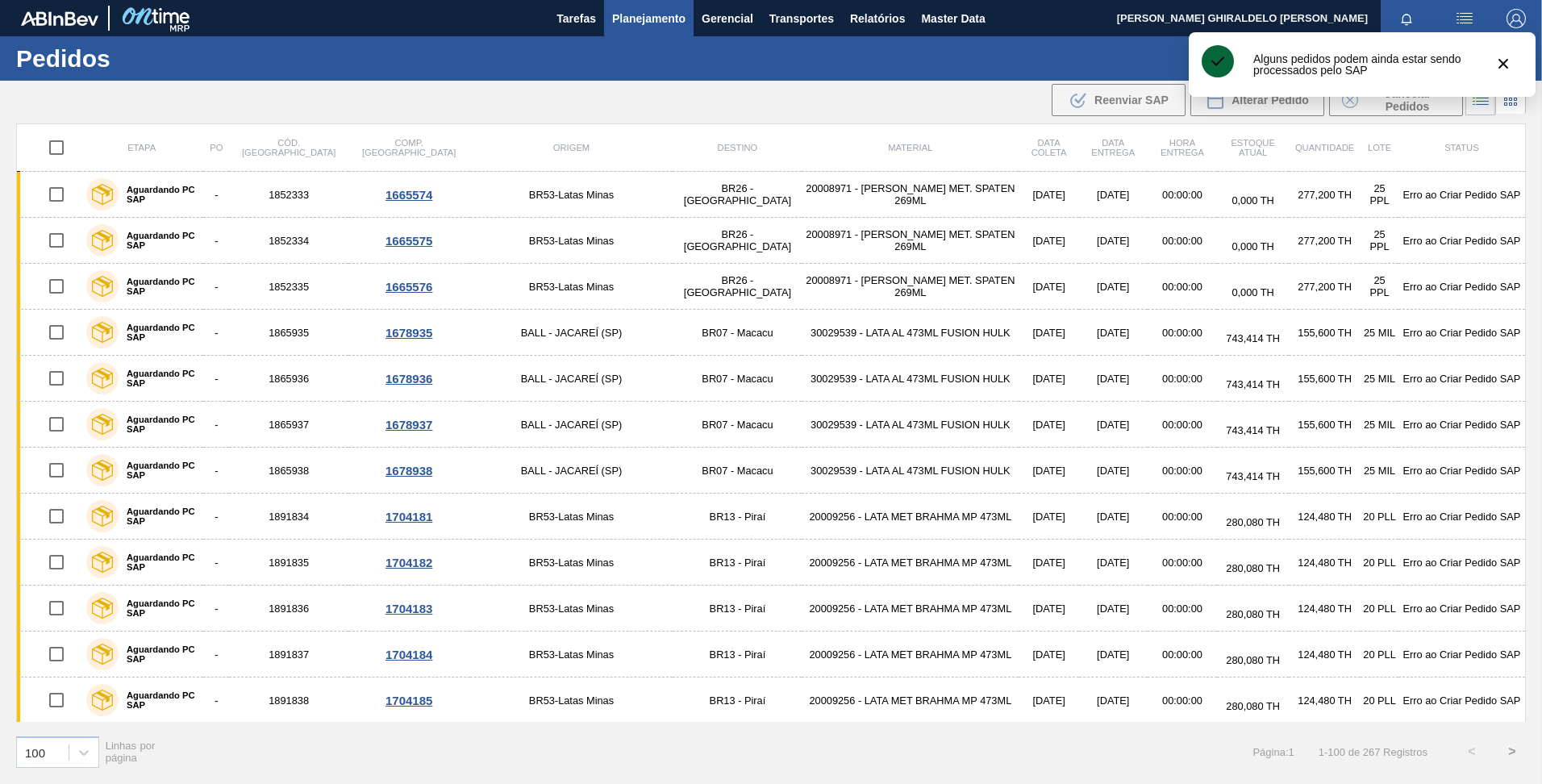
click at [900, 106] on div ".b{fill:var(--color-action-default)} Reenviar SAP Alterar Pedido Cancelar Pedid…" at bounding box center [771, 99] width 1542 height 39
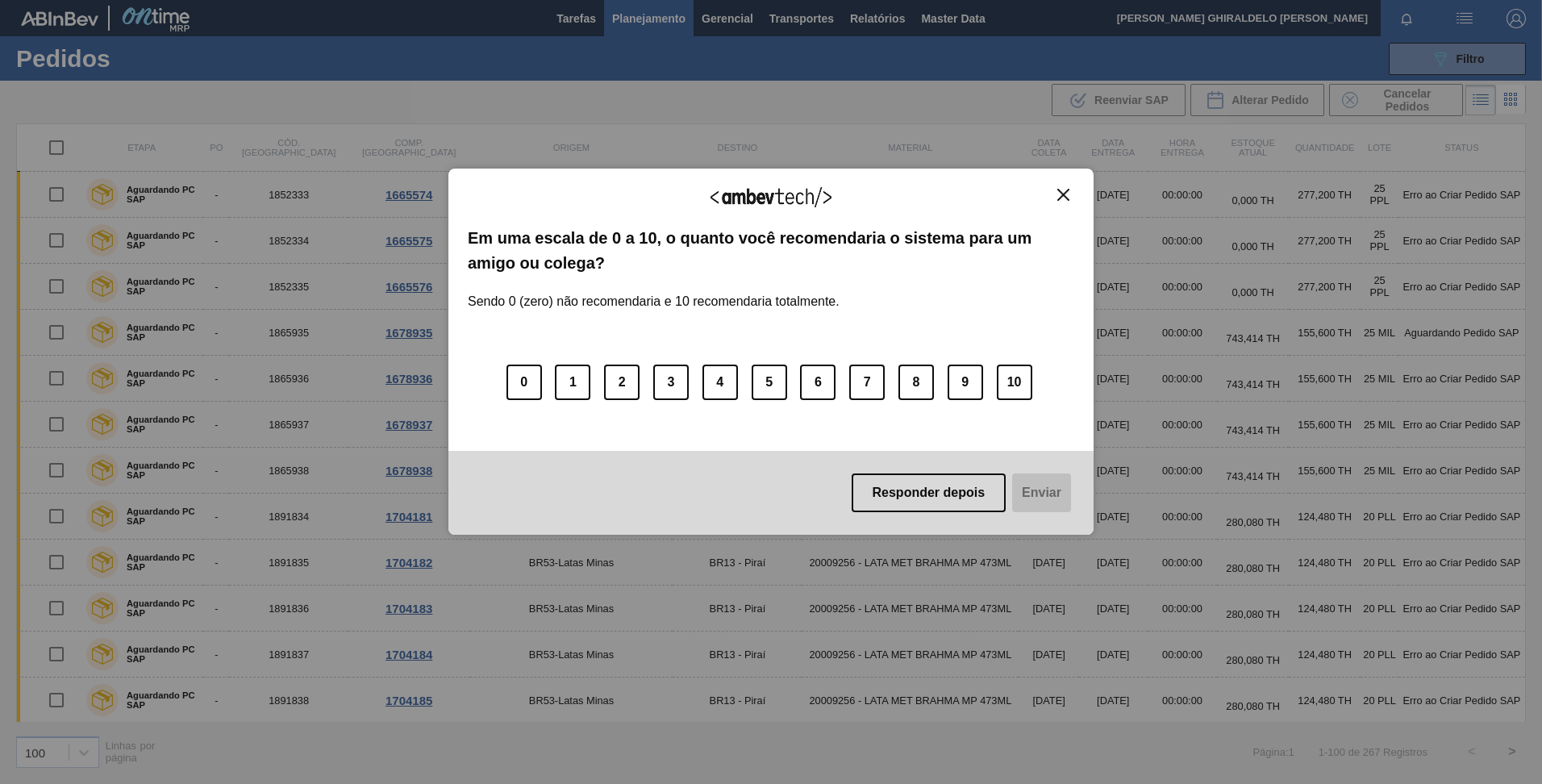
click at [1060, 202] on div "Agradecemos seu feedback!" at bounding box center [771, 206] width 607 height 38
click at [1068, 198] on img "Close" at bounding box center [1063, 195] width 12 height 12
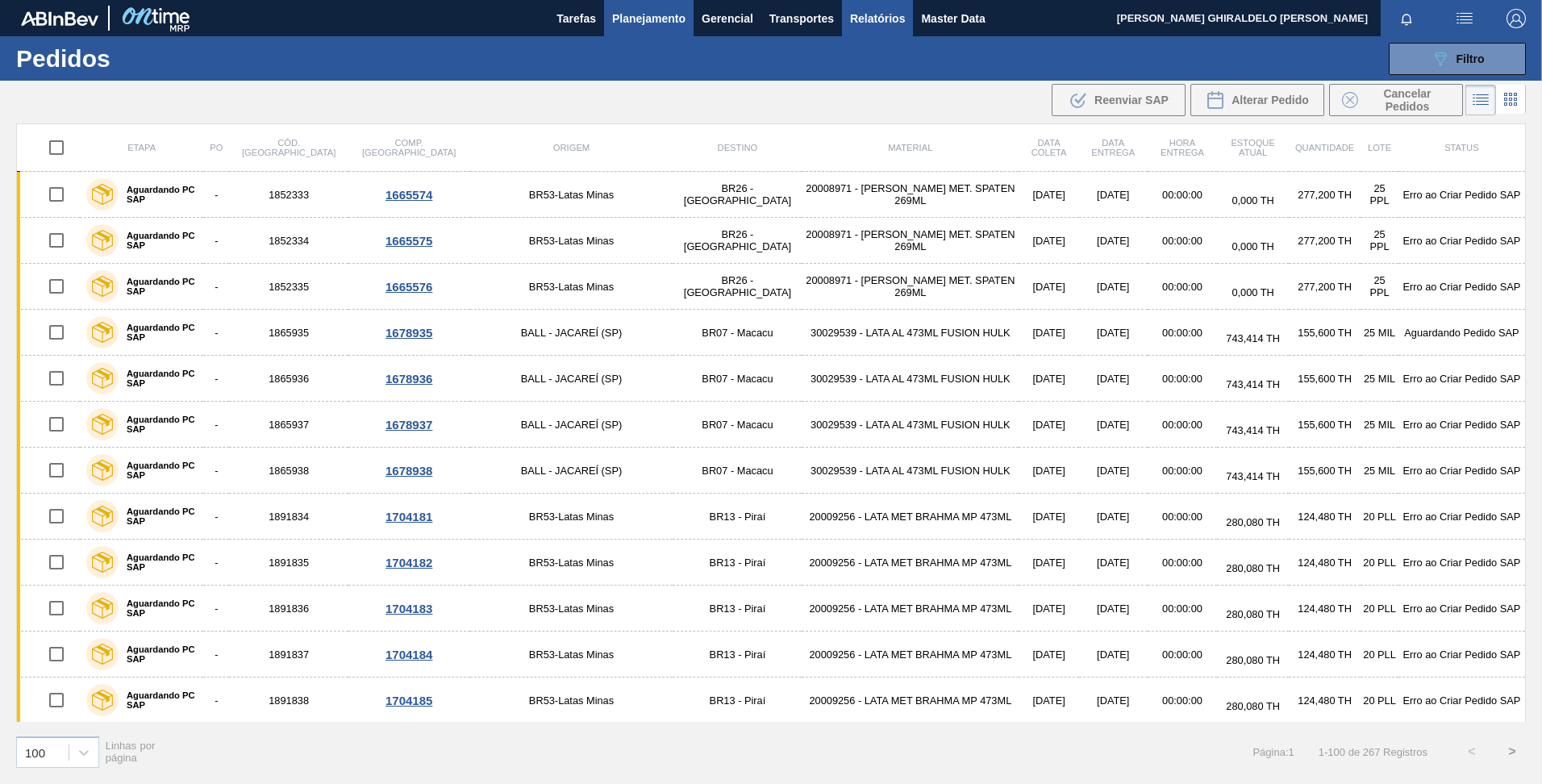
click at [853, 24] on span "Relatórios" at bounding box center [877, 18] width 55 height 19
